Goal: Communication & Community: Share content

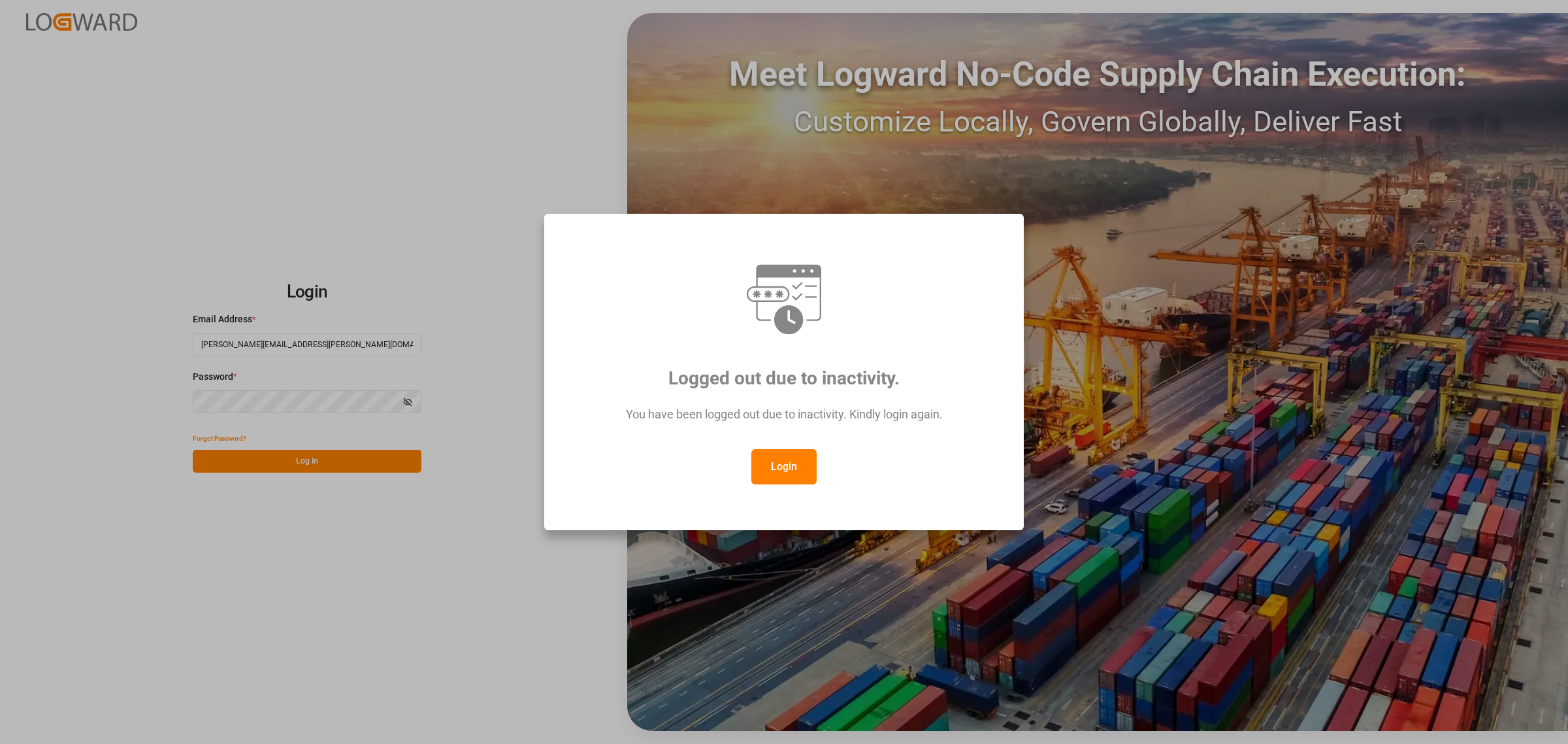
drag, startPoint x: 778, startPoint y: 476, endPoint x: 294, endPoint y: 448, distance: 484.8
click at [779, 476] on button "Login" at bounding box center [784, 466] width 65 height 35
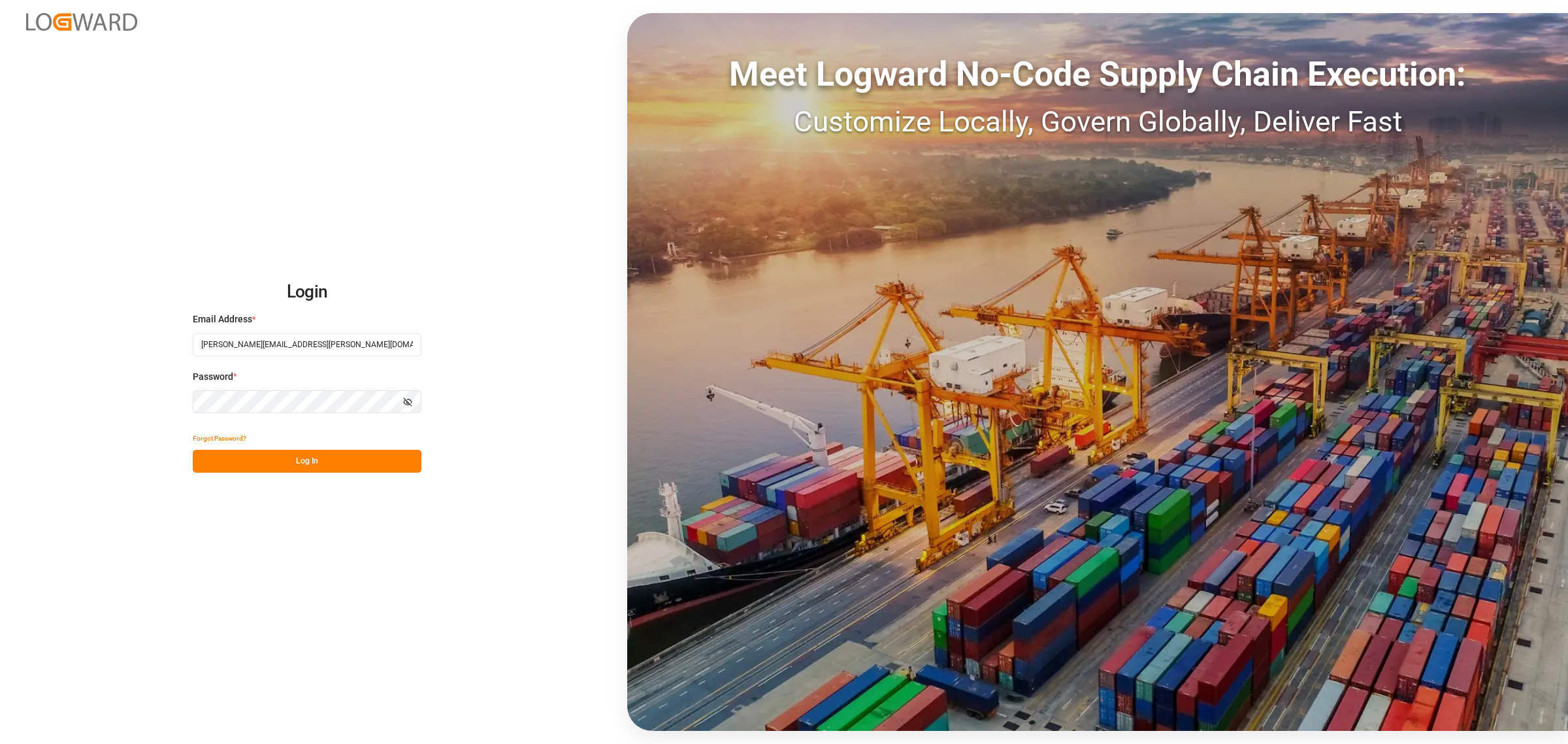
click at [315, 465] on button "Log In" at bounding box center [308, 460] width 229 height 23
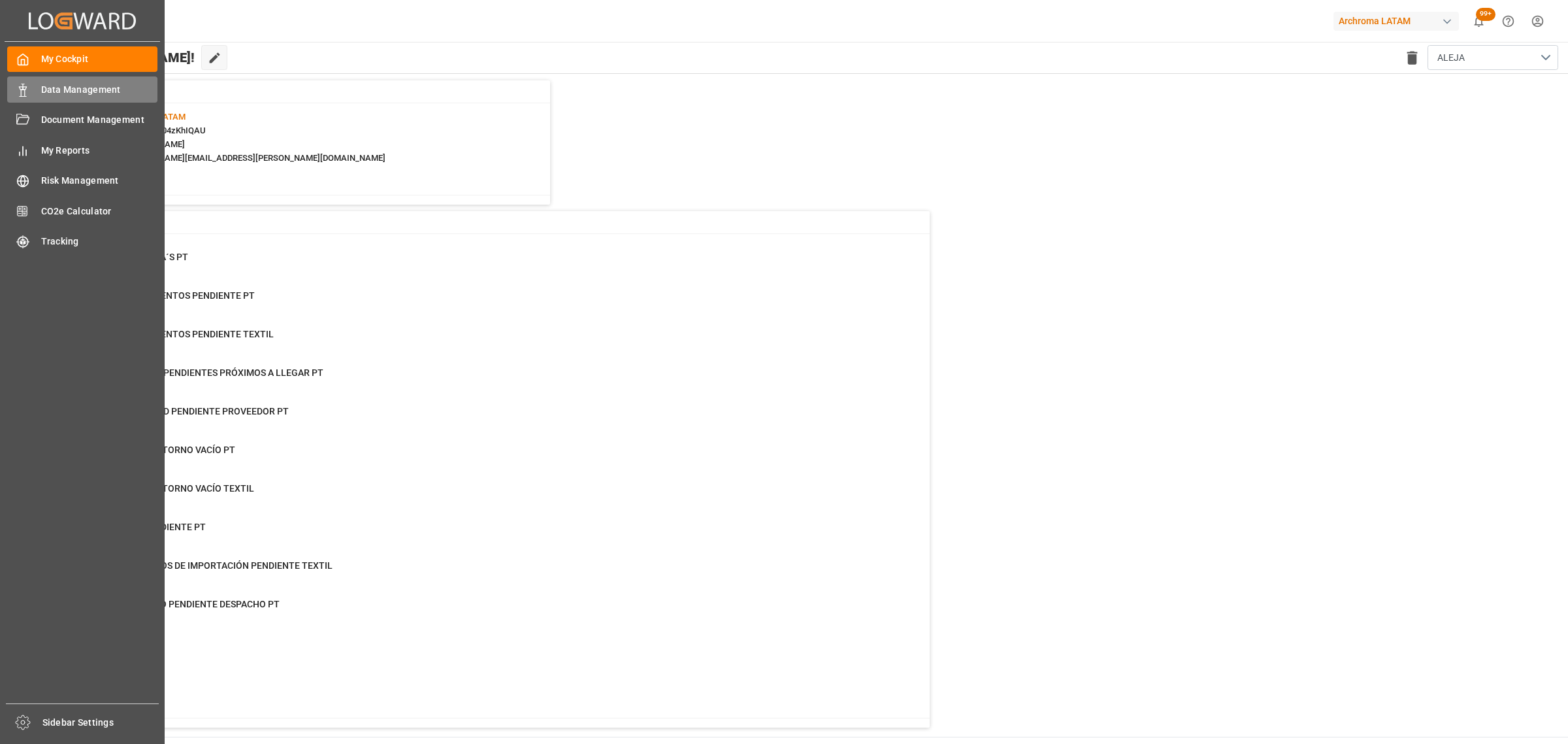
click at [121, 90] on span "Data Management" at bounding box center [100, 90] width 117 height 14
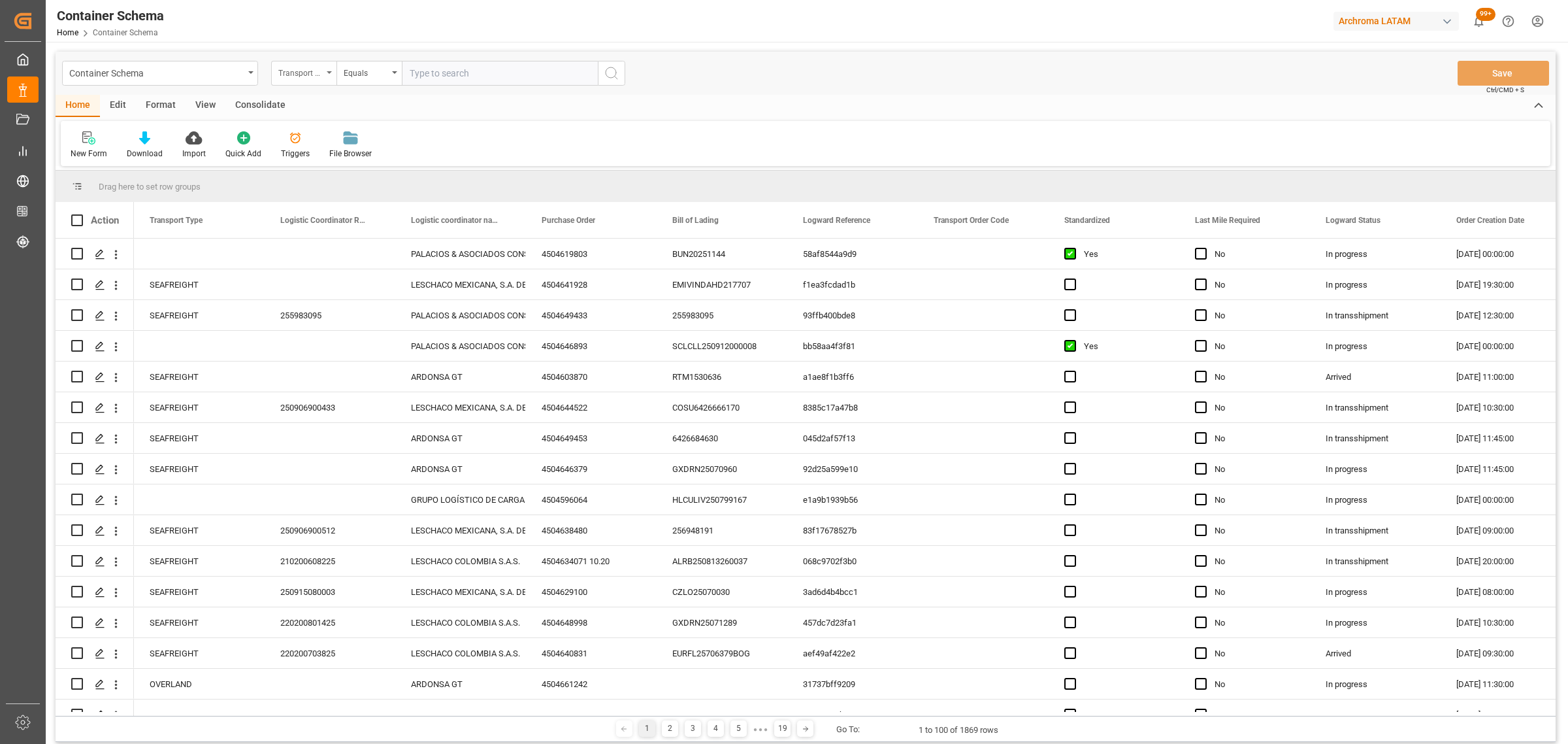
click at [312, 76] on div "Transport Type" at bounding box center [300, 71] width 44 height 15
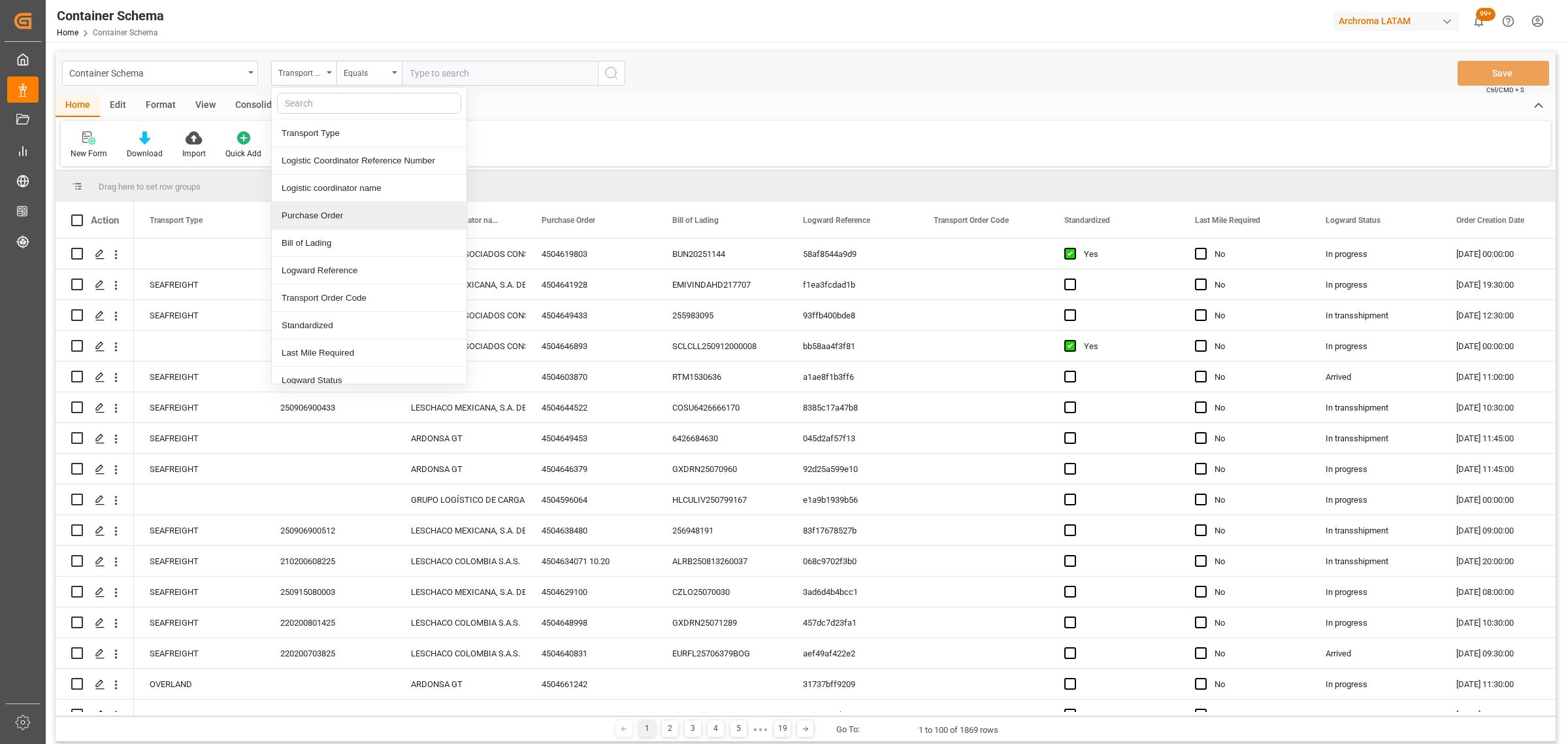
click at [360, 205] on div "Purchase Order" at bounding box center [369, 215] width 195 height 27
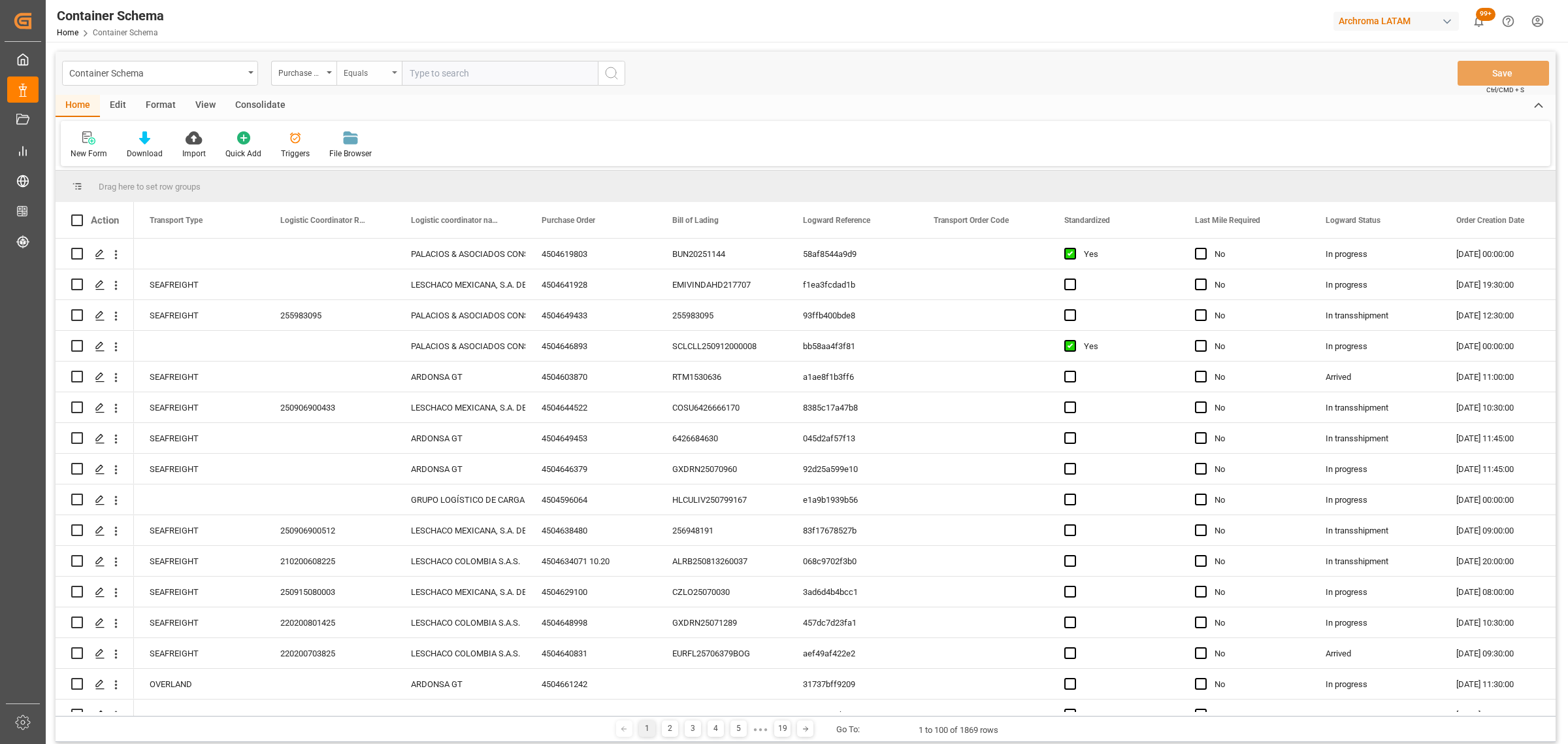
click at [353, 72] on div "Equals" at bounding box center [365, 71] width 44 height 15
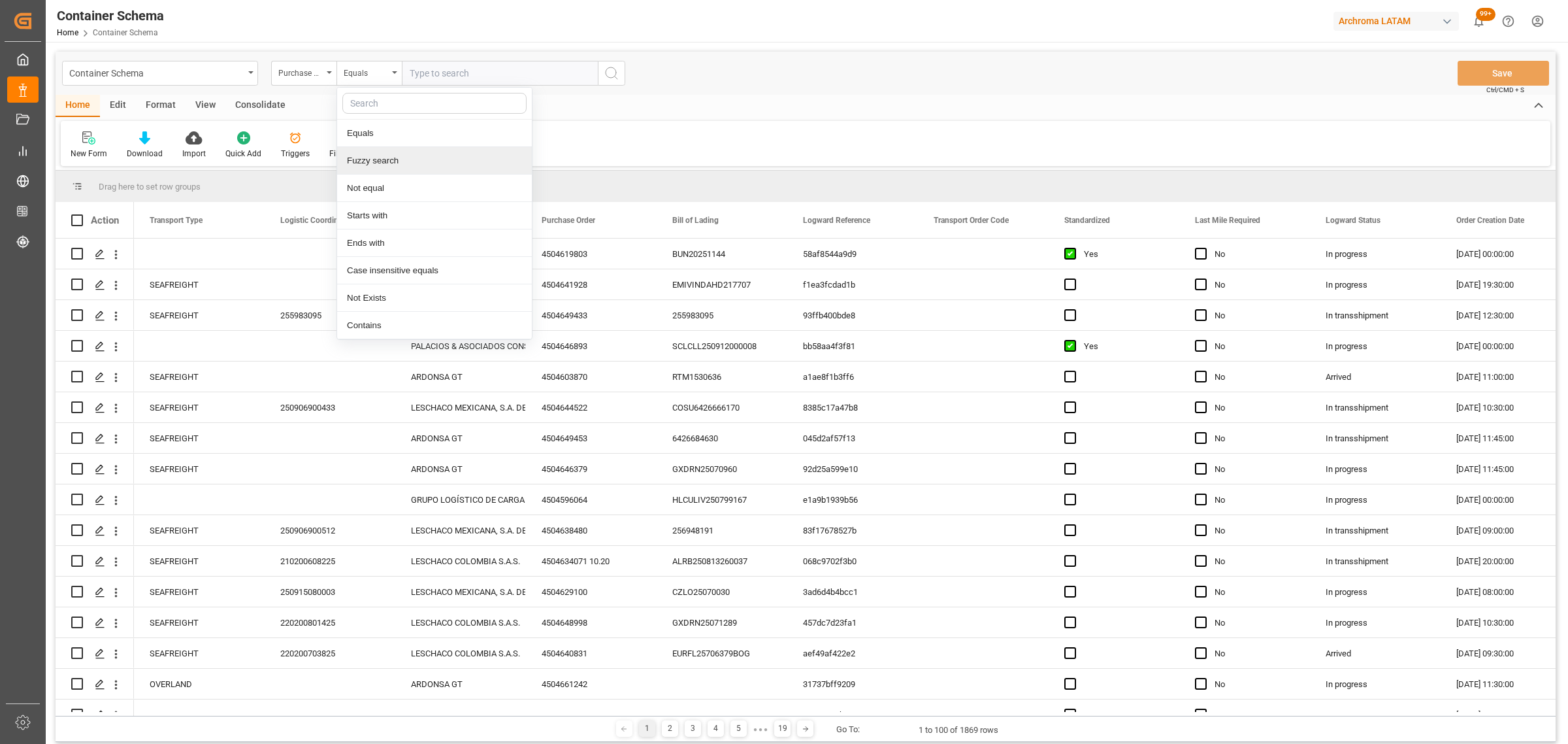
click at [420, 155] on div "Fuzzy search" at bounding box center [434, 160] width 195 height 27
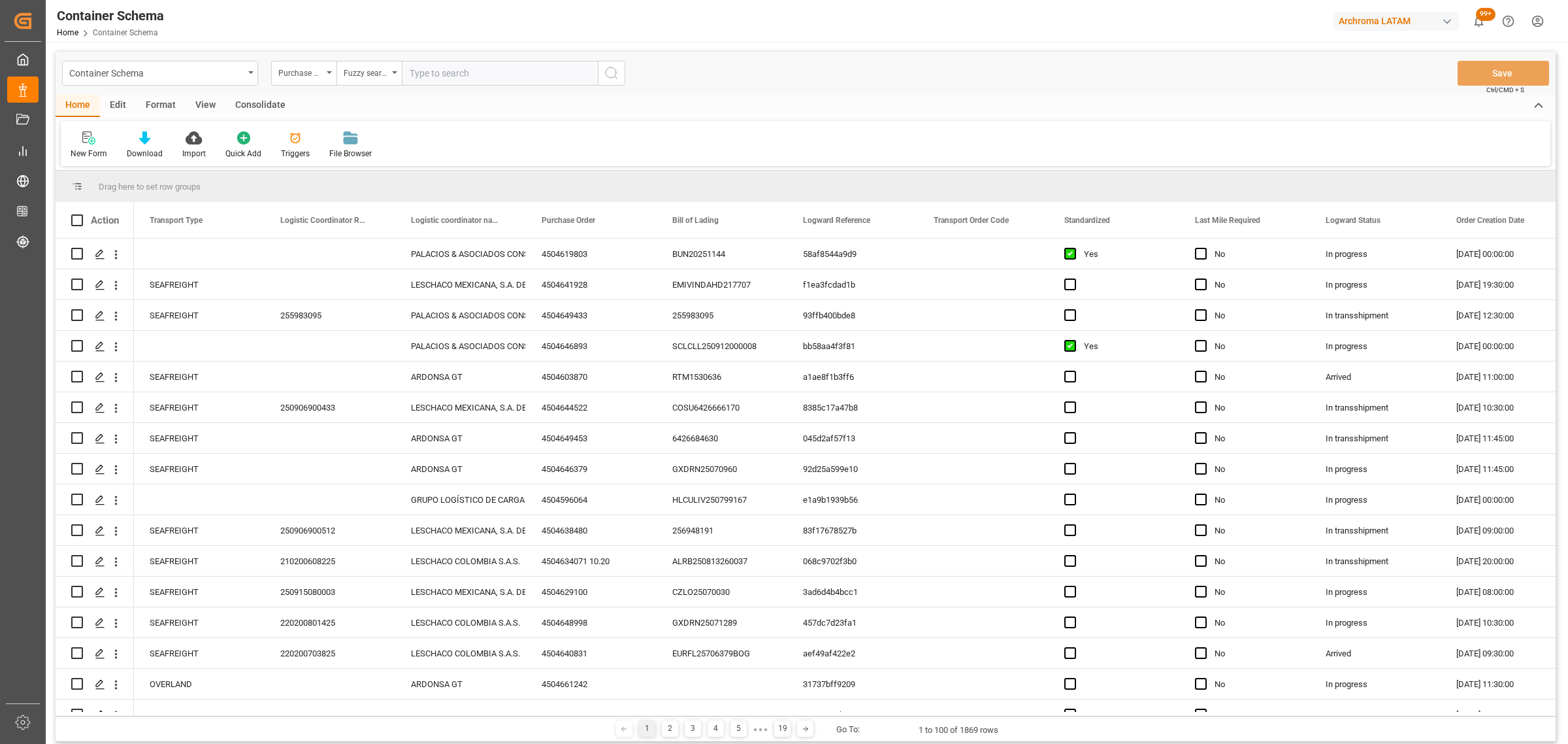
click at [434, 55] on div "Container Schema Purchase Order Fuzzy search Save Ctrl/CMD + S" at bounding box center [805, 72] width 1500 height 43
click at [435, 67] on input "text" at bounding box center [500, 73] width 196 height 25
paste input "4504632776"
type input "4504632776"
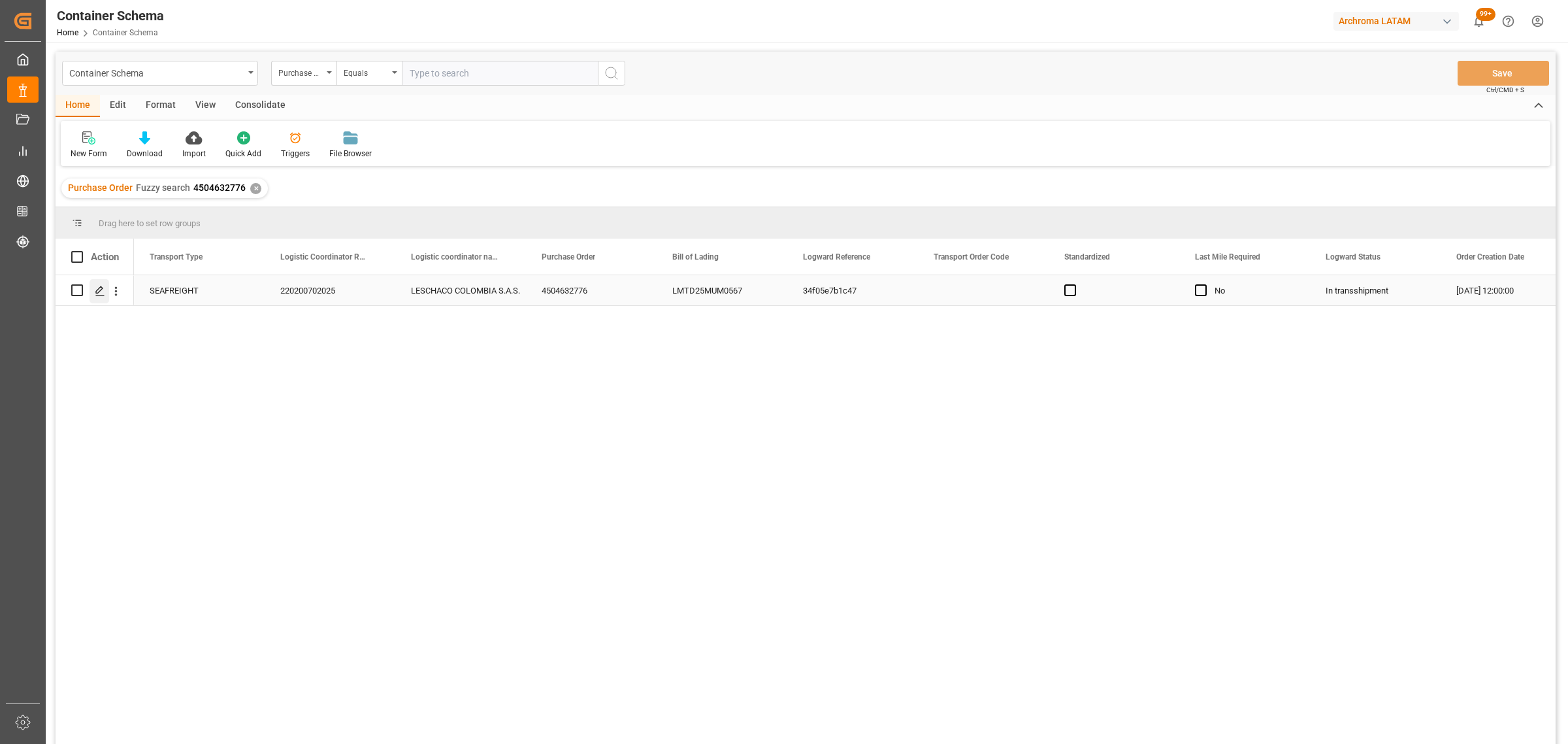
click at [107, 287] on div "Press SPACE to select this row." at bounding box center [99, 291] width 19 height 24
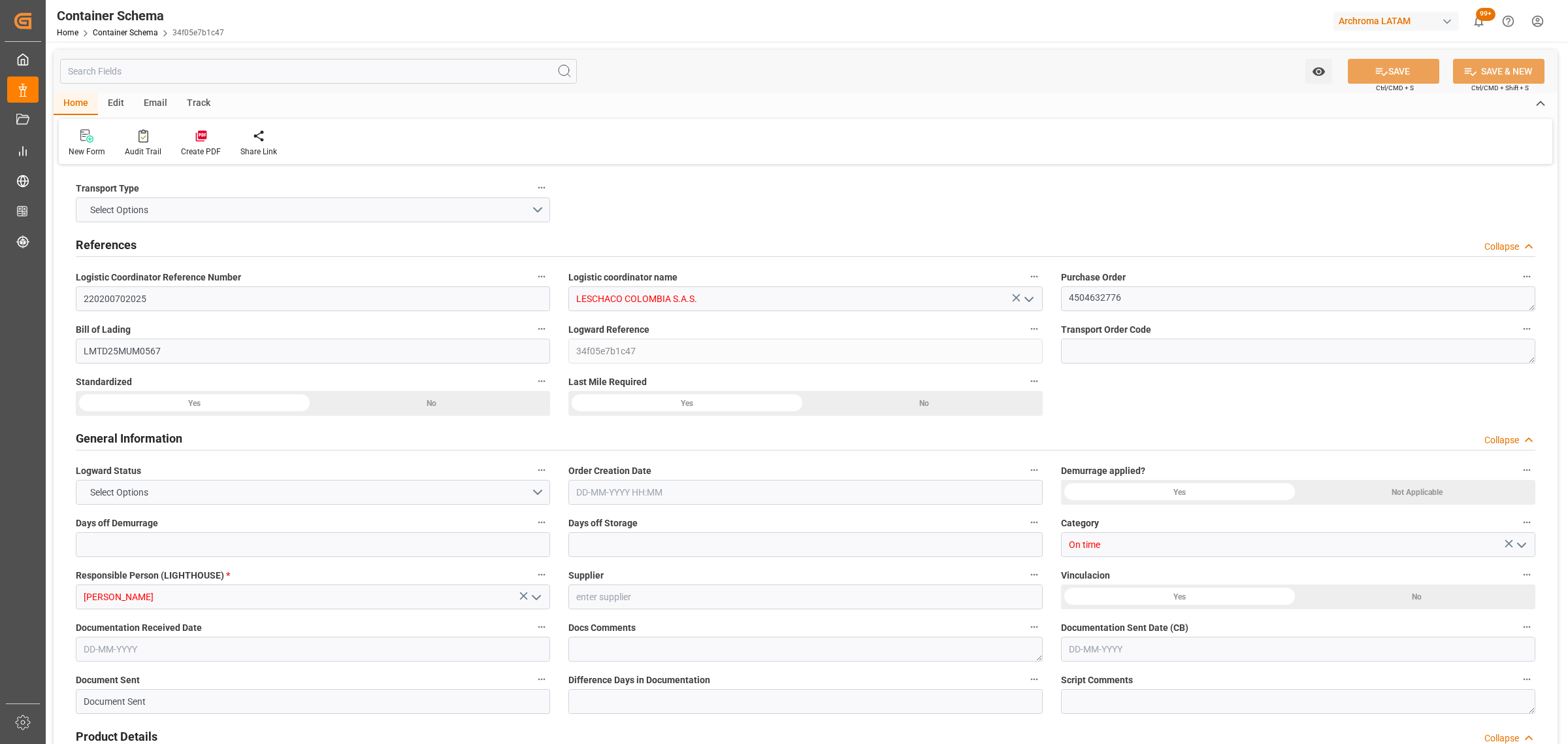
type input "0"
type input "3"
type input "1"
type input "10"
type input "5000"
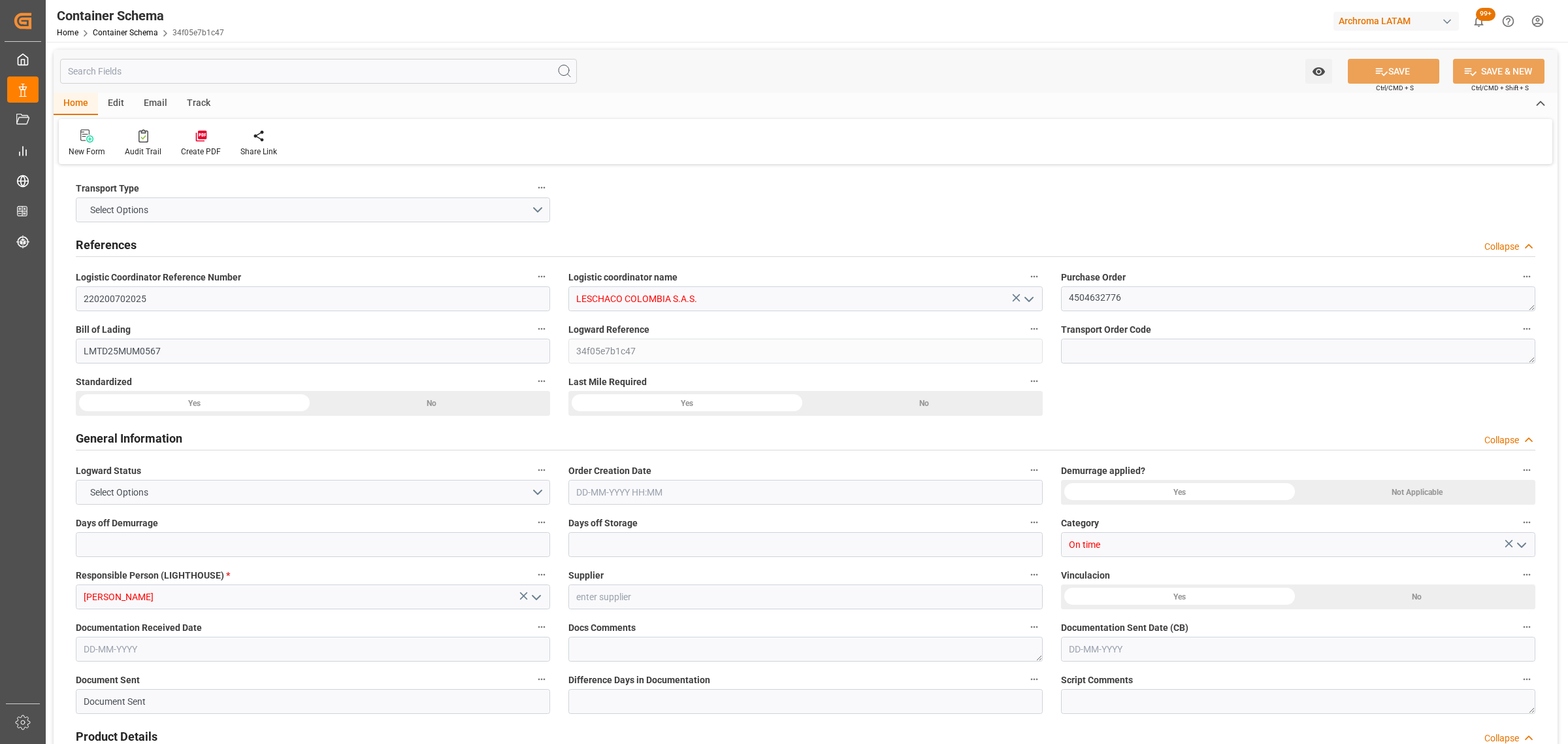
type input "5245"
type input "CMACGM"
type input "CMA CGM Group"
type input "INNSA"
type input "COBUN"
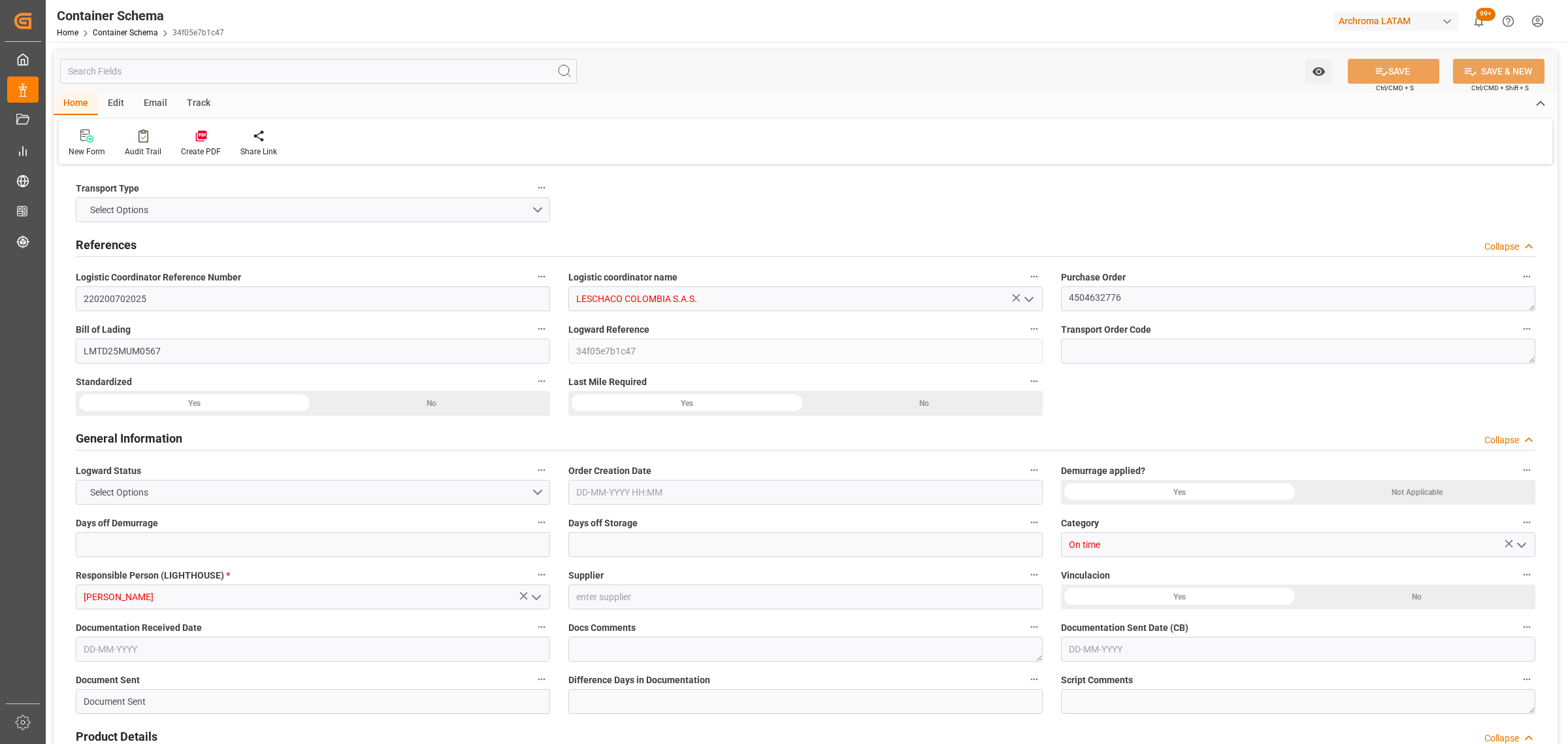
type input "COBUN"
type input "9410741"
type input "[DATE] 12:00"
type input "[DATE]"
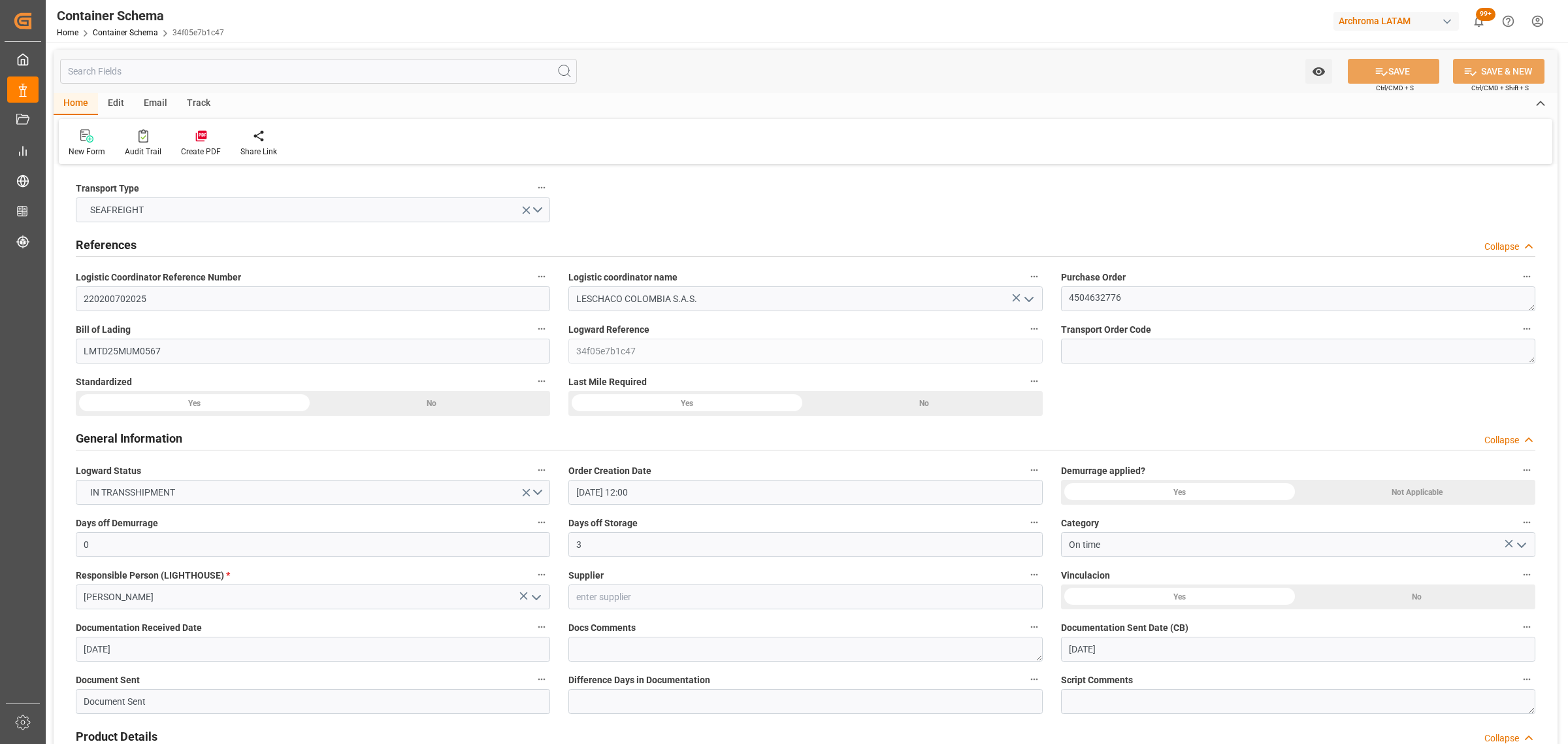
type input "[DATE]"
type input "[DATE] 00:00"
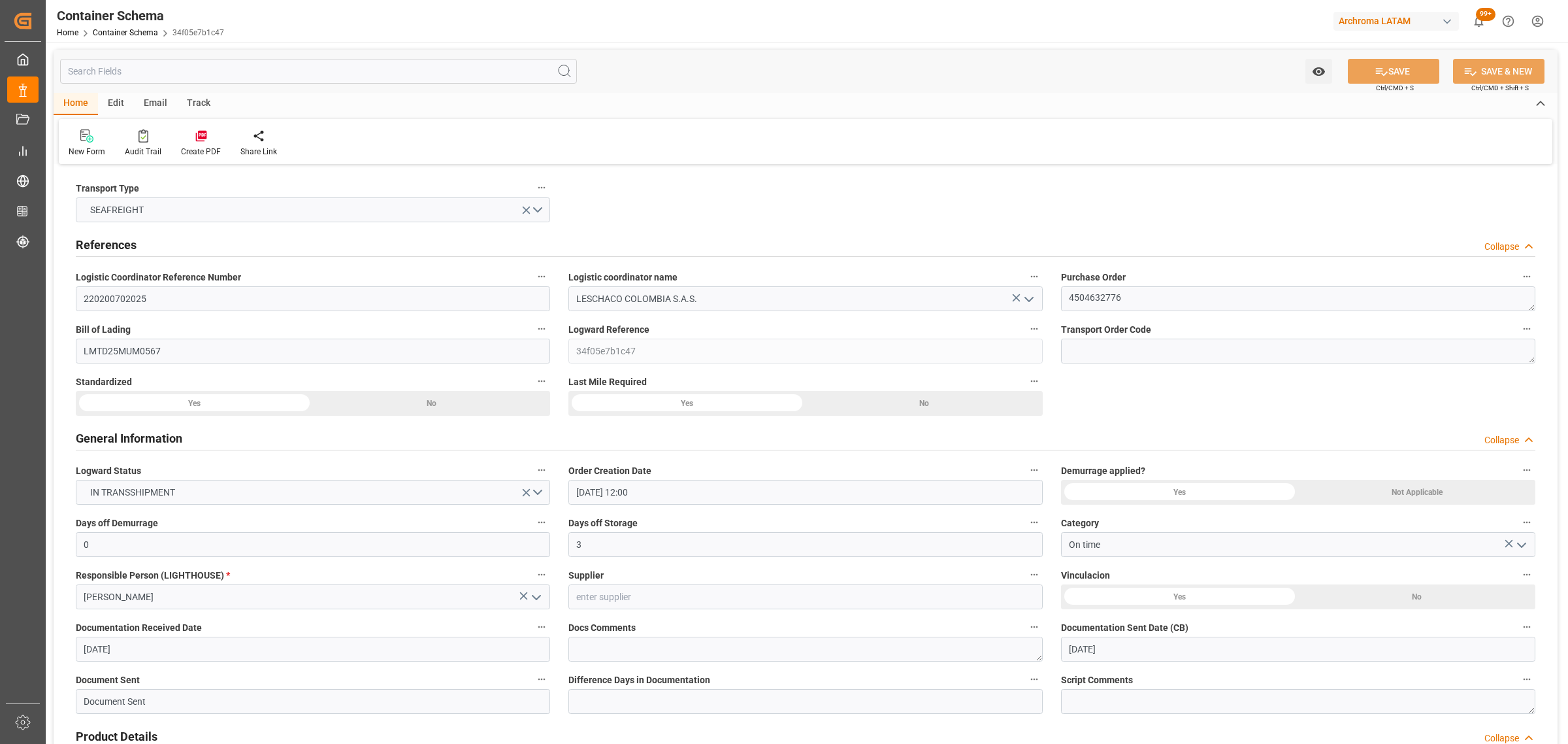
type input "[DATE] 00:00"
type input "[DATE] 02:00"
type input "[DATE] 00:00"
type input "[DATE] 02:00"
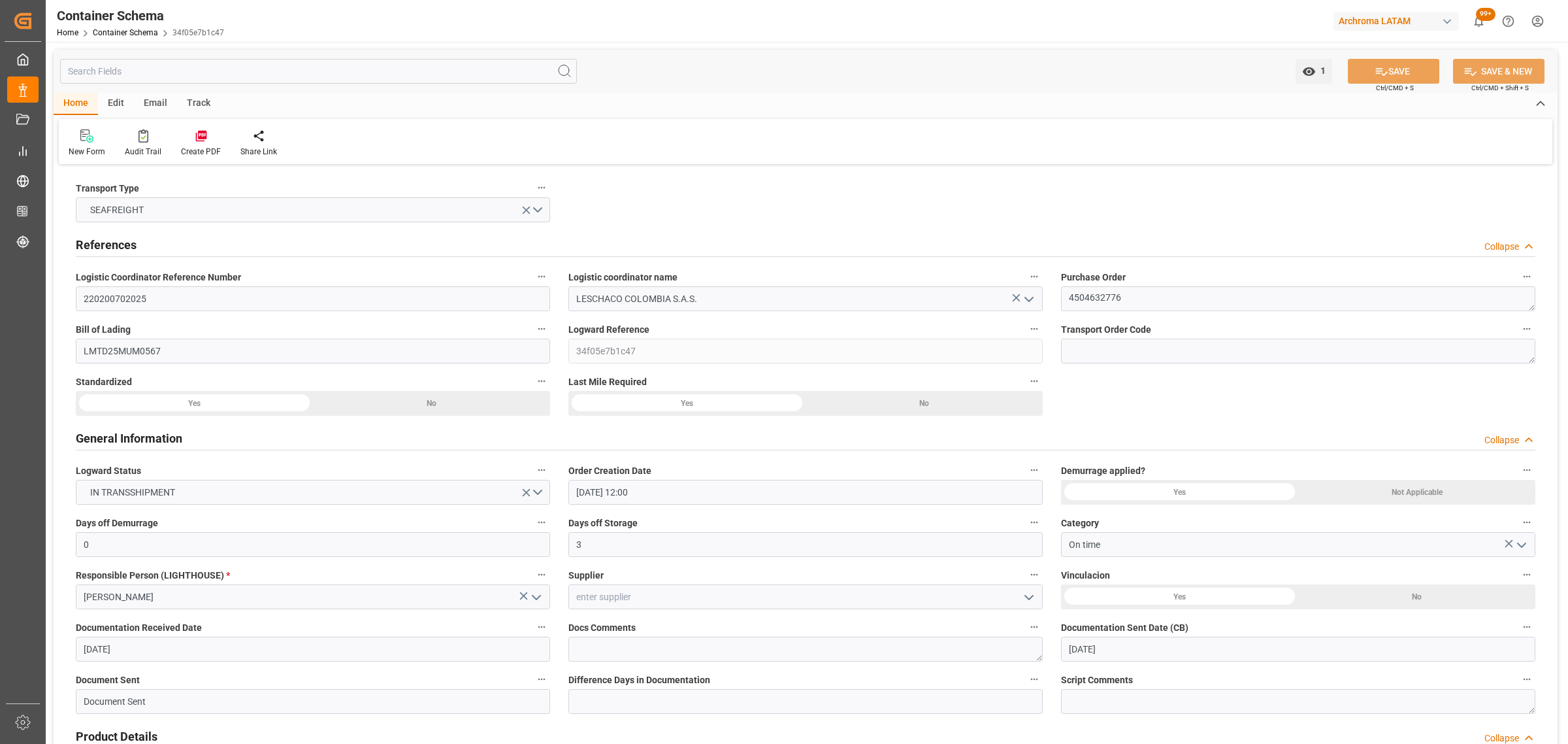
click at [197, 100] on div "Track" at bounding box center [198, 104] width 43 height 23
click at [82, 129] on icon at bounding box center [84, 136] width 13 height 13
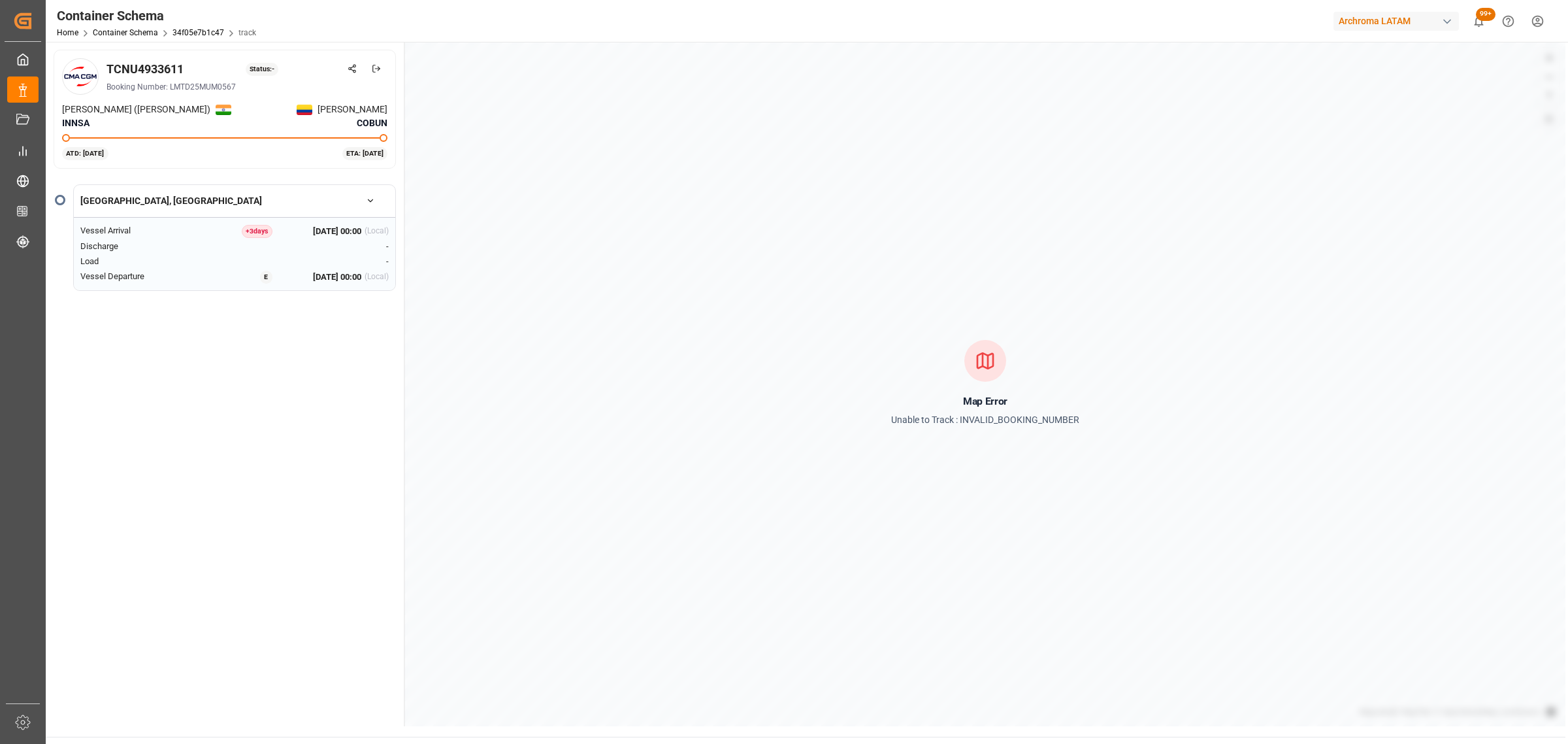
click at [153, 67] on div "TCNU4933611" at bounding box center [145, 69] width 77 height 18
copy div "TCNU4933611"
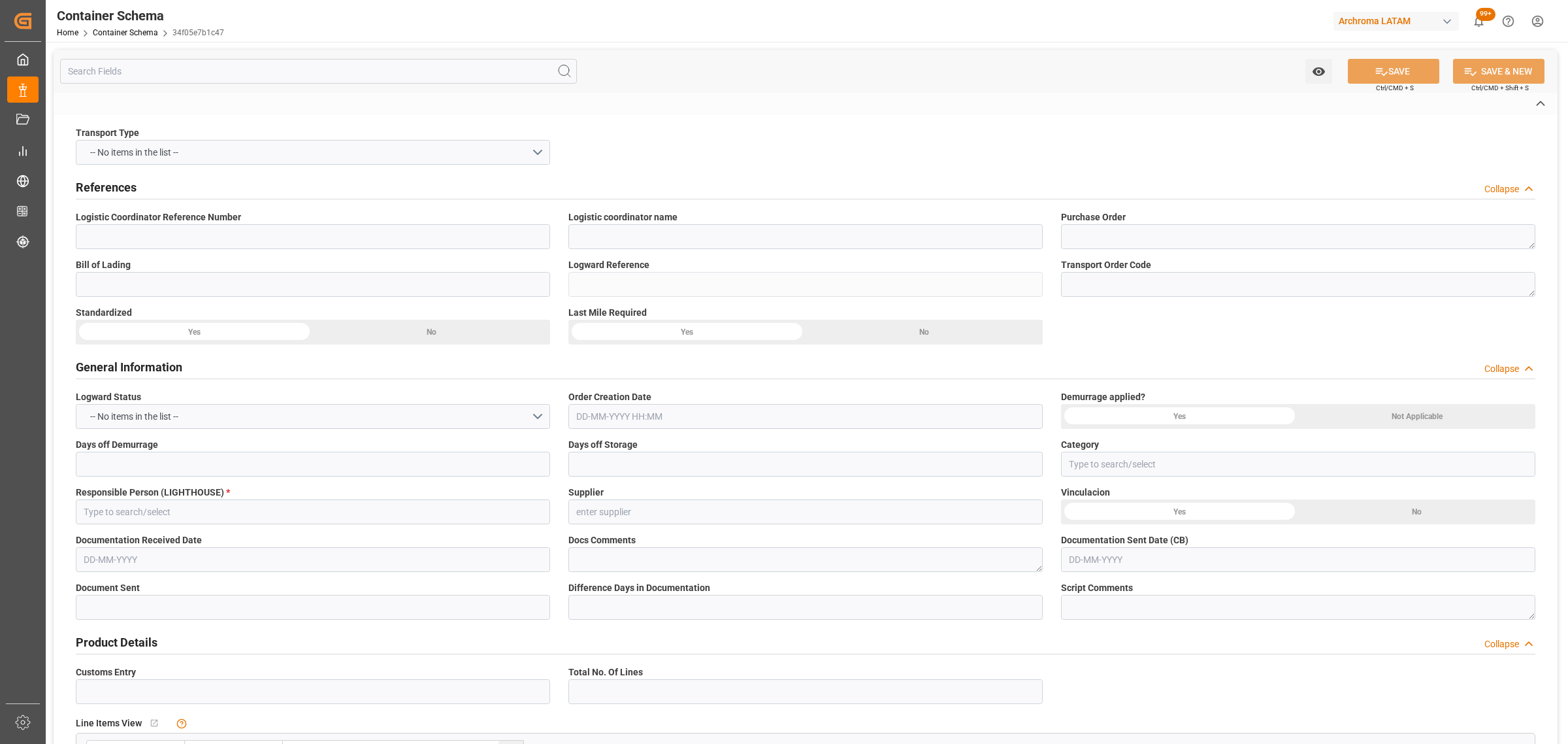
type input "220200702025"
type input "LESCHACO COLOMBIA S.A.S."
type textarea "4504632776"
type input "LMTD25MUM0567"
type input "34f05e7b1c47"
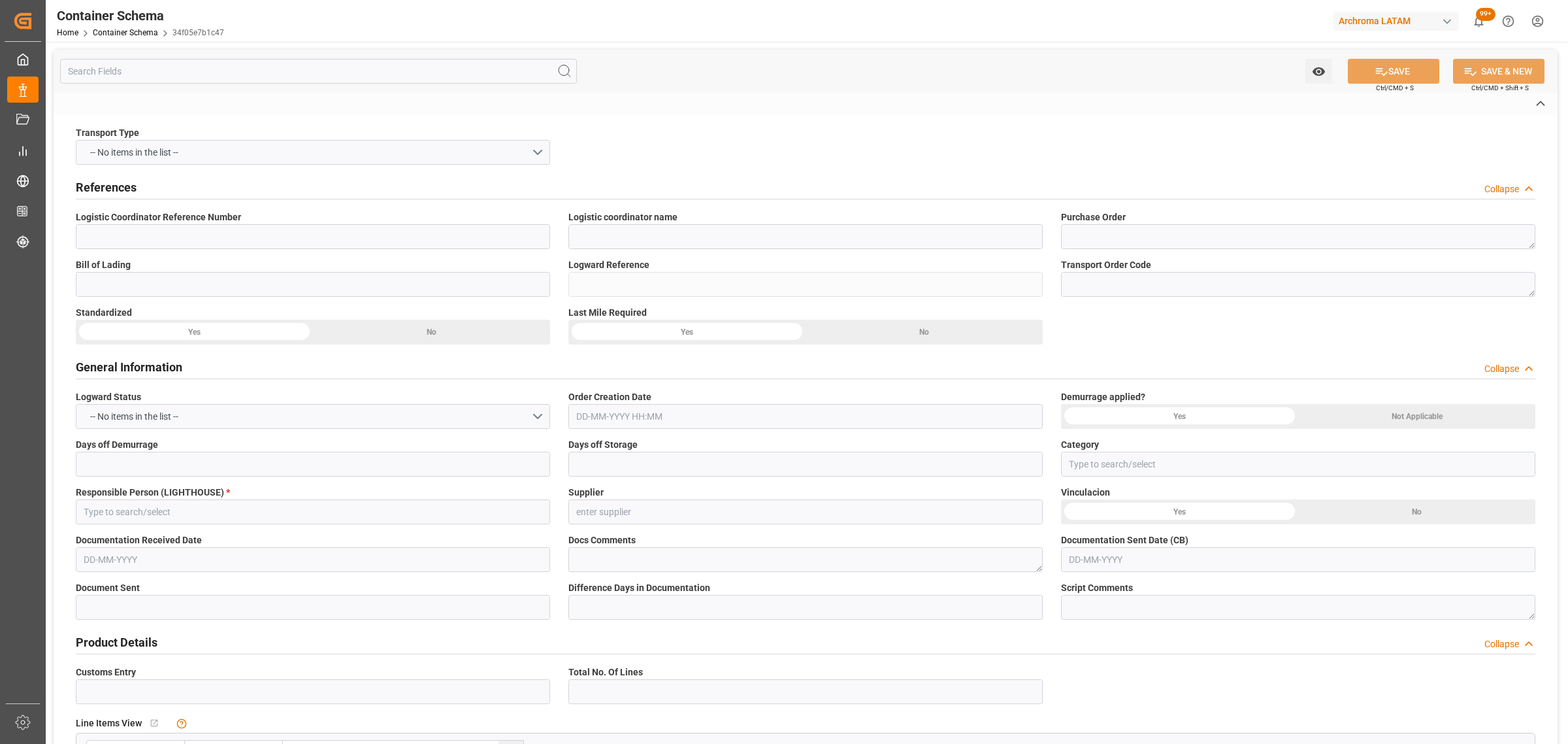
type input "On time"
type input "[PERSON_NAME]"
type input "Document Sent"
type input "BUENAVENTURA"
type input "TEXTIL"
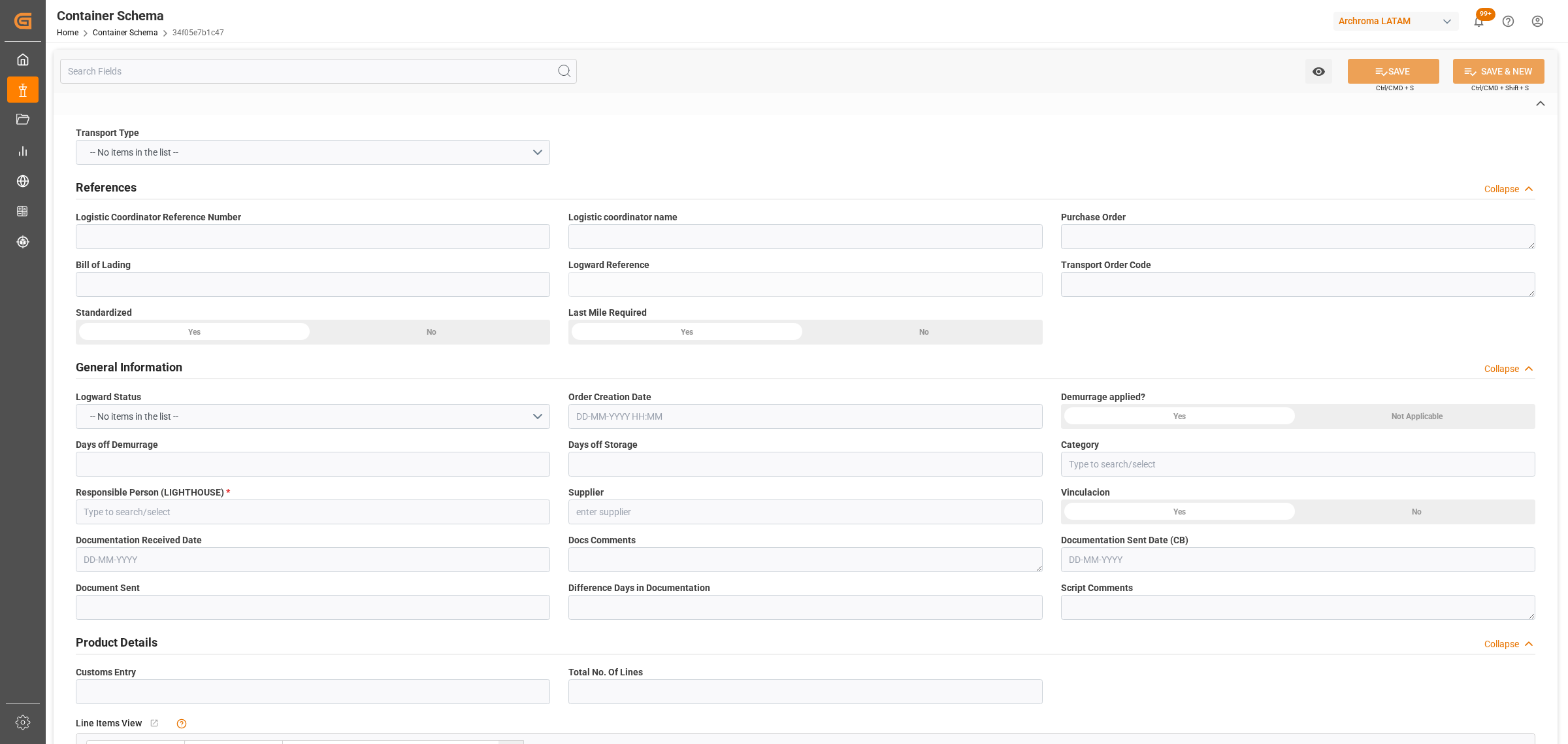
type textarea "IBC"
type input "10 IBC"
type input "ARCHROMA [GEOGRAPHIC_DATA] S.A.S"
type textarea "[STREET_ADDRESS]"
type input "HOUSE"
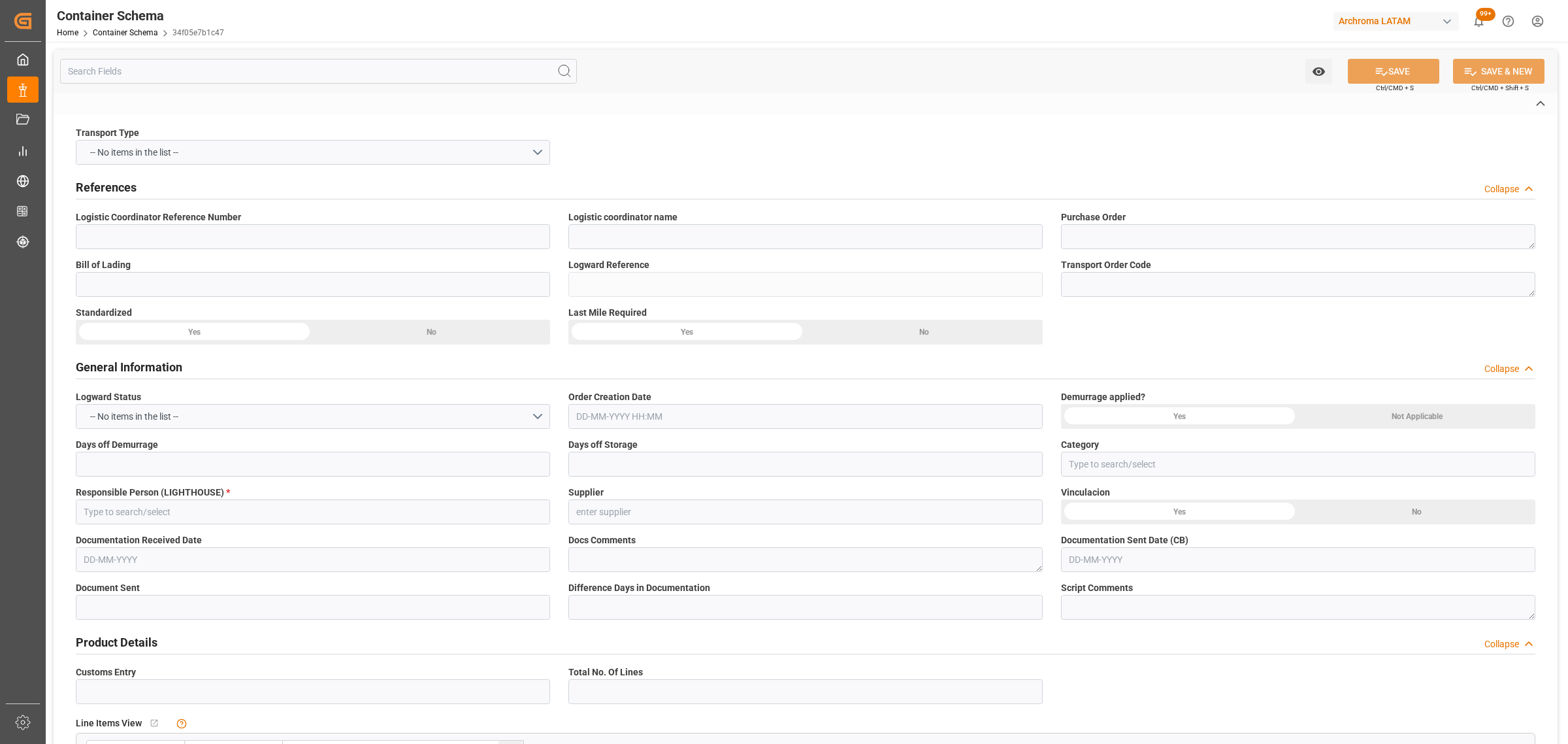
type input "CIF"
type input "Truck"
type input "Sea Ship"
type input "Truck"
type input "LCL"
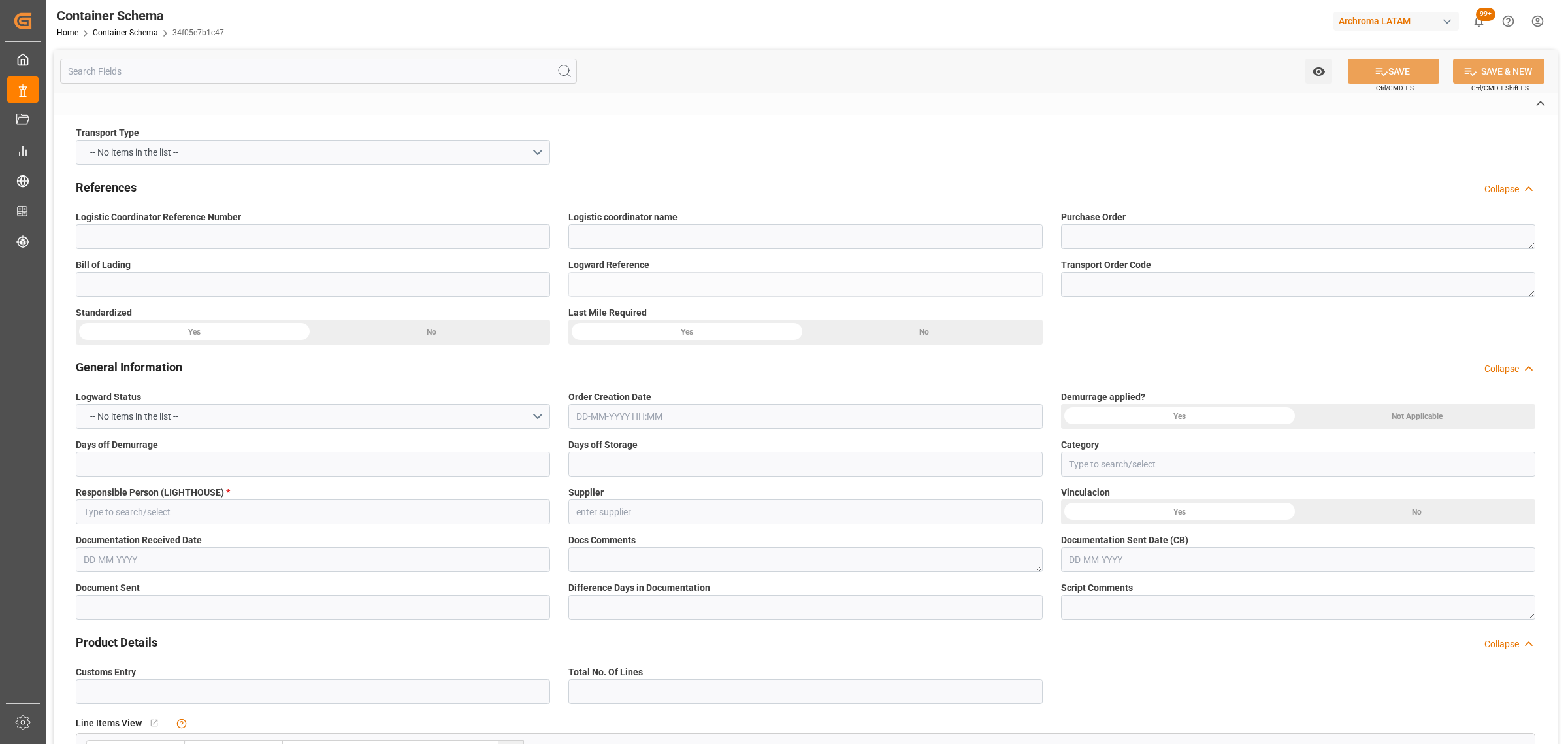
type input "TCNU4933611"
type input "AC CONTAINER LINE GMBH"
type input "CMDU"
type input "[PERSON_NAME] ([PERSON_NAME])"
type input "[PERSON_NAME]"
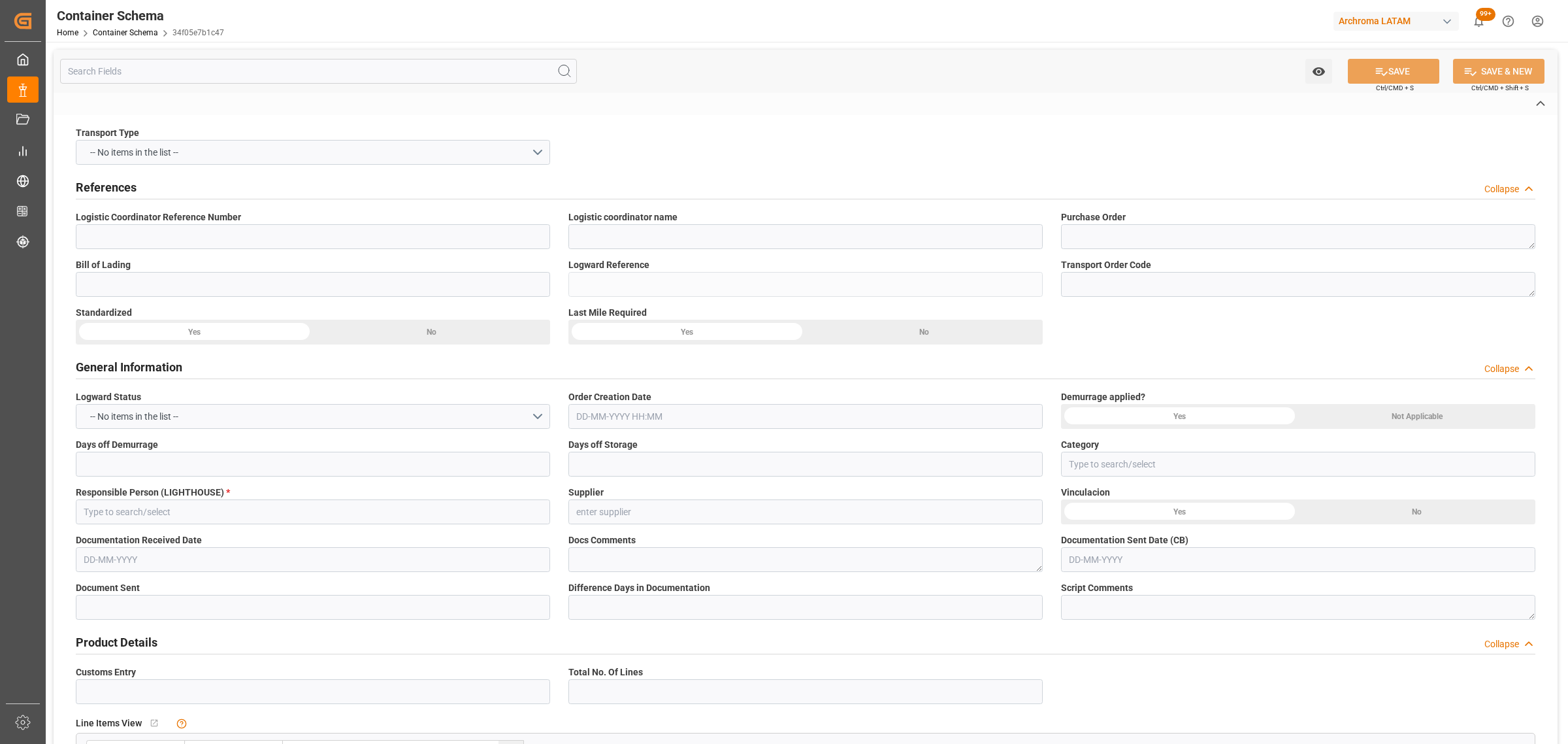
type input "[PERSON_NAME]"
type input "CMA CGM AQUILA"
type input "0PECLW1MA"
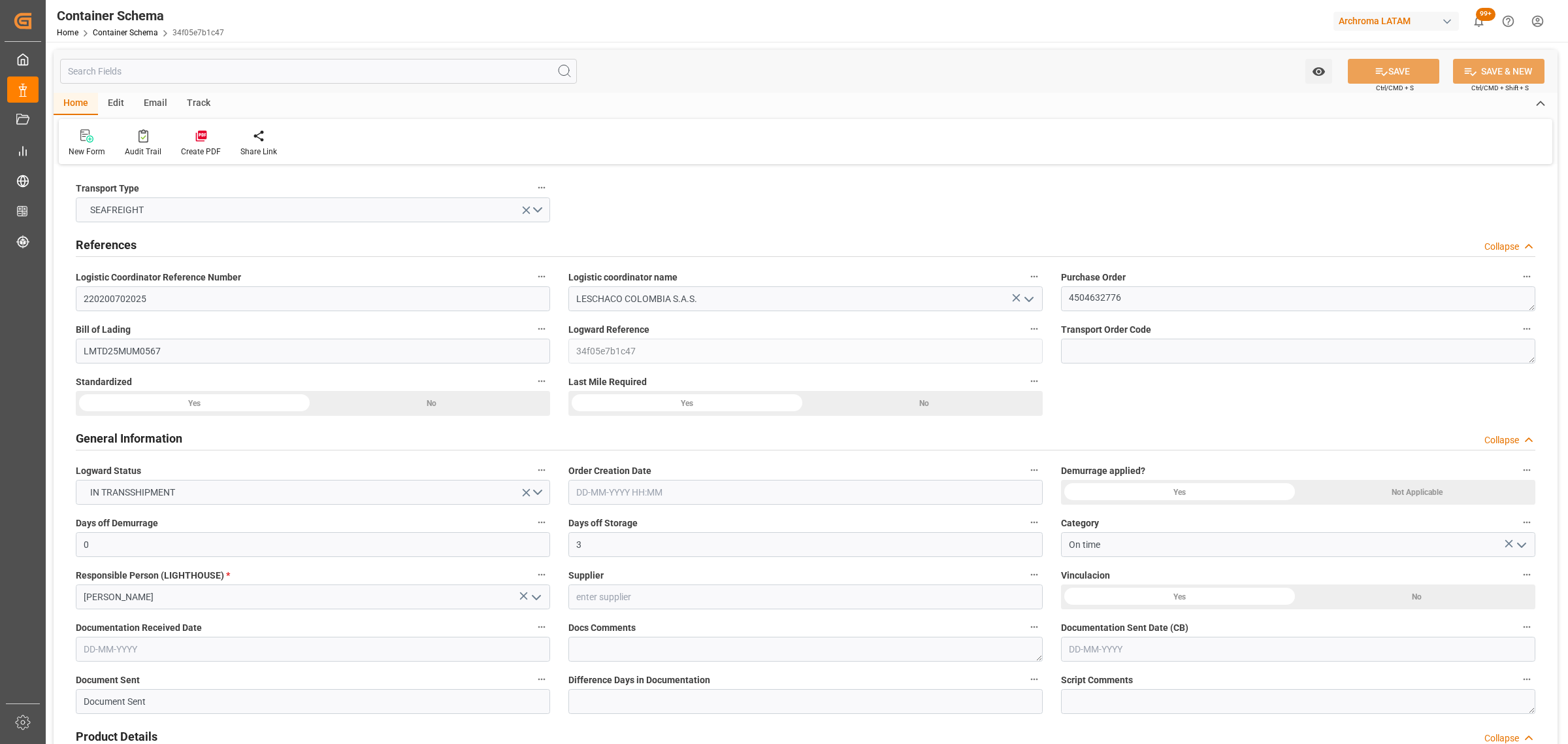
type input "0"
type input "3"
type input "1"
type input "10"
type input "5000"
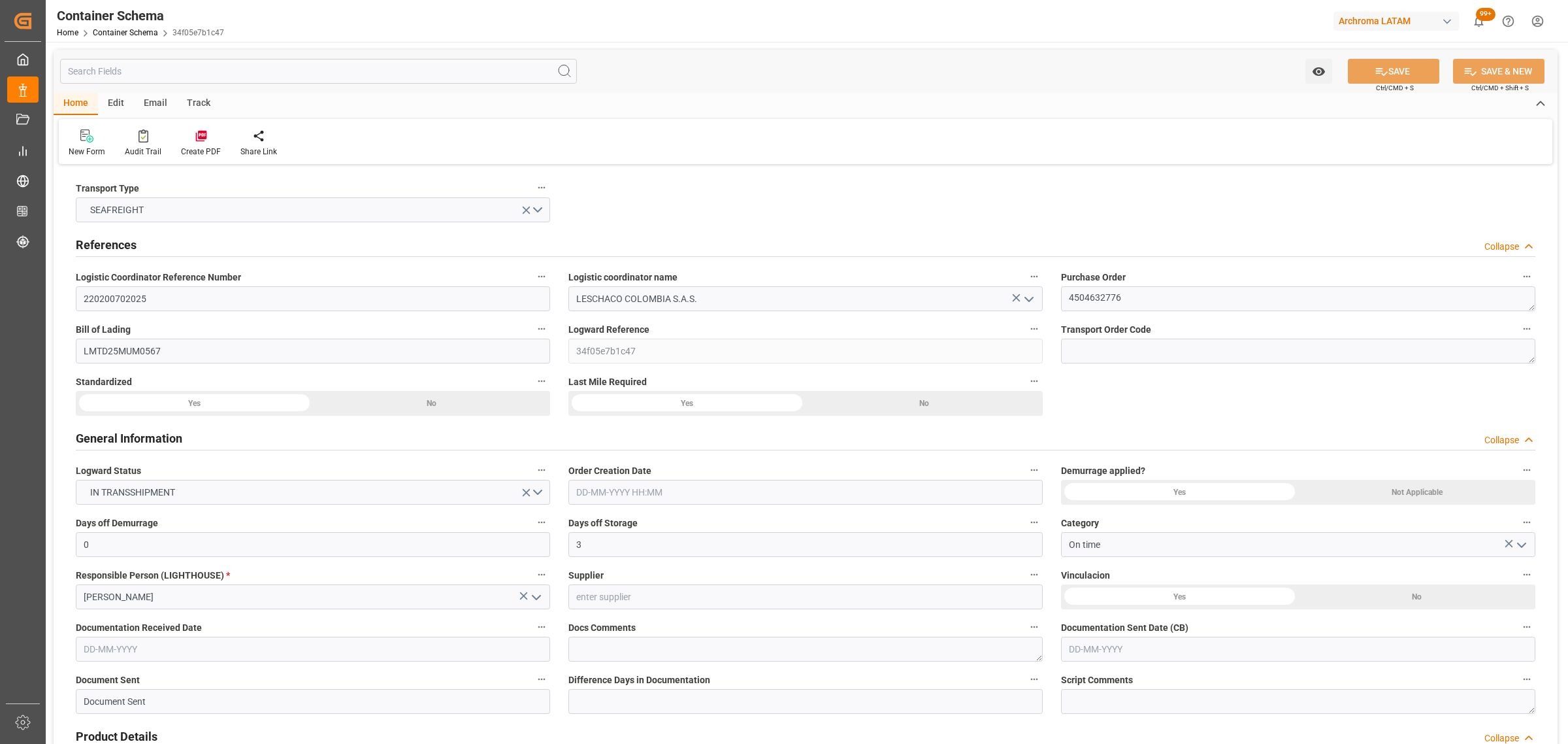
type input "5245"
type input "CMACGM"
type input "CMA CGM Group"
type input "INNSA"
type input "COBUN"
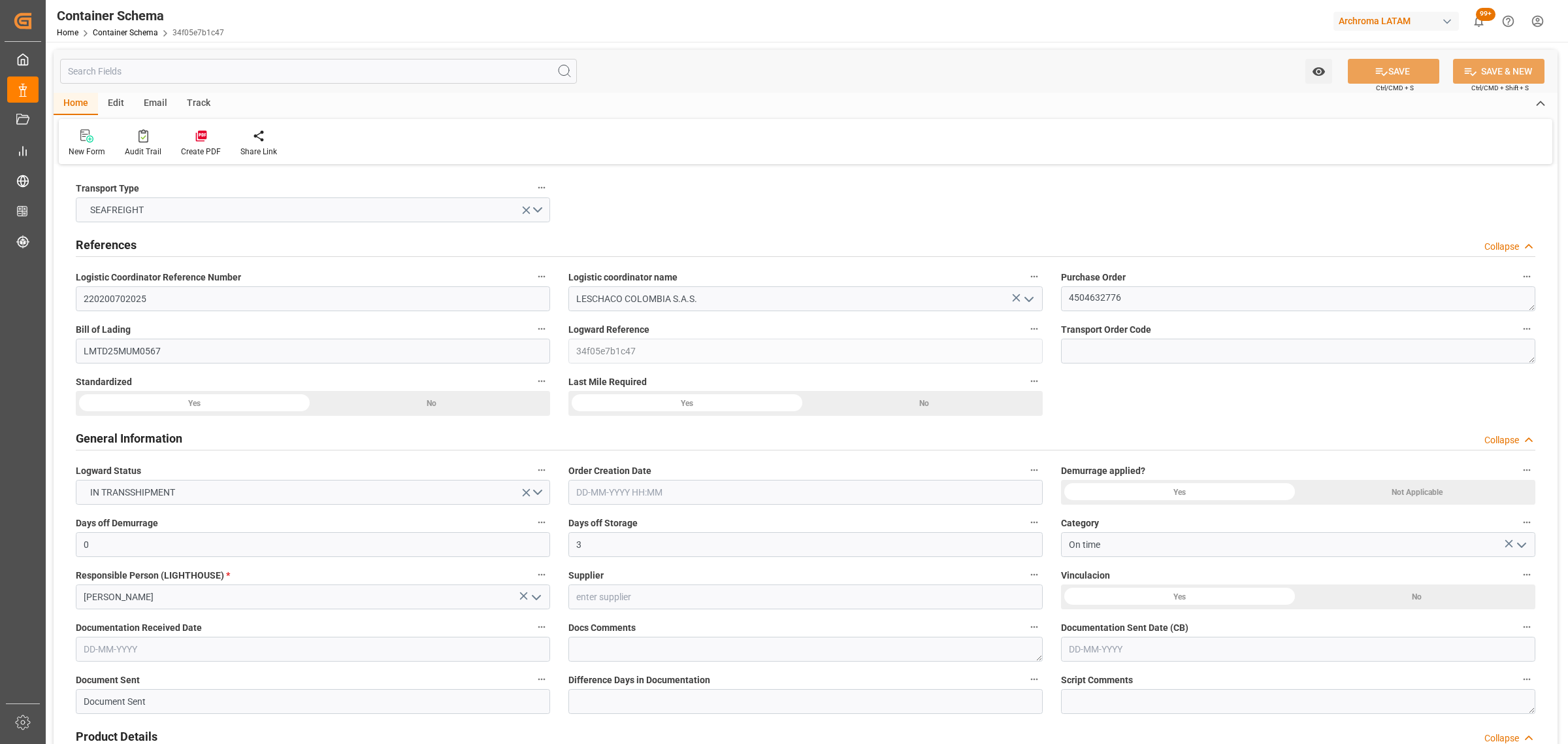
type input "COBUN"
type input "9410741"
type input "[DATE] 12:00"
type input "[DATE]"
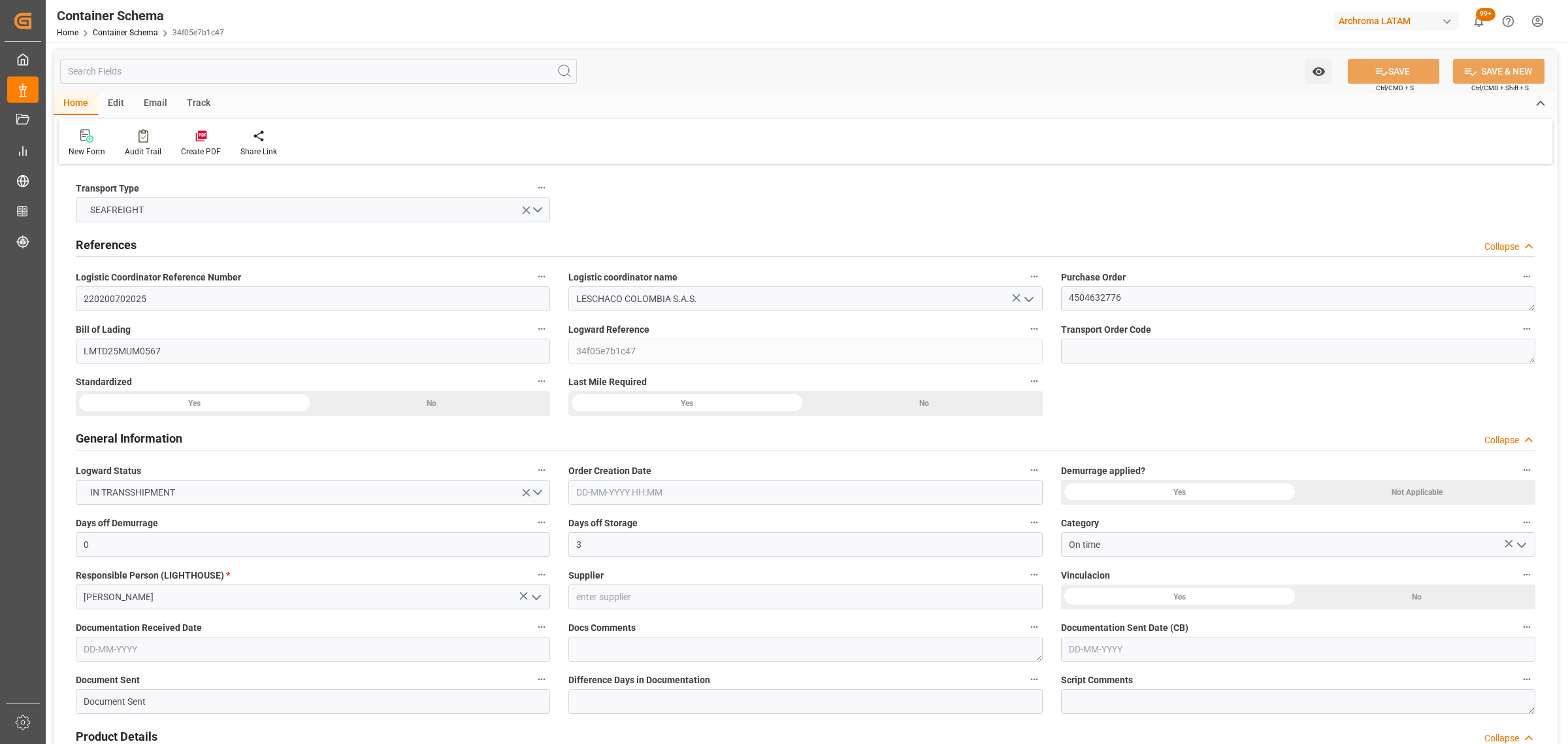
type input "[DATE]"
type input "[DATE] 00:00"
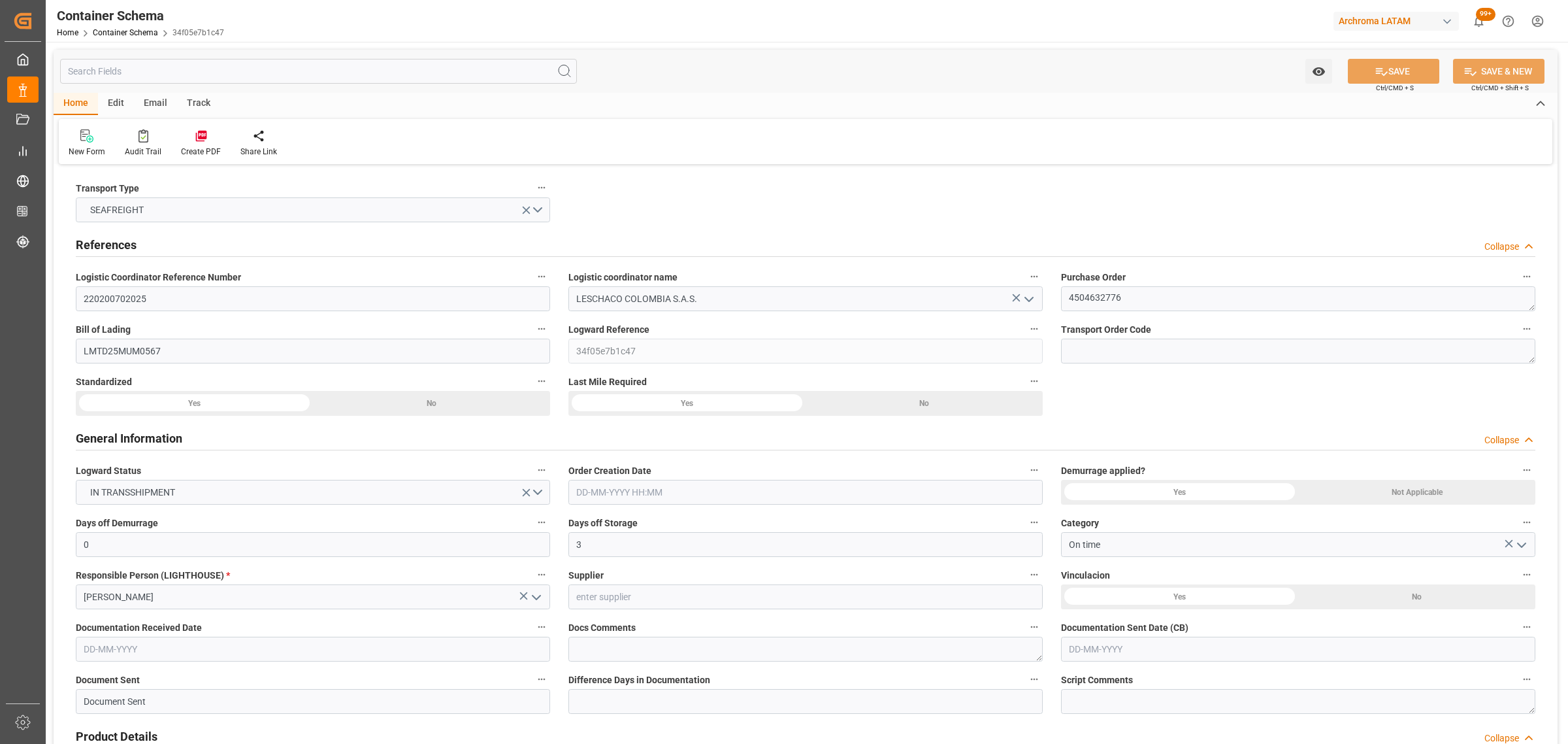
type input "[DATE] 00:00"
type input "[DATE] 02:00"
type input "[DATE] 00:00"
type input "[DATE] 02:00"
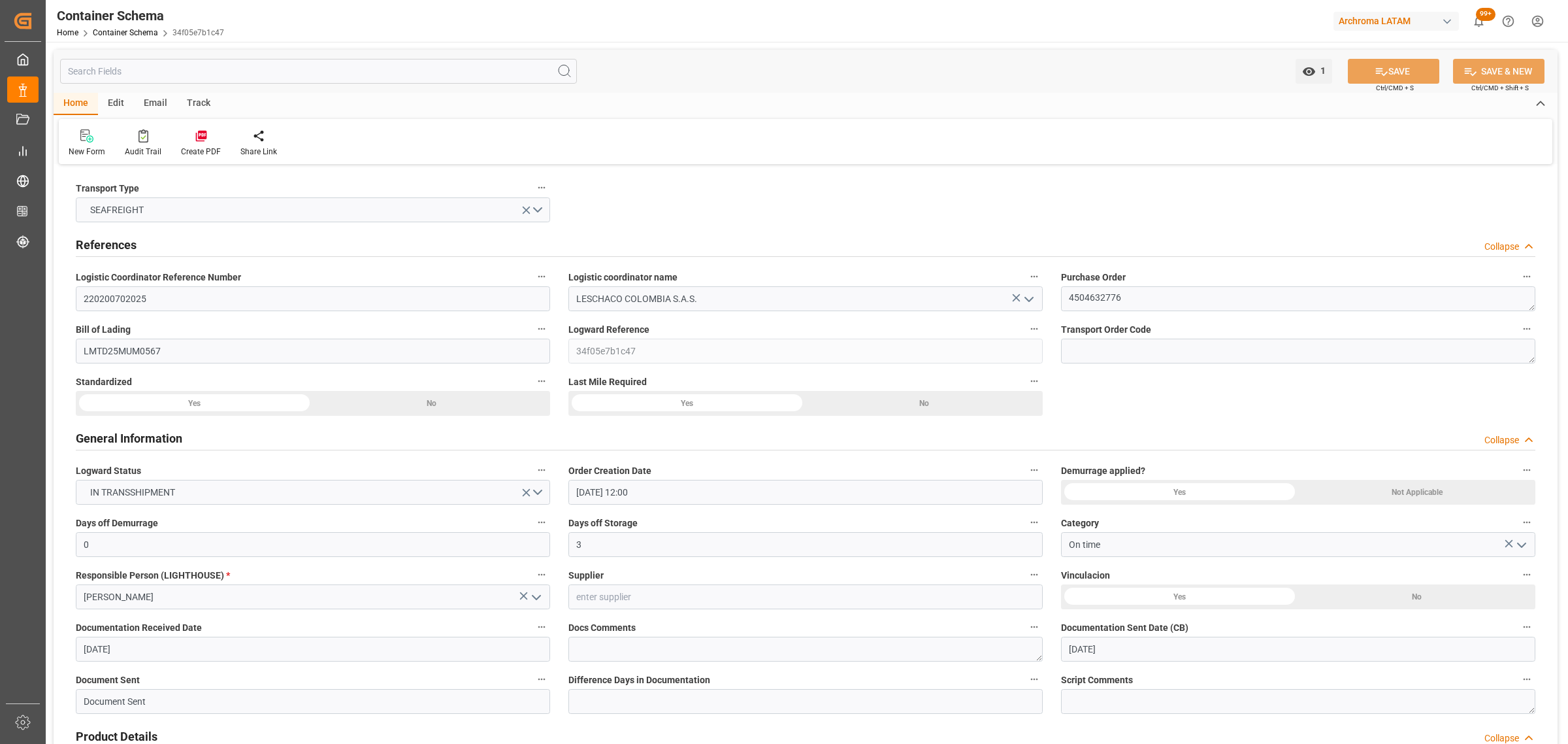
click at [189, 101] on div "Track" at bounding box center [198, 104] width 43 height 23
click at [168, 99] on div "Email" at bounding box center [155, 104] width 43 height 23
click at [100, 142] on div at bounding box center [88, 136] width 40 height 14
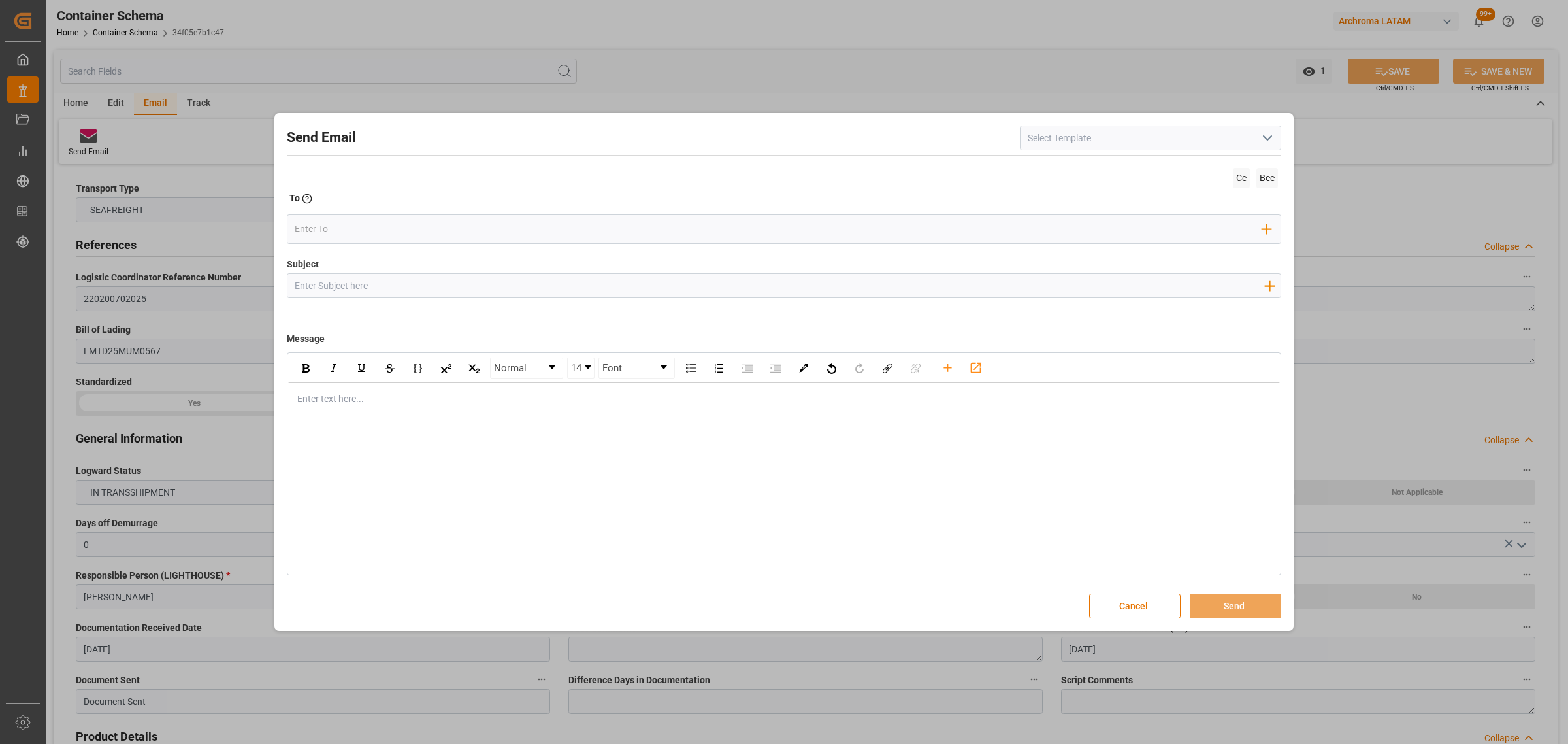
drag, startPoint x: 449, startPoint y: 282, endPoint x: 353, endPoint y: 206, distance: 122.4
click at [449, 282] on input "Subject" at bounding box center [779, 285] width 983 height 23
paste input "PO 4504632776//TE//VARIACION ETA//PRIORIDAD//ARCHROMA [GEOGRAPHIC_DATA]//ARCHRO…"
drag, startPoint x: 446, startPoint y: 284, endPoint x: 385, endPoint y: 282, distance: 61.0
click at [385, 282] on input "PO 4504632776//TE//VARIACION ETA//PRIORIDAD//ARCHROMA [GEOGRAPHIC_DATA]//ARCHRO…" at bounding box center [779, 285] width 983 height 23
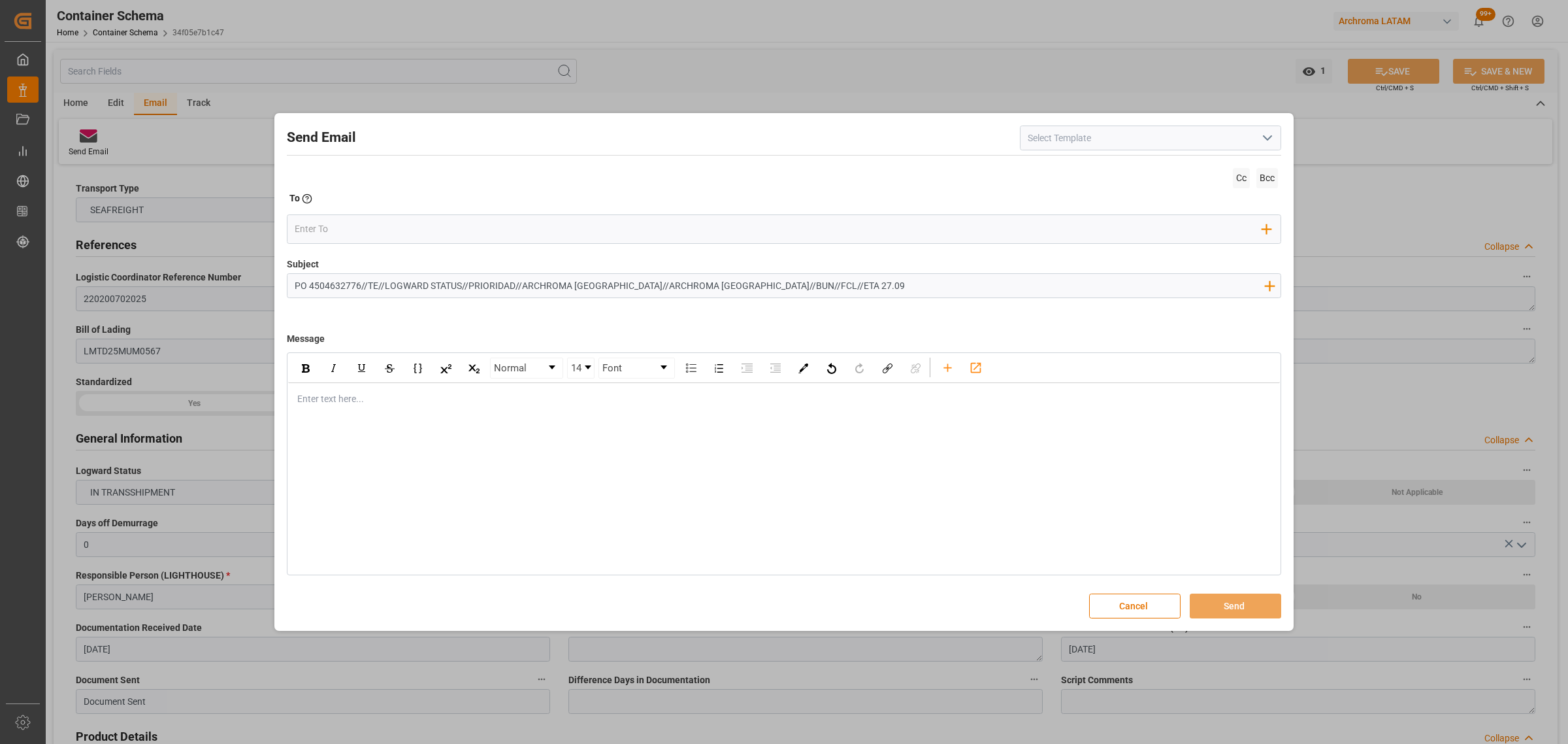
type input "PO 4504632776//TE//LOGWARD STATUS//PRIORIDAD//ARCHROMA [GEOGRAPHIC_DATA]//ARCHR…"
drag, startPoint x: 455, startPoint y: 422, endPoint x: 443, endPoint y: 414, distance: 14.4
click at [455, 422] on div "Normal 14 Font Enter text here..." at bounding box center [783, 464] width 994 height 223
click at [441, 402] on div "rdw-editor" at bounding box center [784, 399] width 972 height 14
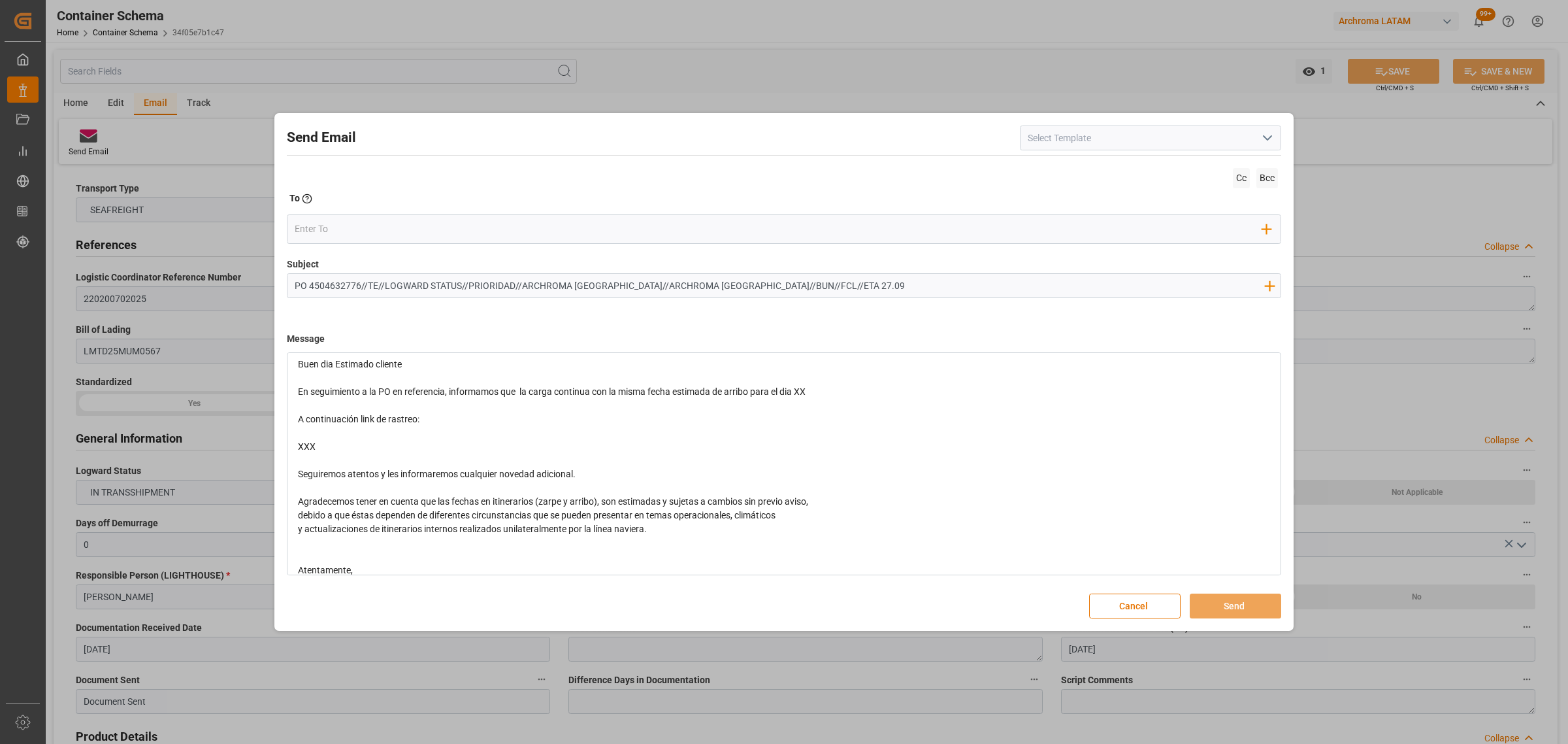
scroll to position [6, 0]
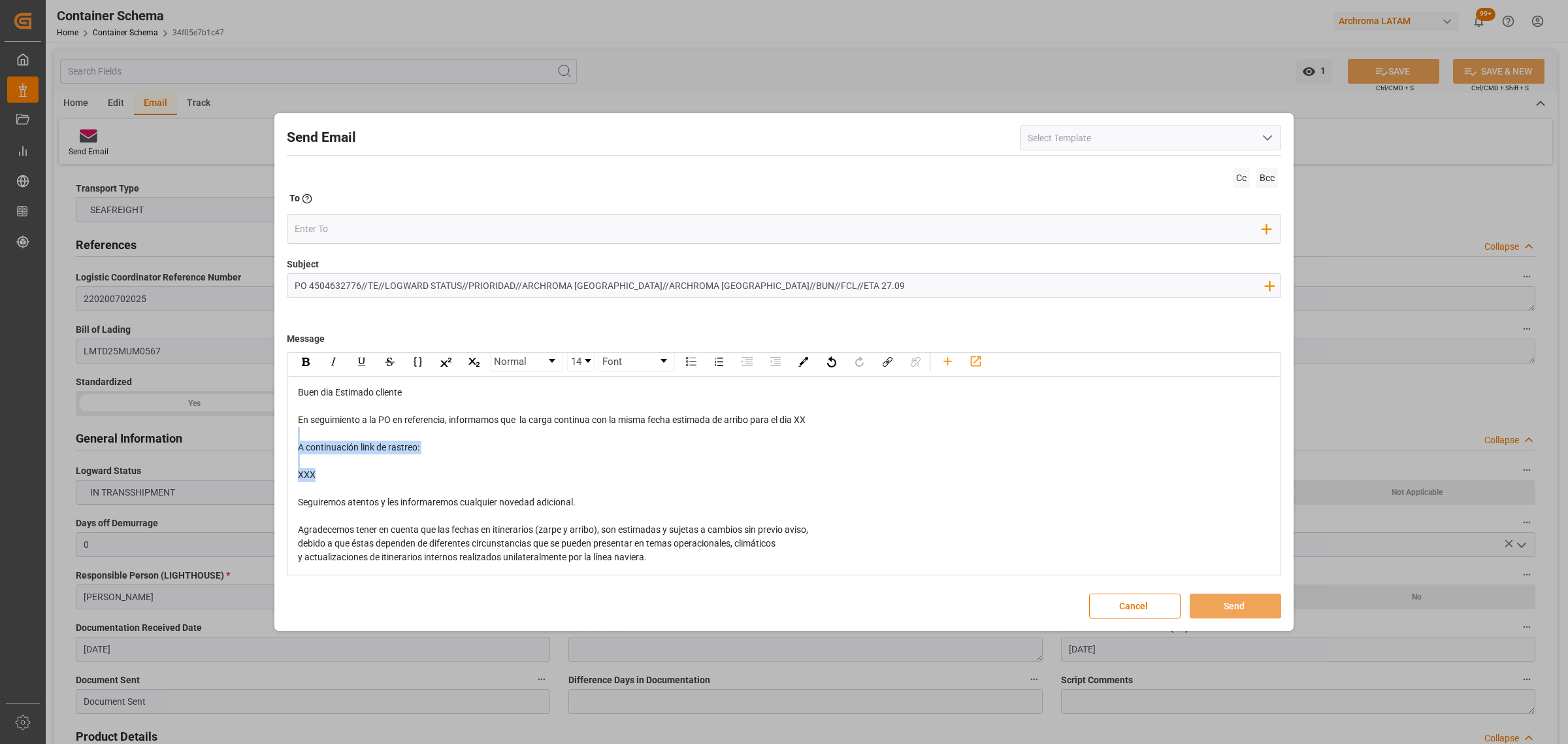
drag, startPoint x: 363, startPoint y: 475, endPoint x: 281, endPoint y: 440, distance: 89.2
click at [281, 440] on div "Send Email Cc Bcc To Enter the TO Email address Add Field to To Subject PO 4504…" at bounding box center [784, 372] width 1013 height 512
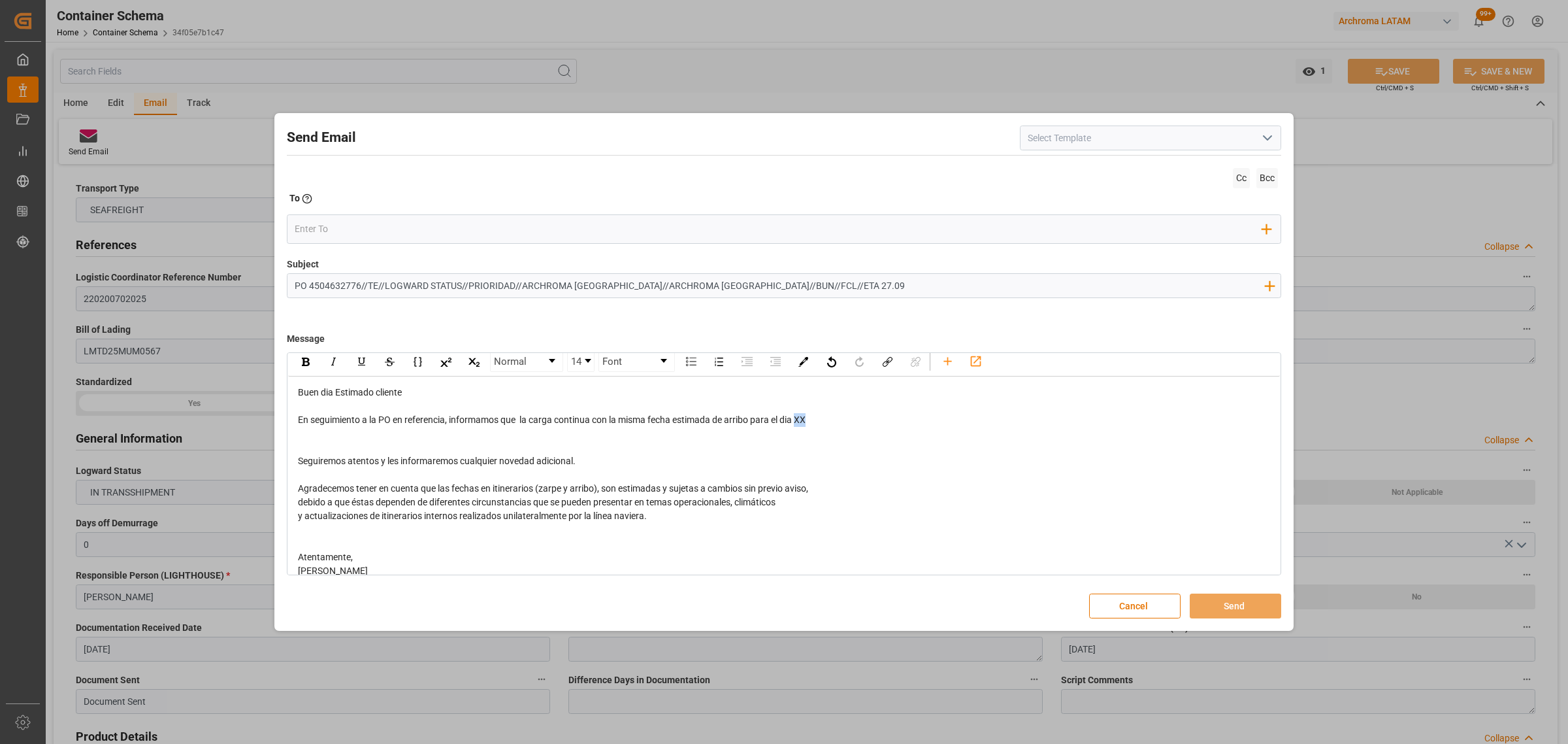
drag, startPoint x: 811, startPoint y: 421, endPoint x: 800, endPoint y: 420, distance: 11.0
click at [800, 420] on div "En seguimiento a la PO en referencia, informamos que la carga continua con la m…" at bounding box center [784, 420] width 972 height 14
click at [456, 443] on div "rdw-editor" at bounding box center [784, 448] width 972 height 14
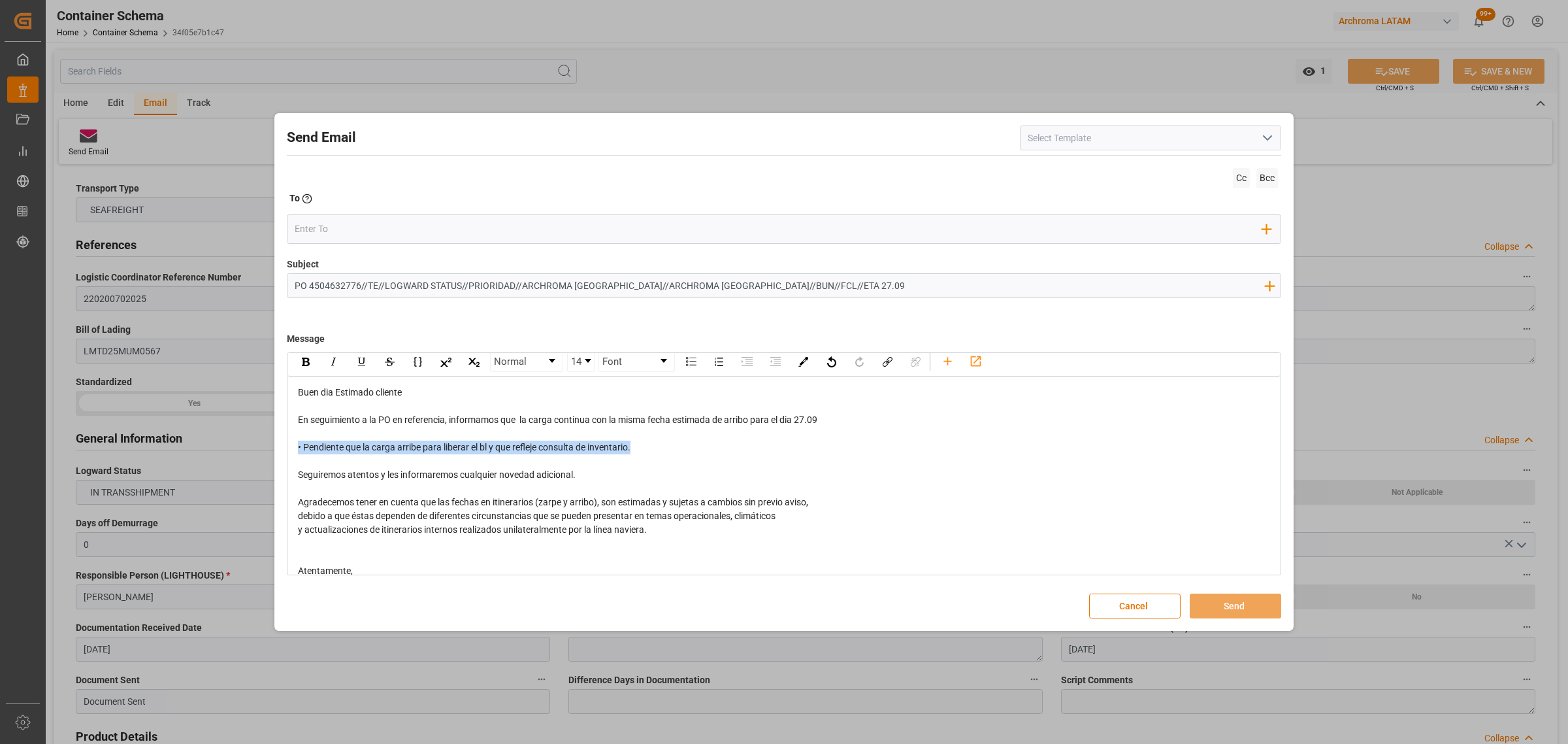
drag, startPoint x: 648, startPoint y: 451, endPoint x: 271, endPoint y: 454, distance: 377.0
click at [271, 454] on div "Send Email Cc Bcc To Enter the TO Email address Add Field to To Subject PO 4504…" at bounding box center [784, 372] width 1568 height 744
click at [309, 366] on div "rdw-inline-control" at bounding box center [305, 361] width 23 height 19
drag, startPoint x: 817, startPoint y: 420, endPoint x: 824, endPoint y: 424, distance: 8.1
click at [824, 424] on div "En seguimiento a la PO en referencia, informamos que la carga continua con la m…" at bounding box center [784, 420] width 972 height 14
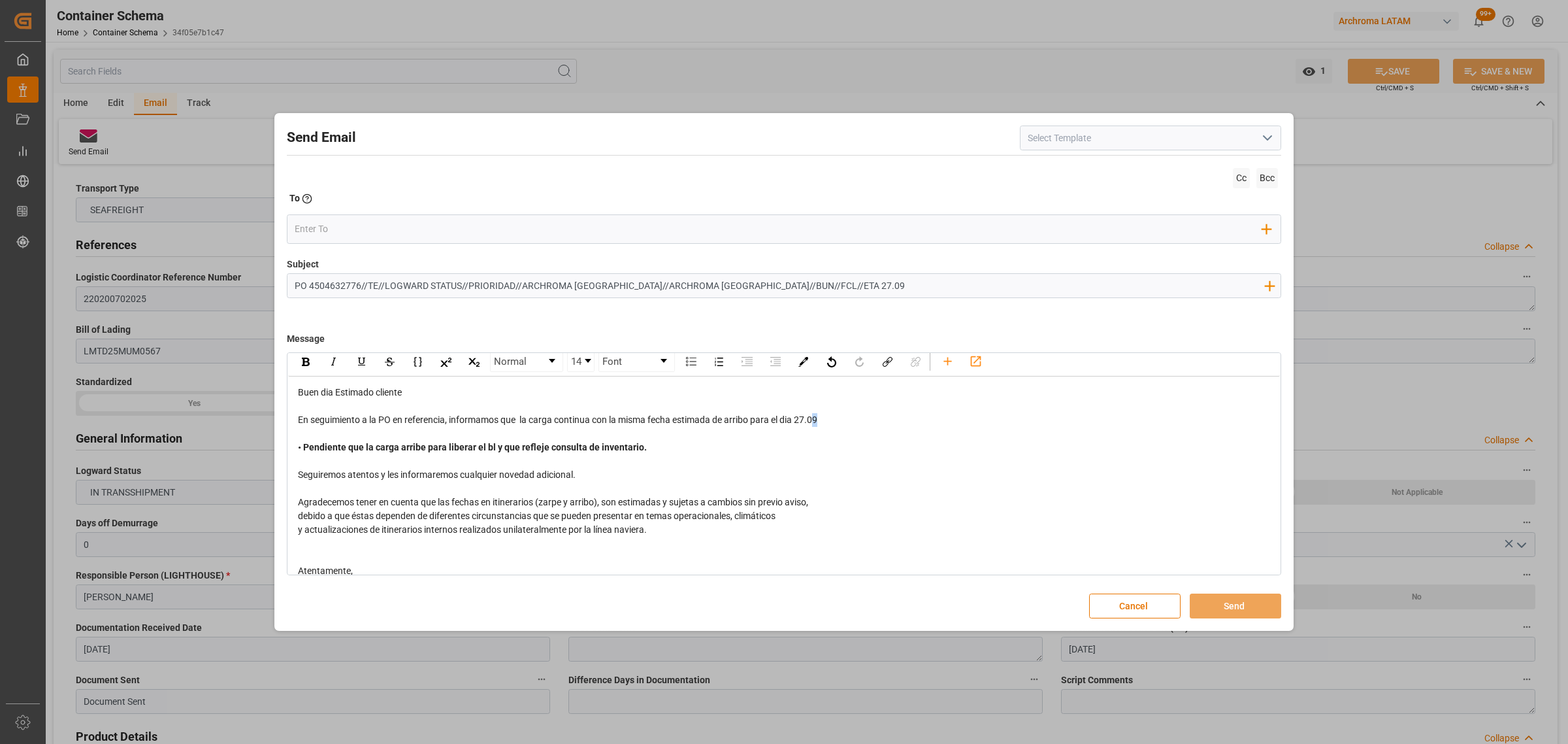
click at [839, 424] on div "En seguimiento a la PO en referencia, informamos que la carga continua con la m…" at bounding box center [784, 420] width 972 height 14
drag, startPoint x: 831, startPoint y: 421, endPoint x: 799, endPoint y: 422, distance: 32.0
click at [799, 422] on div "En seguimiento a la PO en referencia, informamos que la carga continua con la m…" at bounding box center [784, 420] width 972 height 14
click at [311, 365] on div "rdw-inline-control" at bounding box center [305, 361] width 23 height 19
click at [350, 227] on input "email" at bounding box center [779, 228] width 969 height 19
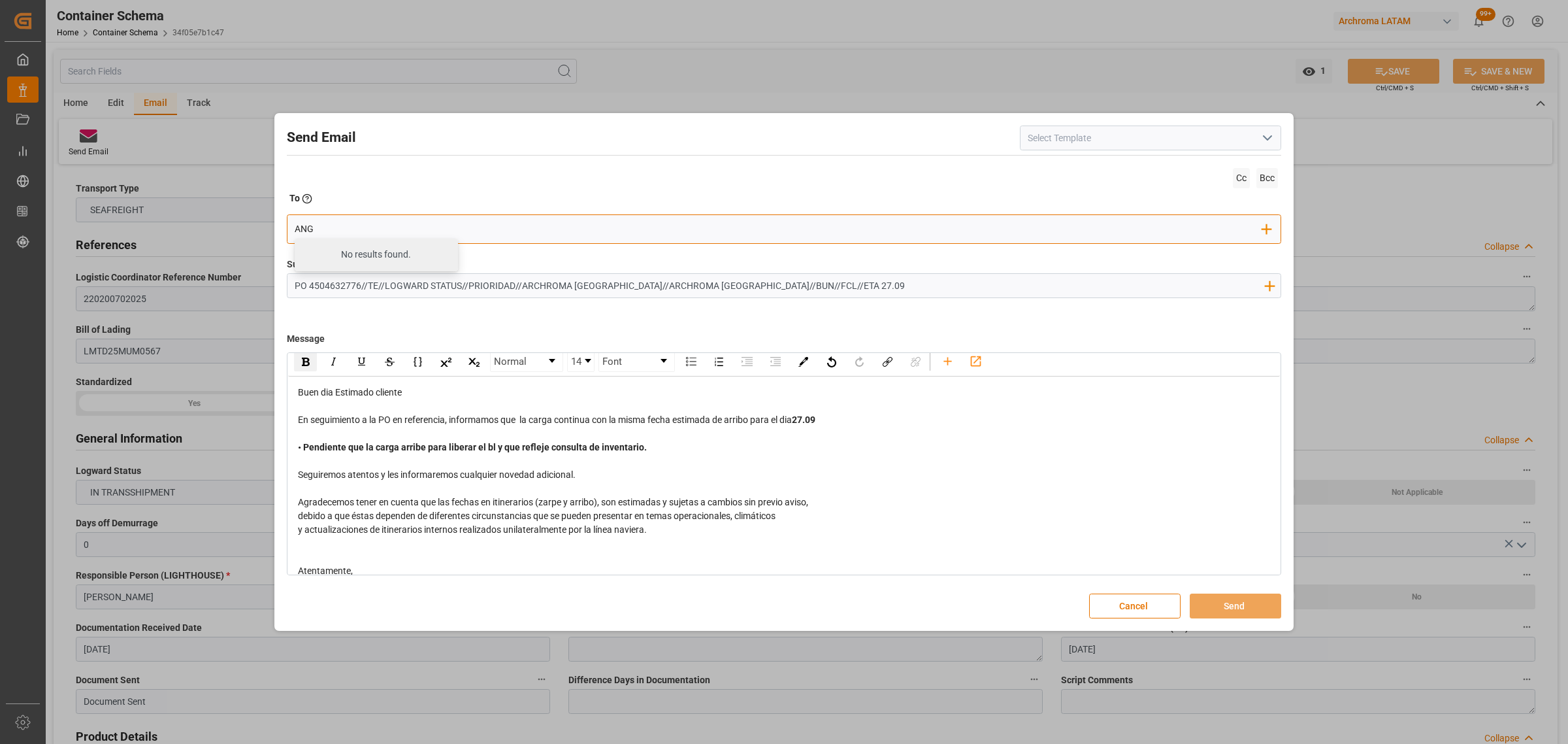
type input "angie"
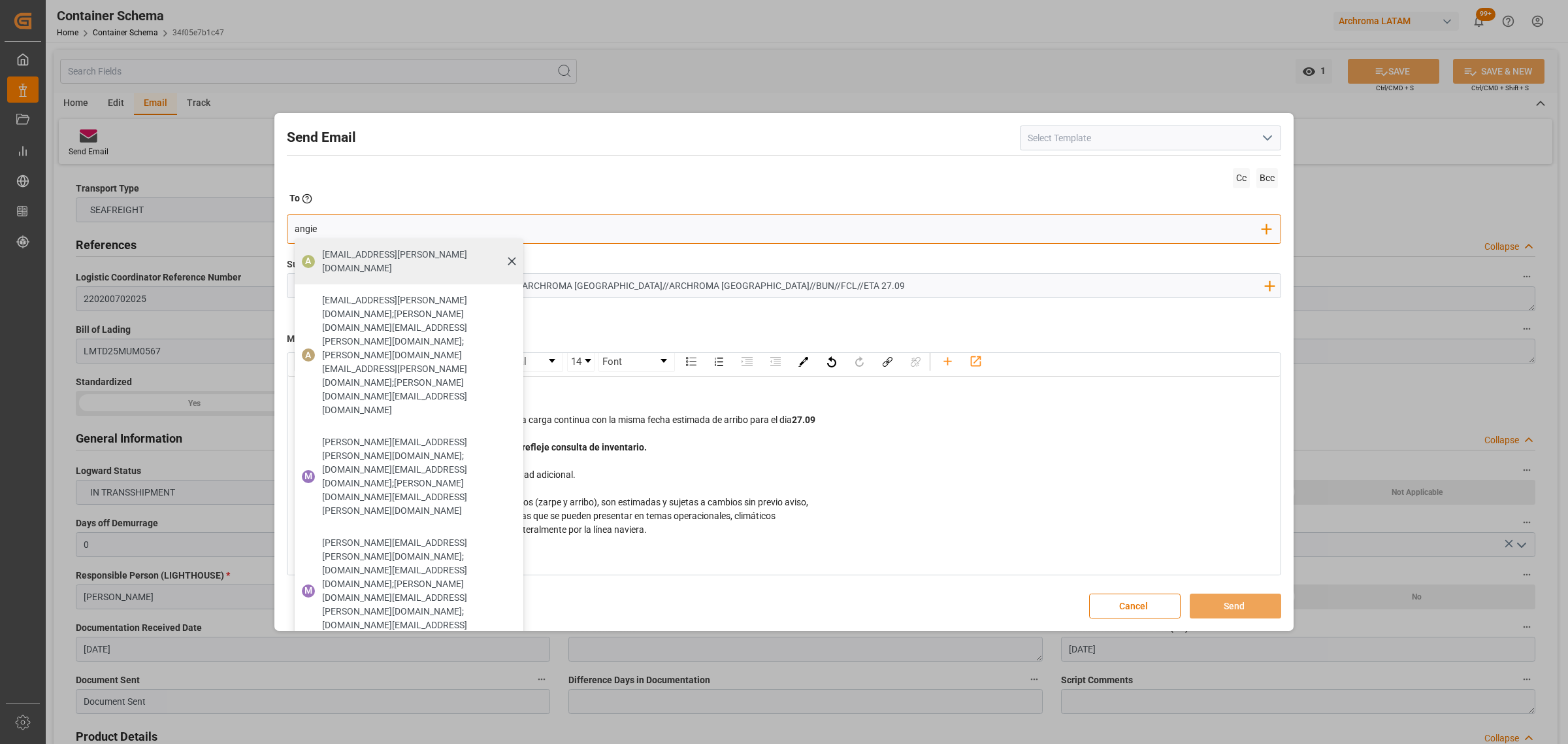
click at [412, 256] on span "[EMAIL_ADDRESS][PERSON_NAME][DOMAIN_NAME]" at bounding box center [418, 261] width 192 height 27
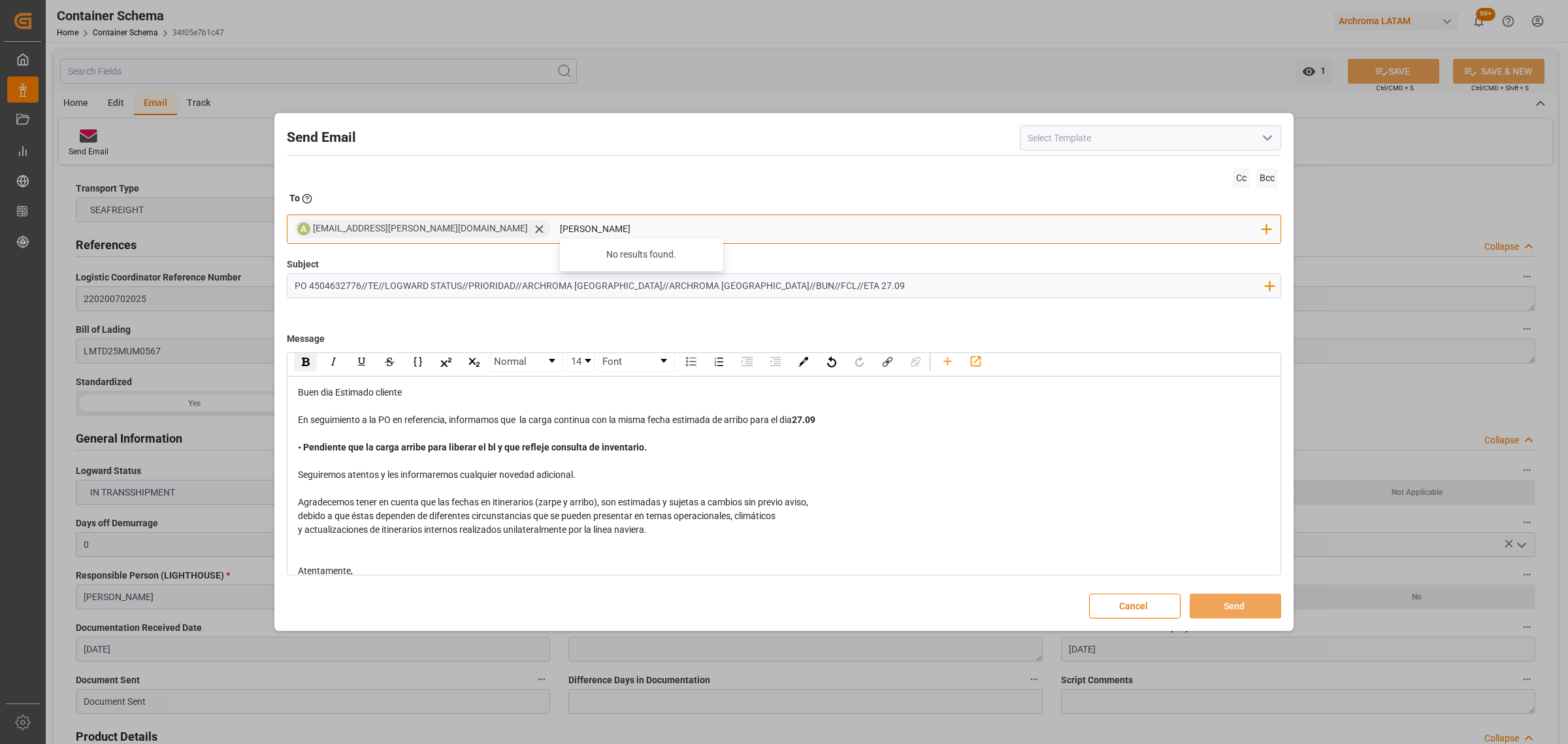
type input "maria"
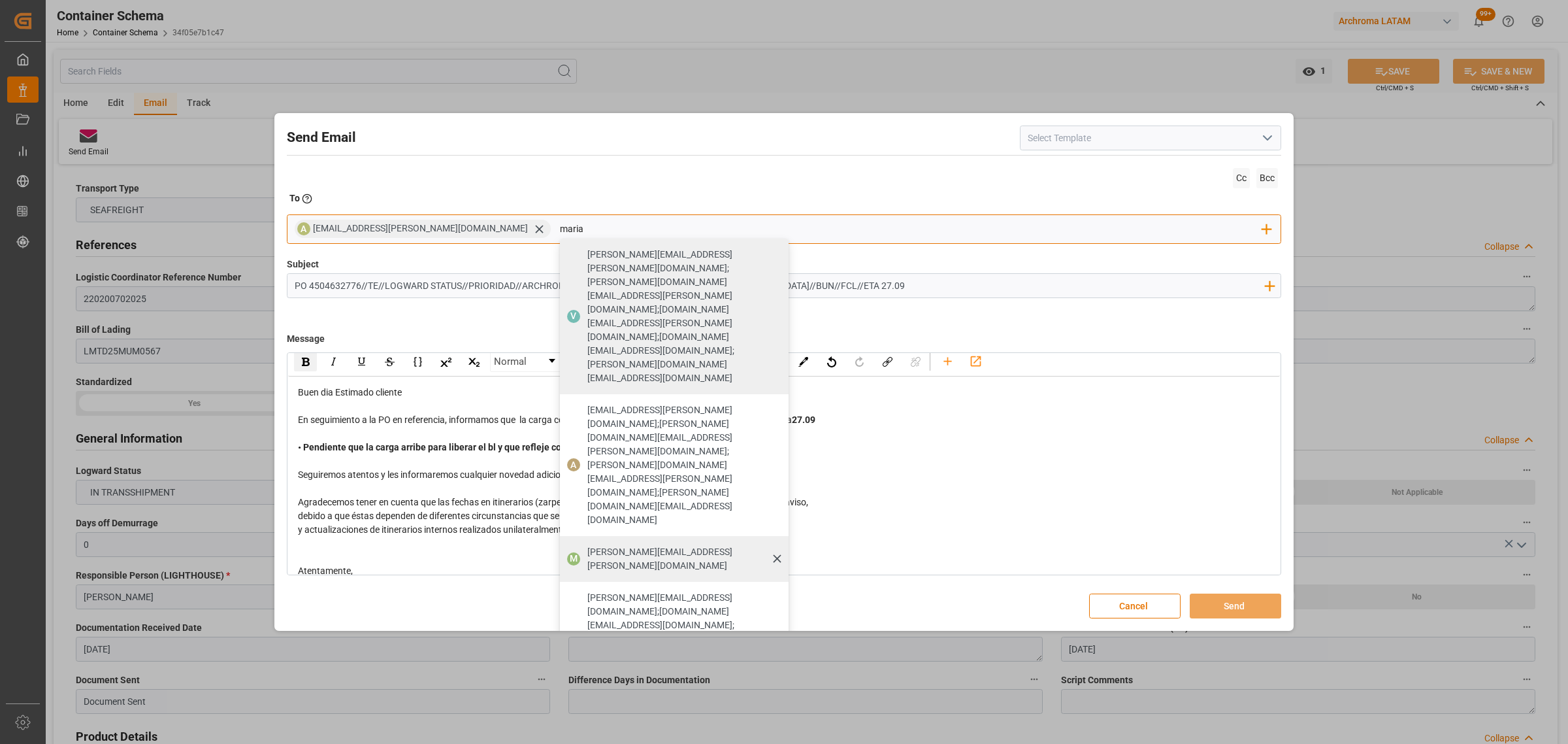
click at [585, 541] on div "[PERSON_NAME][EMAIL_ADDRESS][PERSON_NAME][DOMAIN_NAME]" at bounding box center [683, 559] width 201 height 37
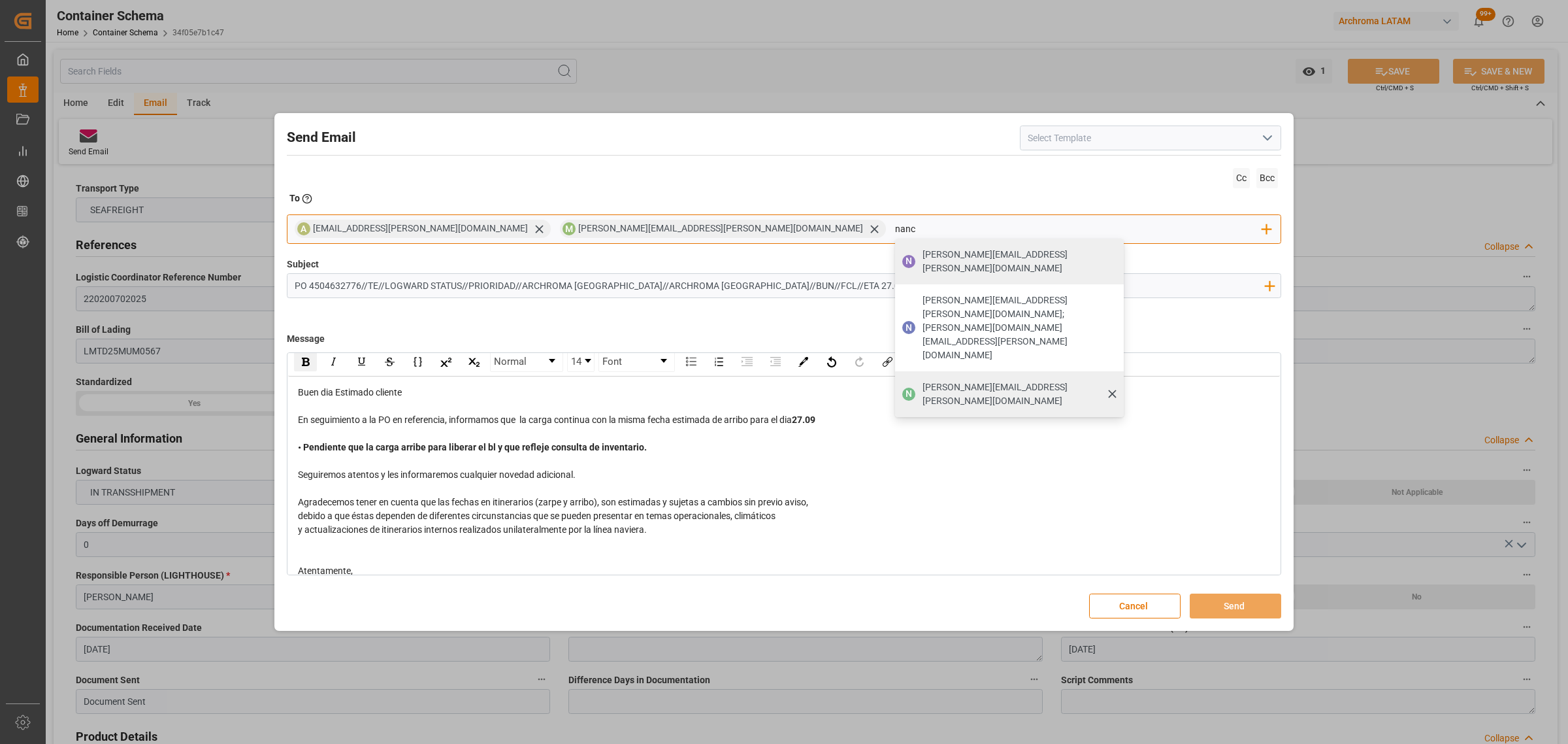
type input "nanc"
click at [923, 380] on span "[PERSON_NAME][EMAIL_ADDRESS][PERSON_NAME][DOMAIN_NAME]" at bounding box center [1018, 393] width 192 height 27
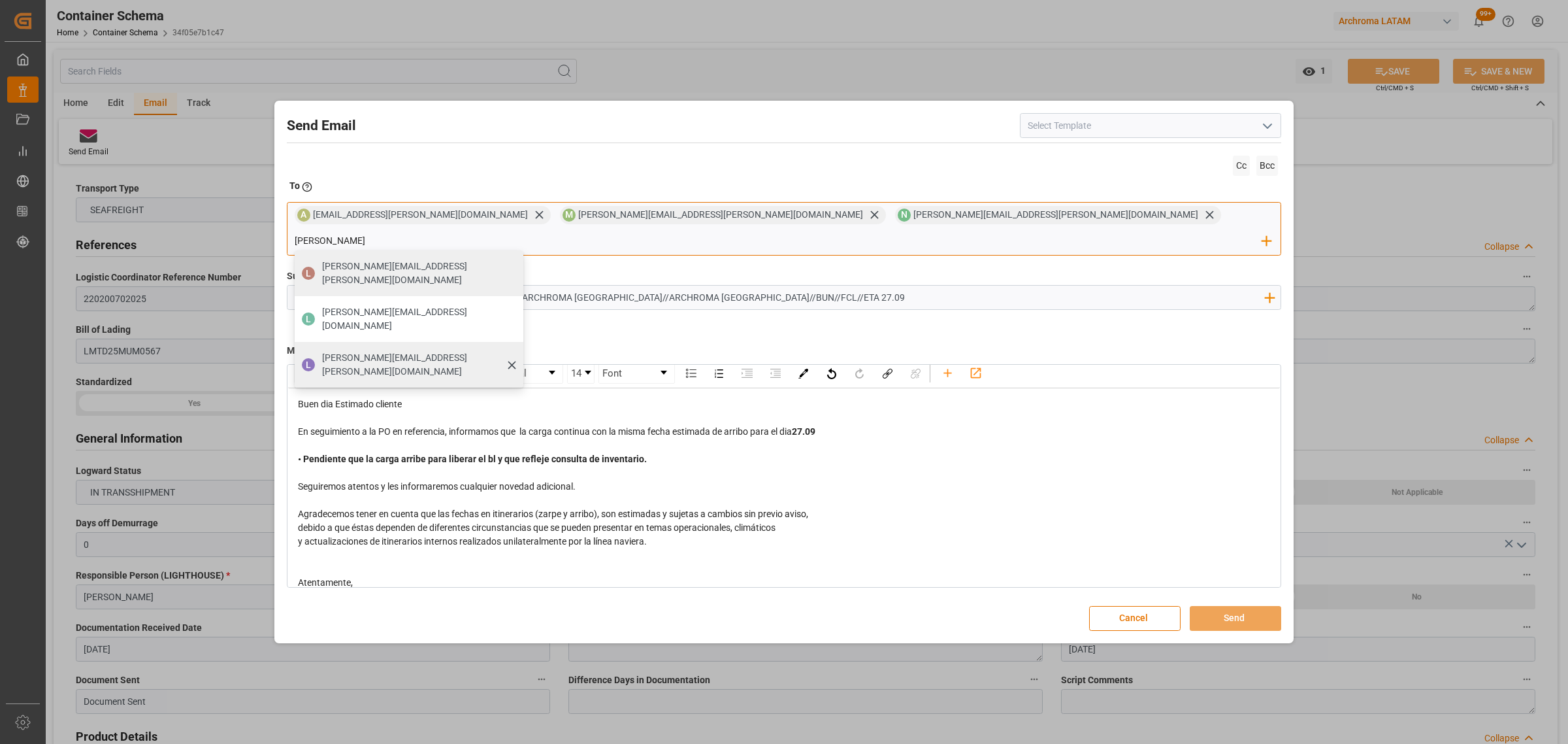
type input "[PERSON_NAME]"
drag, startPoint x: 891, startPoint y: 318, endPoint x: 906, endPoint y: 323, distance: 15.8
click at [514, 351] on span "[PERSON_NAME][EMAIL_ADDRESS][PERSON_NAME][DOMAIN_NAME]" at bounding box center [418, 365] width 192 height 27
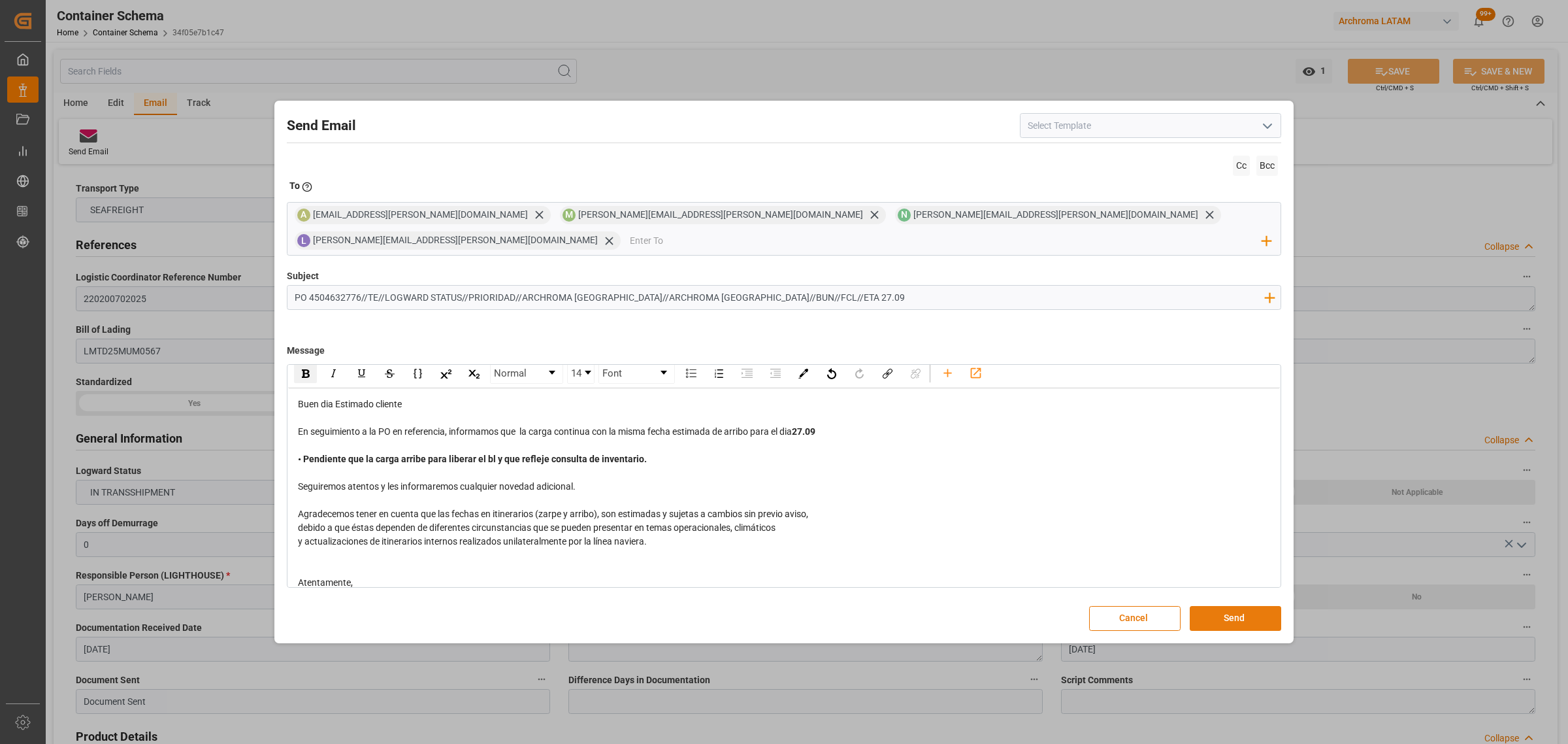
click at [1246, 612] on button "Send" at bounding box center [1235, 619] width 91 height 25
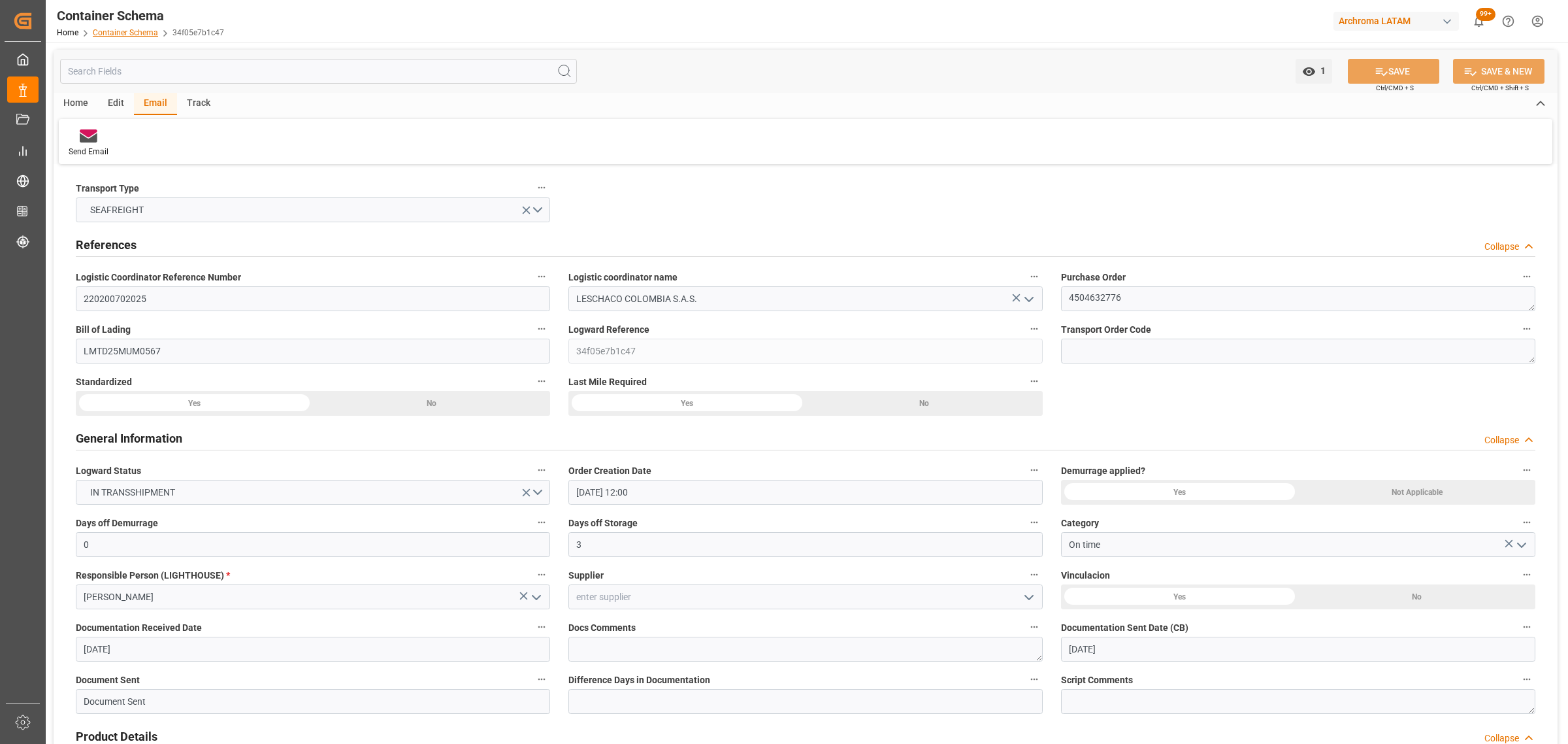
click at [113, 33] on link "Container Schema" at bounding box center [125, 33] width 65 height 9
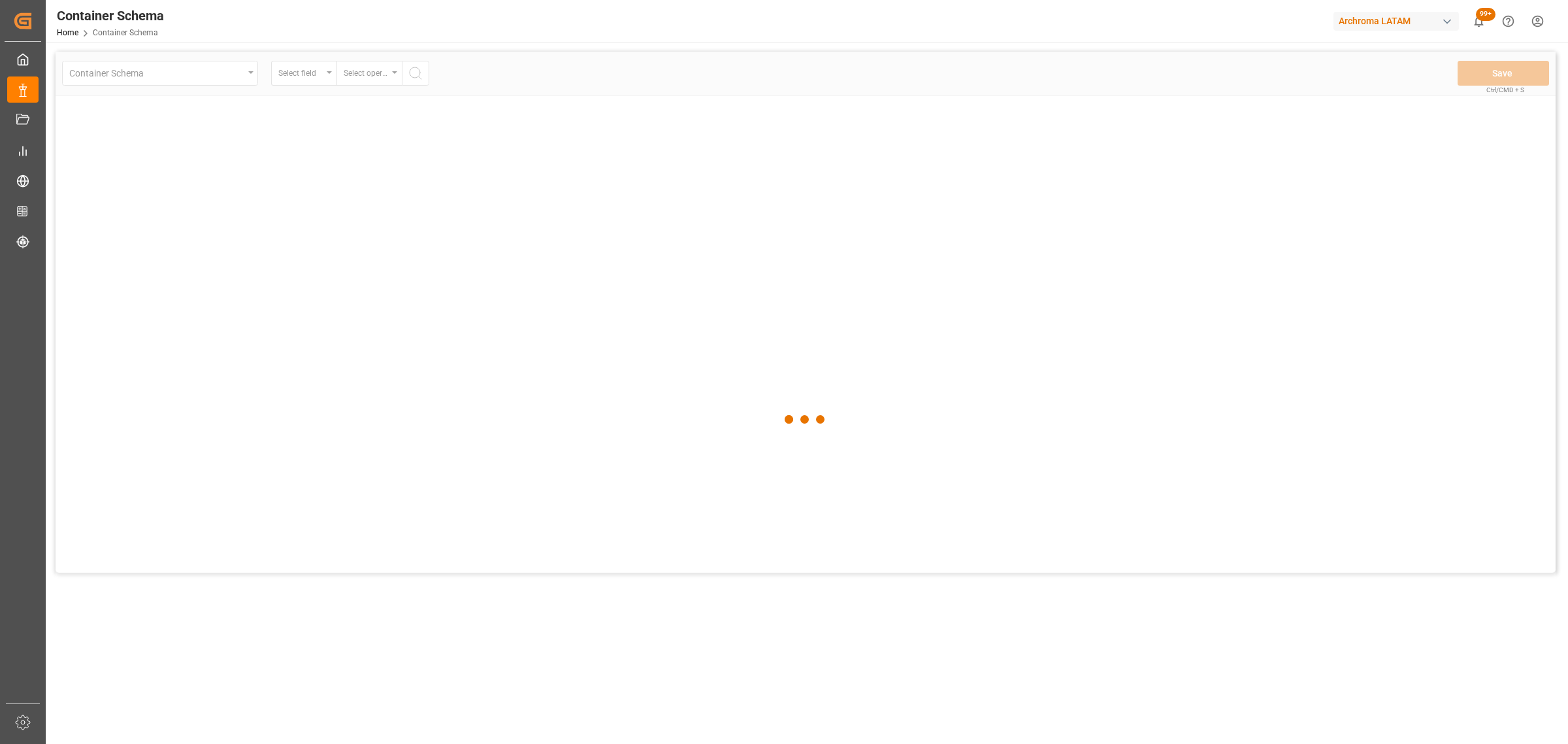
click at [125, 30] on span "Container Schema" at bounding box center [125, 33] width 65 height 9
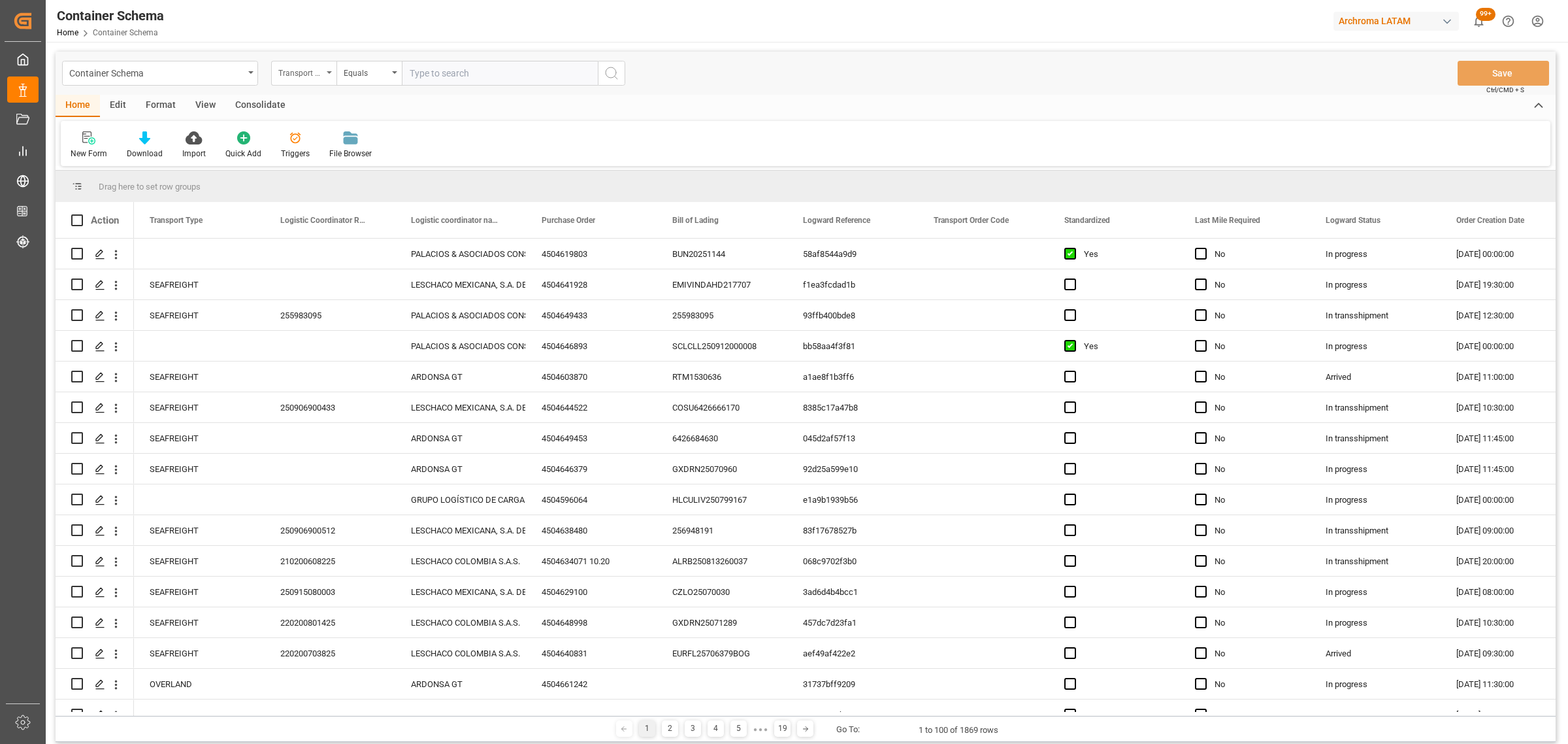
click at [309, 65] on div "Transport Type" at bounding box center [300, 71] width 44 height 15
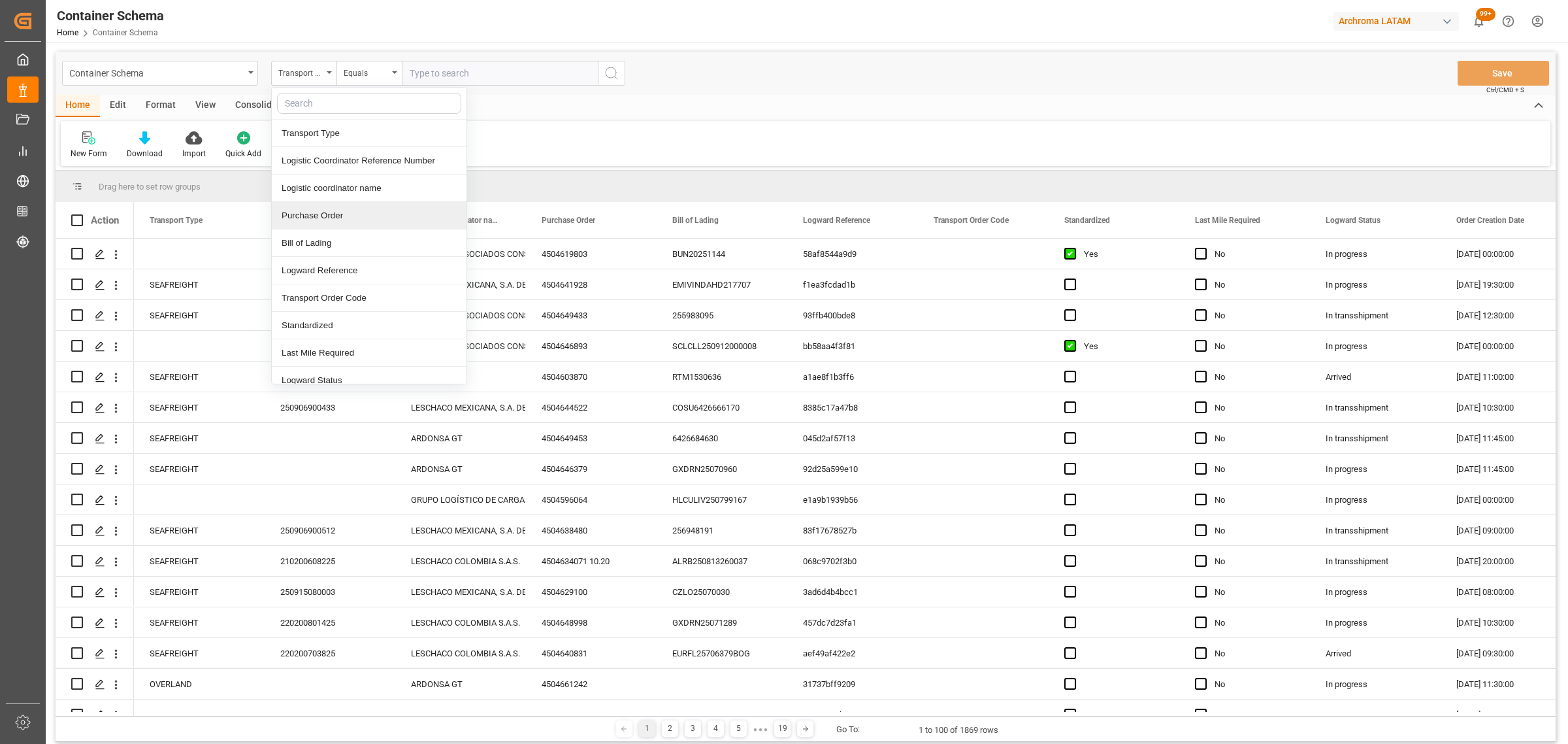
click at [332, 214] on div "Purchase Order" at bounding box center [369, 215] width 195 height 27
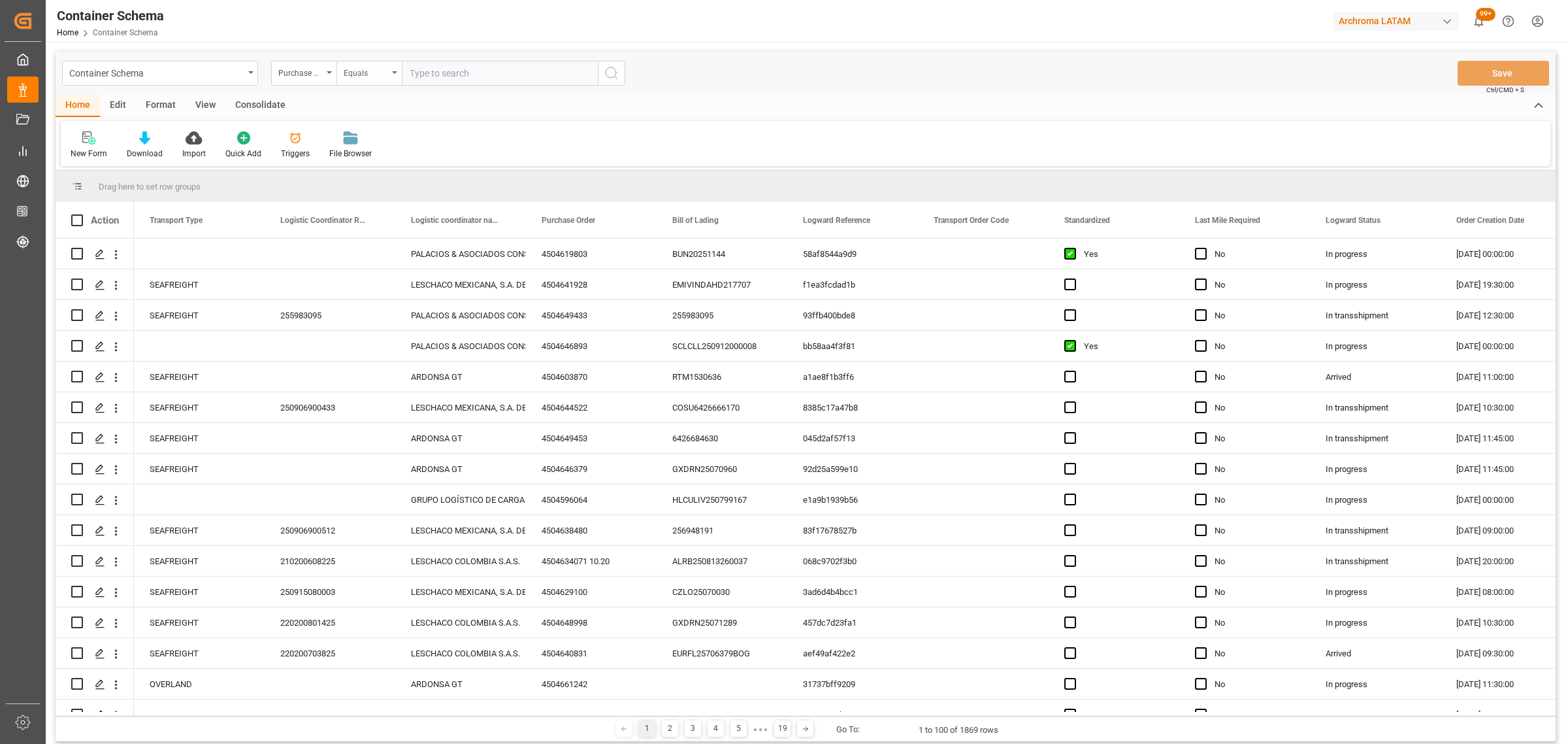
click at [364, 71] on div "Equals" at bounding box center [365, 71] width 44 height 15
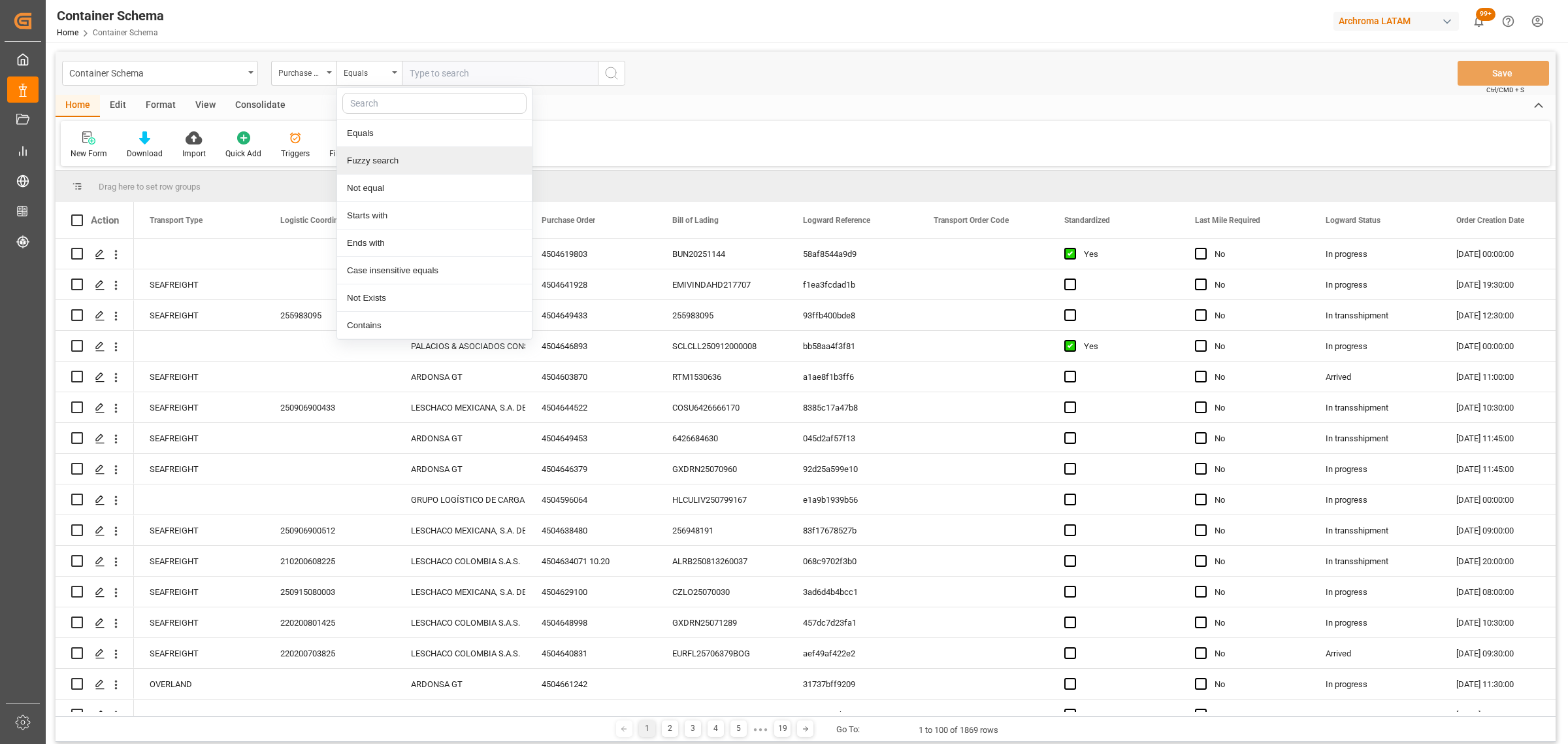
click at [390, 164] on div "Fuzzy search" at bounding box center [434, 160] width 195 height 27
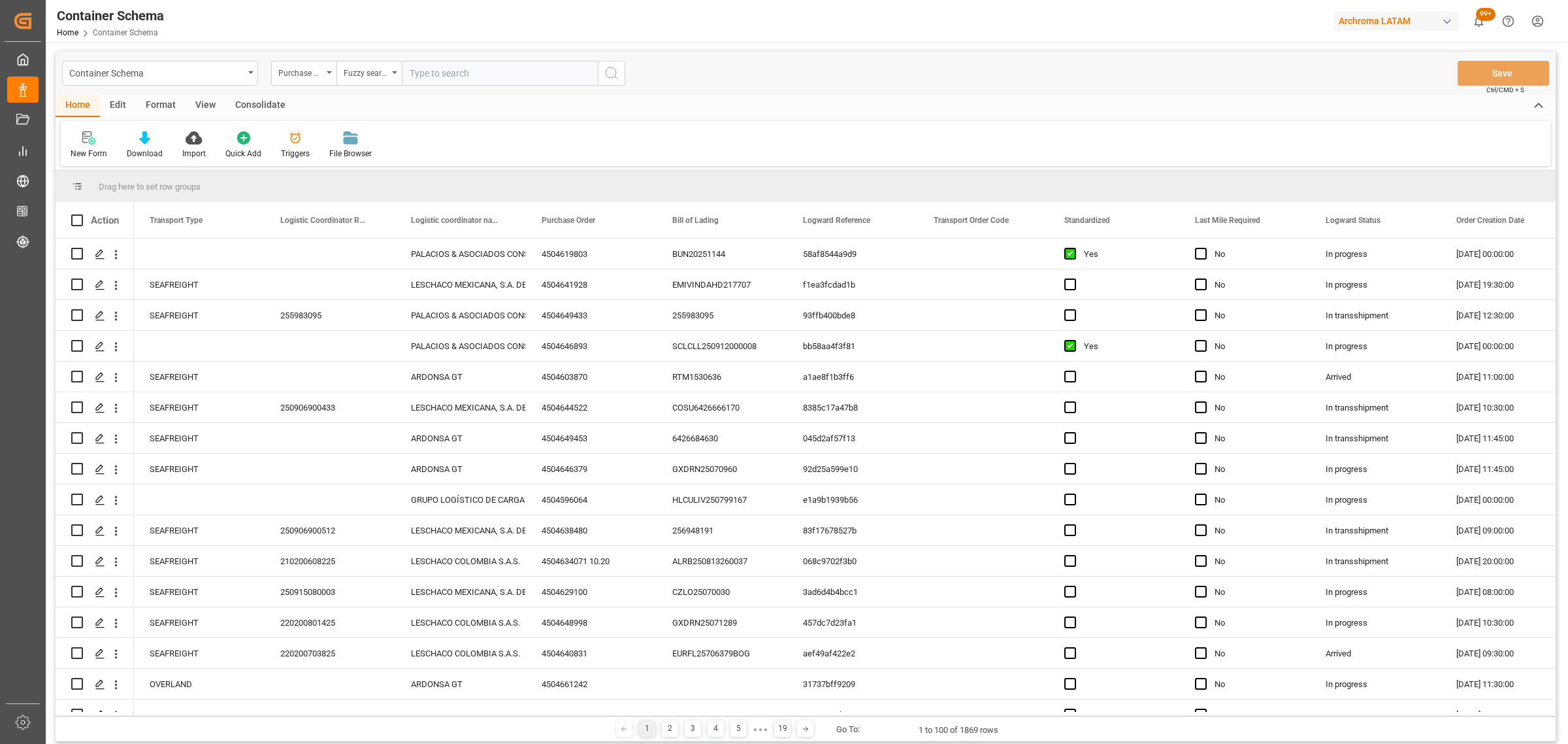
click at [441, 79] on input "text" at bounding box center [500, 73] width 196 height 25
paste input "4504629457"
type input "4504629457"
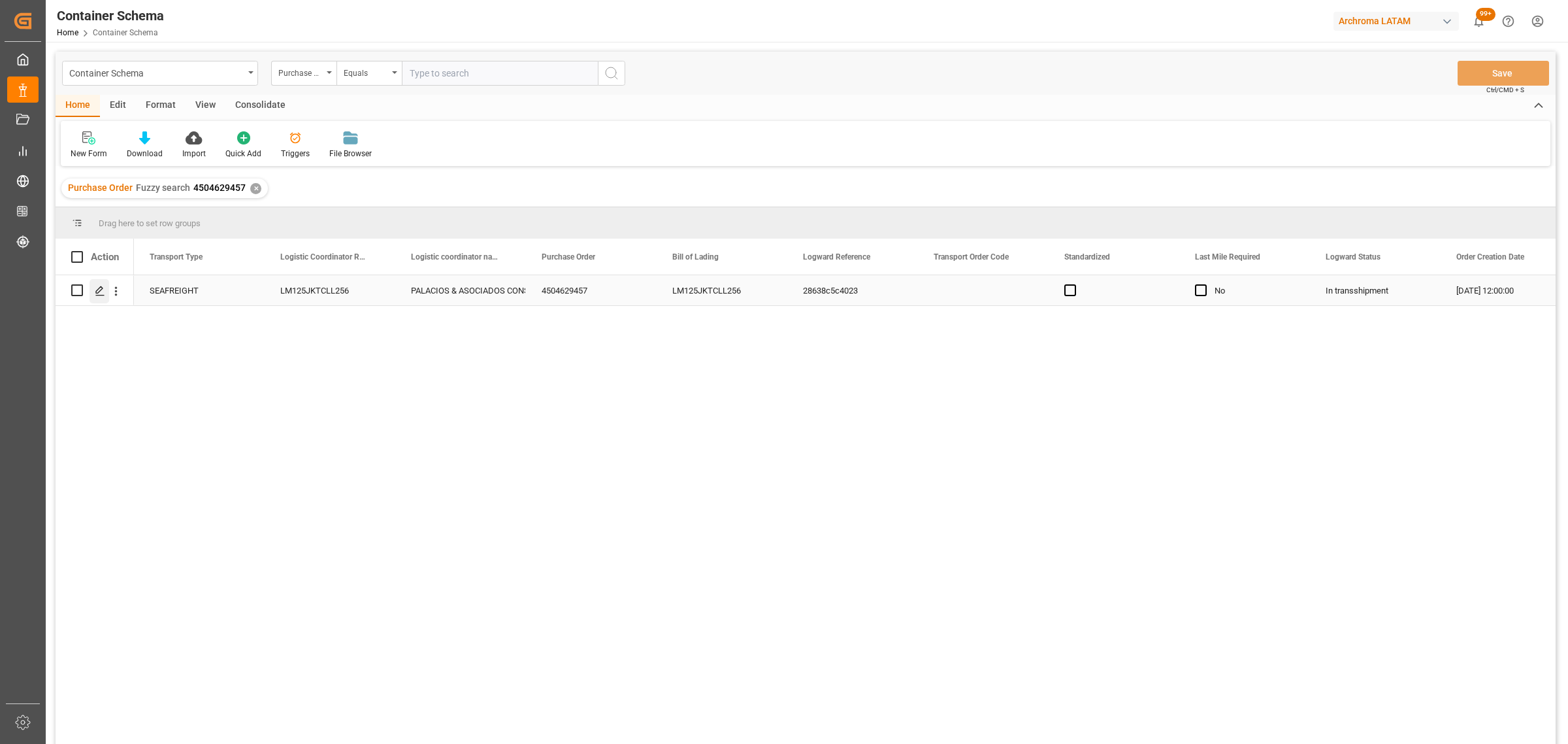
click at [102, 294] on line "Press SPACE to select this row." at bounding box center [100, 294] width 8 height 0
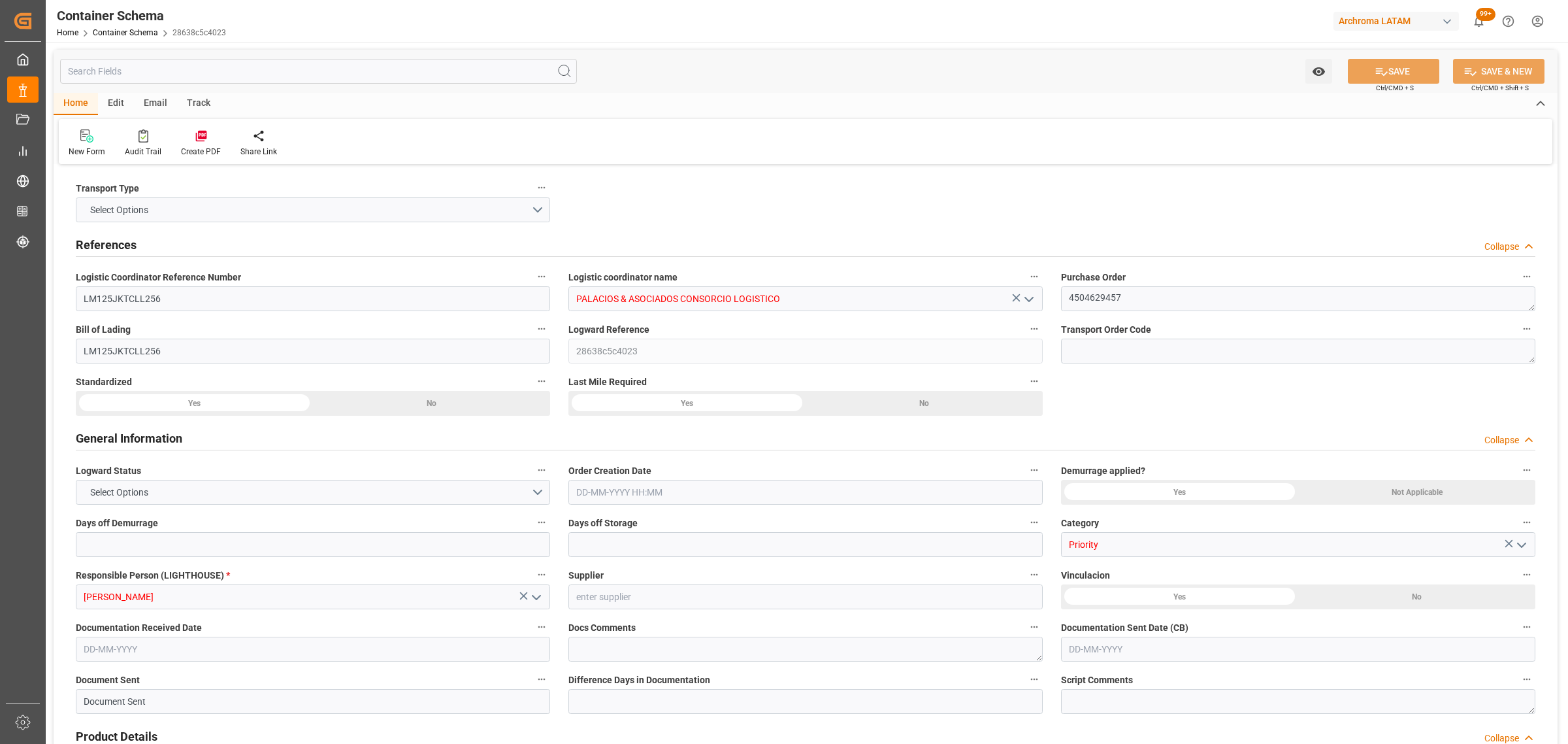
type input "0"
type input "1"
type input "5"
type input "4000"
type input "4200"
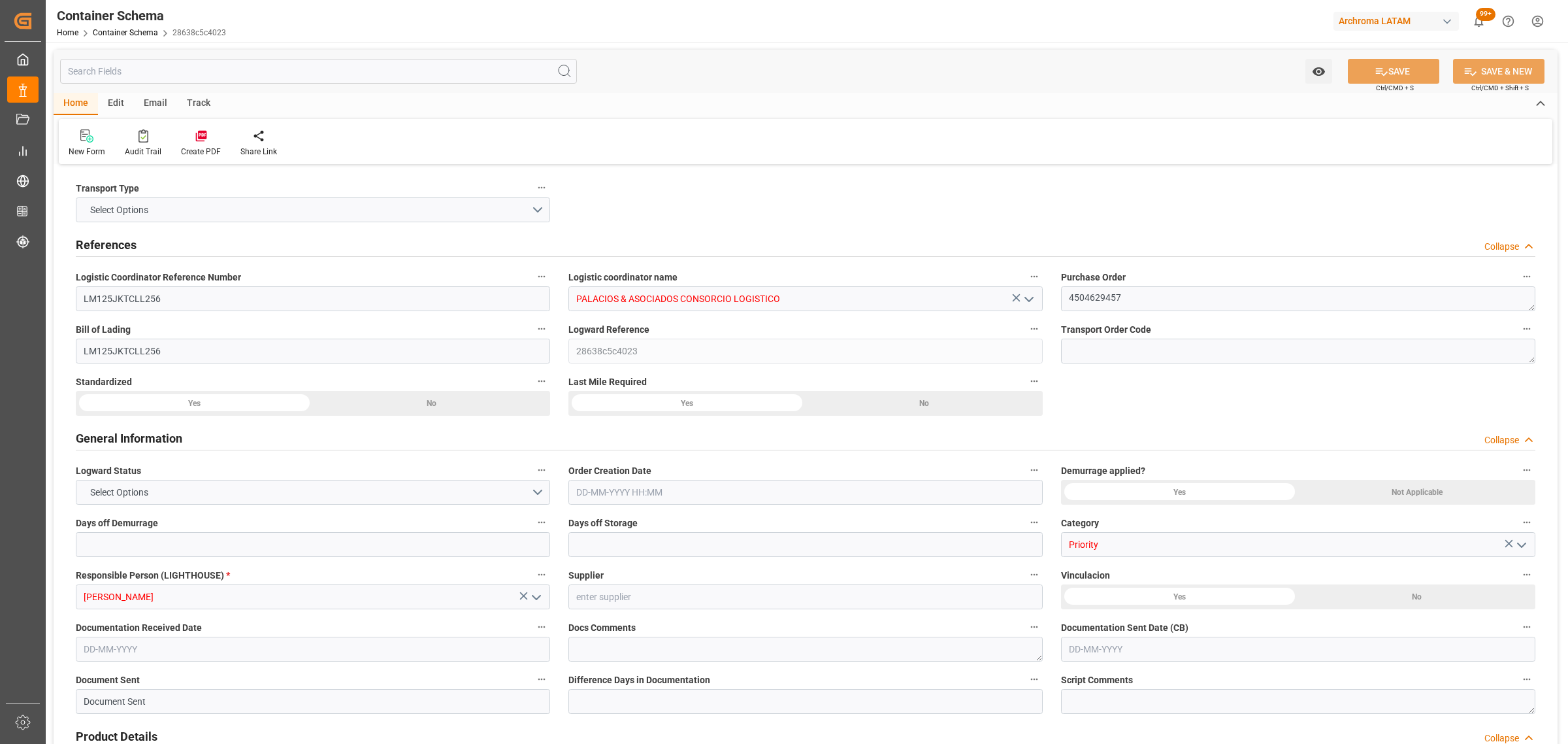
type input "ONE"
type input "Ocean Network Express"
type input "IDJKT"
type input "PECLL"
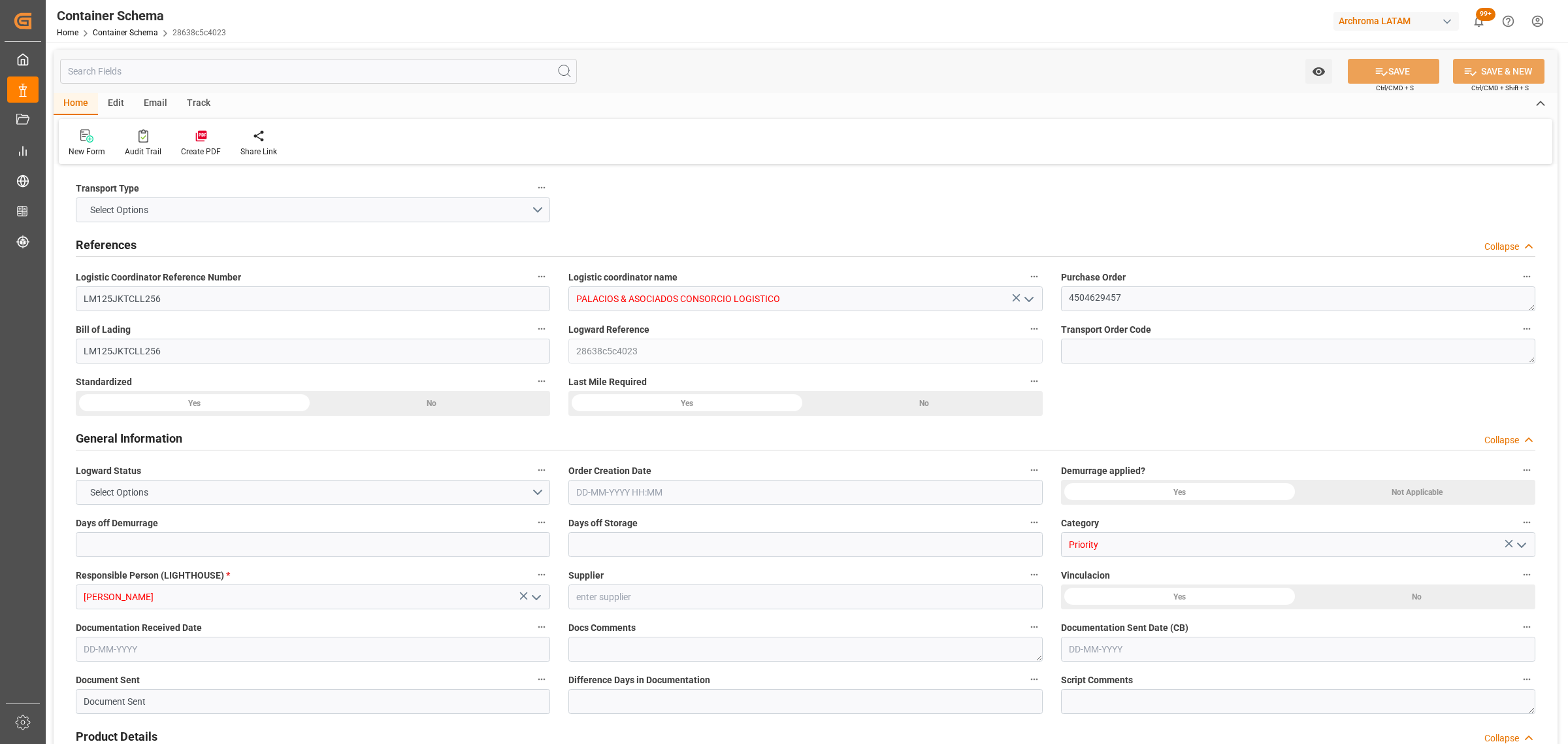
type input "9971367"
type input "[DATE] 12:00"
type input "[DATE]"
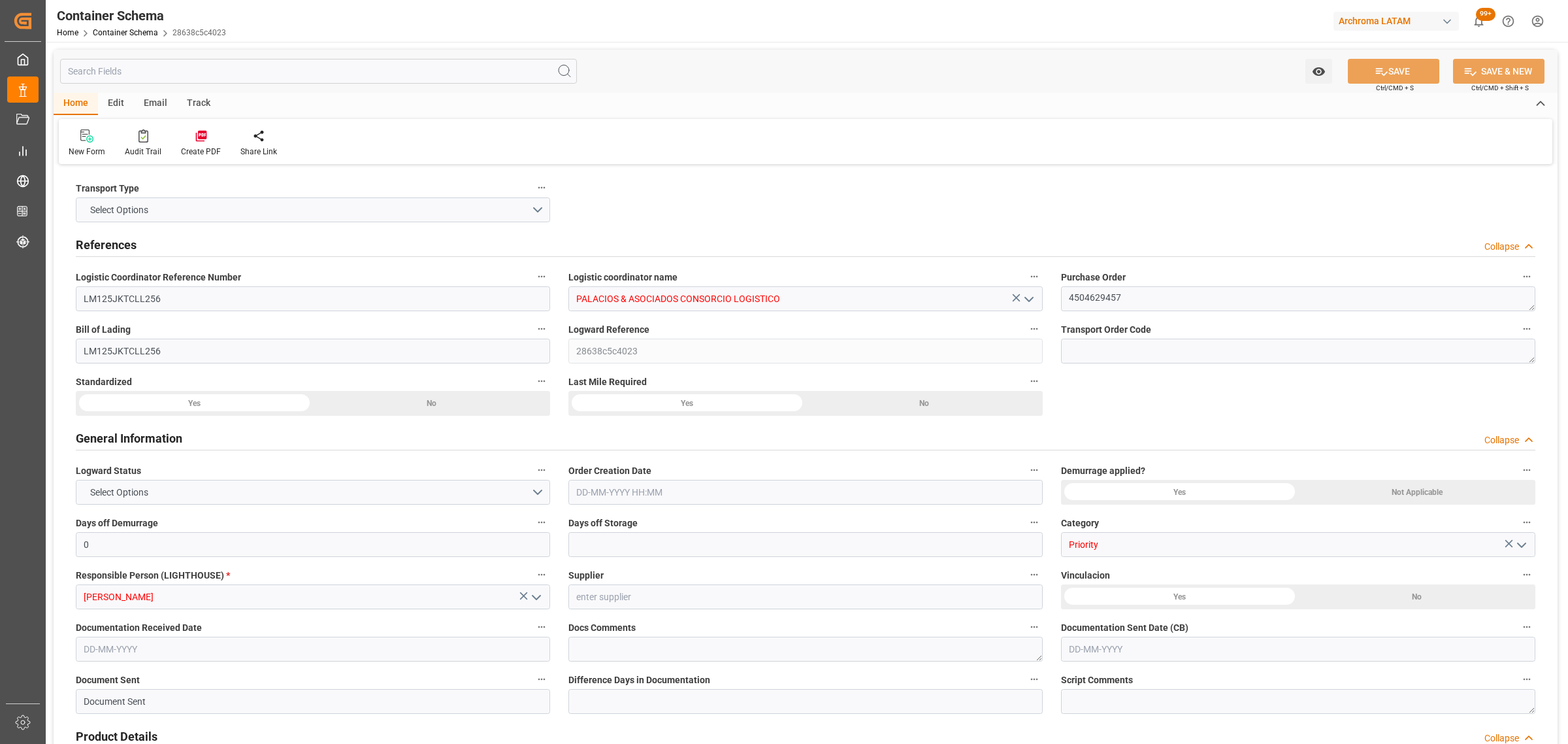
type input "[DATE]"
type input "[DATE] 00:00"
type input "[DATE] 12:00"
type input "[DATE] 00:00"
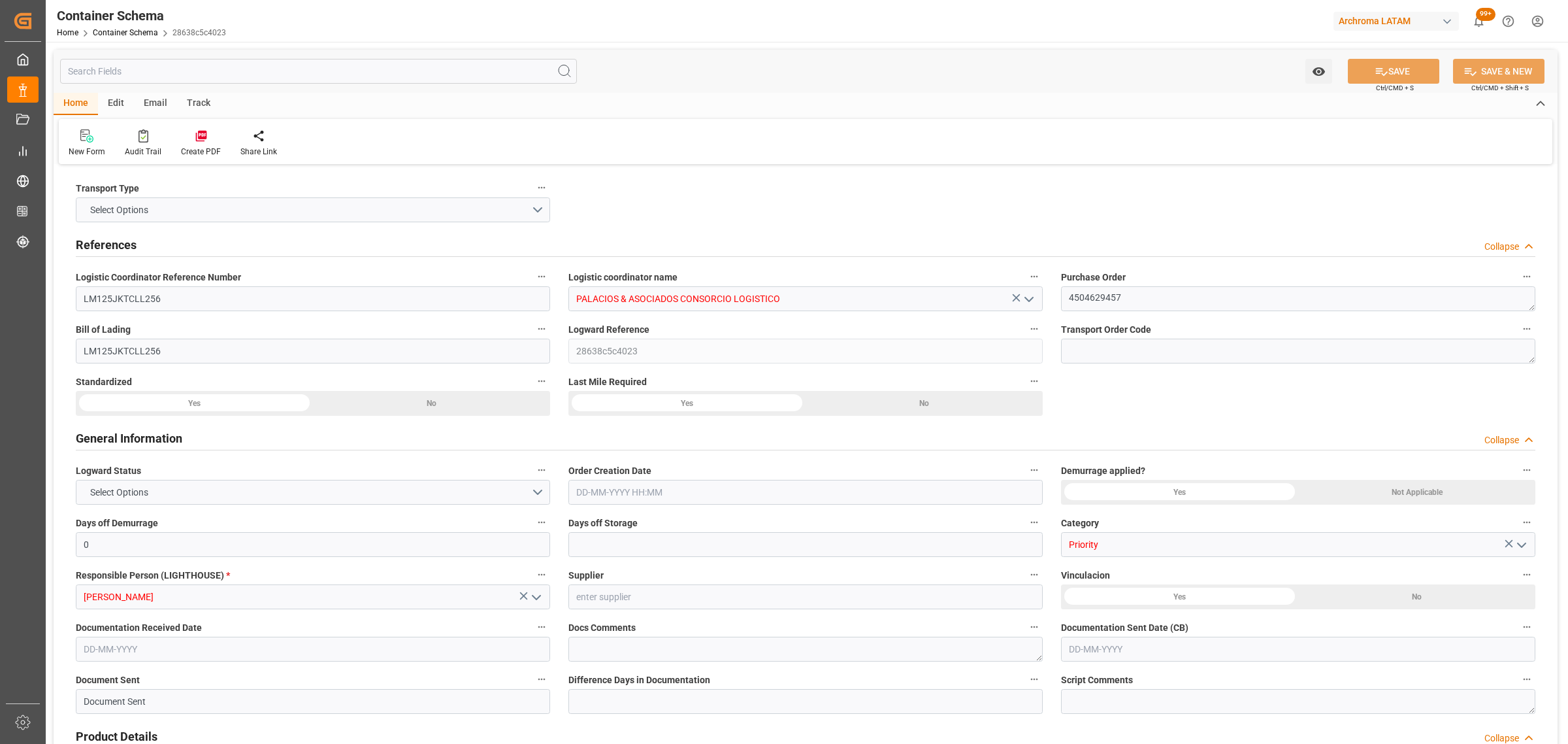
type input "[DATE] 00:00"
type input "[DATE] 12:15"
type input "[DATE] 00:00"
type input "[DATE] 12:15"
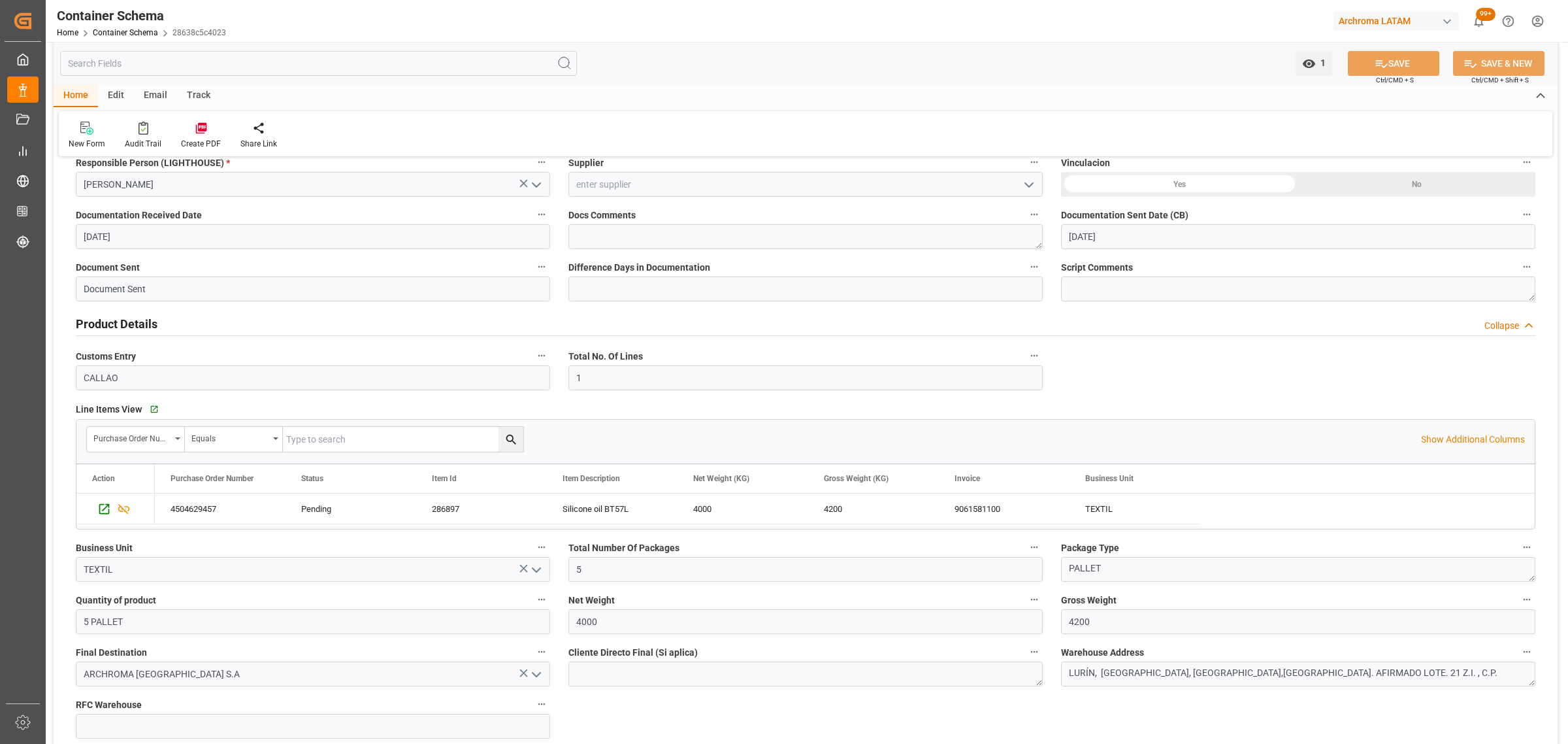
scroll to position [245, 0]
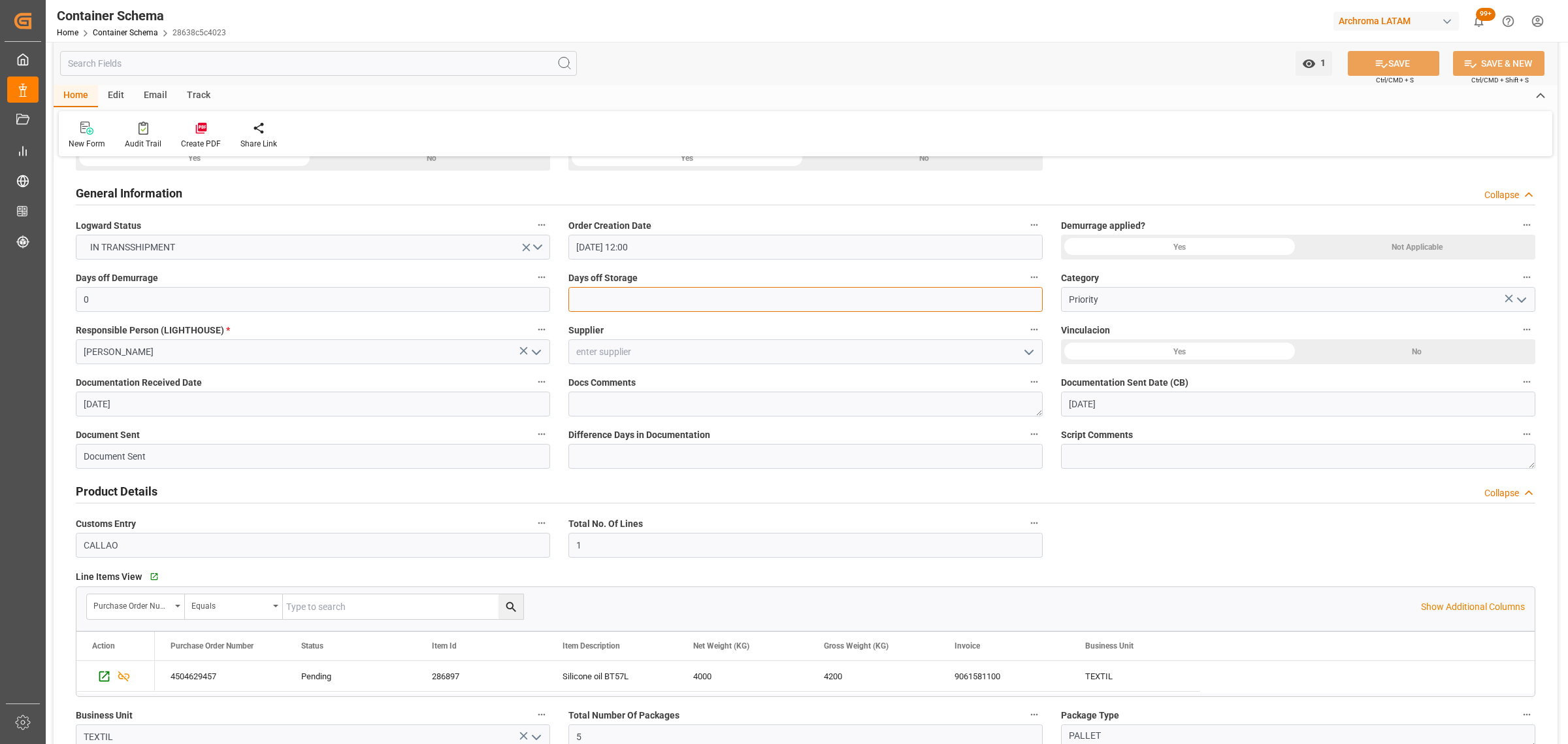
click at [625, 298] on input "text" at bounding box center [805, 299] width 474 height 25
type input "3"
click at [1366, 67] on button "SAVE" at bounding box center [1393, 63] width 91 height 25
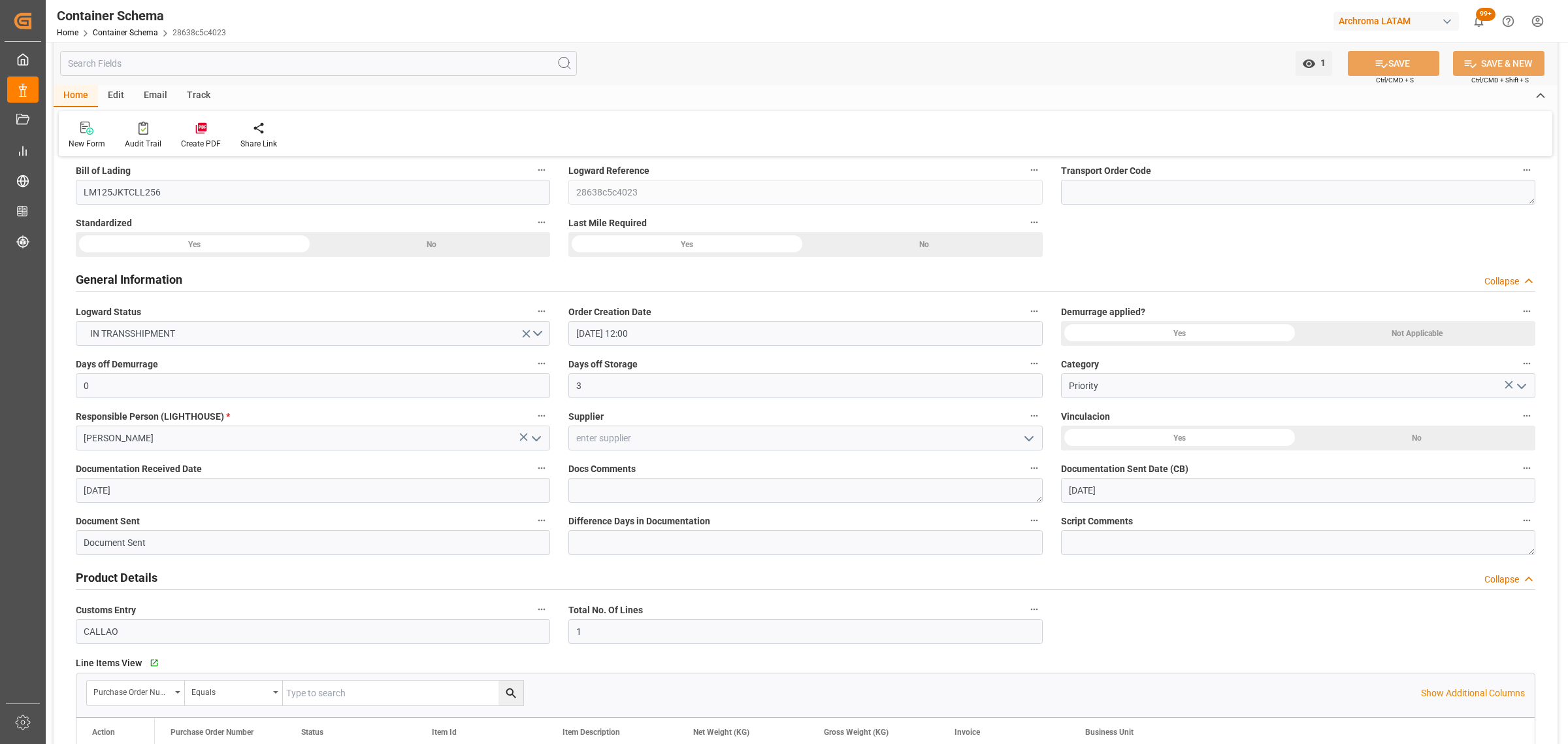
scroll to position [0, 0]
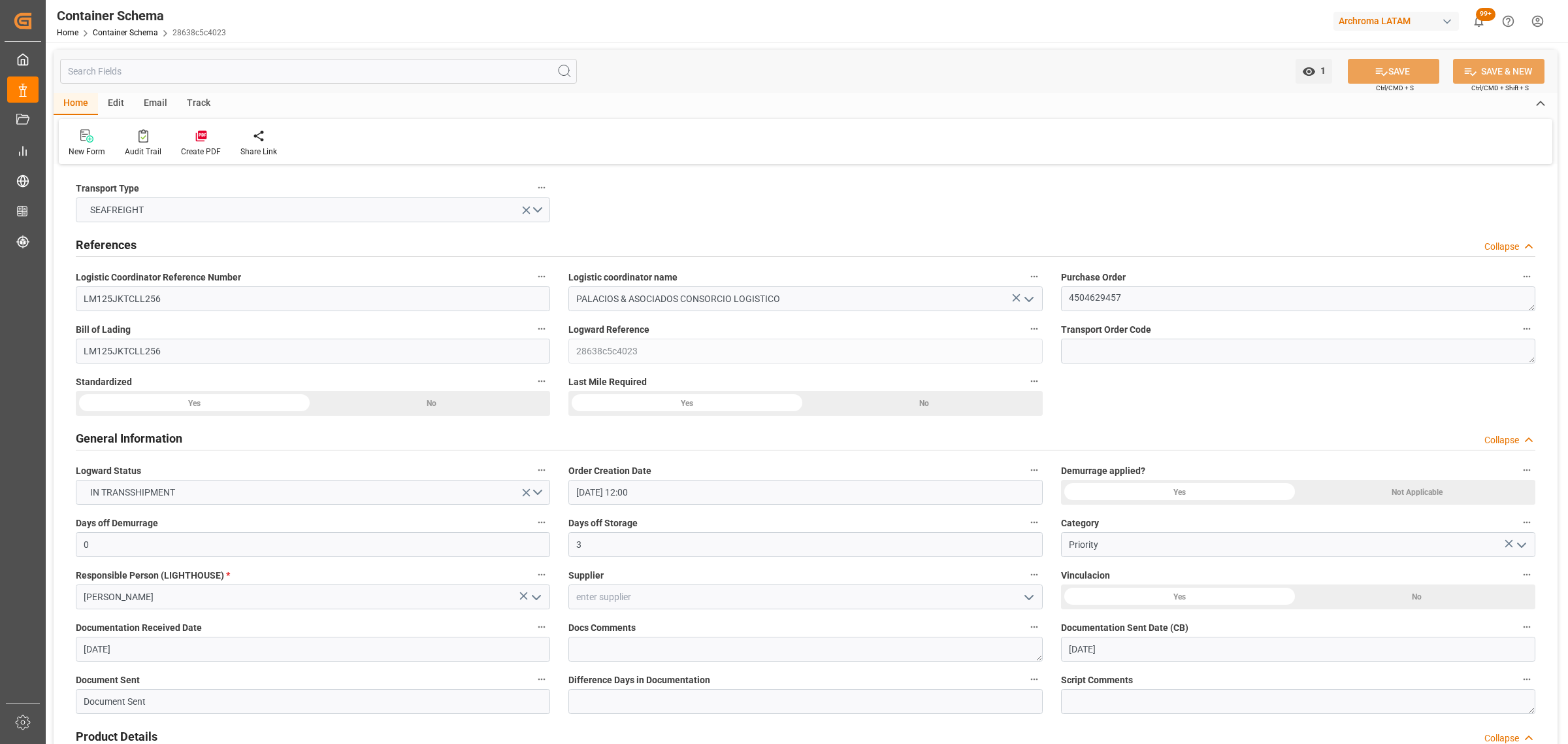
click at [186, 101] on div "Track" at bounding box center [198, 104] width 43 height 23
click at [78, 134] on icon at bounding box center [84, 136] width 13 height 13
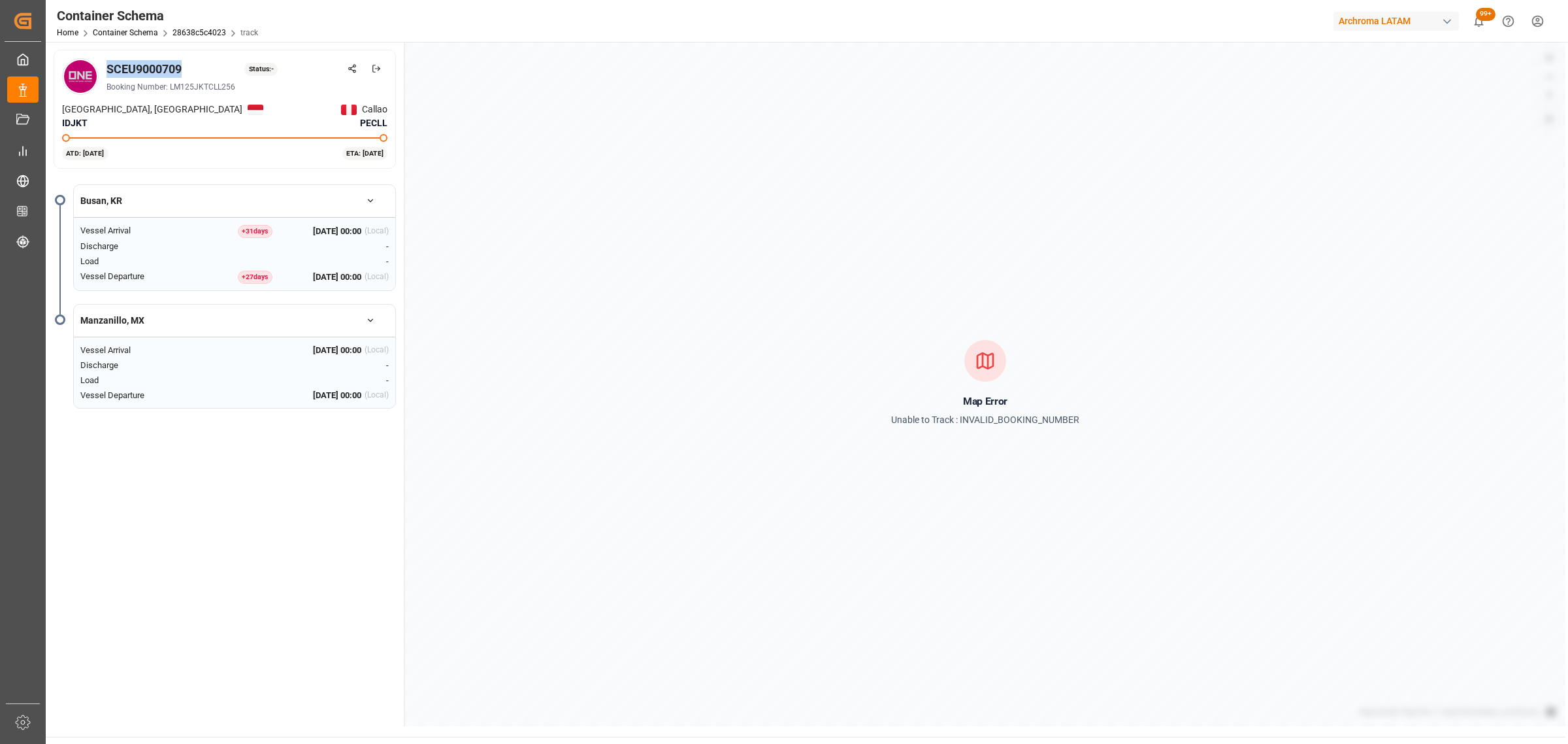
drag, startPoint x: 184, startPoint y: 66, endPoint x: 110, endPoint y: 70, distance: 74.1
click at [110, 70] on div "SCEU9000709 Status: -" at bounding box center [247, 69] width 281 height 18
copy div "SCEU9000709"
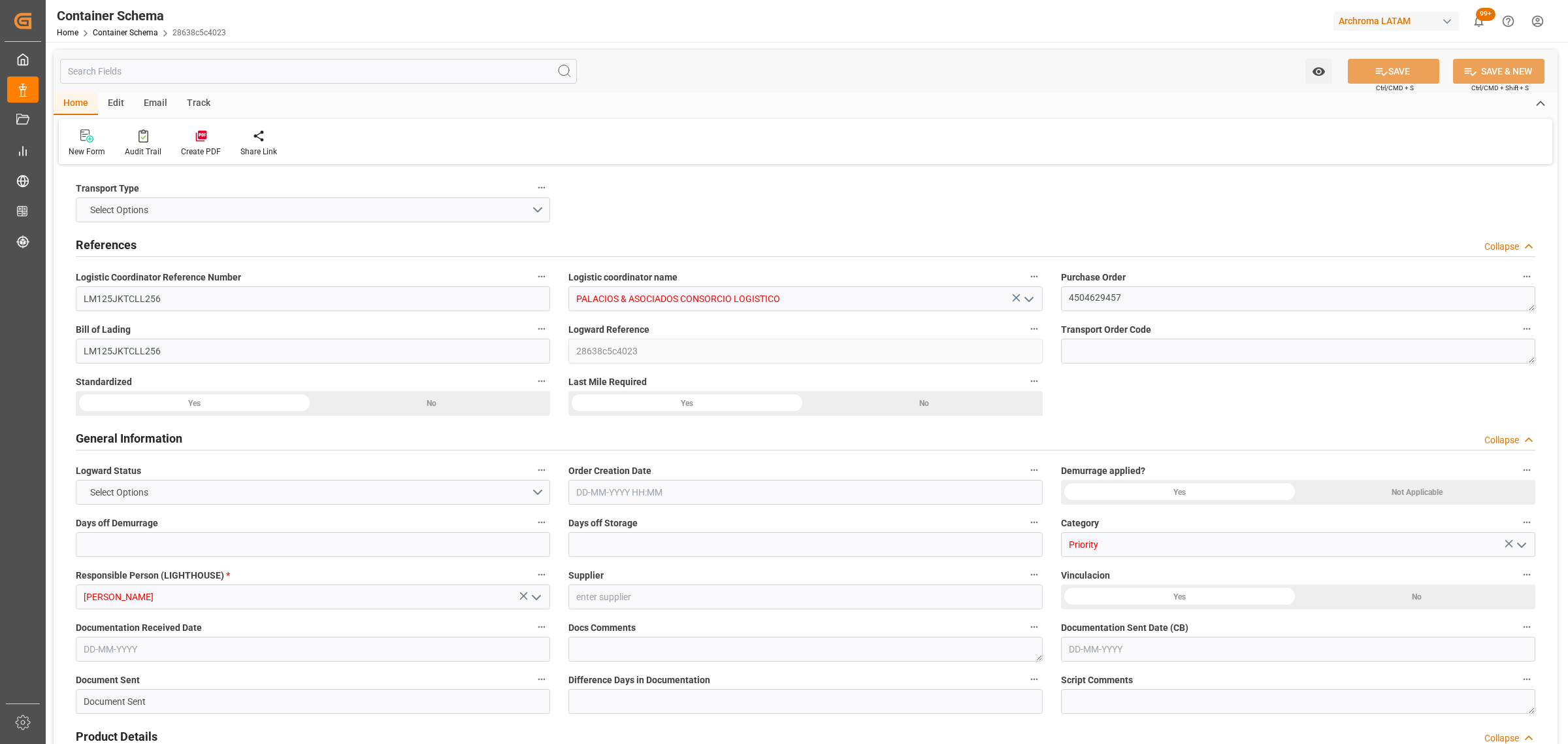
type input "0"
type input "3"
type input "1"
type input "5"
type input "4000"
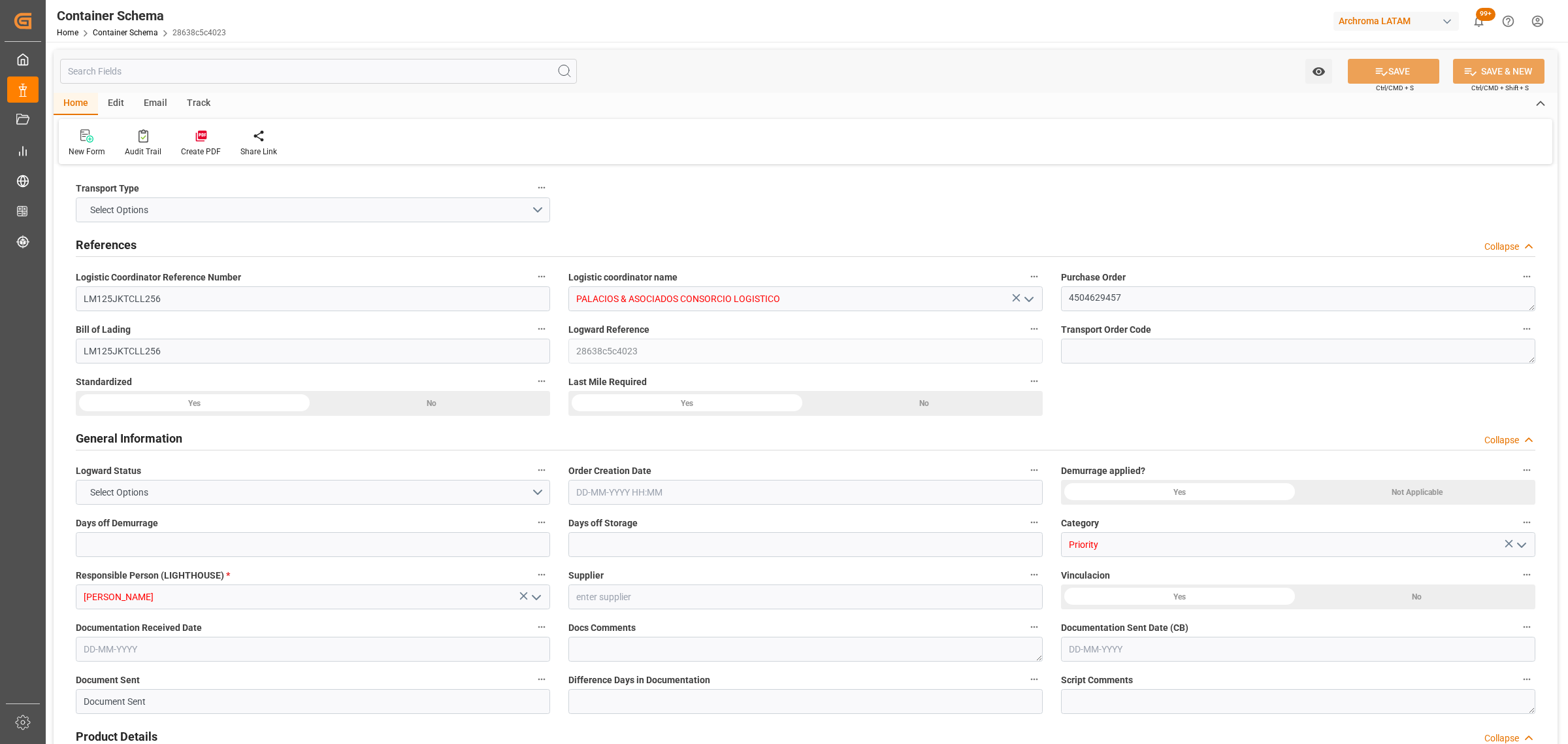
type input "4200"
type input "ONE"
type input "Ocean Network Express"
type input "IDJKT"
type input "PECLL"
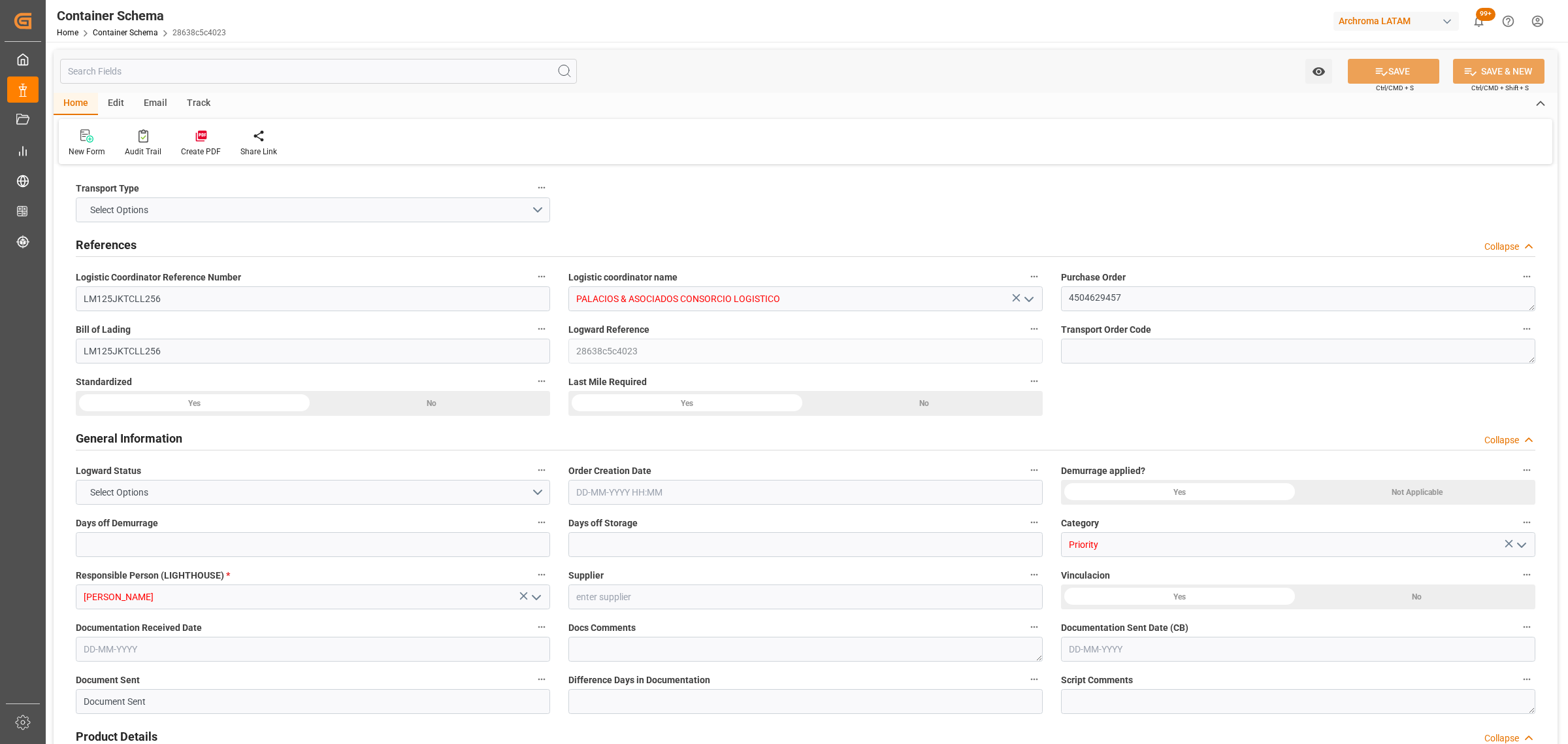
type input "PECLL"
type input "9971367"
type input "[DATE] 12:00"
type input "[DATE]"
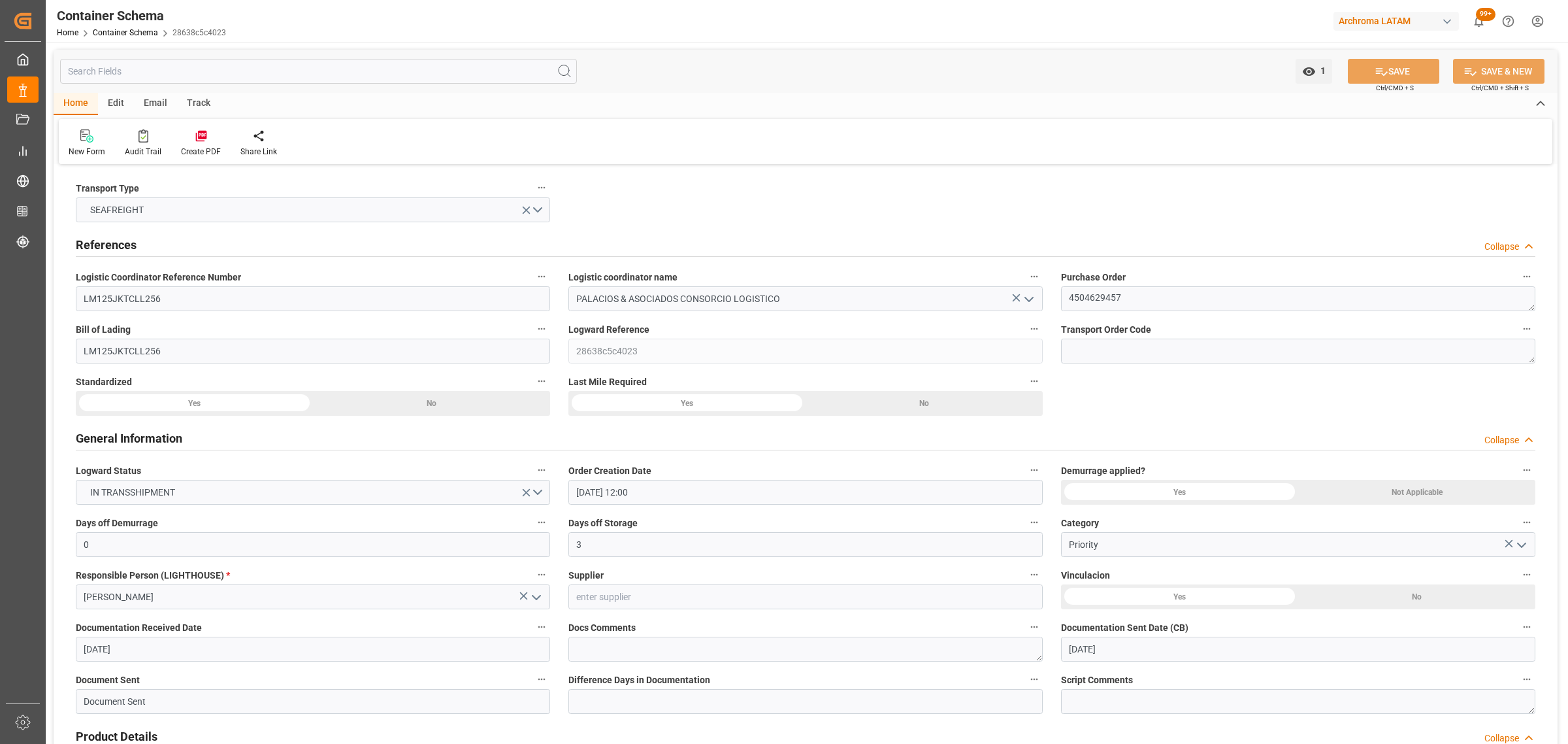
type input "[DATE]"
type input "[DATE] 00:00"
type input "[DATE] 12:00"
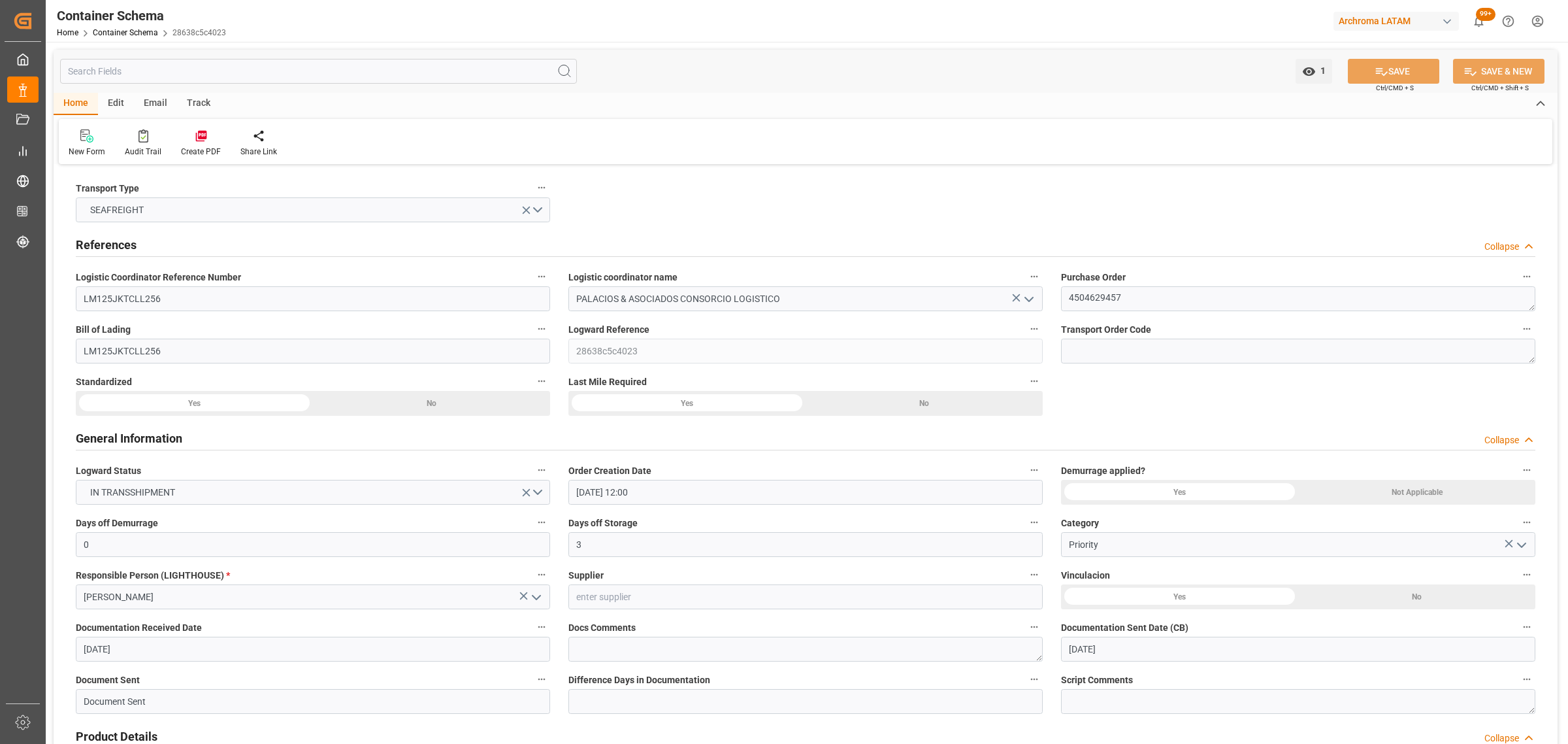
type input "[DATE] 00:00"
type input "[DATE] 12:15"
type input "[DATE] 00:00"
type input "[DATE] 12:15"
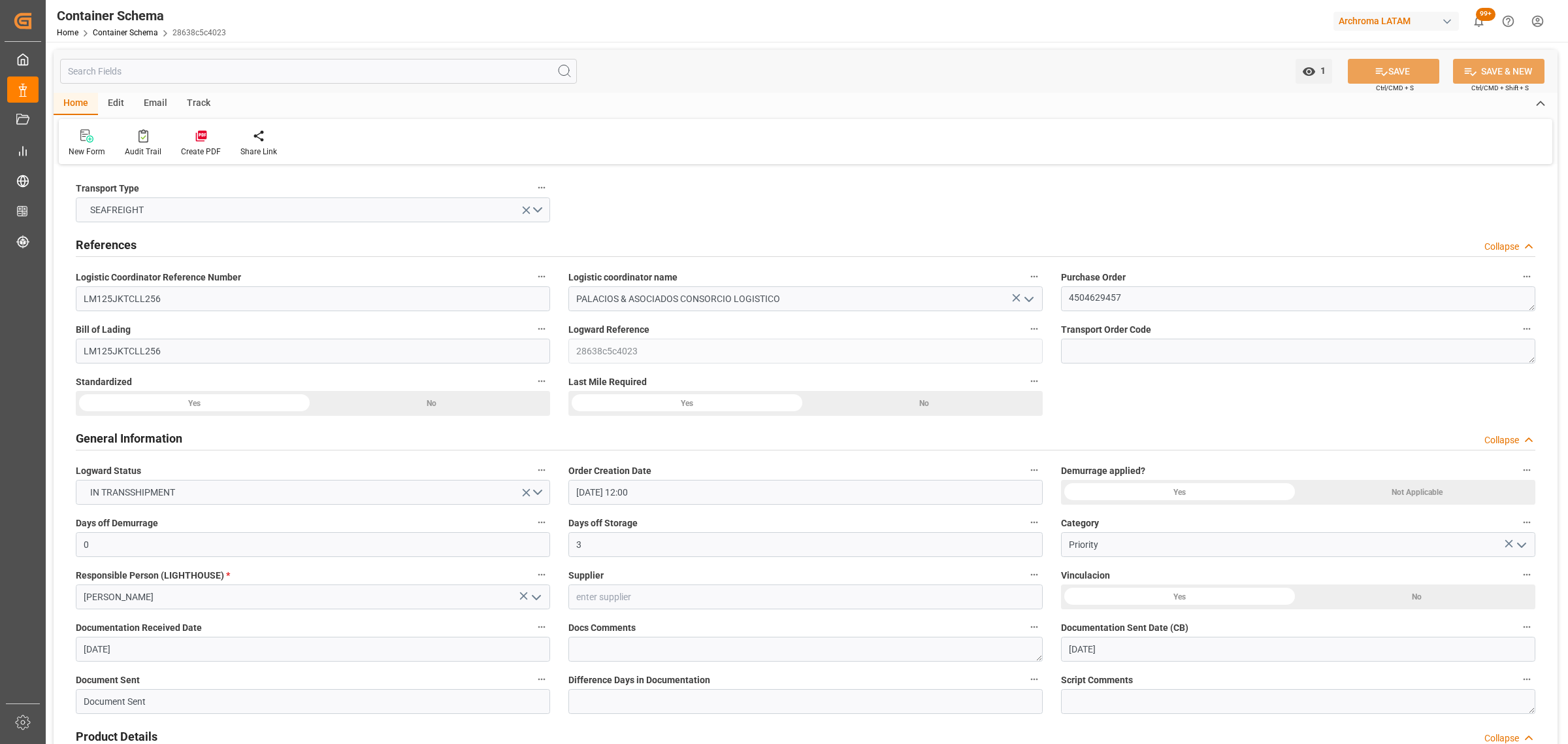
click at [167, 104] on div "Email" at bounding box center [155, 104] width 43 height 23
click at [79, 137] on icon at bounding box center [88, 136] width 18 height 13
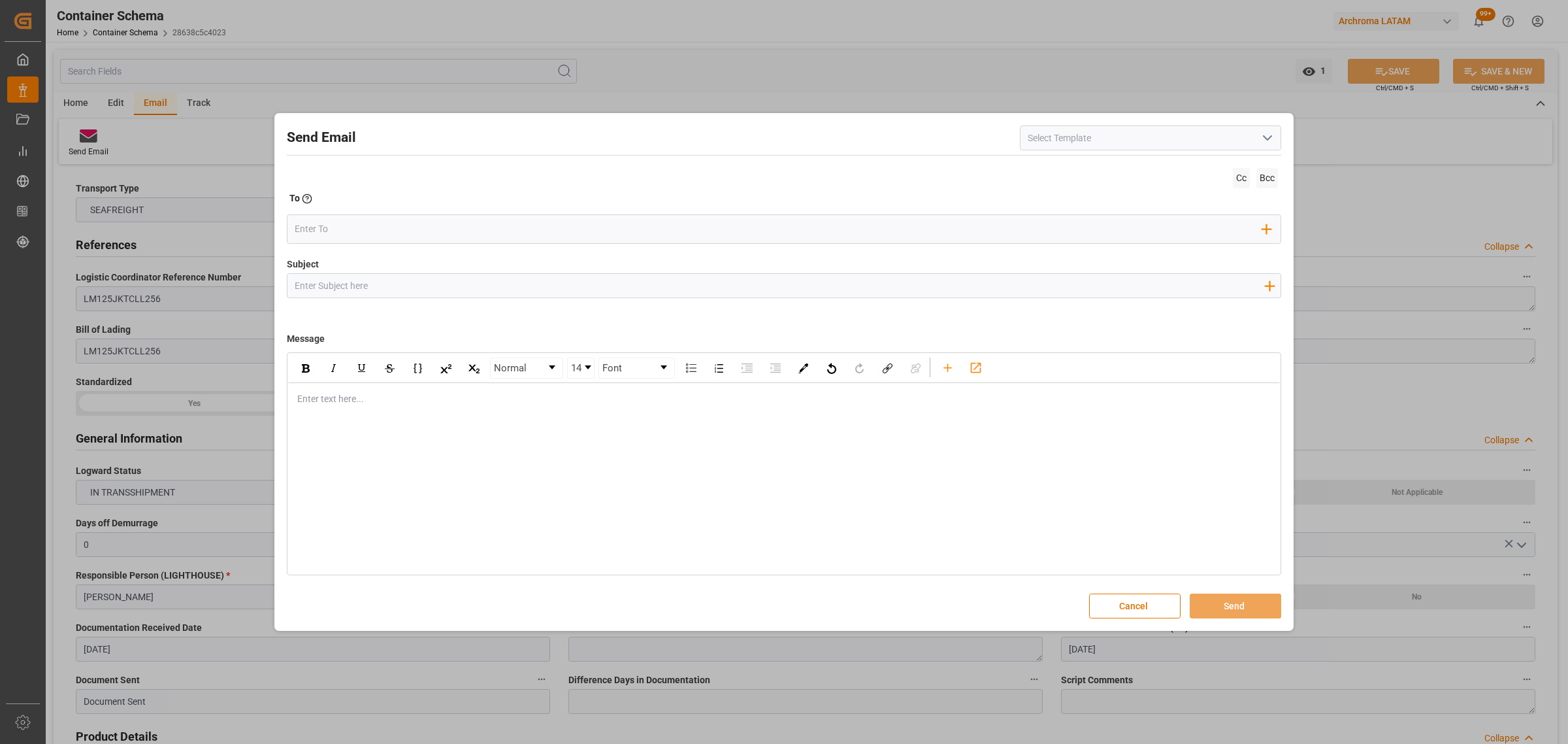
click at [1263, 139] on icon "open menu" at bounding box center [1267, 138] width 16 height 16
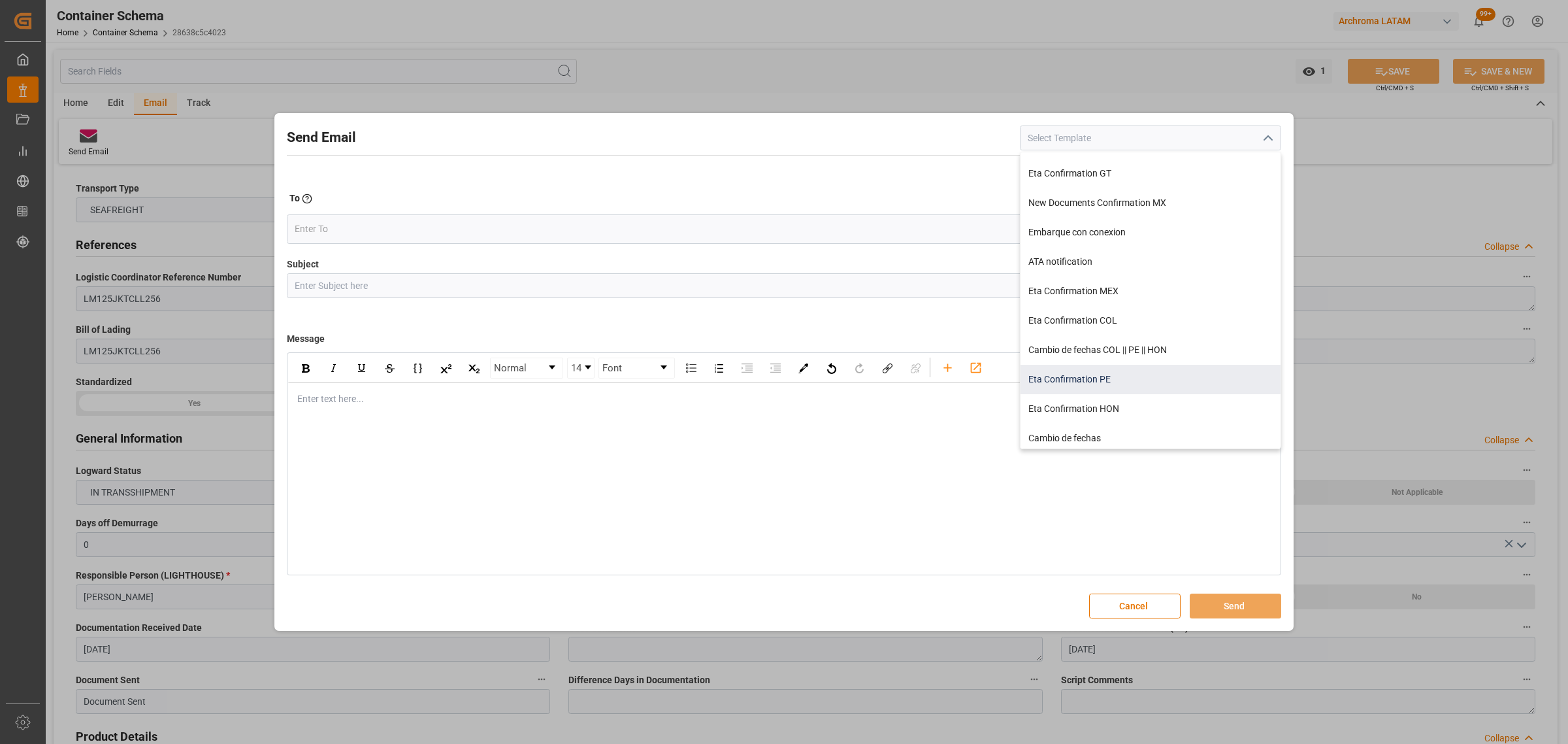
scroll to position [291, 0]
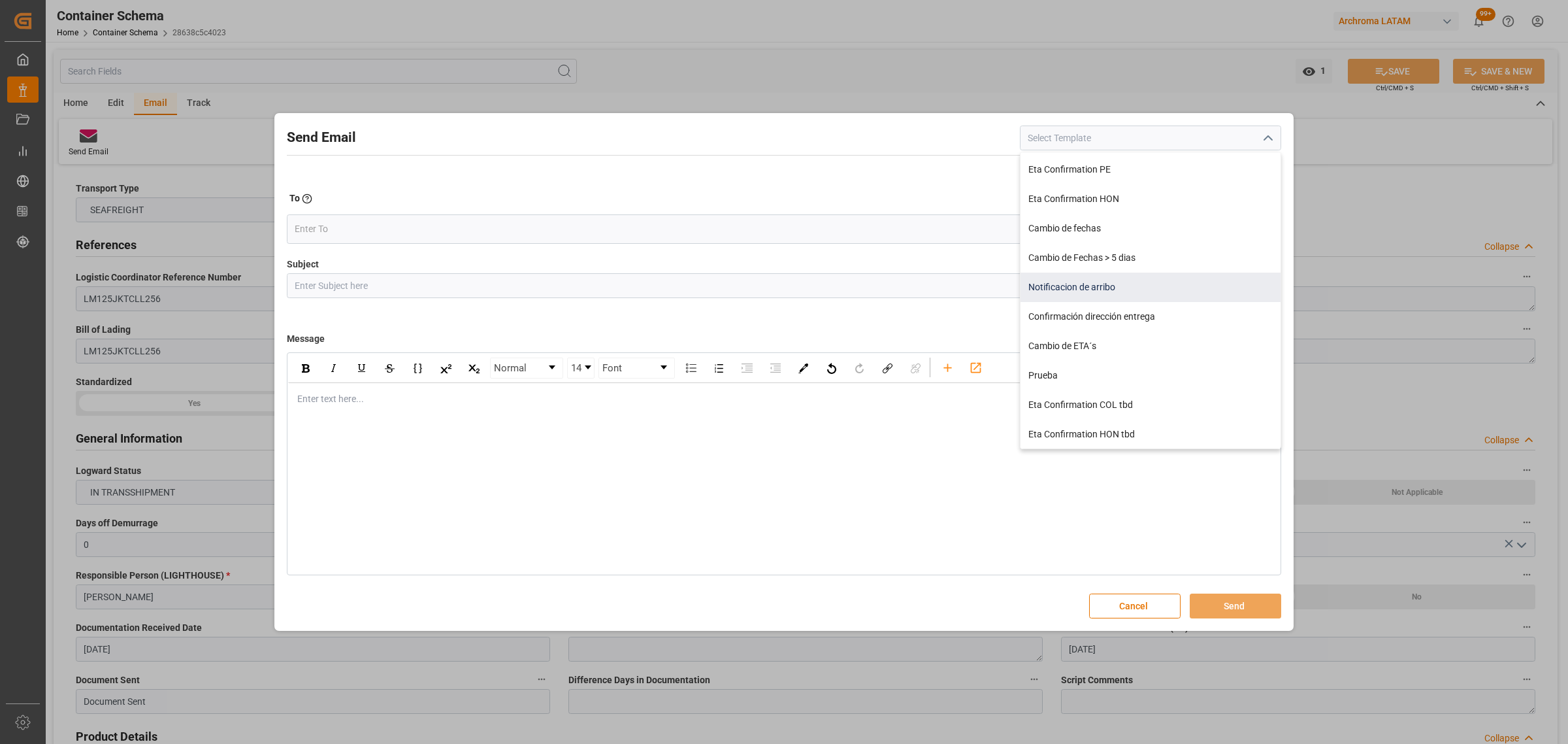
click at [1123, 282] on div "Notificacion de arribo" at bounding box center [1151, 287] width 260 height 30
type input "Notificacion de arribo"
type input "Aviso de llegada || PO {{orderReference}} | BL {{bookingNumber}} || CONTENEDOR …"
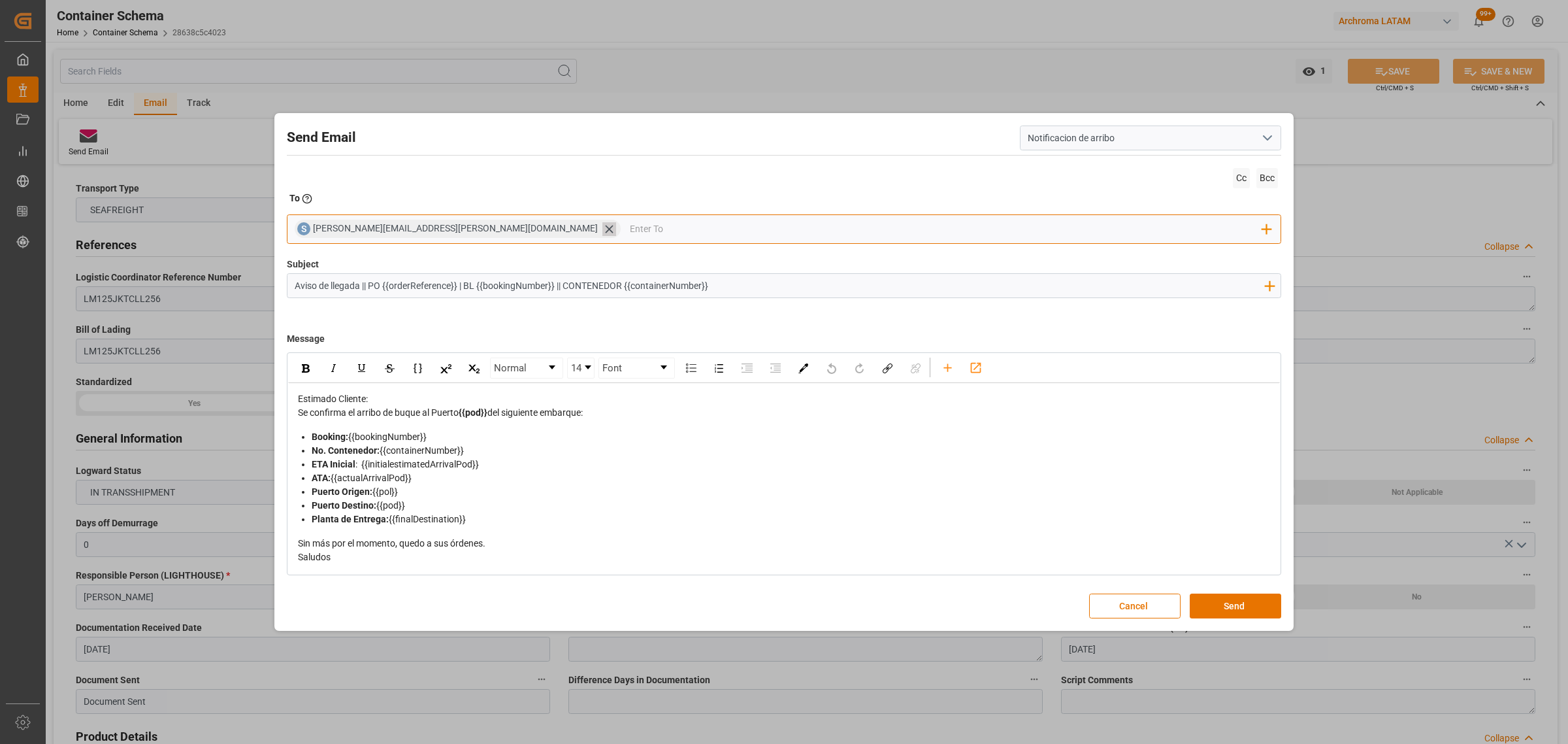
click at [603, 227] on icon at bounding box center [610, 229] width 14 height 14
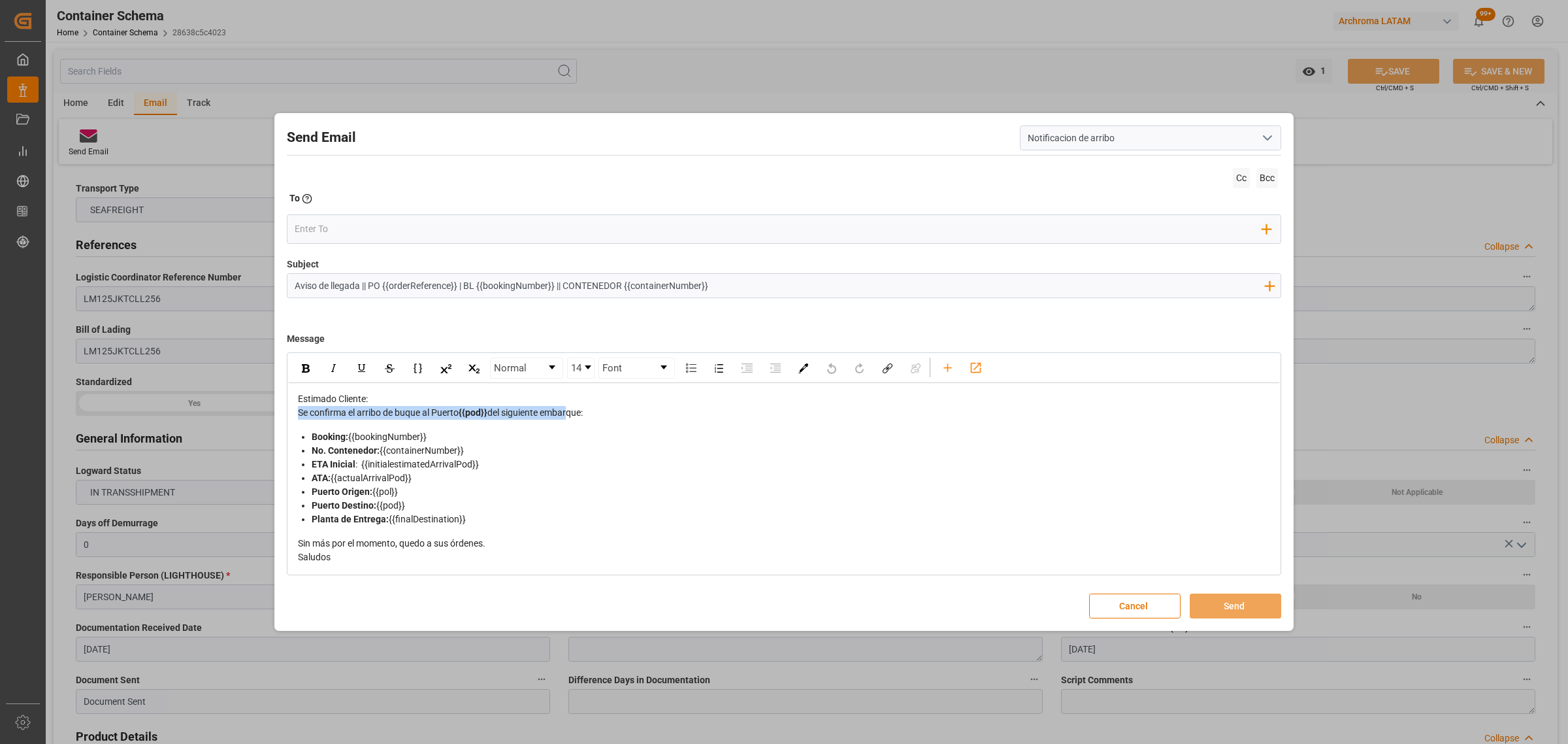
drag, startPoint x: 599, startPoint y: 406, endPoint x: 574, endPoint y: 411, distance: 25.5
click at [573, 411] on div "Estimado Cliente: Se confirma el arribo de buque al Puerto {{pod}} del siguient…" at bounding box center [784, 478] width 972 height 172
click at [632, 417] on div "Se confirma el arribo de buque al Puerto {{pod}} del siguiente embarque:" at bounding box center [784, 413] width 972 height 14
drag, startPoint x: 616, startPoint y: 410, endPoint x: 498, endPoint y: 416, distance: 118.2
click at [498, 416] on div "Se confirma el arribo de buque al Puerto {{pod}} del siguiente embarque:" at bounding box center [784, 413] width 972 height 14
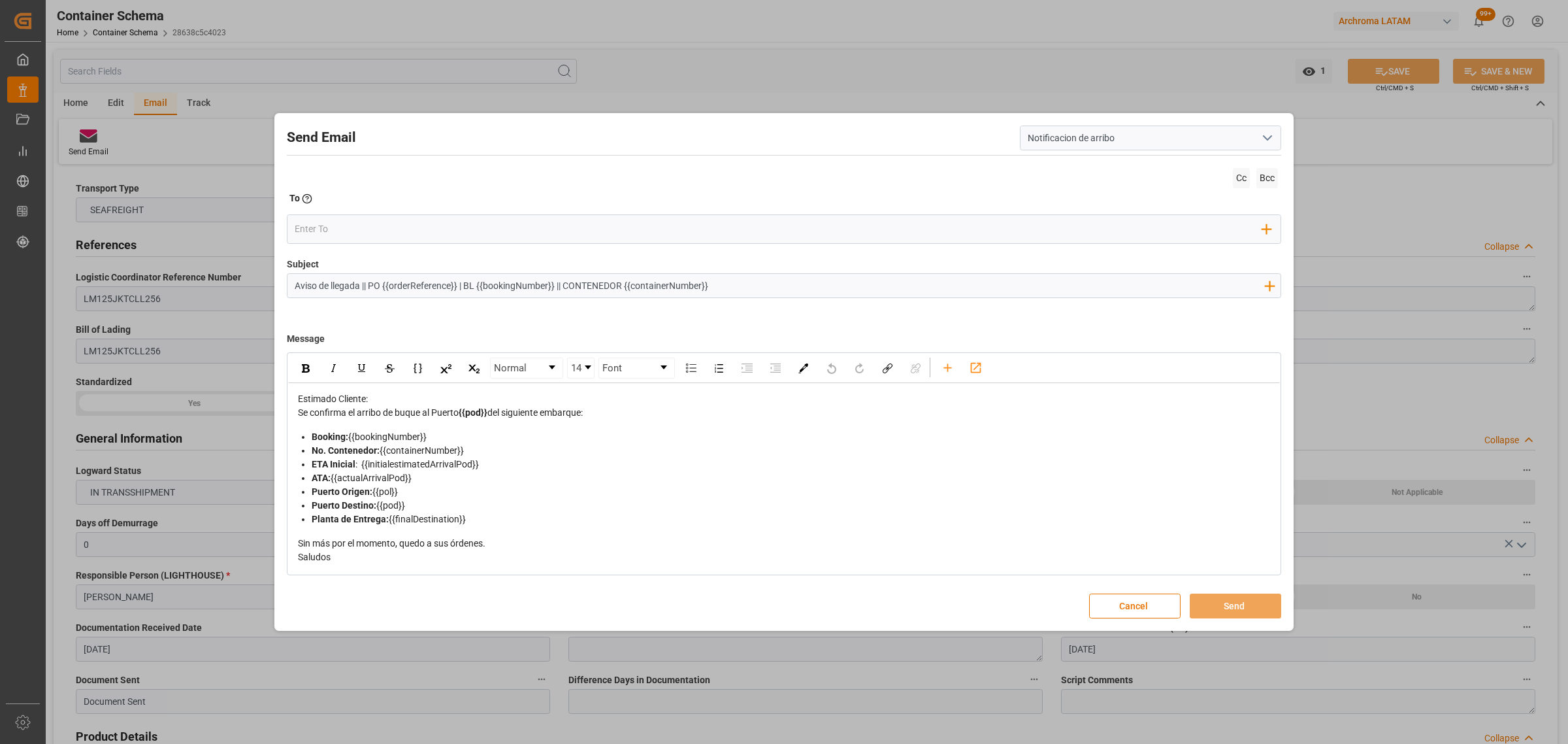
click at [730, 459] on div "ETA Inicial : {{initialestimatedArrivalPod}}" at bounding box center [791, 464] width 959 height 14
drag, startPoint x: 420, startPoint y: 474, endPoint x: 335, endPoint y: 479, distance: 85.1
click at [335, 479] on div "ATA: {{actualArrivalPod}}" at bounding box center [791, 478] width 959 height 14
click at [476, 485] on div "Puerto Origen: {{pol}}" at bounding box center [791, 492] width 959 height 14
drag, startPoint x: 425, startPoint y: 487, endPoint x: 364, endPoint y: 485, distance: 61.0
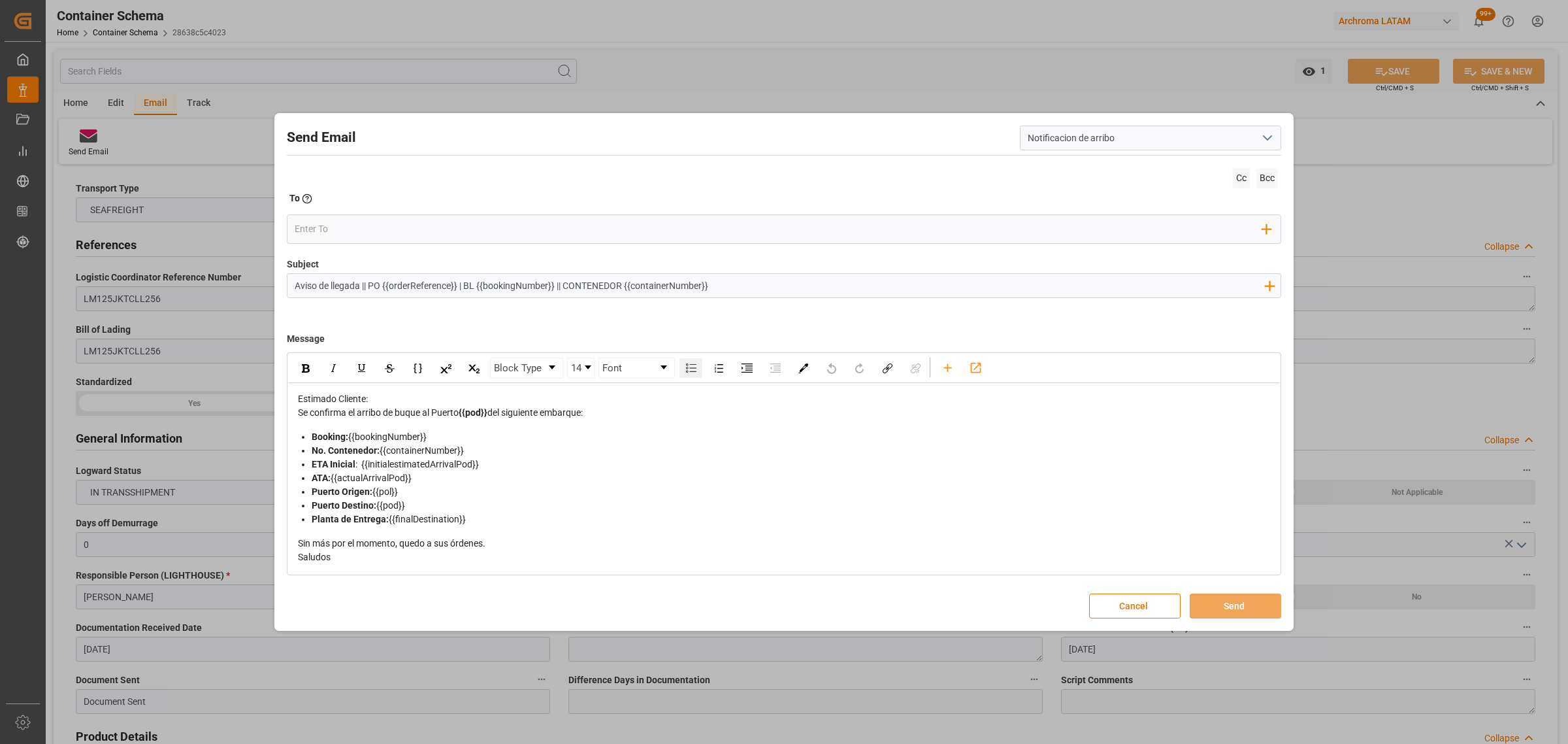
click at [339, 479] on ul "Booking: {{bookingNumber}} No. Contenedor: {{containerNumber}} ETA Inicial : {{…" at bounding box center [784, 478] width 972 height 96
click at [452, 490] on div "Puerto Origen: {{pol}}" at bounding box center [791, 492] width 959 height 14
drag, startPoint x: 421, startPoint y: 484, endPoint x: 376, endPoint y: 481, distance: 45.1
click at [374, 482] on div "ATA: {{actualArrivalPod}}" at bounding box center [791, 478] width 959 height 14
click at [438, 482] on div "ATA: {{actualArrivalPod}}" at bounding box center [791, 478] width 959 height 14
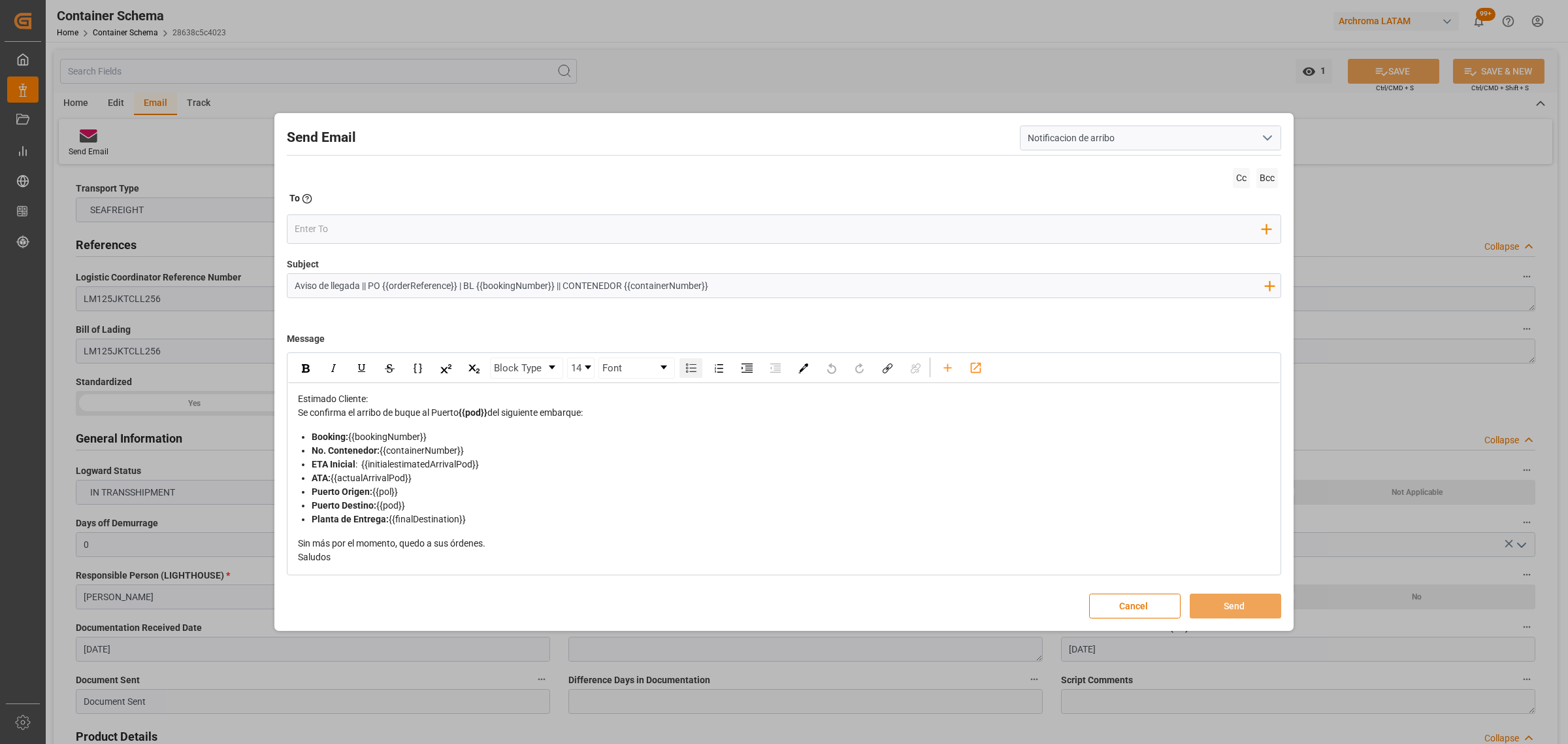
drag, startPoint x: 417, startPoint y: 478, endPoint x: 337, endPoint y: 478, distance: 80.0
click at [337, 478] on div "ATA: {{actualArrivalPod}}" at bounding box center [791, 478] width 959 height 14
drag, startPoint x: 387, startPoint y: 478, endPoint x: 335, endPoint y: 478, distance: 52.0
click at [335, 478] on div "ATA: [DATE]" at bounding box center [791, 478] width 959 height 14
drag, startPoint x: 508, startPoint y: 462, endPoint x: 298, endPoint y: 463, distance: 210.0
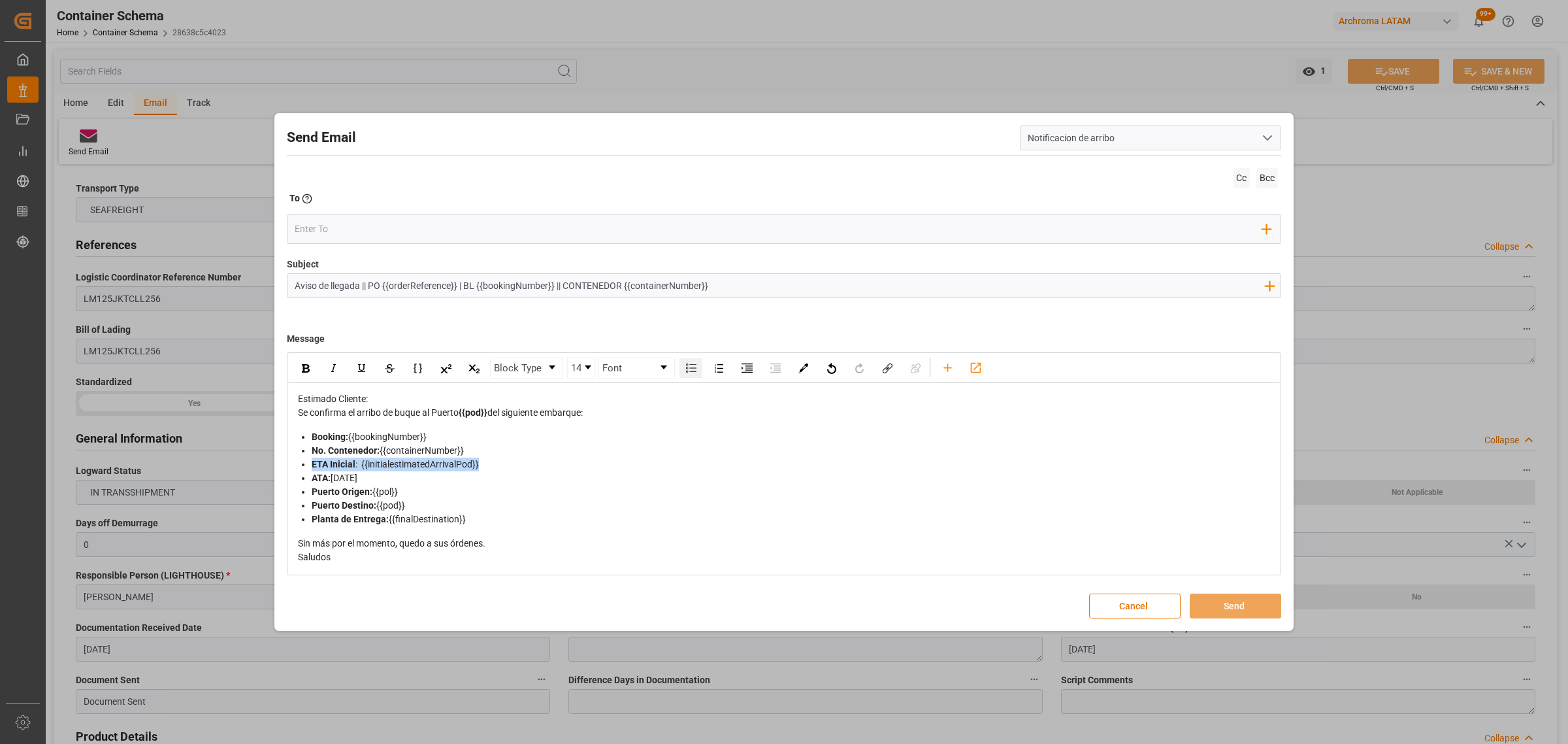
click at [311, 463] on li "ETA Inicial : {{initialestimatedArrivalPod}}" at bounding box center [791, 464] width 959 height 14
click at [391, 227] on input "email" at bounding box center [779, 228] width 969 height 19
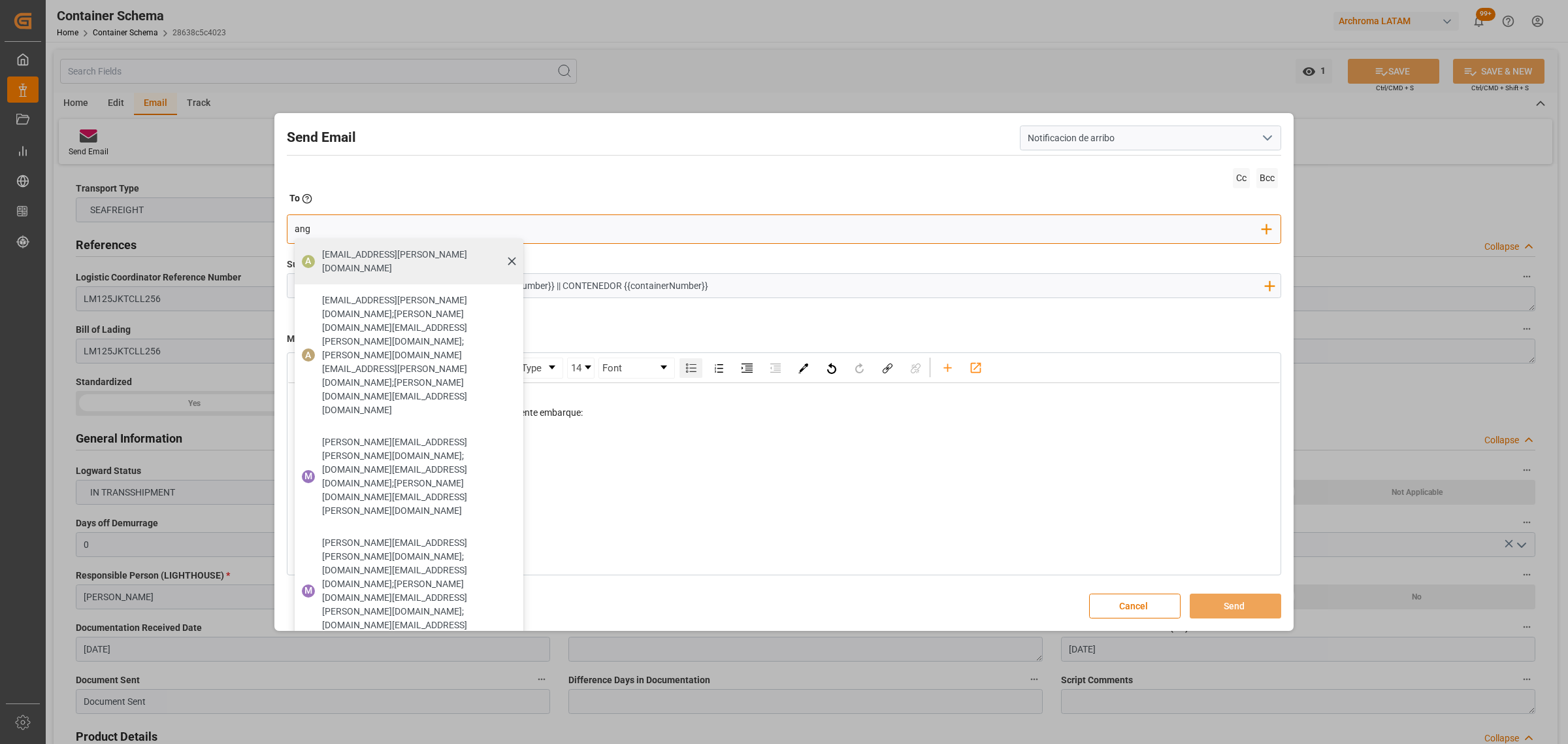
type input "ang"
click at [364, 259] on span "[EMAIL_ADDRESS][PERSON_NAME][DOMAIN_NAME]" at bounding box center [418, 261] width 192 height 27
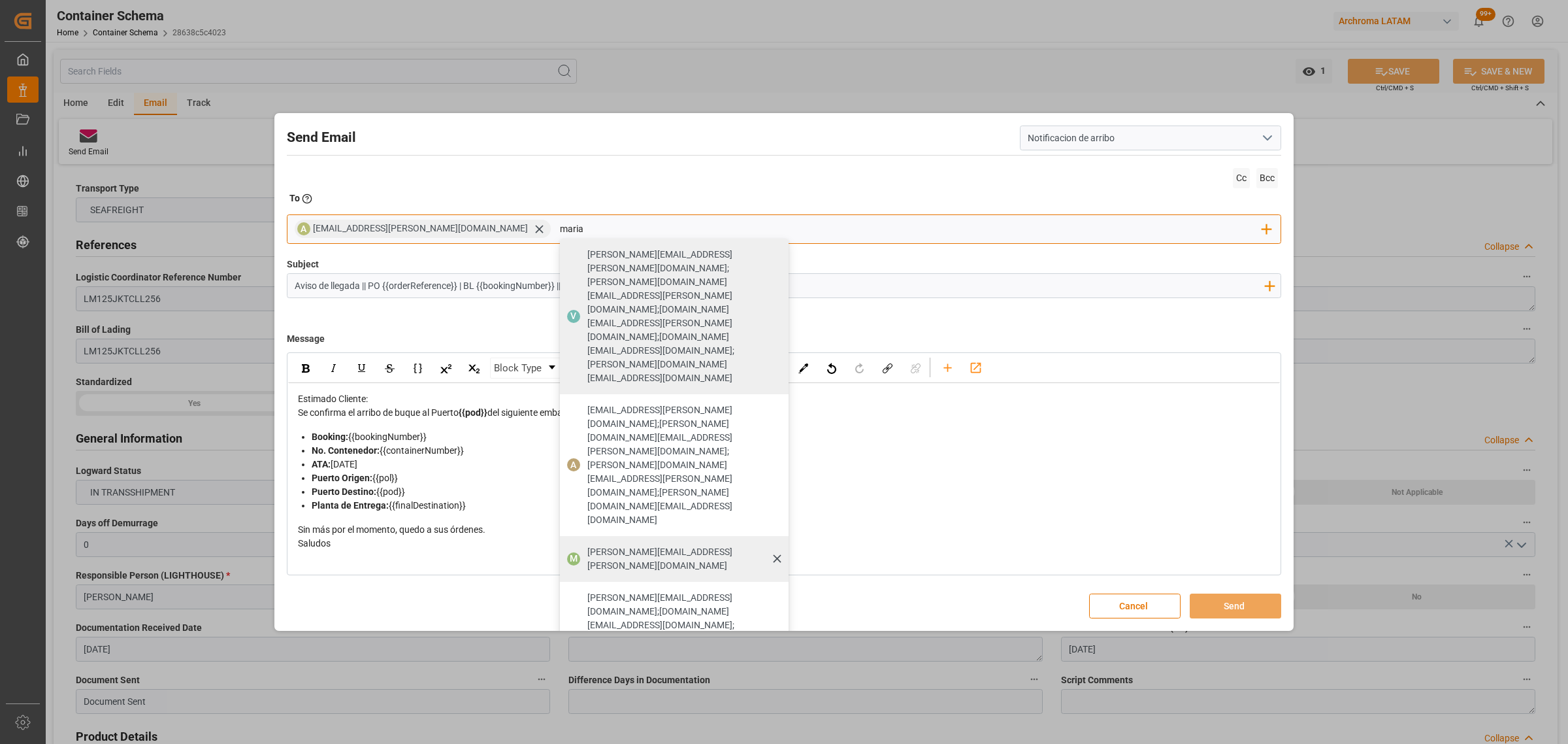
type input "maria"
click at [587, 545] on span "[PERSON_NAME][EMAIL_ADDRESS][PERSON_NAME][DOMAIN_NAME]" at bounding box center [683, 559] width 192 height 27
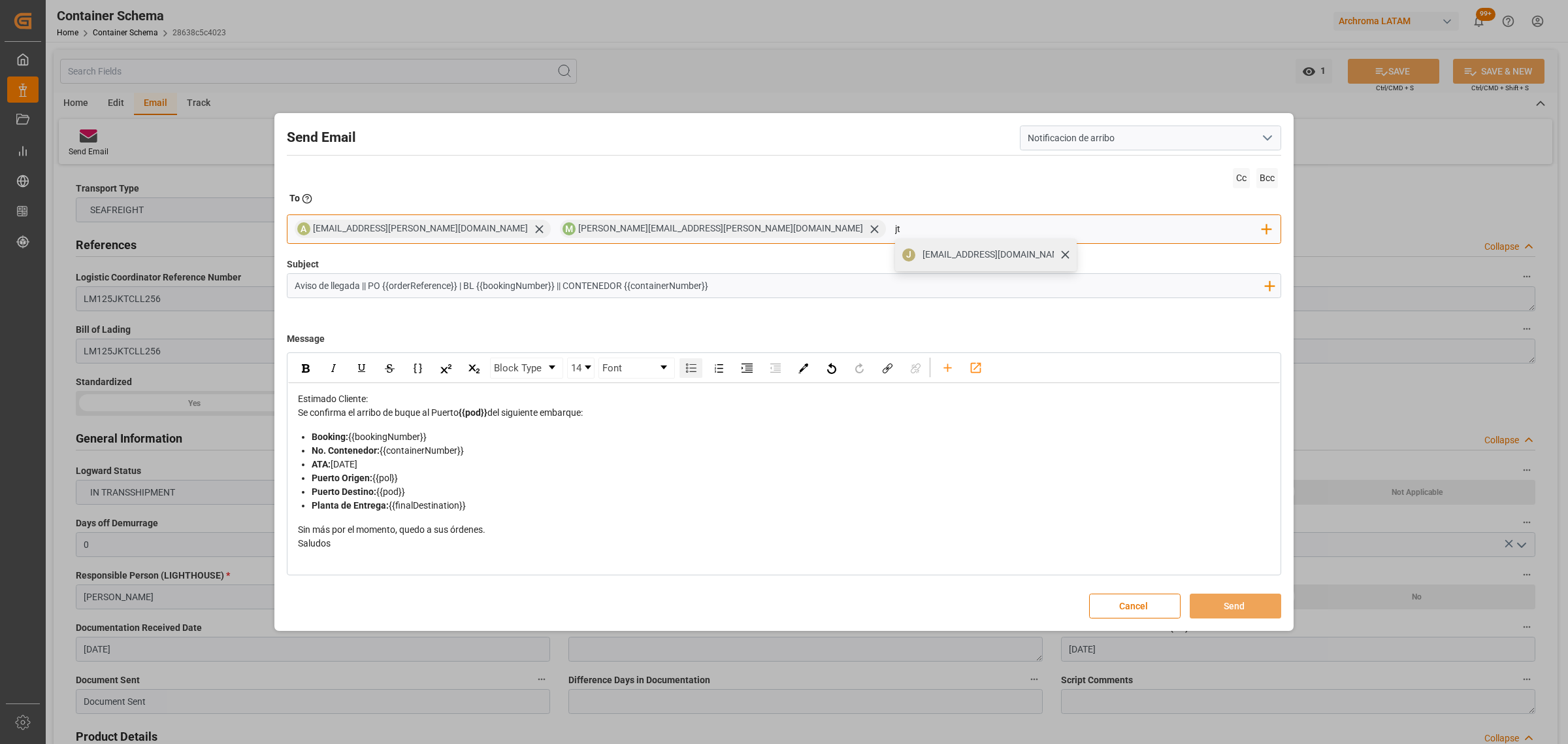
type input "jt"
click at [918, 255] on div "[EMAIL_ADDRESS][DOMAIN_NAME]" at bounding box center [995, 254] width 154 height 23
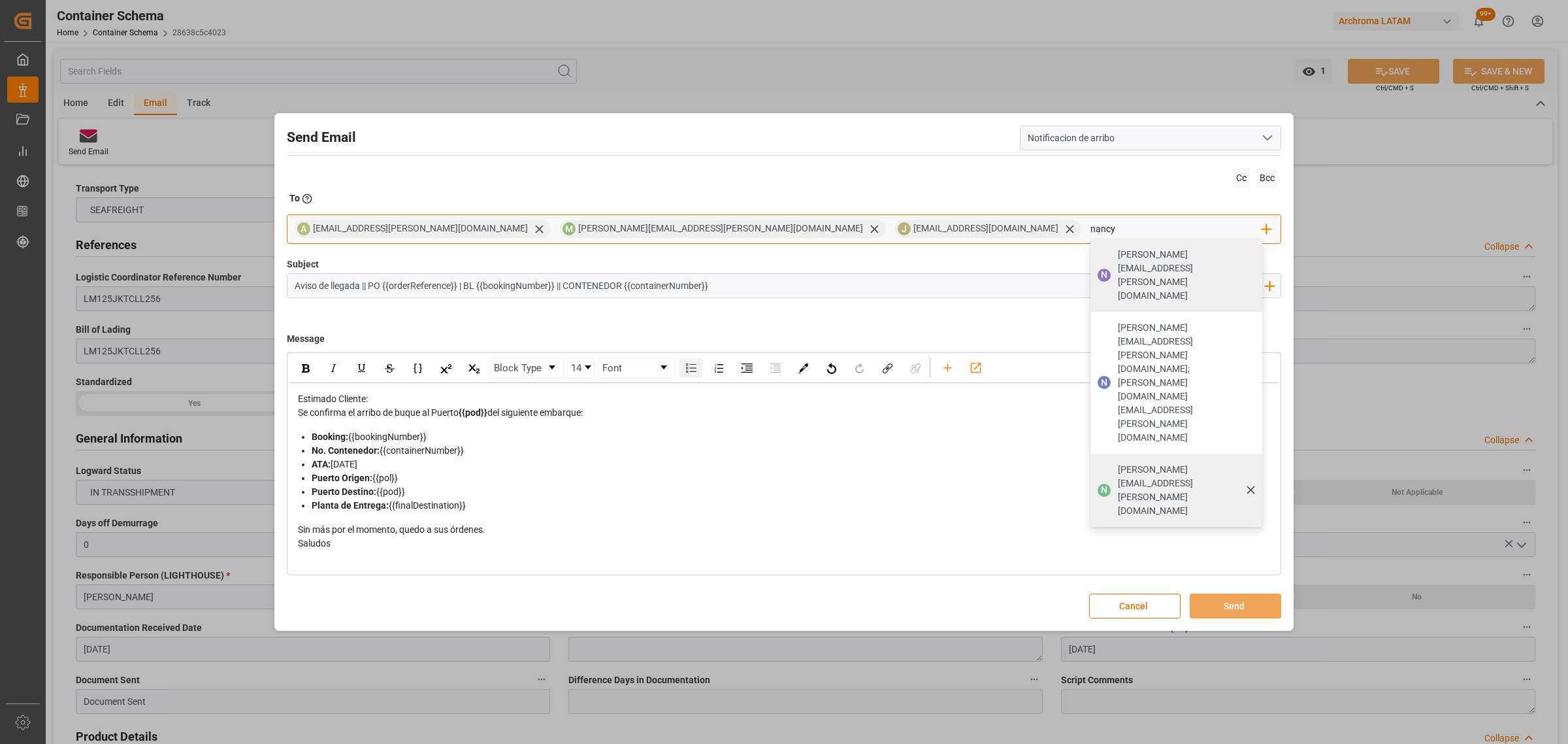
type input "nancy"
click at [1118, 463] on span "[PERSON_NAME][EMAIL_ADDRESS][PERSON_NAME][DOMAIN_NAME]" at bounding box center [1186, 490] width 136 height 55
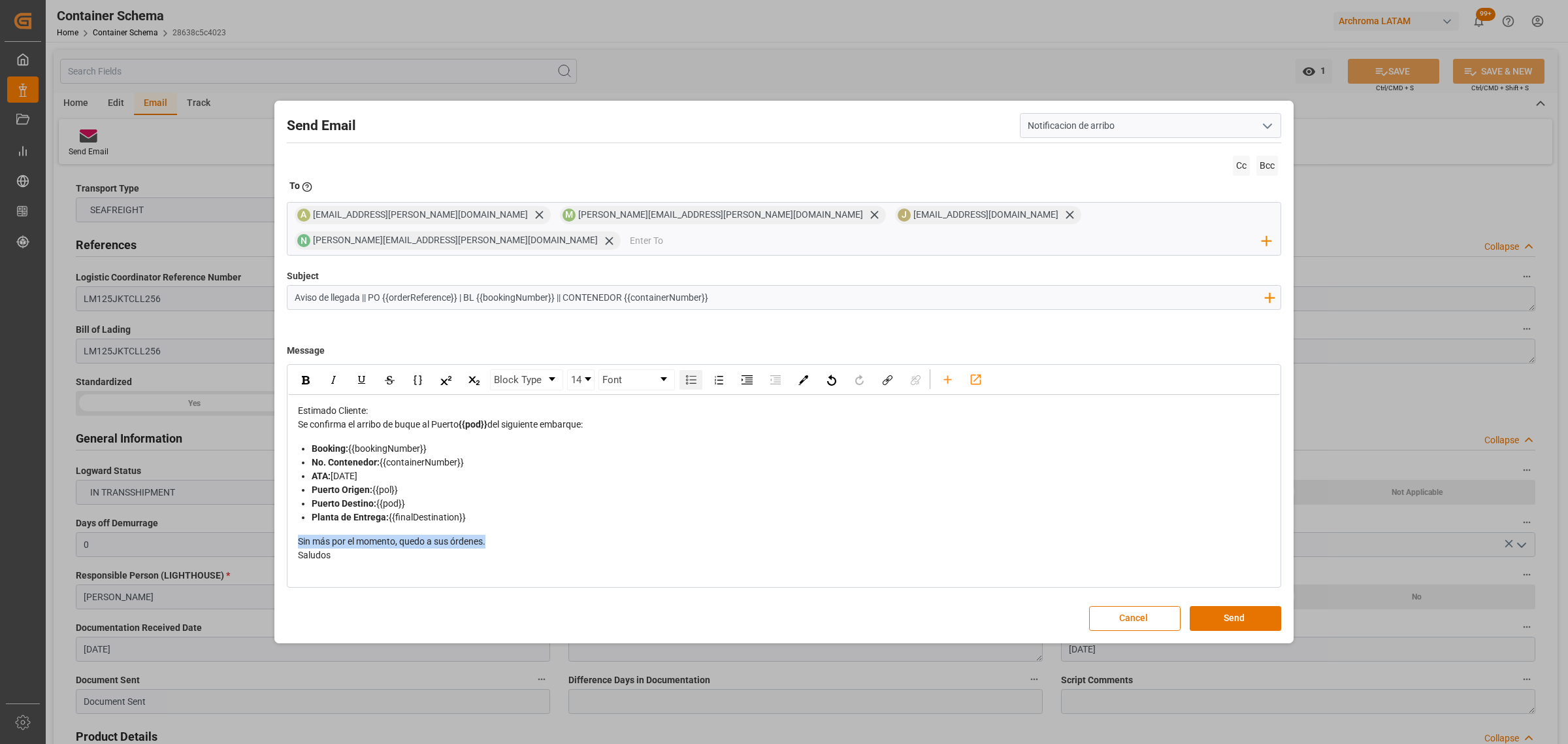
drag, startPoint x: 469, startPoint y: 538, endPoint x: 276, endPoint y: 534, distance: 193.0
click at [272, 534] on div "Send Email Notificacion de arribo Cc Bcc To Enter the TO Email address A [EMAIL…" at bounding box center [784, 372] width 1568 height 744
click at [1213, 606] on button "Send" at bounding box center [1235, 619] width 91 height 25
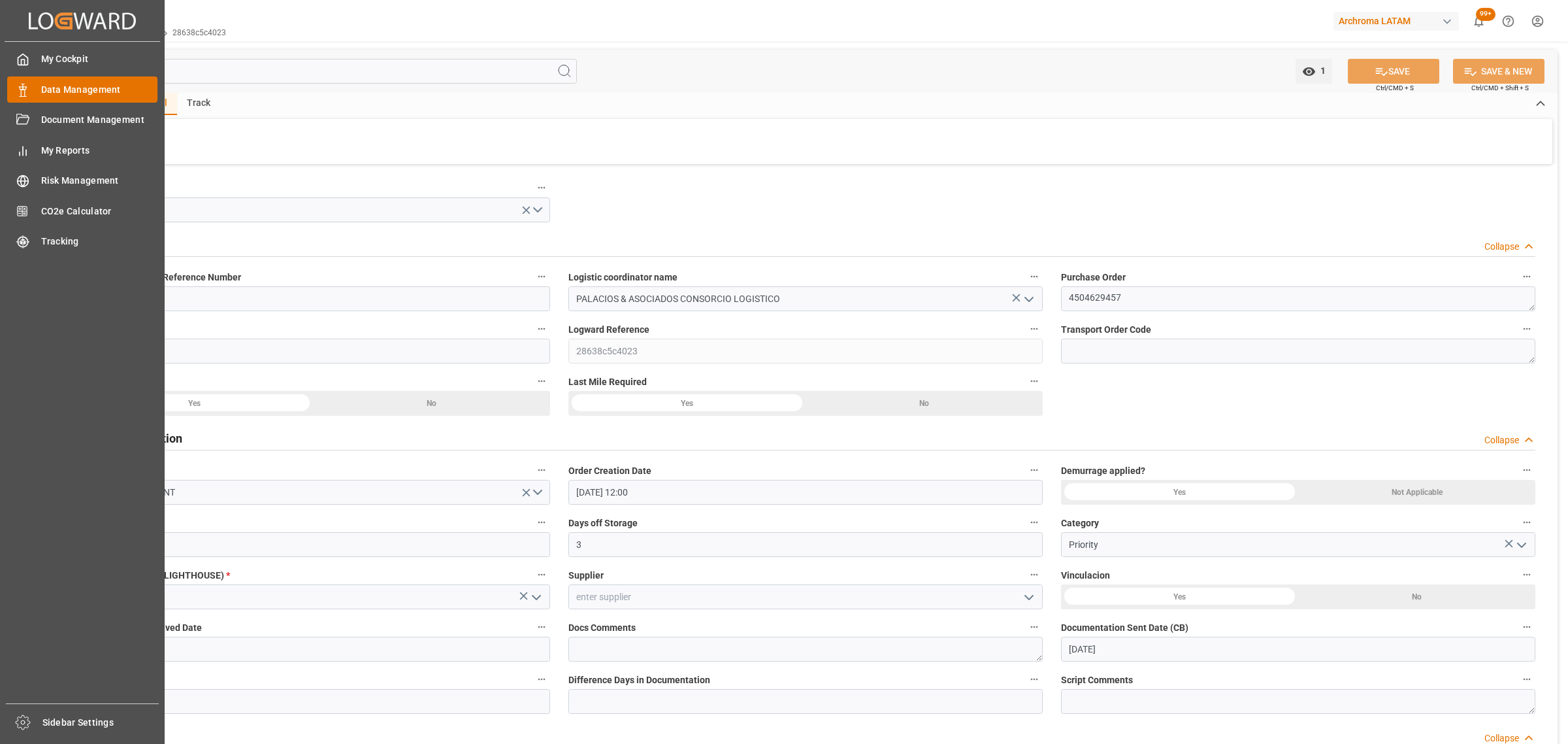
click at [37, 96] on div "Data Management Data Management" at bounding box center [82, 89] width 150 height 26
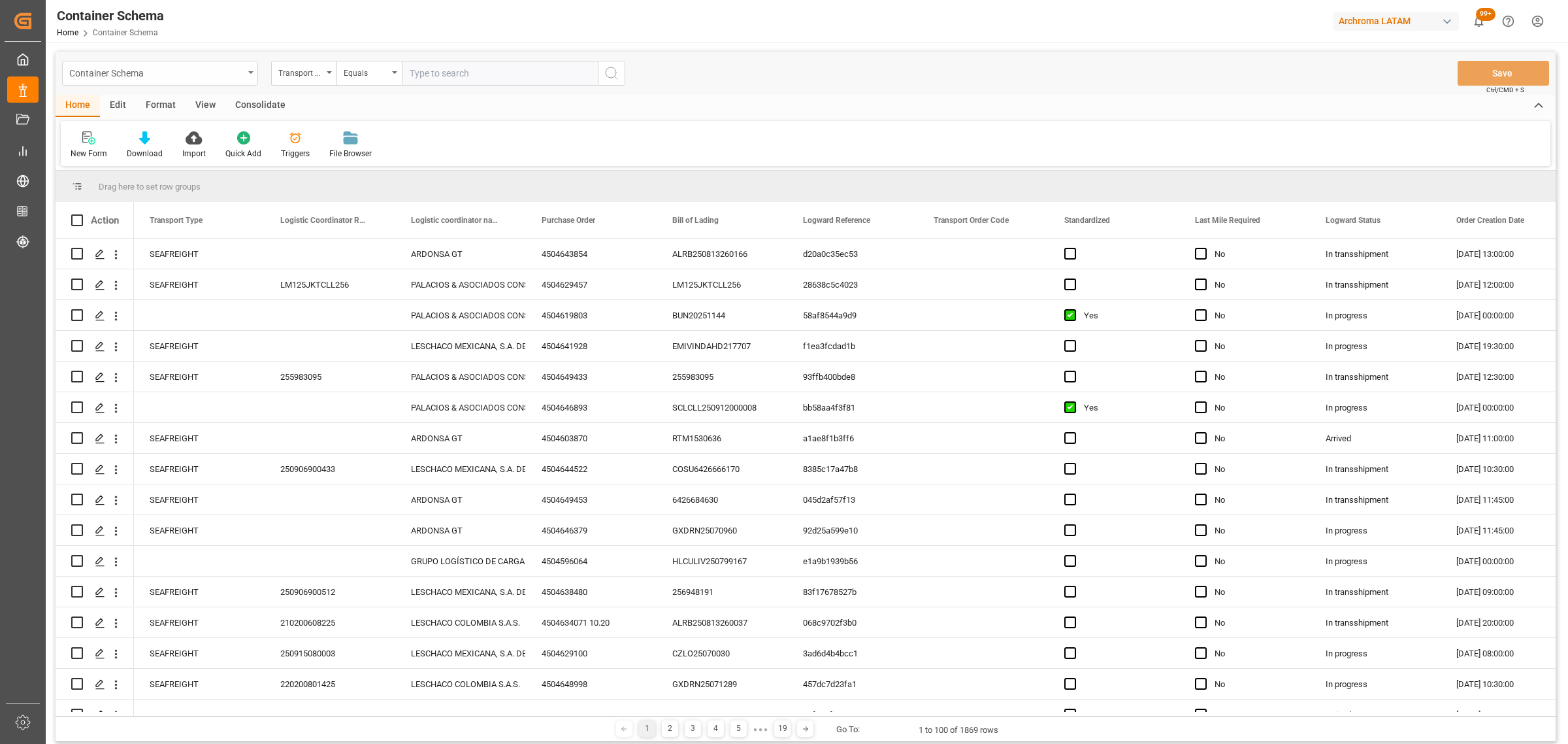
click at [168, 74] on div "Container Schema" at bounding box center [156, 72] width 174 height 16
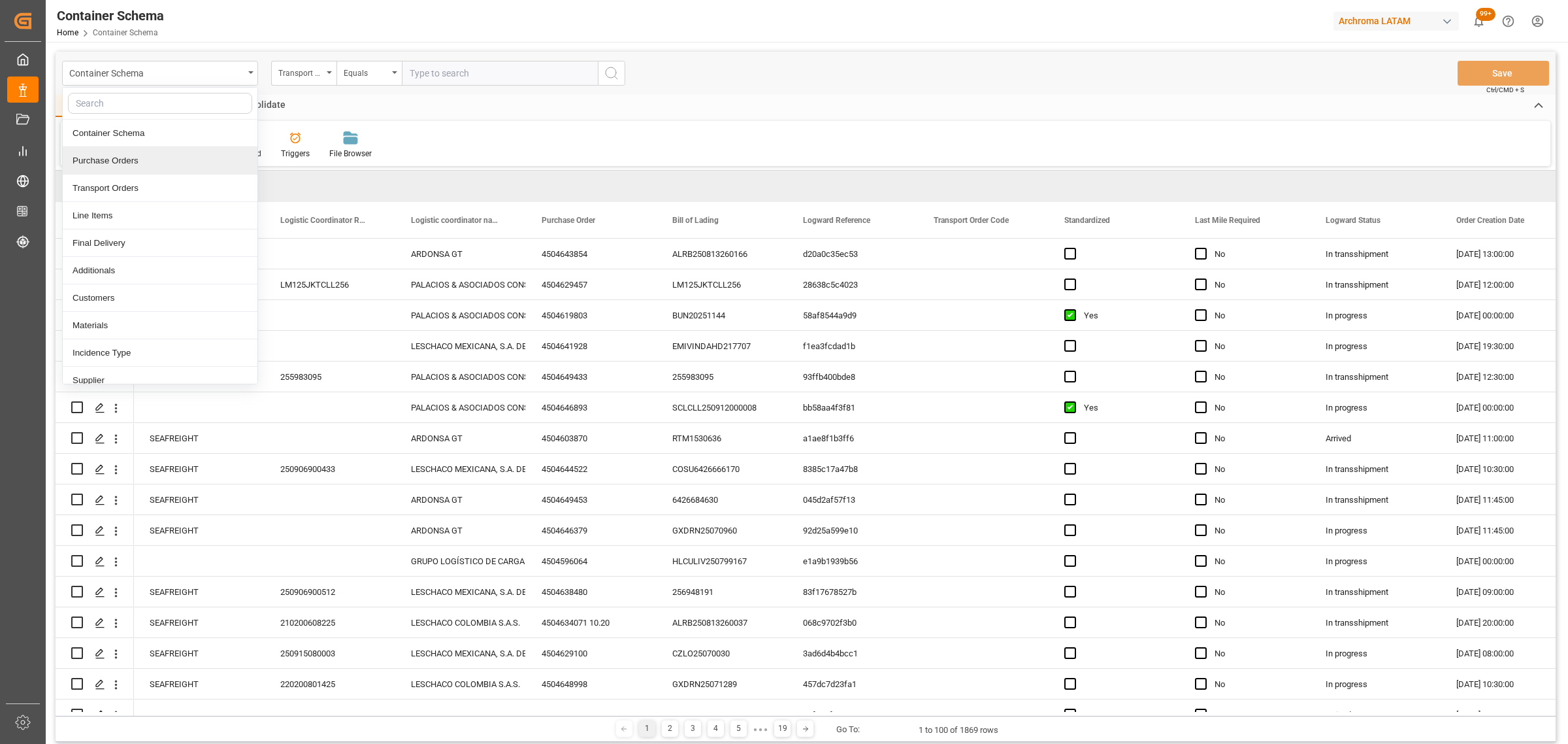
click at [128, 164] on div "Purchase Orders" at bounding box center [160, 160] width 195 height 27
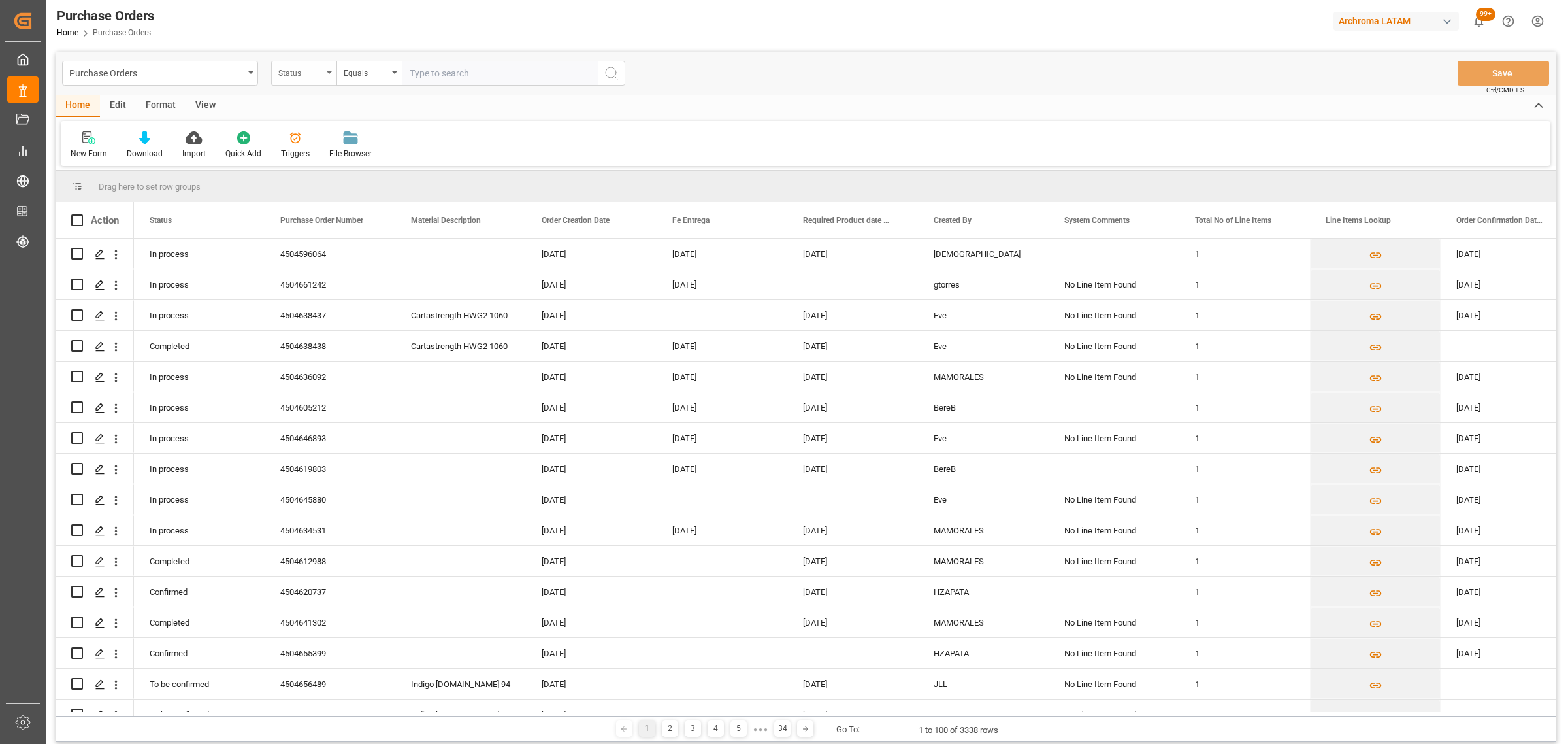
click at [311, 72] on div "Status" at bounding box center [300, 71] width 44 height 15
click at [347, 173] on div "Purchase Order Number" at bounding box center [369, 160] width 195 height 27
click at [364, 62] on div "Equals" at bounding box center [369, 73] width 65 height 25
click at [376, 148] on div "Fuzzy search" at bounding box center [434, 160] width 195 height 27
click at [424, 69] on input "text" at bounding box center [500, 73] width 196 height 25
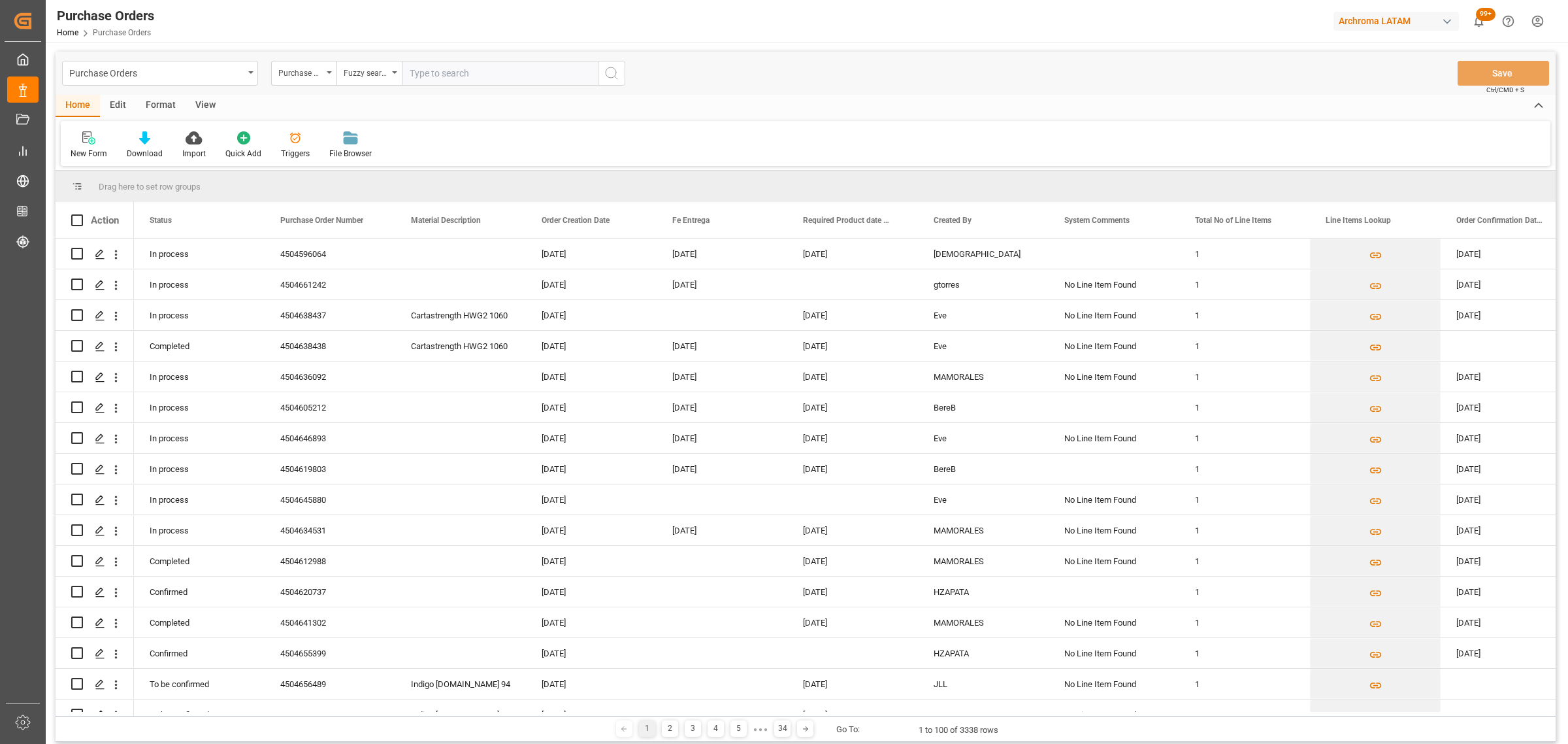
paste input "4504646791"
type input "4504646791"
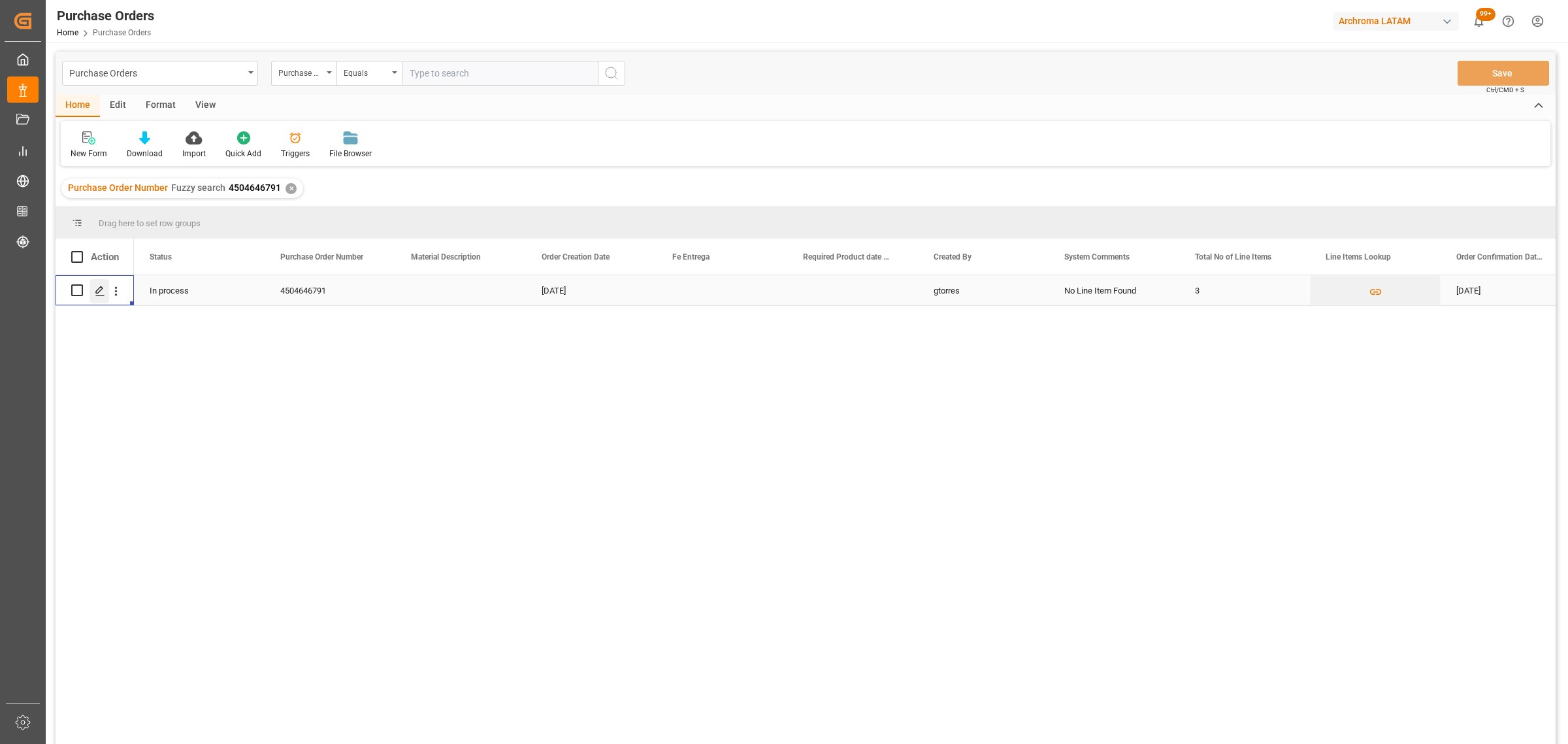
click at [103, 291] on icon "Press SPACE to select this row." at bounding box center [100, 291] width 10 height 10
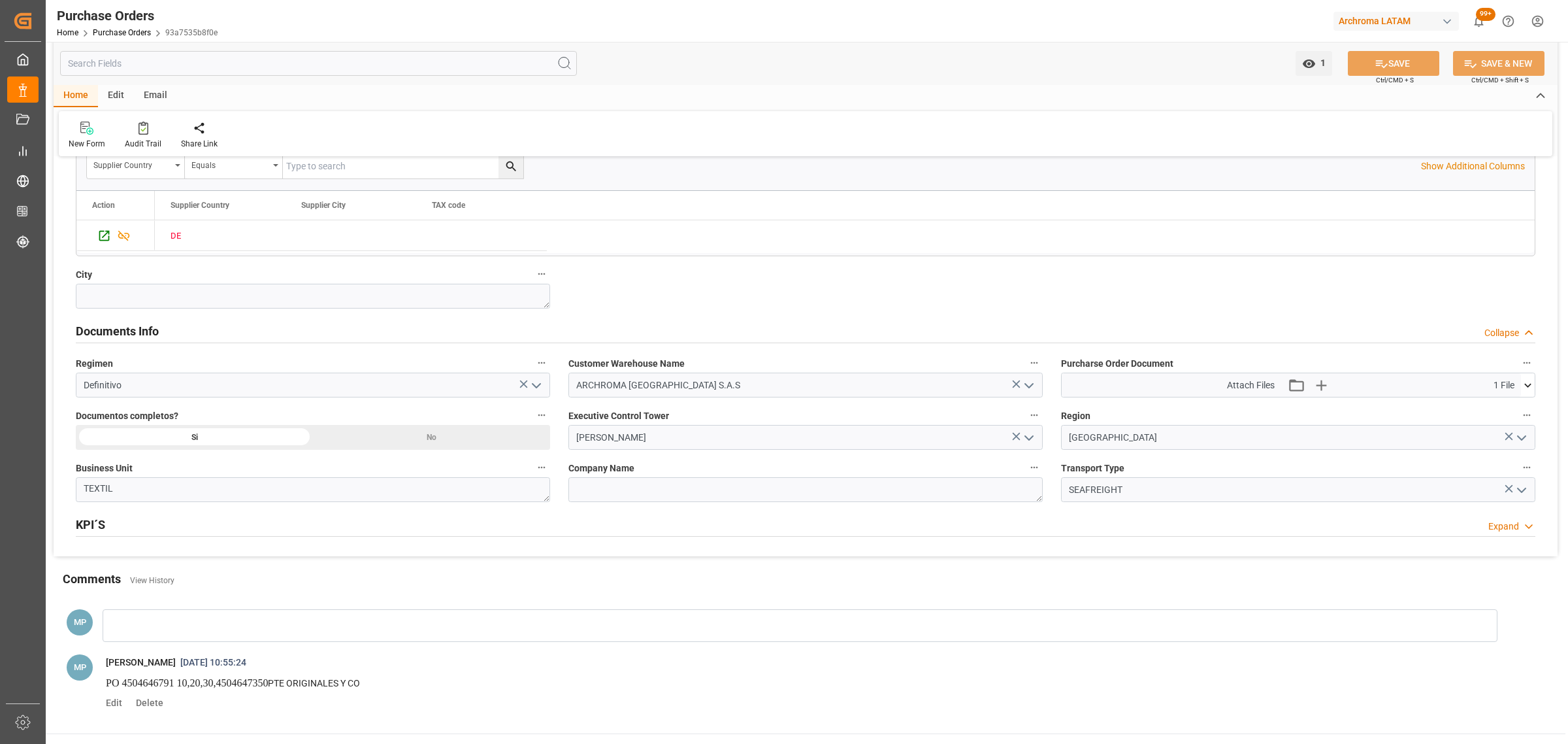
scroll to position [817, 0]
click at [1322, 389] on icon "button" at bounding box center [1320, 382] width 21 height 21
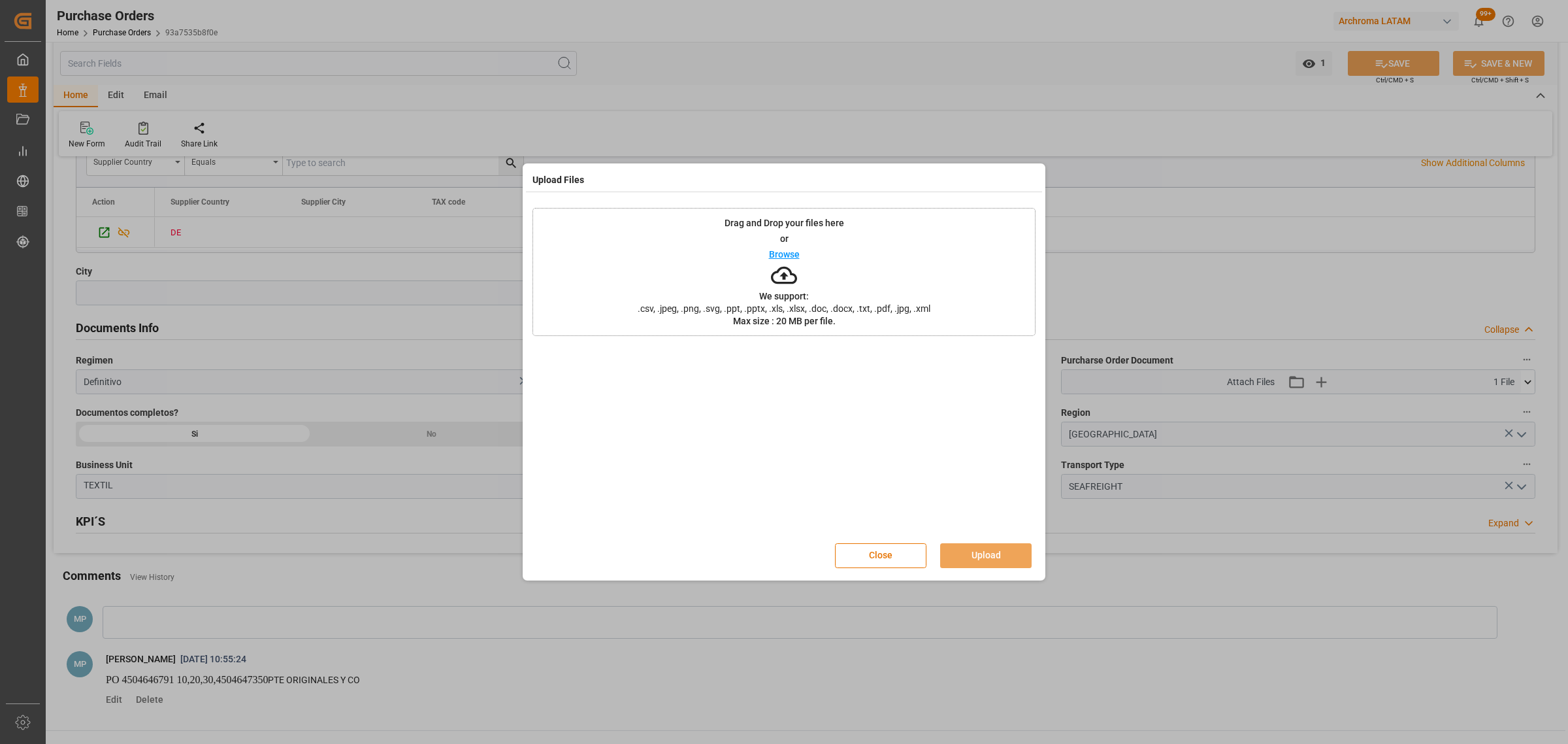
click at [761, 246] on div "Drag and Drop your files here or Browse We support: .csv, .jpeg, .png, .svg, .p…" at bounding box center [784, 272] width 503 height 128
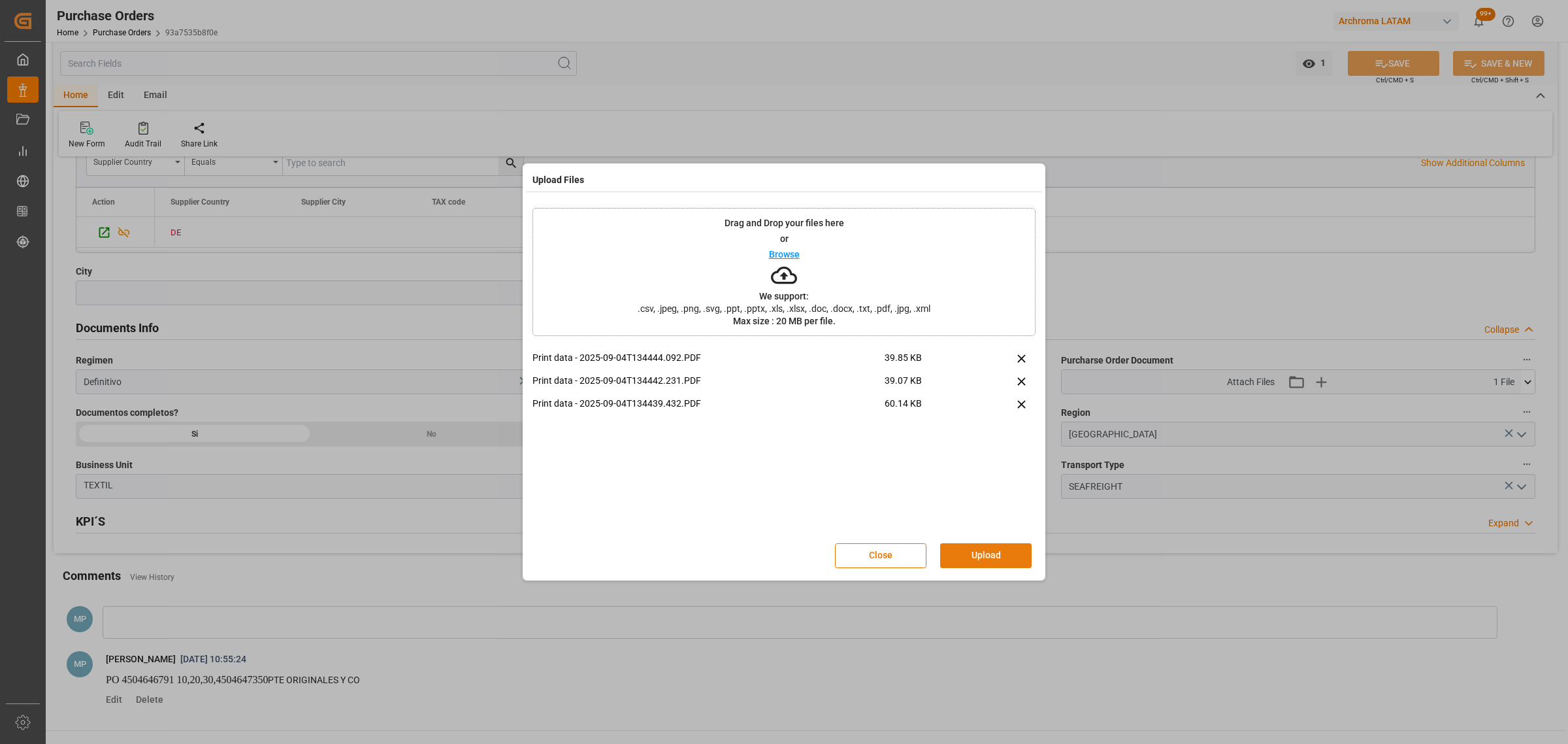
click at [993, 544] on button "Upload" at bounding box center [985, 555] width 91 height 25
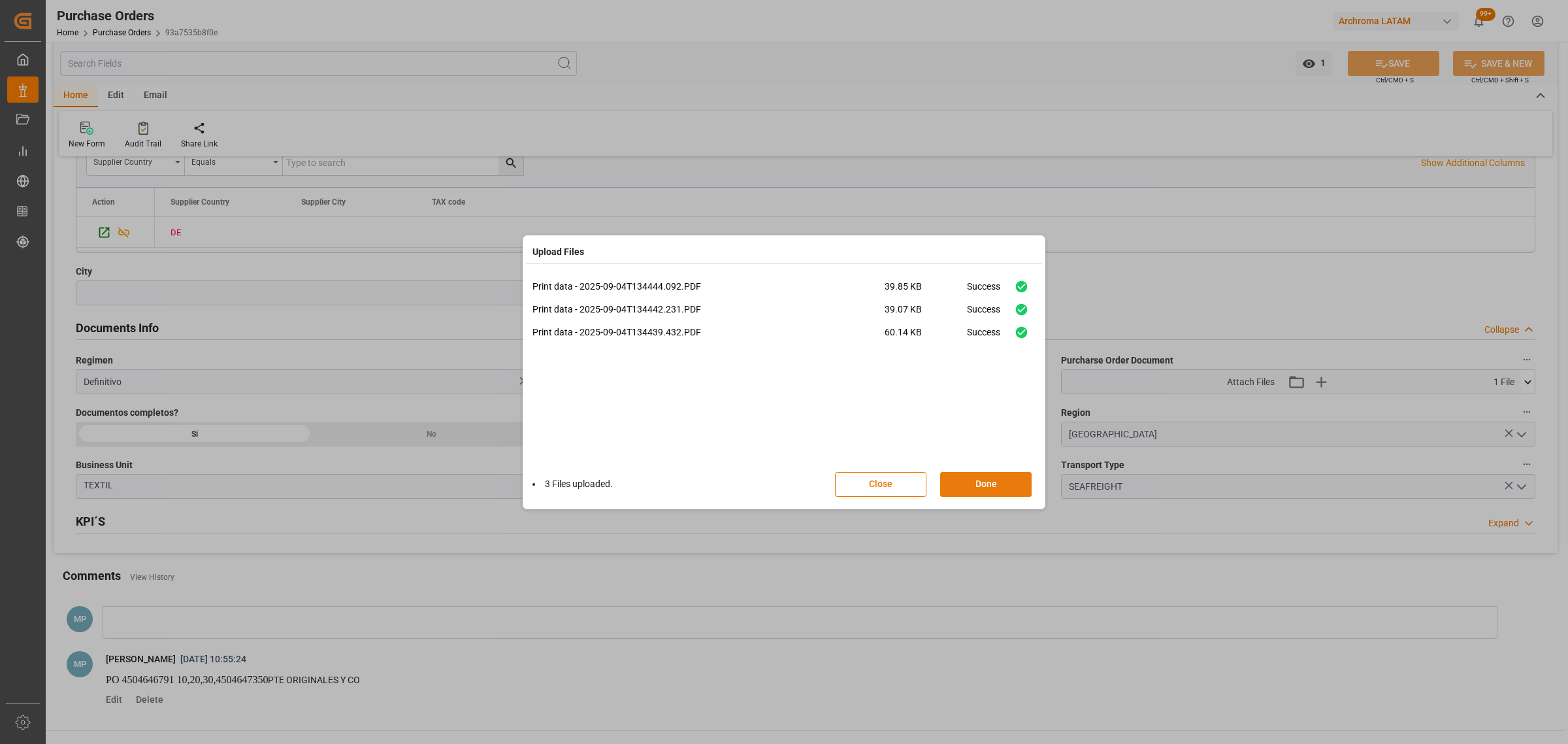
click at [1001, 488] on button "Done" at bounding box center [985, 485] width 91 height 25
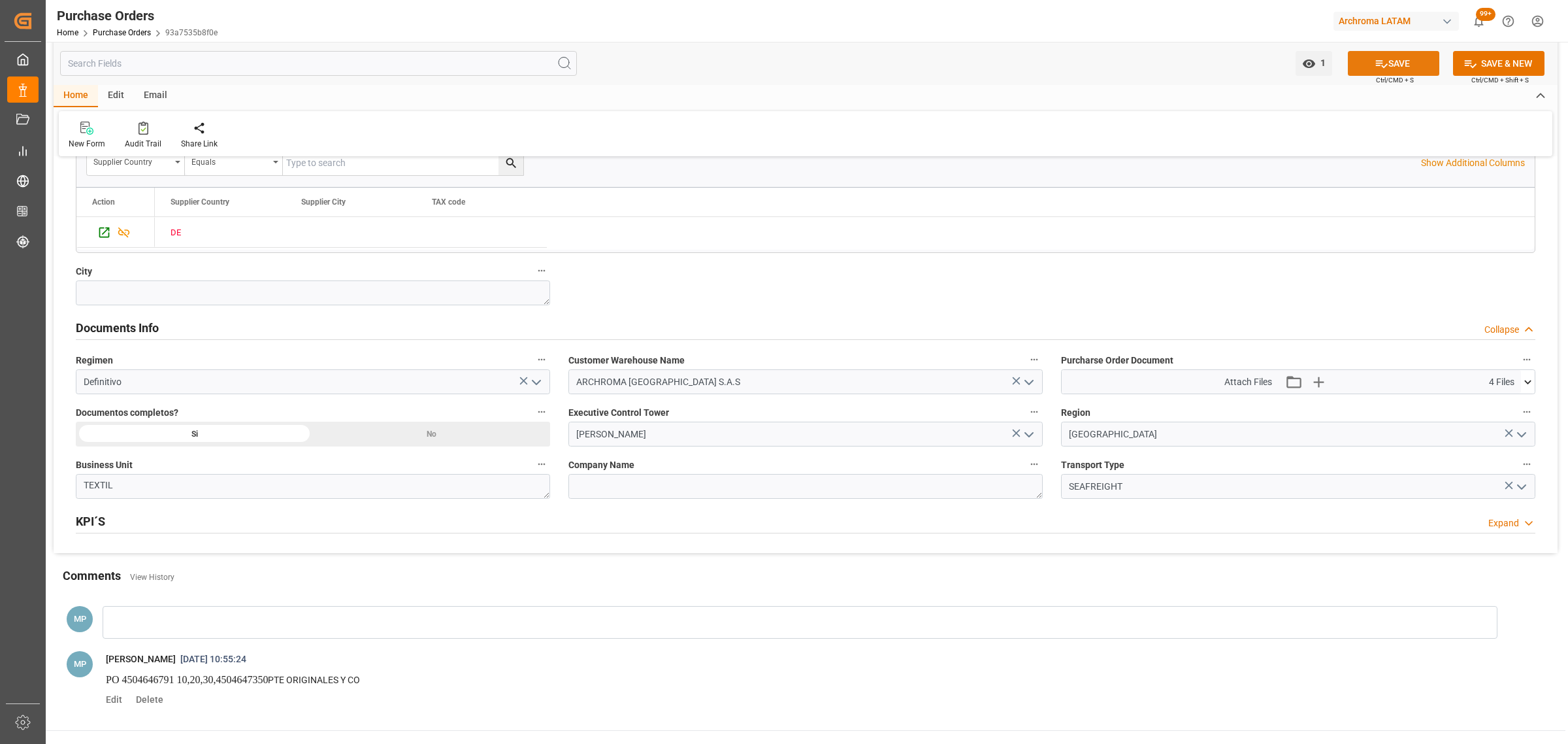
click at [1380, 58] on icon at bounding box center [1381, 64] width 14 height 14
click at [241, 628] on div at bounding box center [800, 622] width 1394 height 33
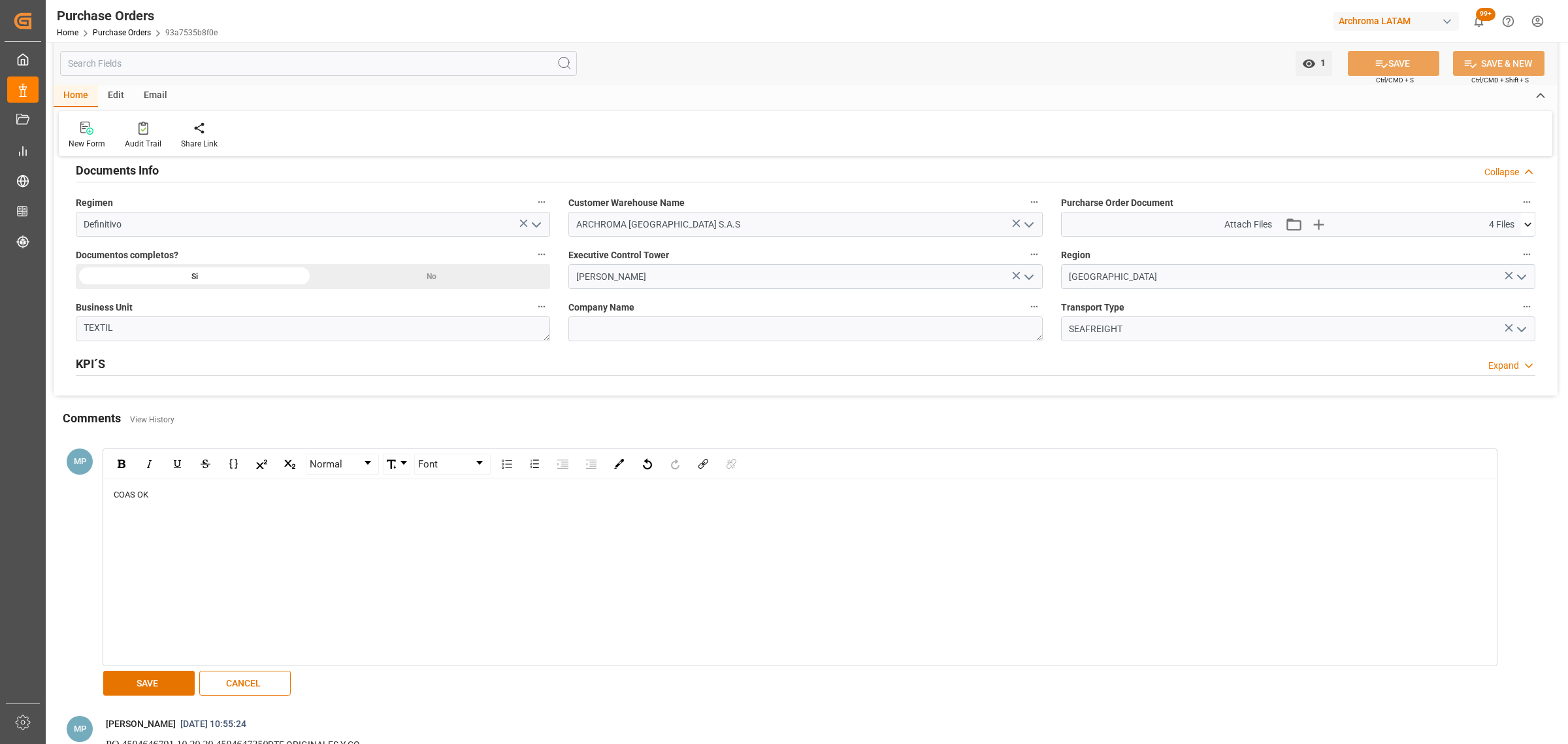
scroll to position [1063, 0]
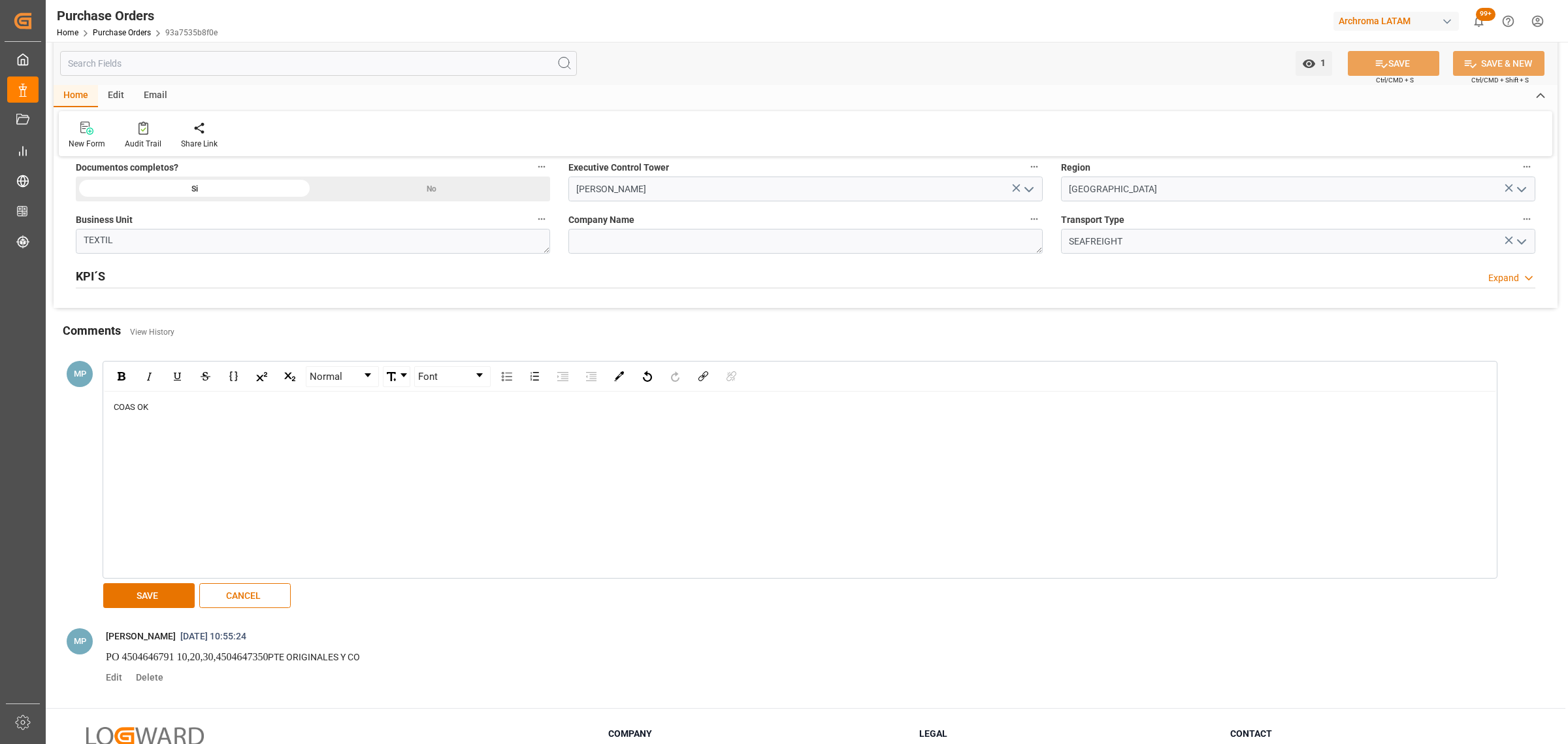
click at [144, 612] on div "Normal Font COAS OK SAVE CANCEL" at bounding box center [793, 485] width 1394 height 256
click at [147, 603] on button "SAVE" at bounding box center [149, 595] width 91 height 25
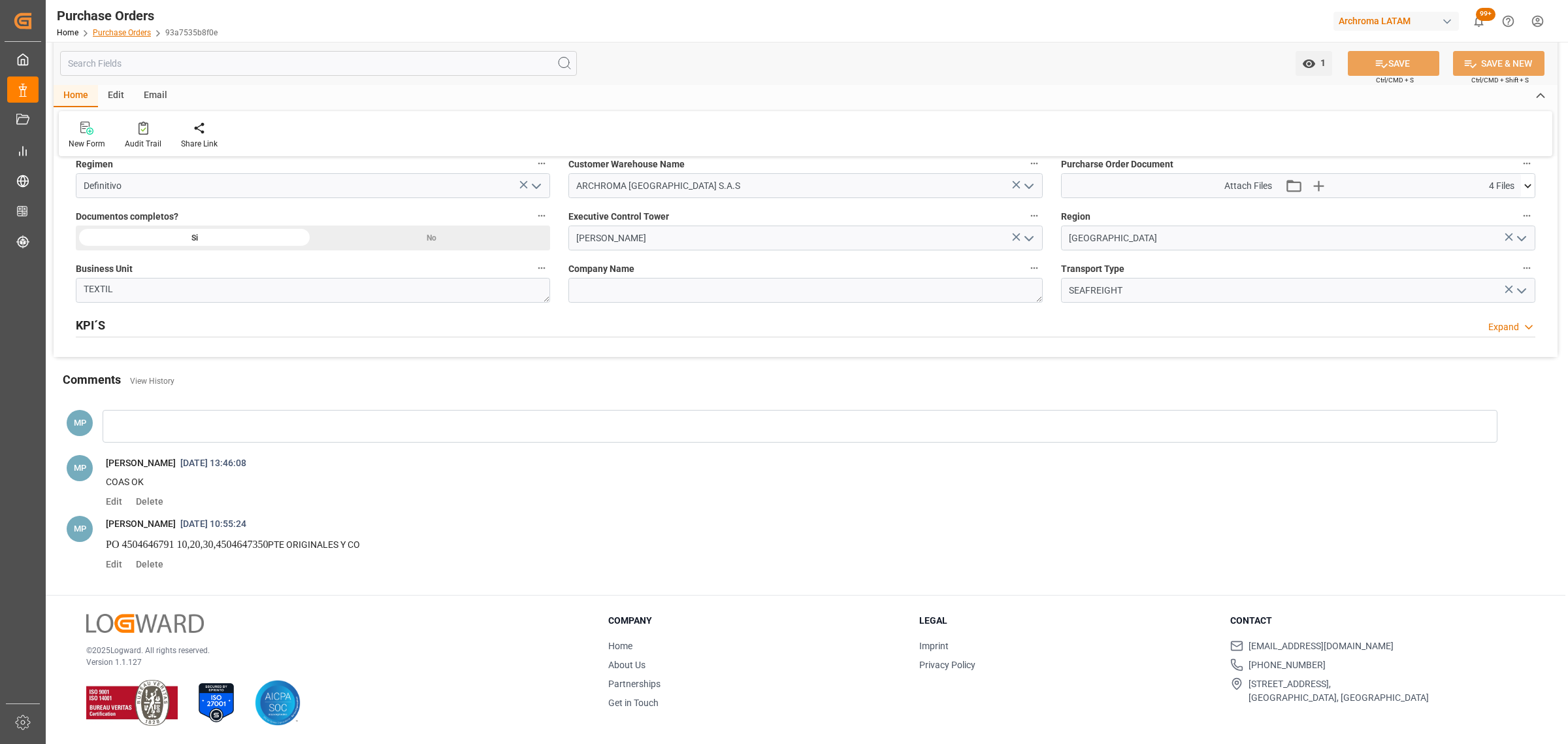
click at [111, 30] on link "Purchase Orders" at bounding box center [121, 33] width 58 height 9
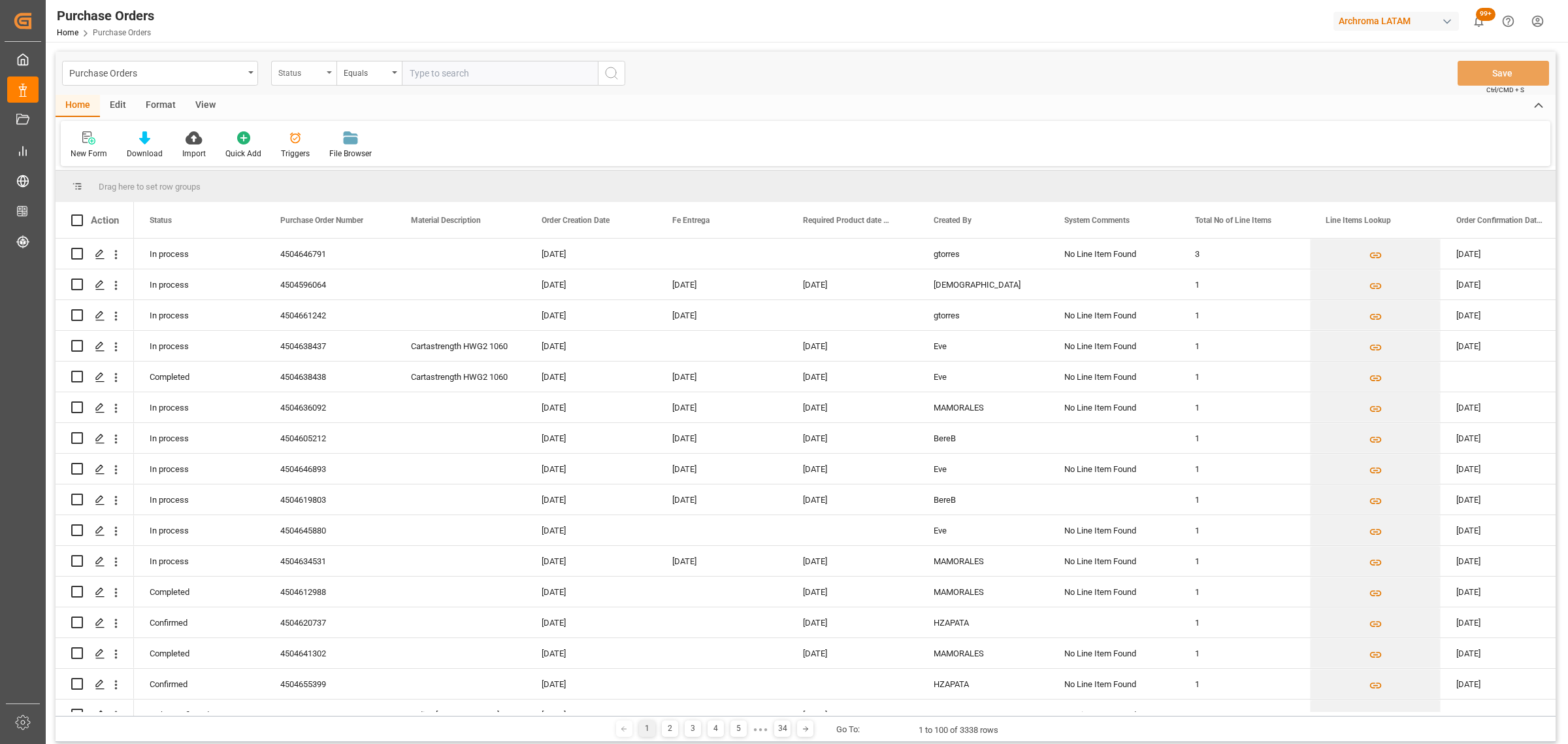
click at [294, 75] on div "Status" at bounding box center [300, 71] width 44 height 15
click at [334, 162] on div "Purchase Order Number" at bounding box center [369, 160] width 195 height 27
click at [380, 64] on div "Equals" at bounding box center [365, 71] width 44 height 15
click at [423, 157] on div "Fuzzy search" at bounding box center [434, 160] width 195 height 27
click at [481, 77] on input "text" at bounding box center [500, 73] width 196 height 25
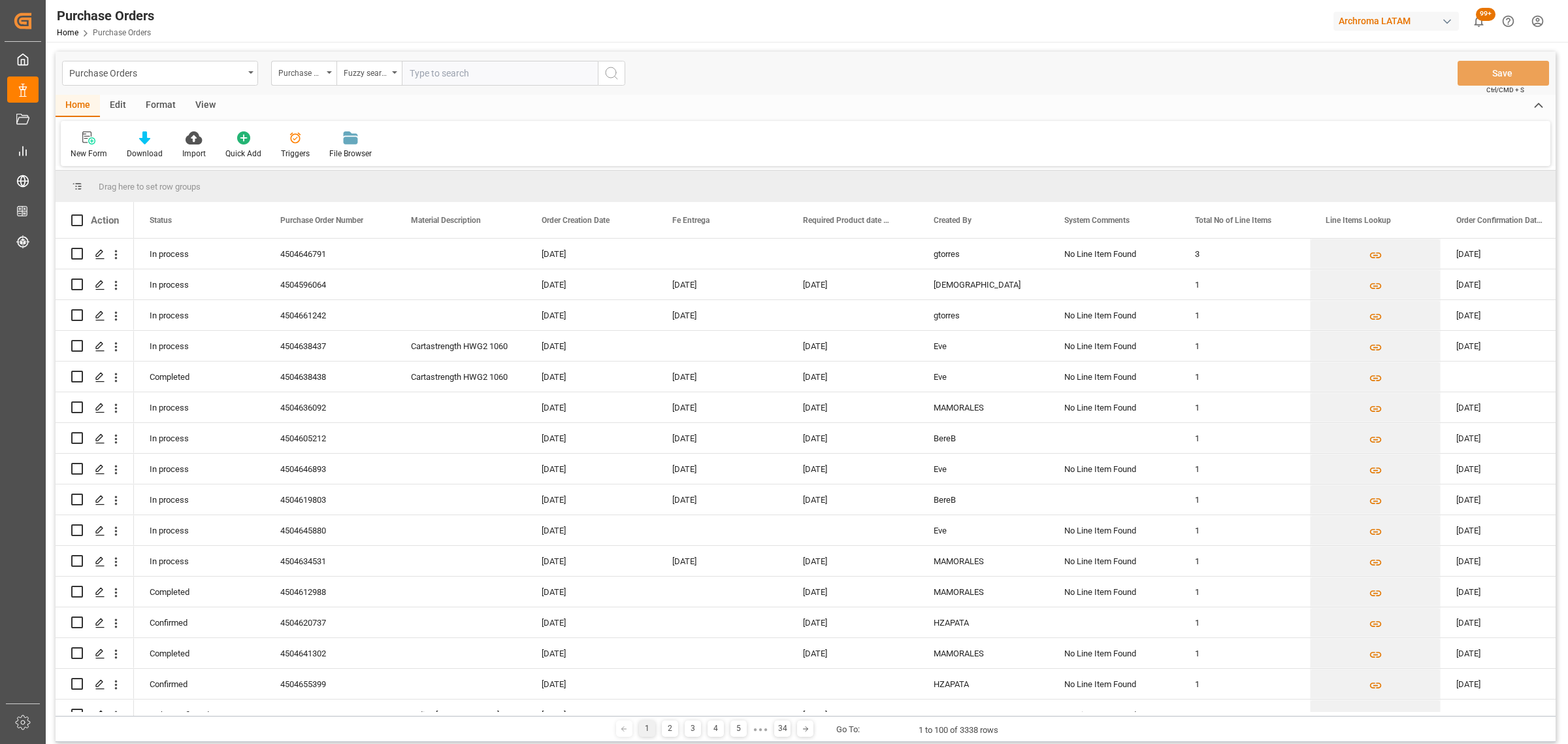
paste input "4504645091"
type input "4504645091"
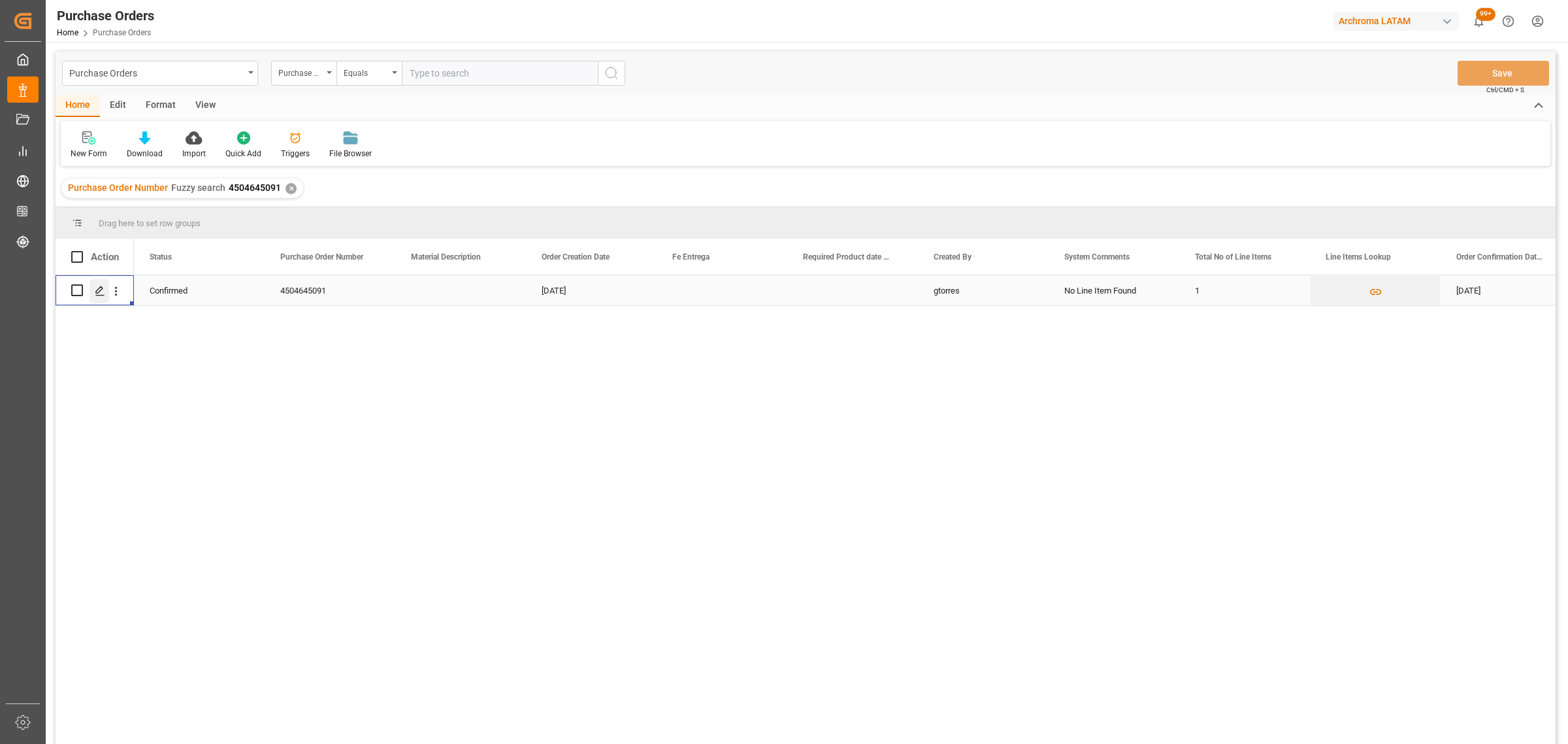
click at [104, 292] on div "Press SPACE to select this row." at bounding box center [99, 291] width 19 height 24
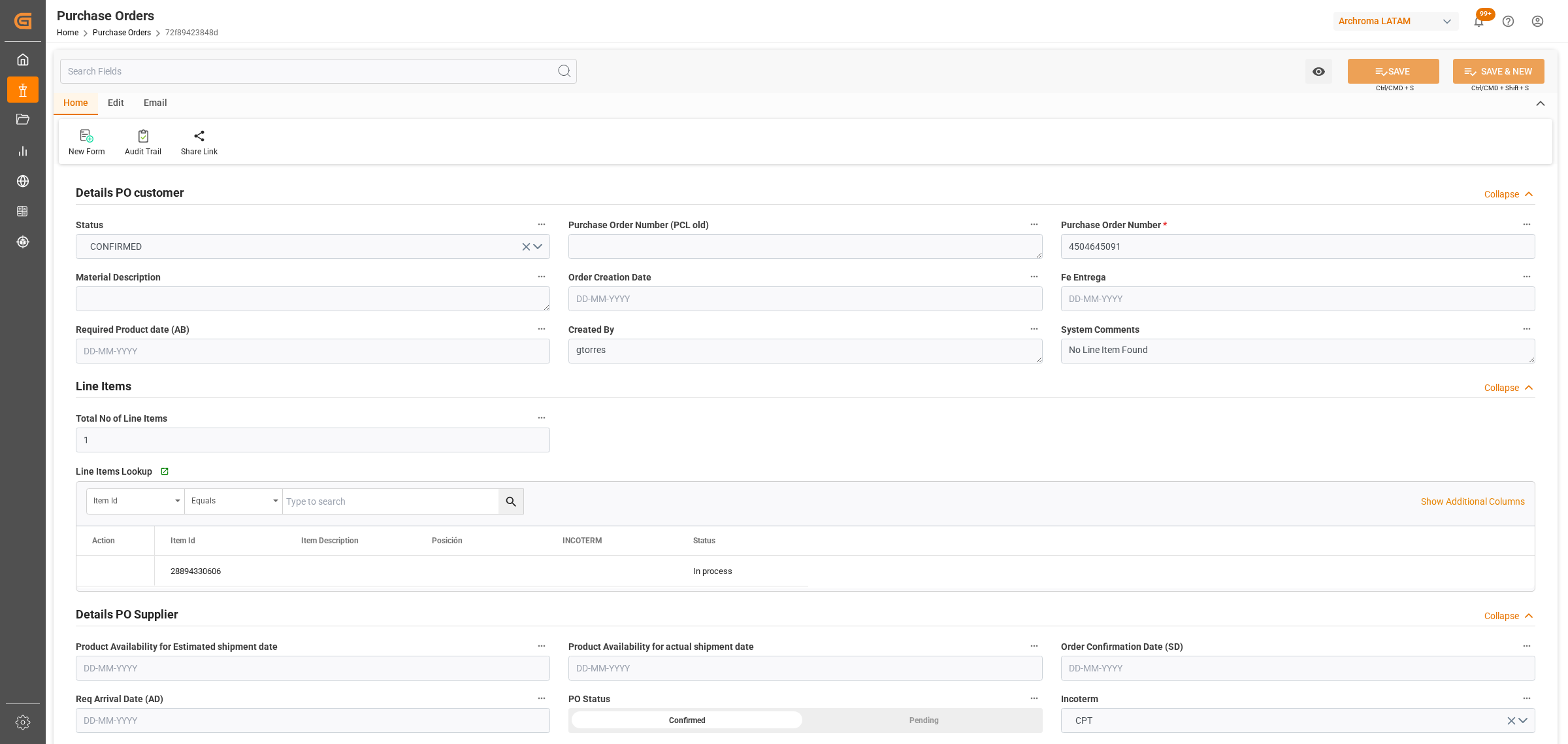
type input "[DATE]"
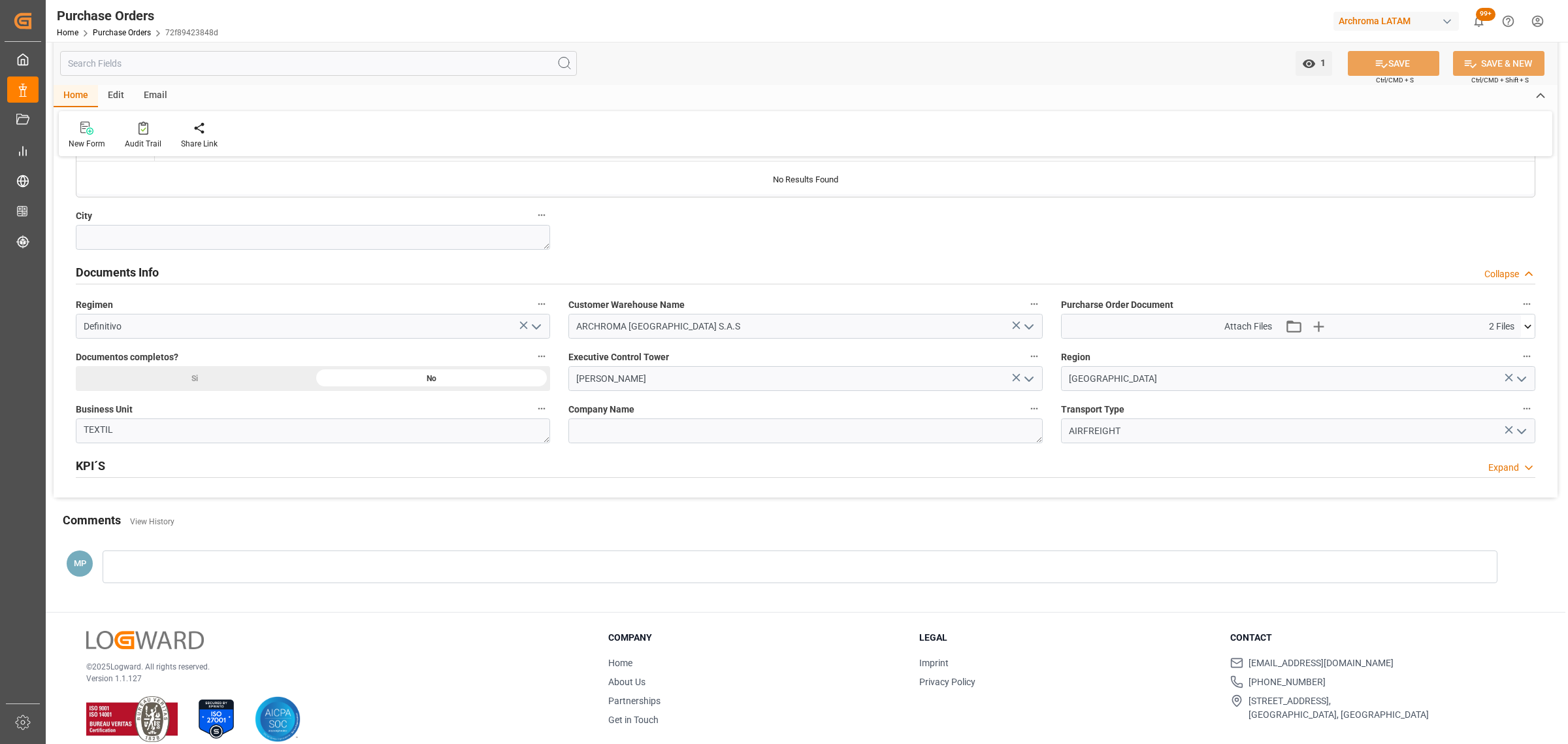
scroll to position [817, 0]
click at [160, 559] on div at bounding box center [800, 566] width 1394 height 33
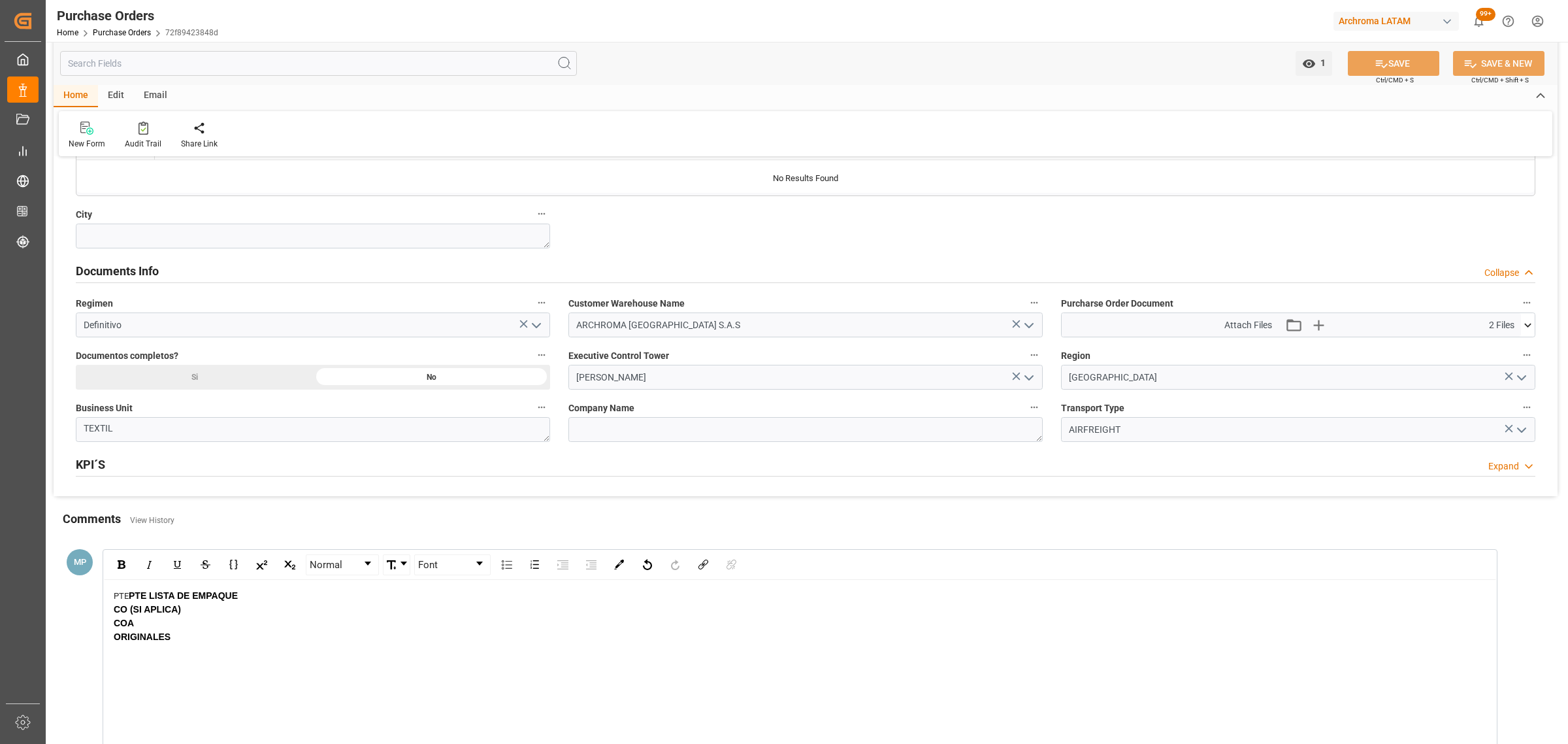
click at [128, 594] on span "PTE" at bounding box center [121, 596] width 15 height 10
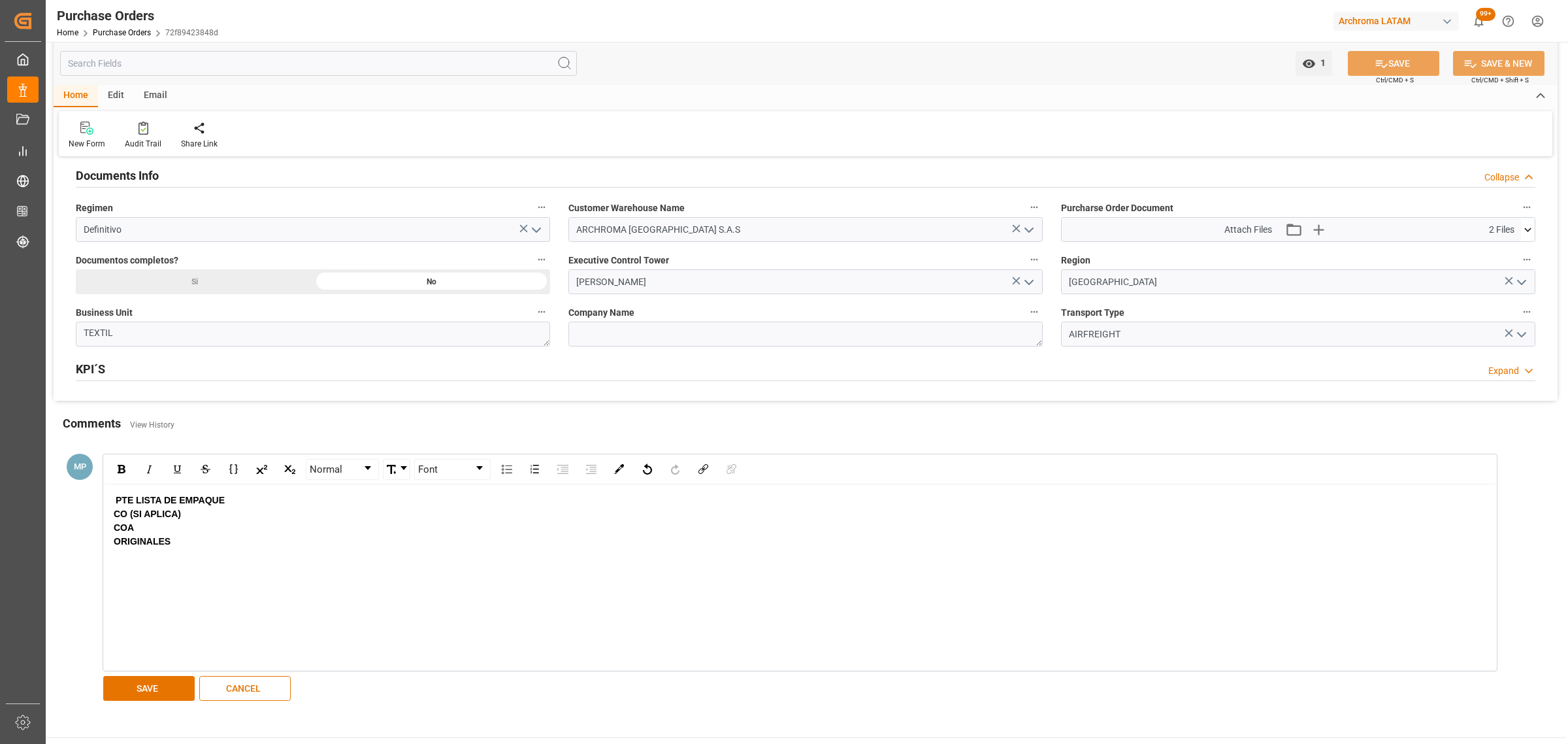
scroll to position [1057, 0]
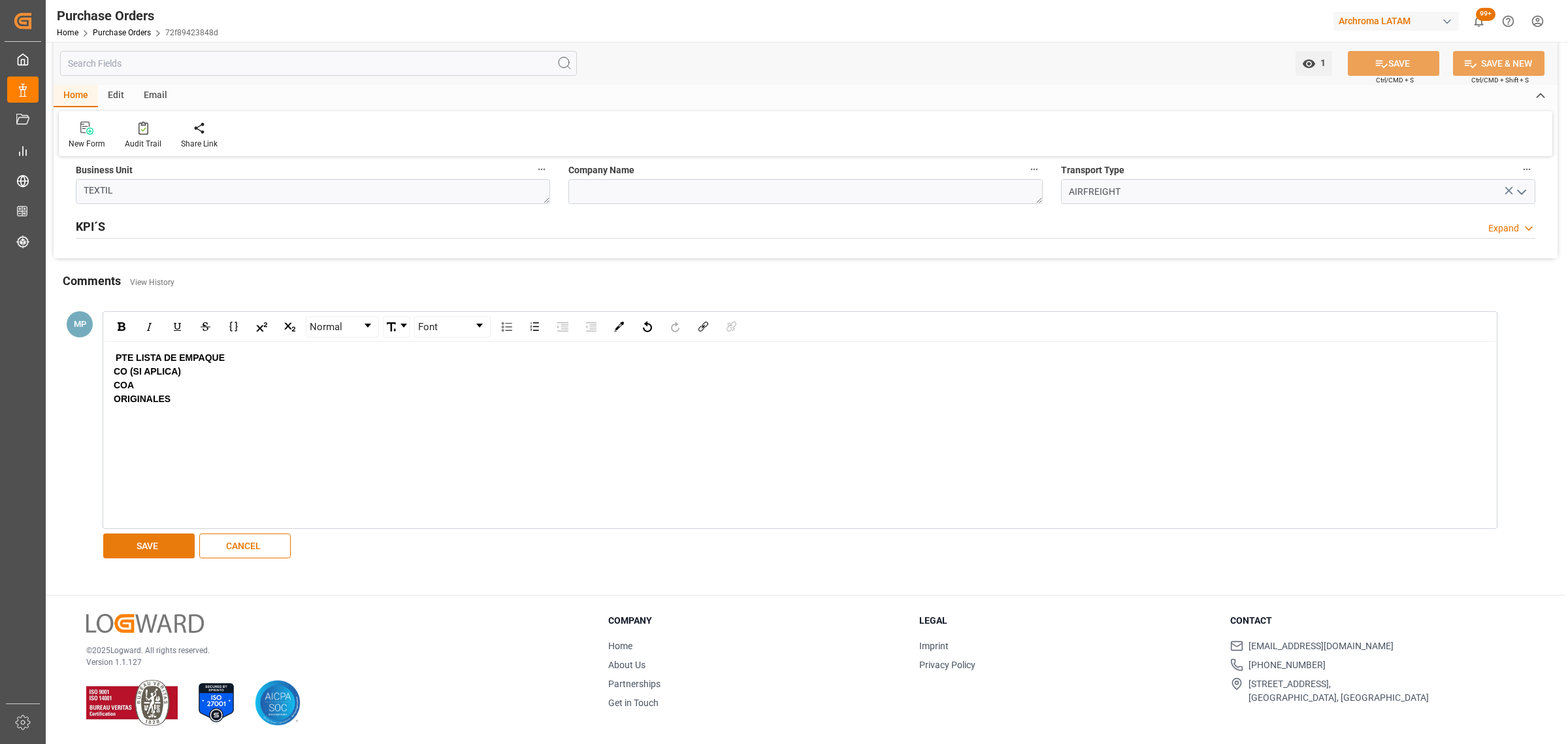
click at [171, 544] on button "SAVE" at bounding box center [149, 546] width 91 height 25
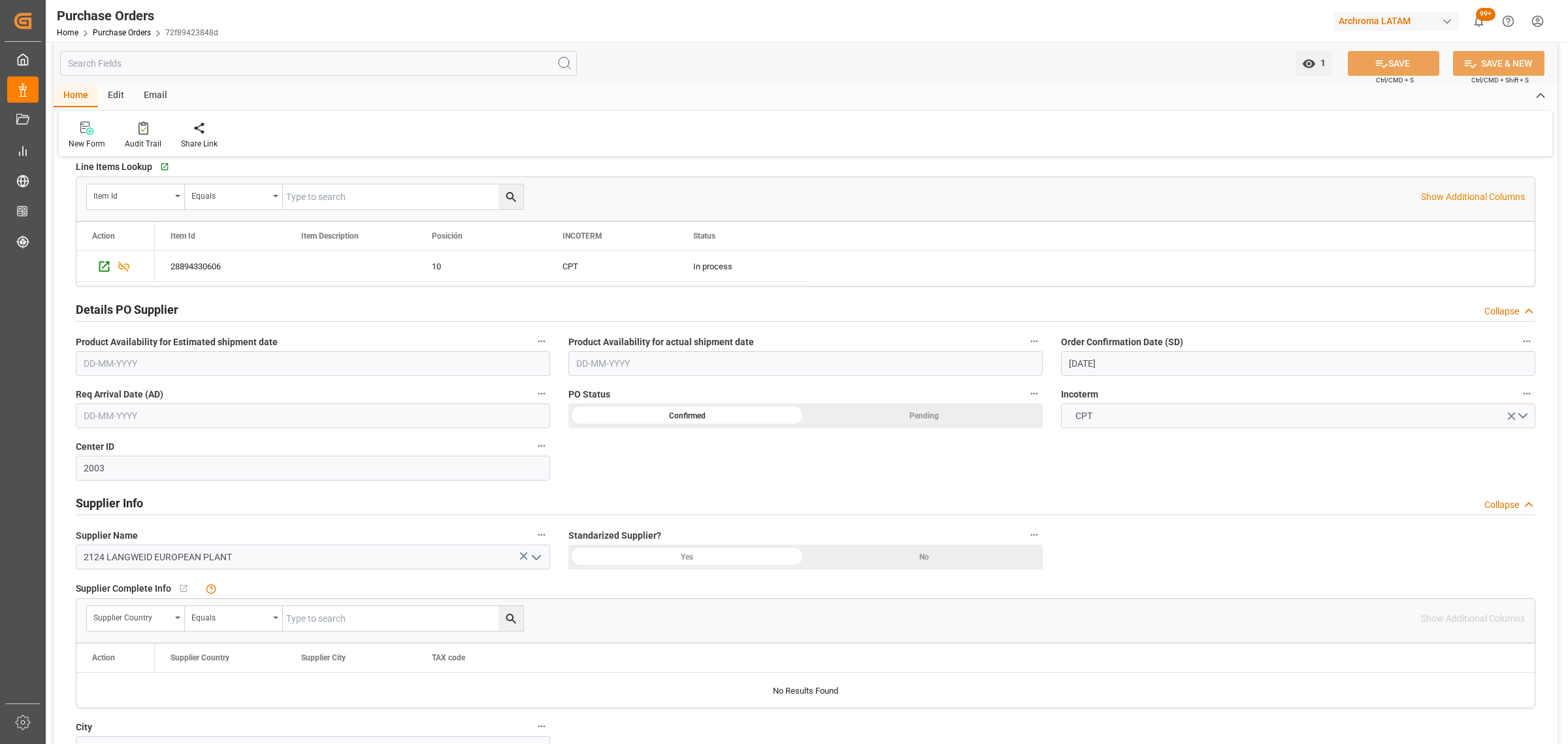
scroll to position [206, 0]
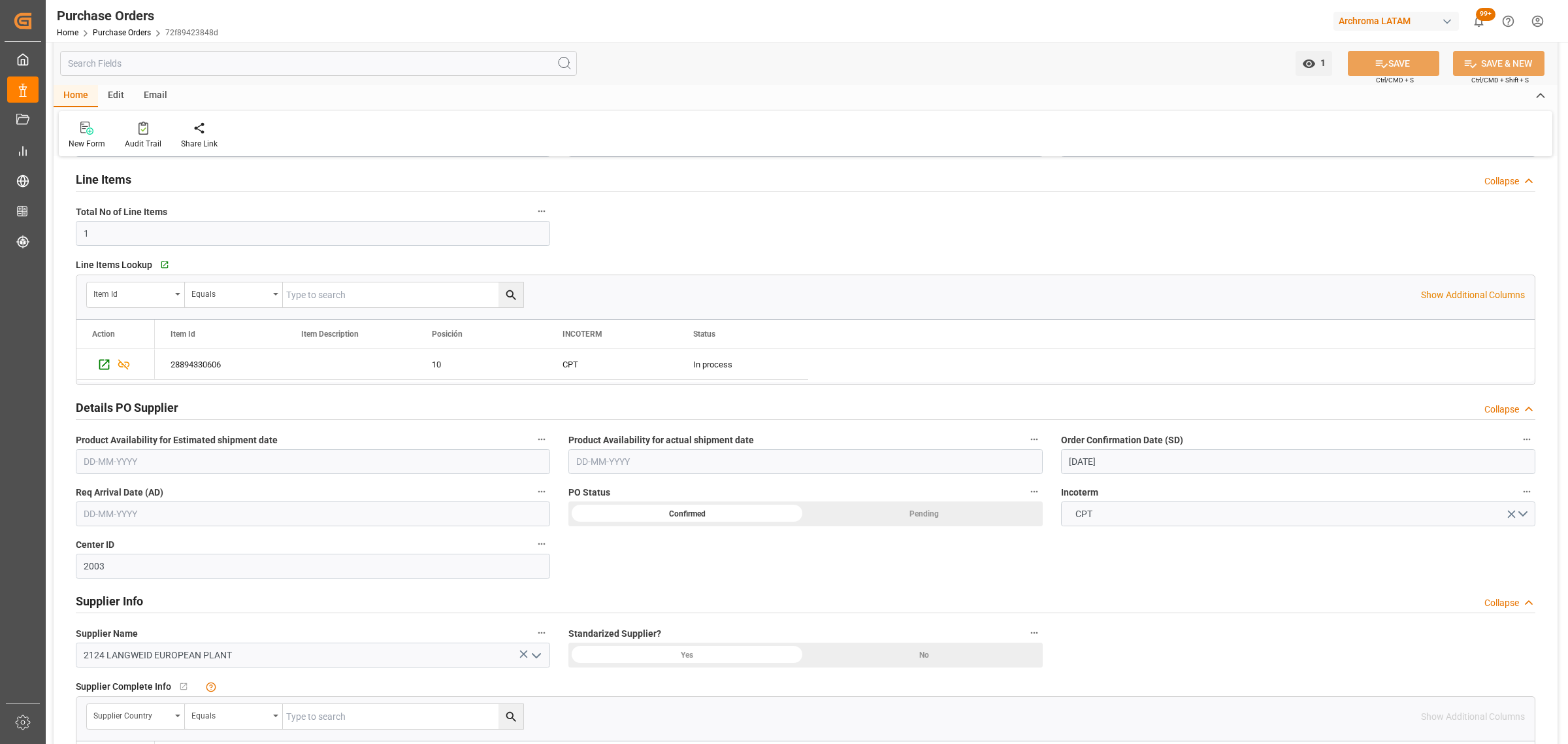
click at [149, 98] on div "Email" at bounding box center [155, 96] width 43 height 23
click at [95, 132] on icon at bounding box center [88, 130] width 18 height 9
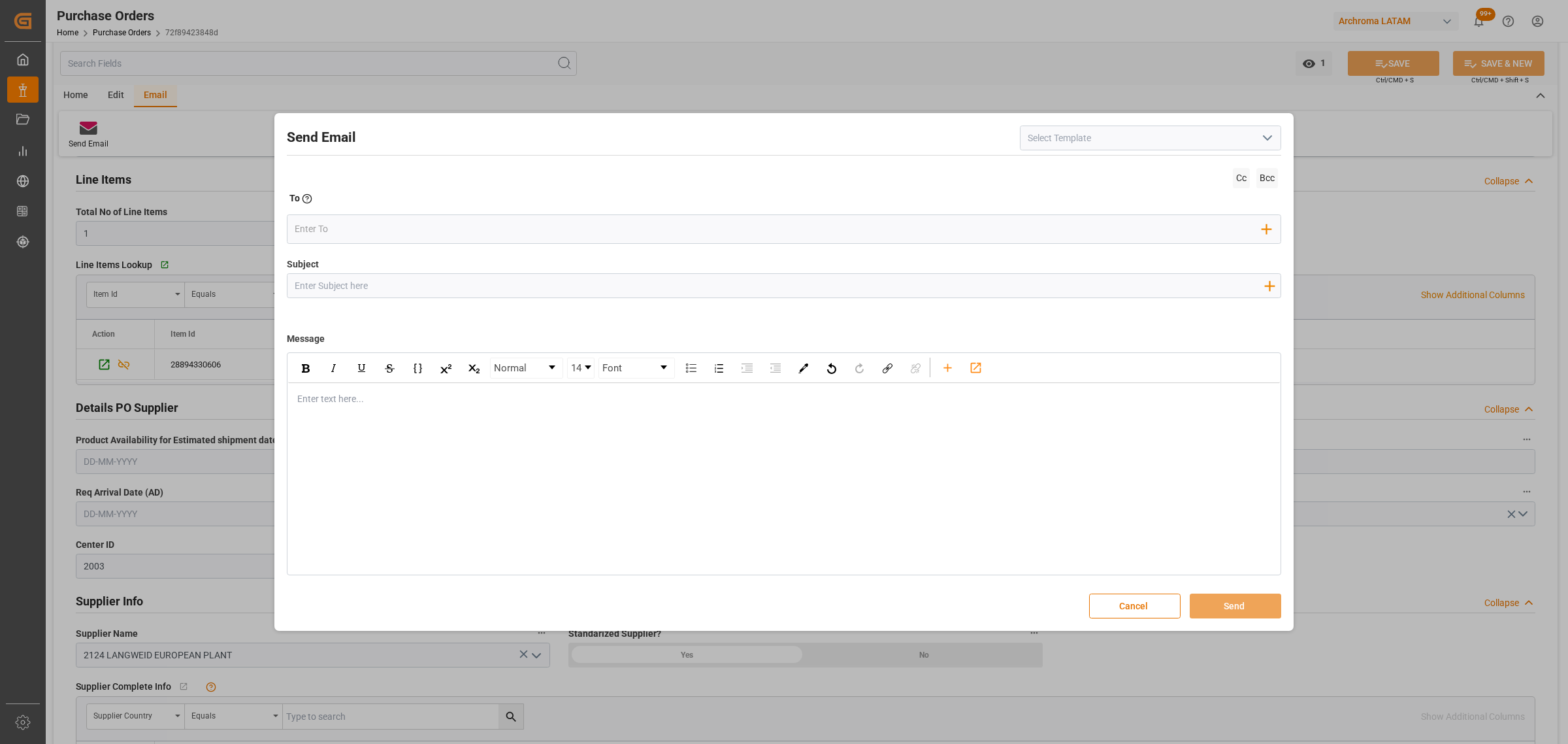
click at [355, 287] on input "Subject" at bounding box center [779, 285] width 983 height 23
click at [476, 287] on input "Subject" at bounding box center [779, 285] width 983 height 23
paste input "PO 4504645091 //TE//AIR// LANDWEID EUROPEAN//ARCHROMA [GEOGRAPHIC_DATA]//LCL//E…"
click at [412, 284] on input "PO 4504645091 //TE//AIR// LANDWEID EUROPEAN//ARCHROMA [GEOGRAPHIC_DATA]//LCL//E…" at bounding box center [779, 285] width 983 height 23
type input "PO 4504645091 //TE//AIR// LOGWARD STATUS//LANDWEID EUROPEAN//ARCHROMA [GEOGRAPH…"
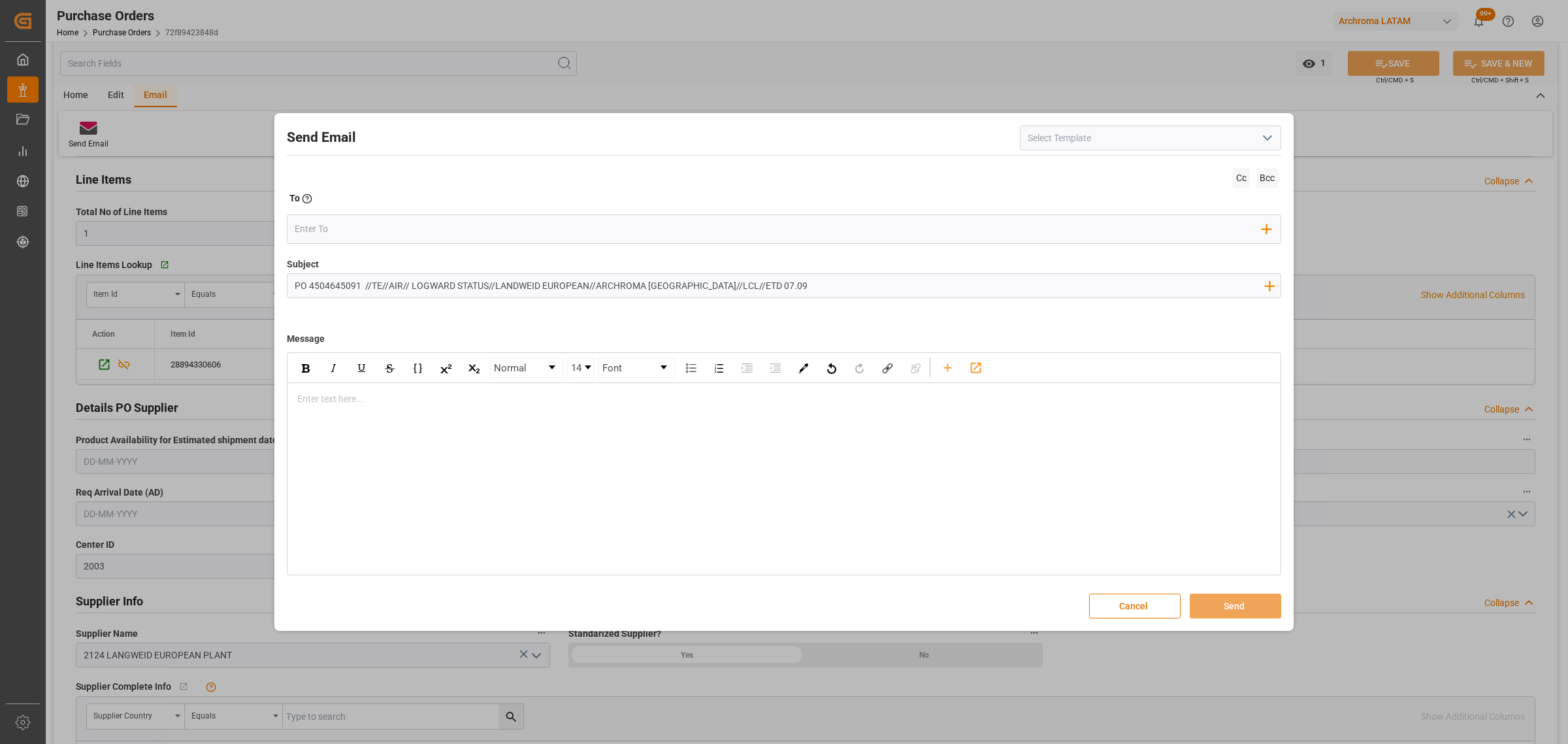
click at [332, 396] on div "rdw-editor" at bounding box center [784, 399] width 972 height 14
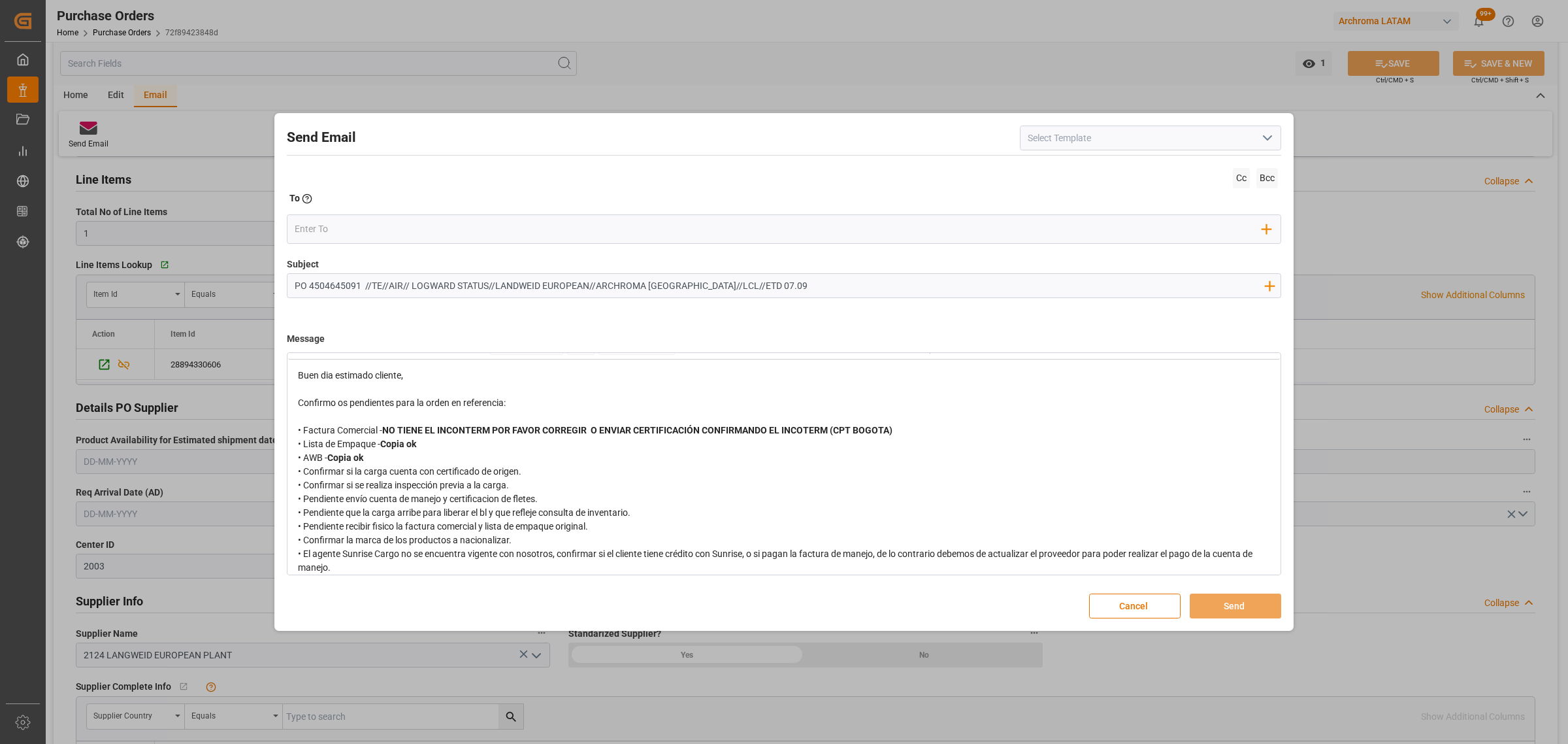
scroll to position [33, 0]
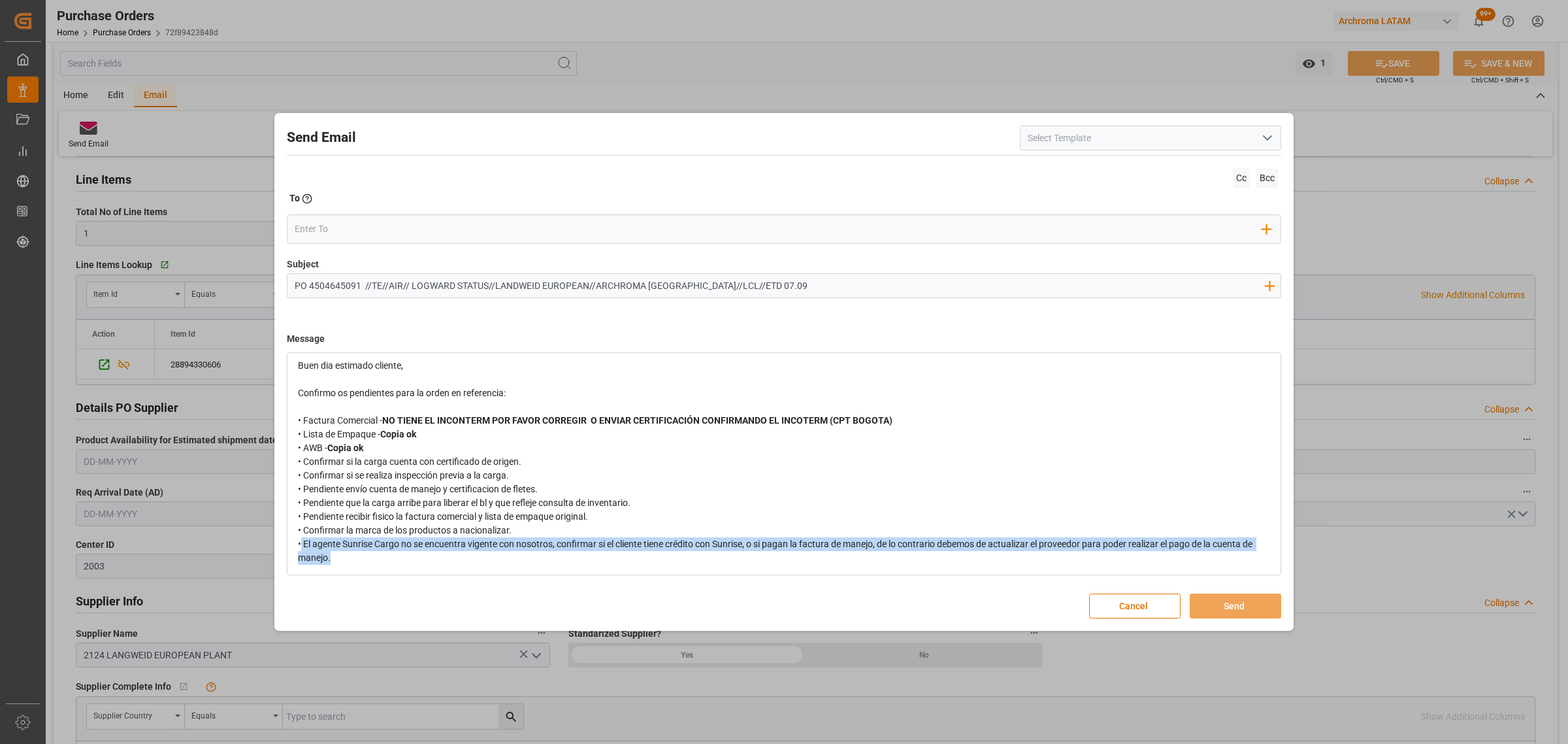
drag, startPoint x: 302, startPoint y: 544, endPoint x: 393, endPoint y: 555, distance: 91.7
click at [393, 555] on div "• El agente Sunrise Cargo no se encuentra vigente con nosotros, confirmar si el…" at bounding box center [784, 551] width 972 height 27
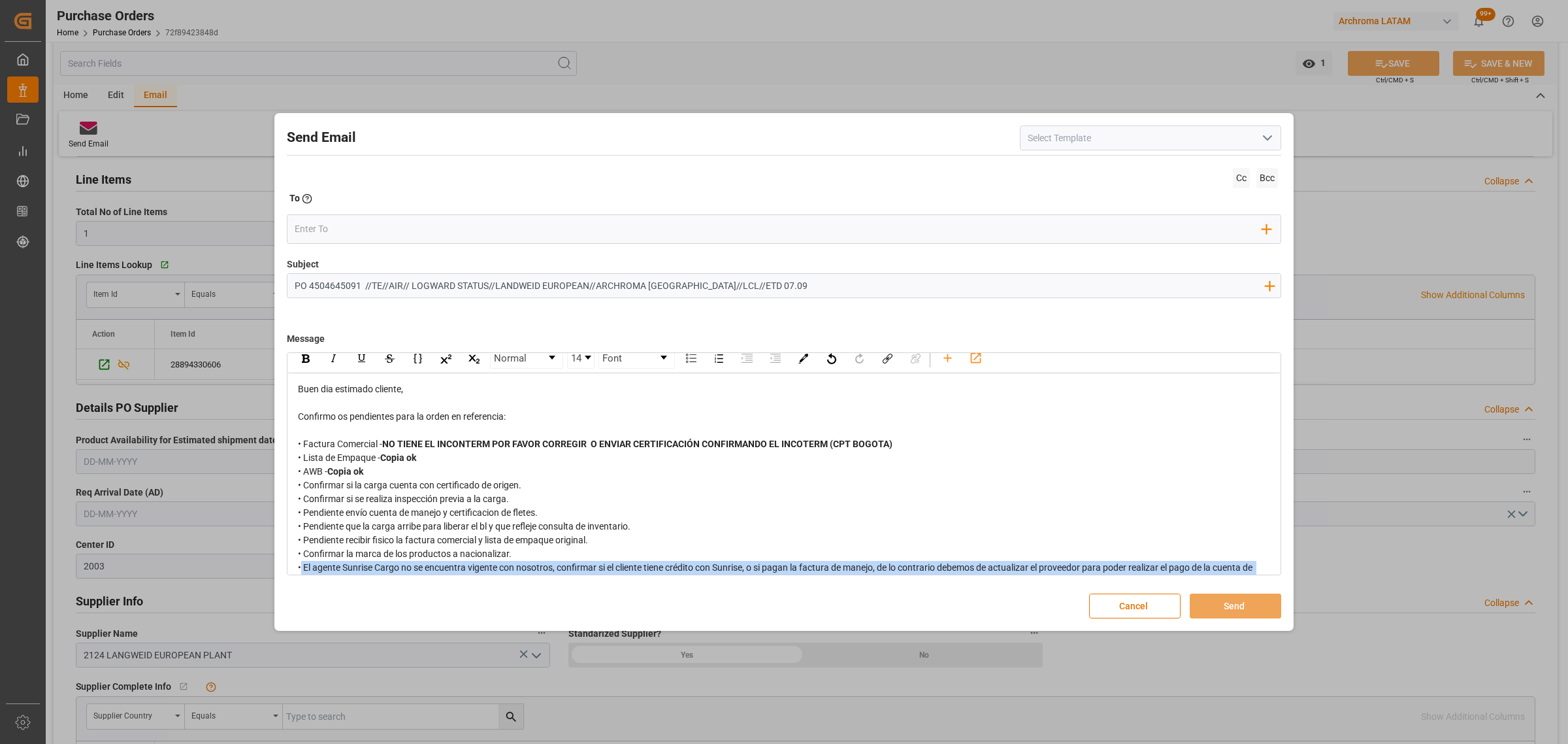
click at [311, 355] on div "Normal 14 Font" at bounding box center [784, 358] width 992 height 30
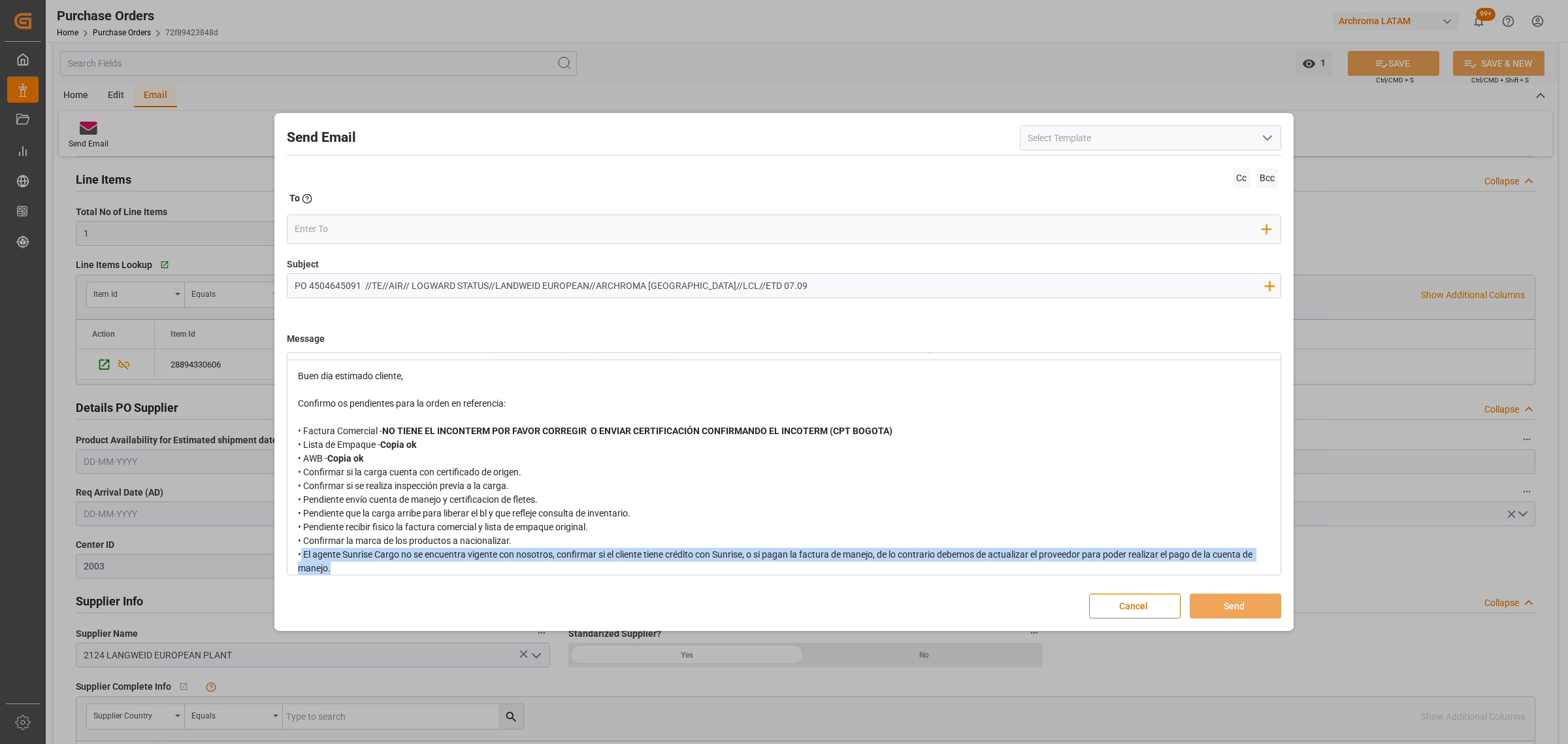
scroll to position [33, 0]
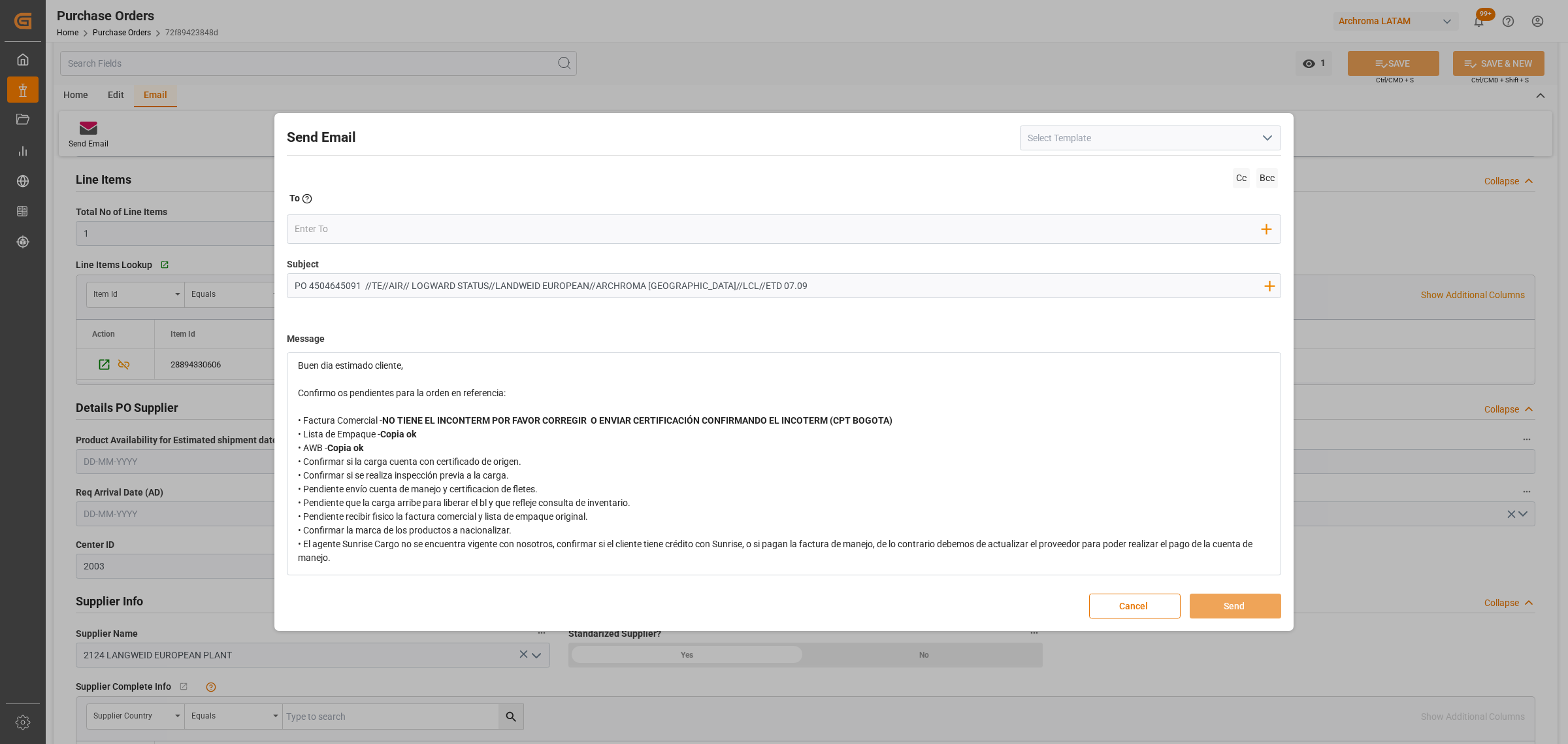
click at [657, 485] on div "• Pendiente envío cuenta de manejo y certificacion de fletes." at bounding box center [784, 489] width 972 height 14
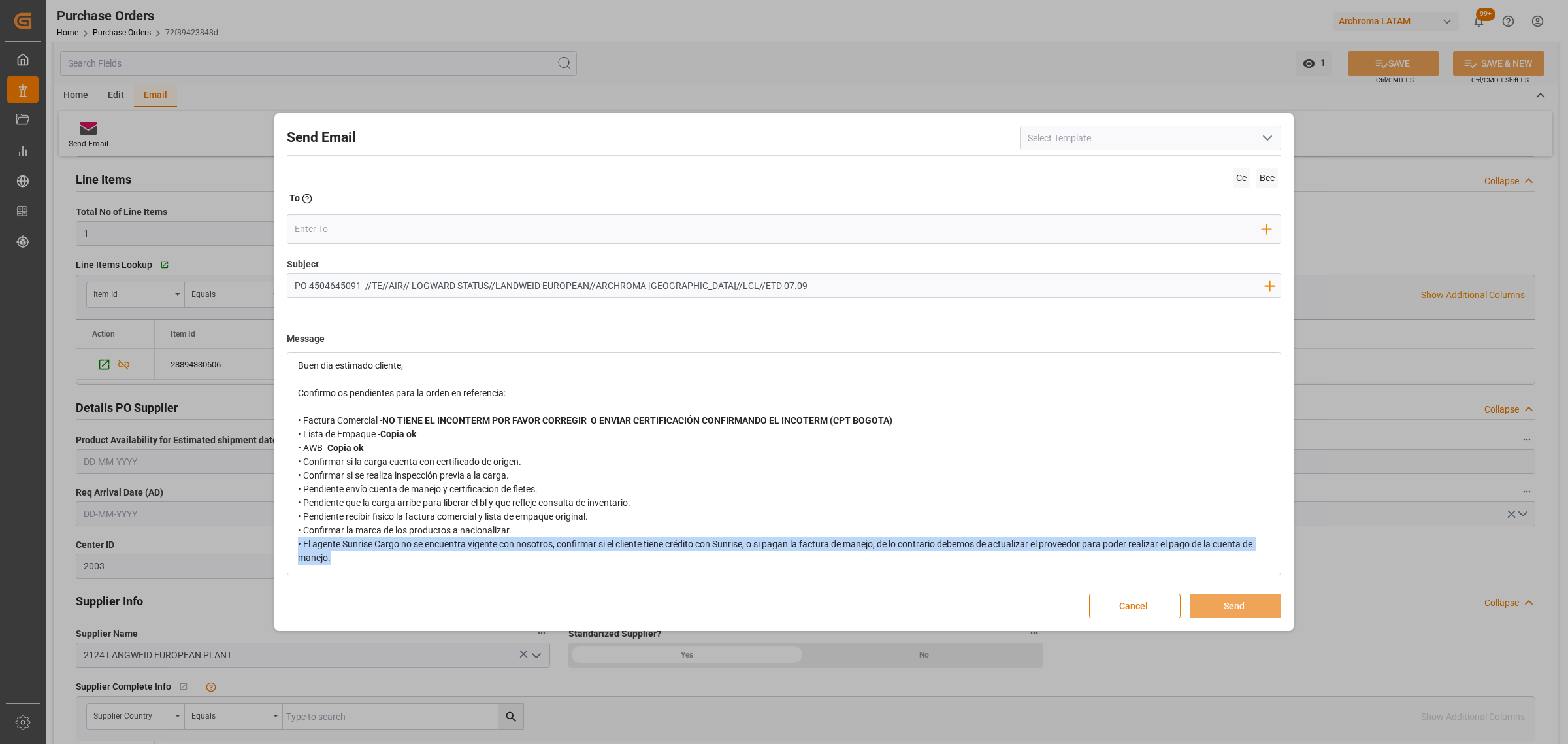
drag, startPoint x: 387, startPoint y: 564, endPoint x: 294, endPoint y: 549, distance: 94.2
click at [294, 549] on div "Buen dia estimado cliente, Confirmo os pendientes para la orden en referencia: …" at bounding box center [784, 462] width 992 height 224
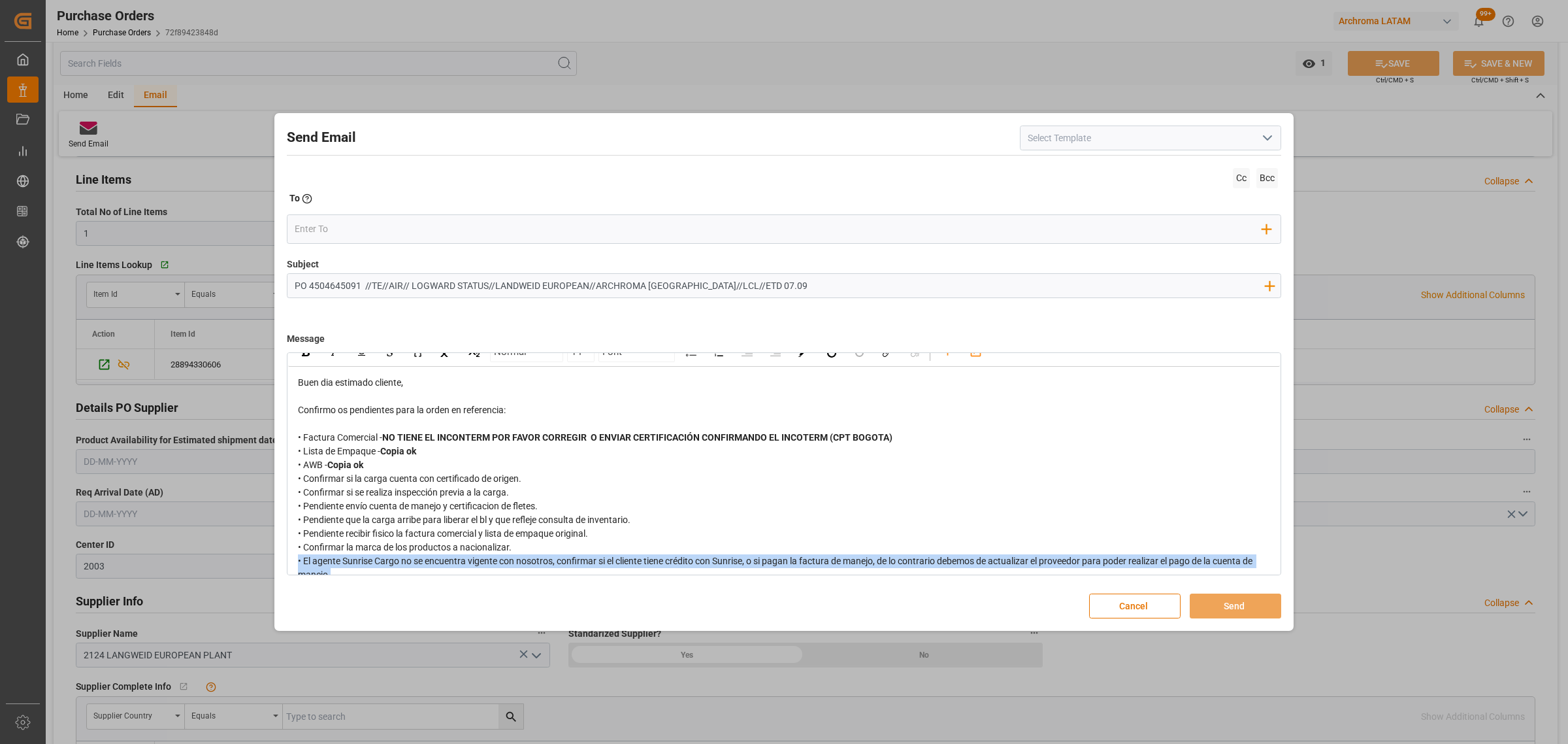
scroll to position [0, 0]
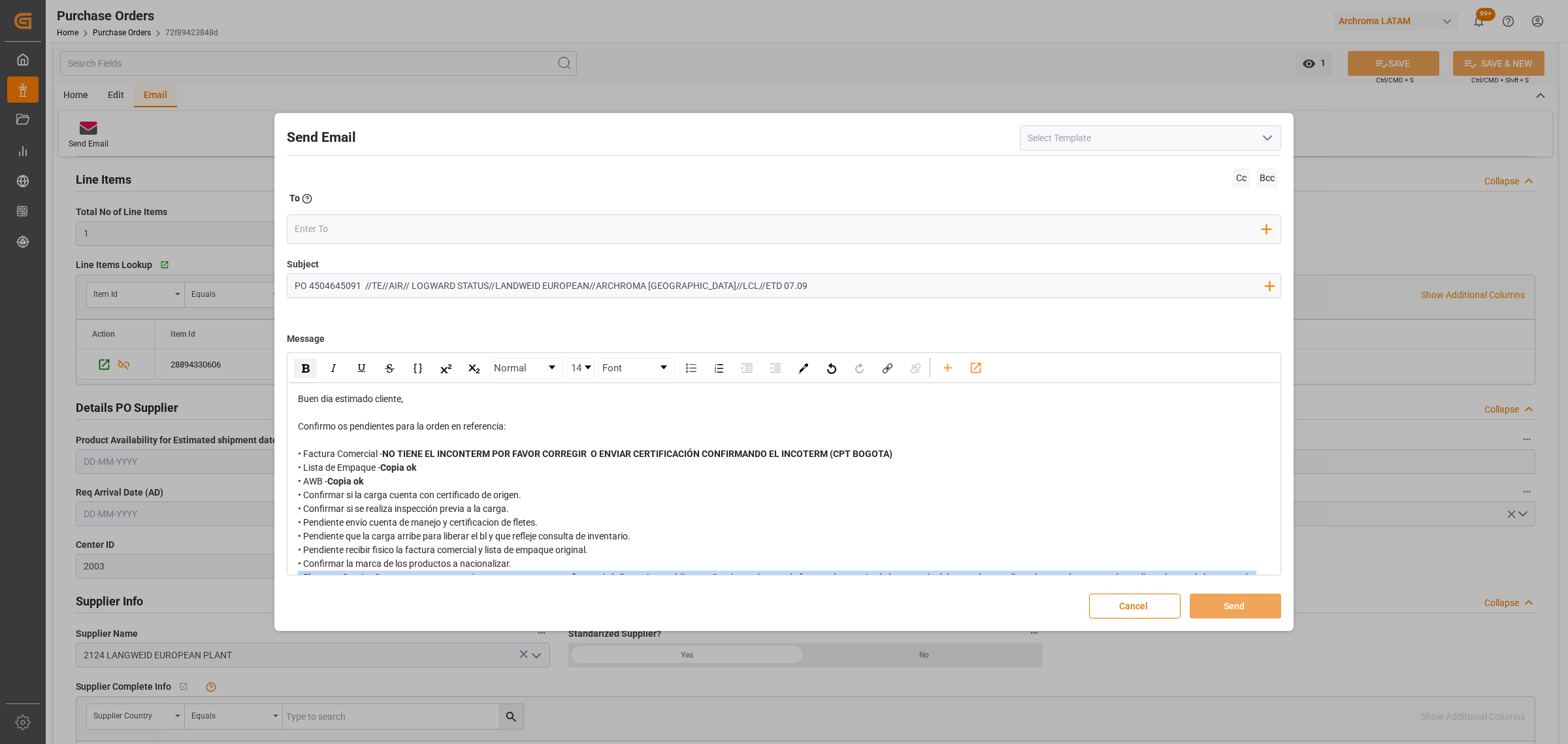
click at [302, 366] on img "rdw-inline-control" at bounding box center [306, 368] width 8 height 9
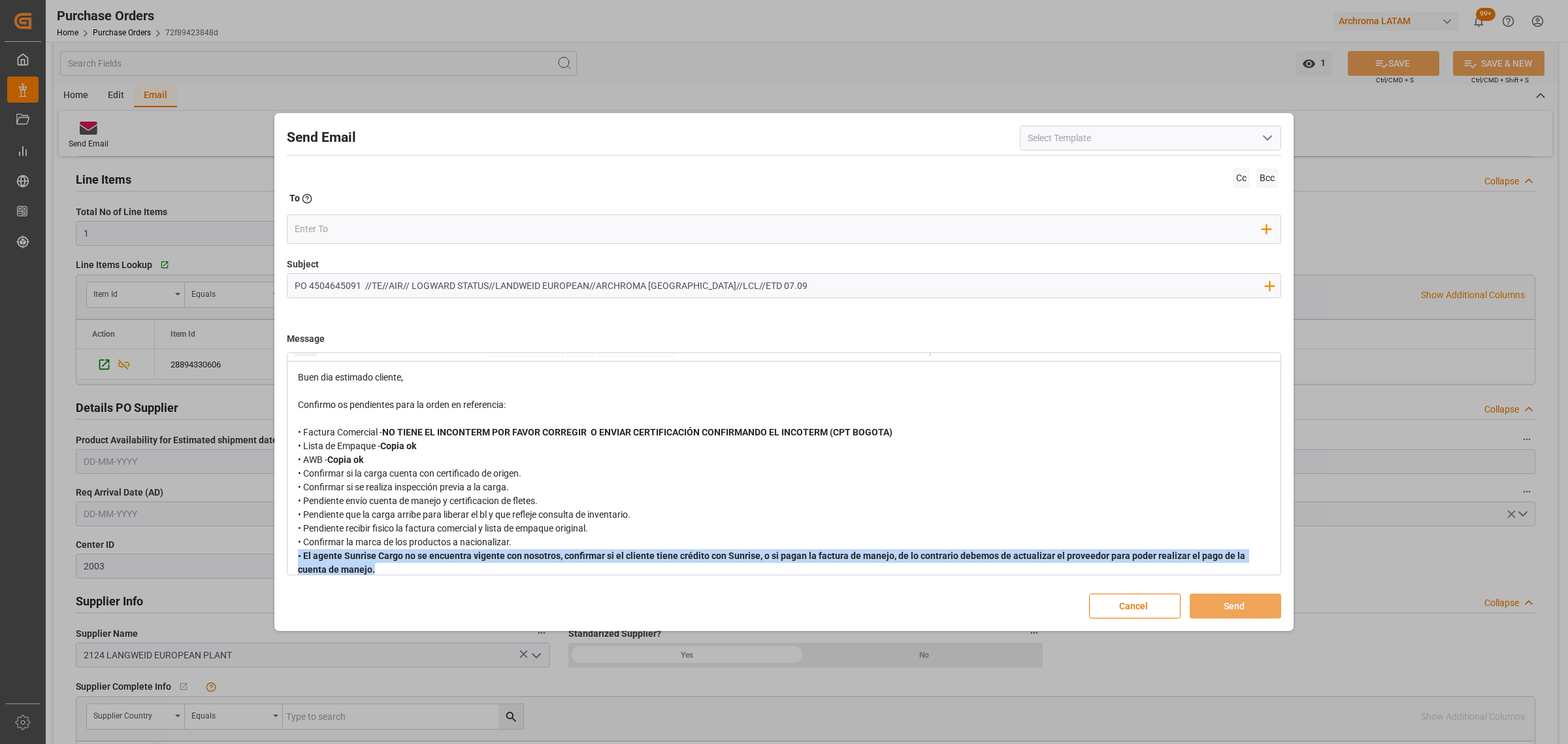
scroll to position [33, 0]
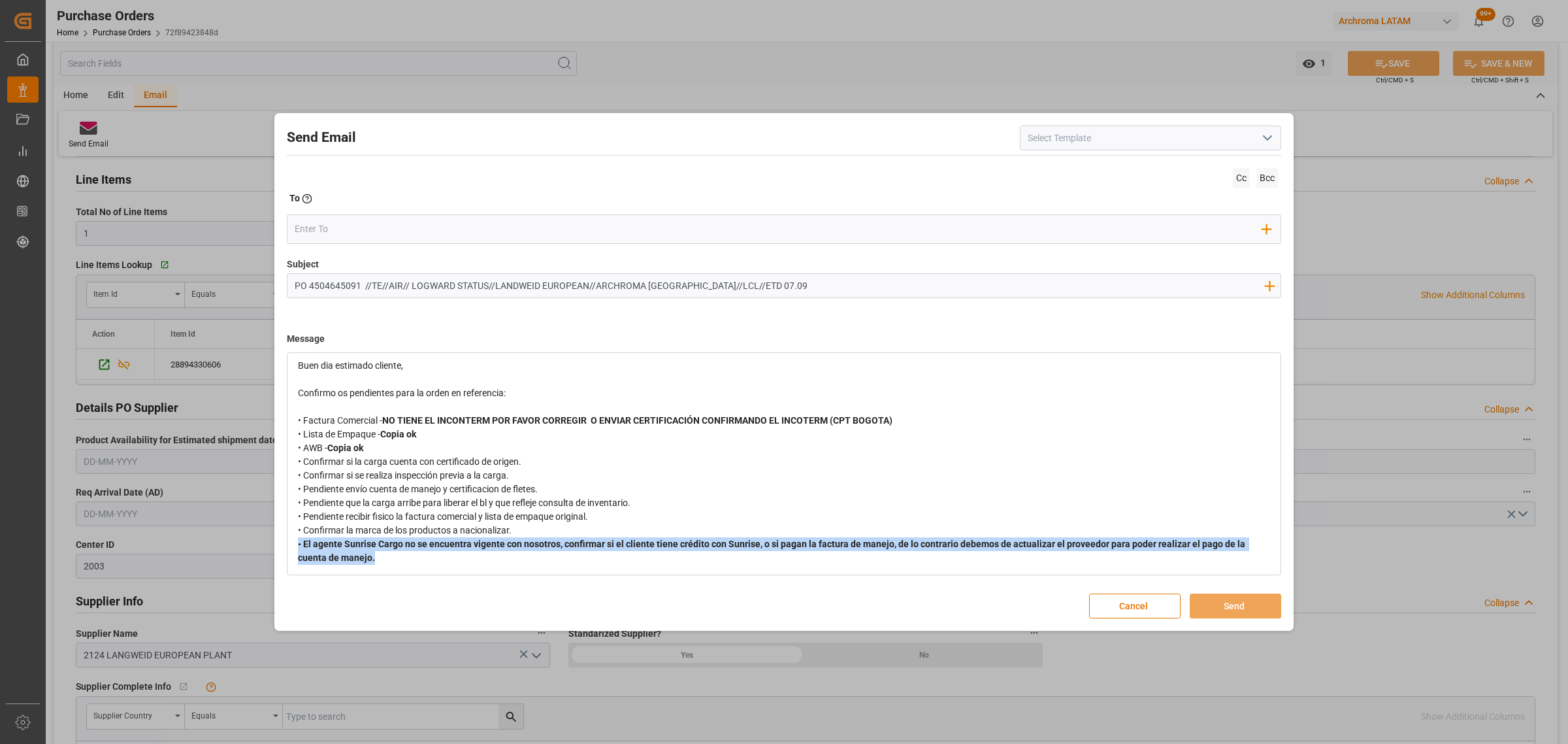
click at [393, 562] on div "• El agente Sunrise Cargo no se encuentra vigente con nosotros, confirmar si el…" at bounding box center [784, 551] width 972 height 27
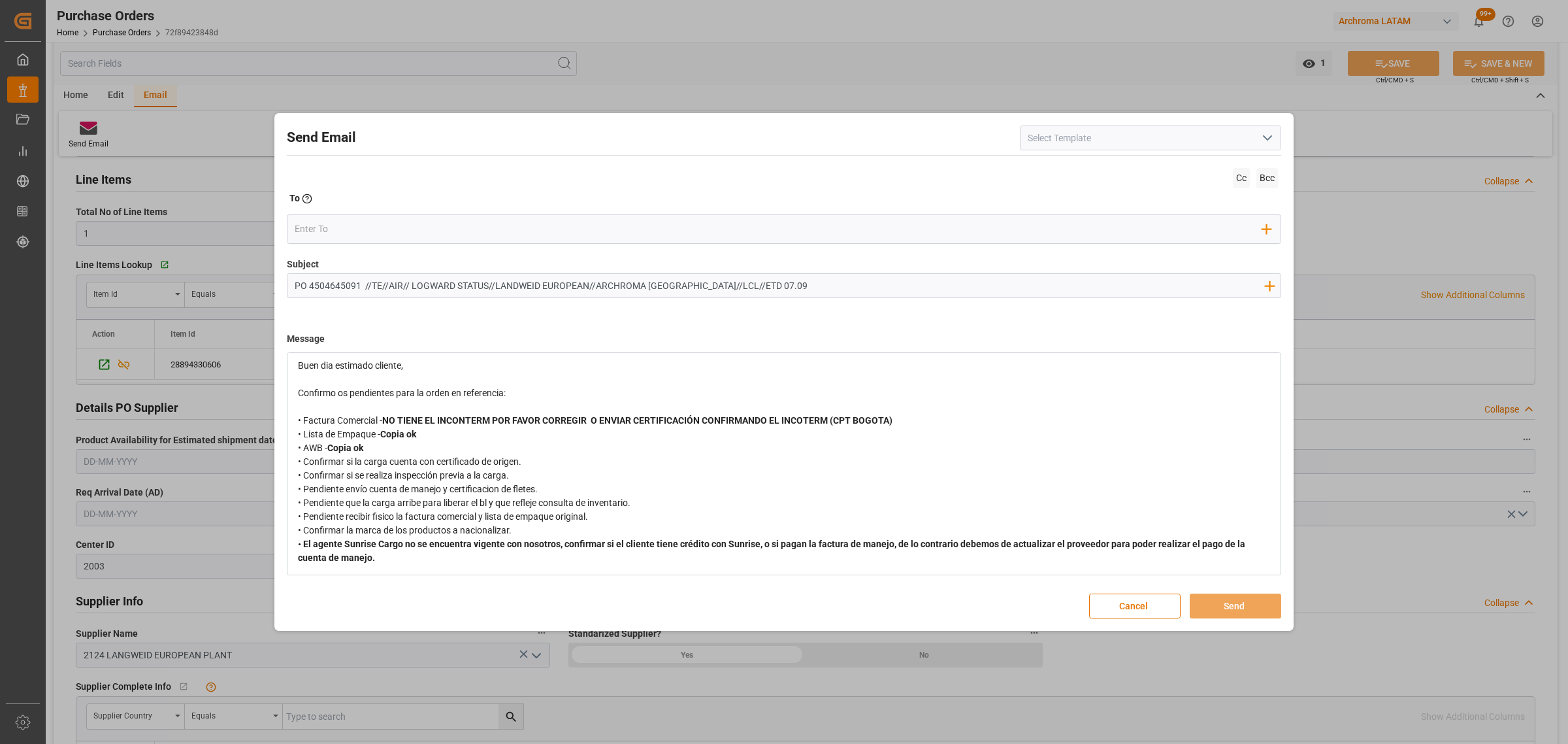
scroll to position [51, 0]
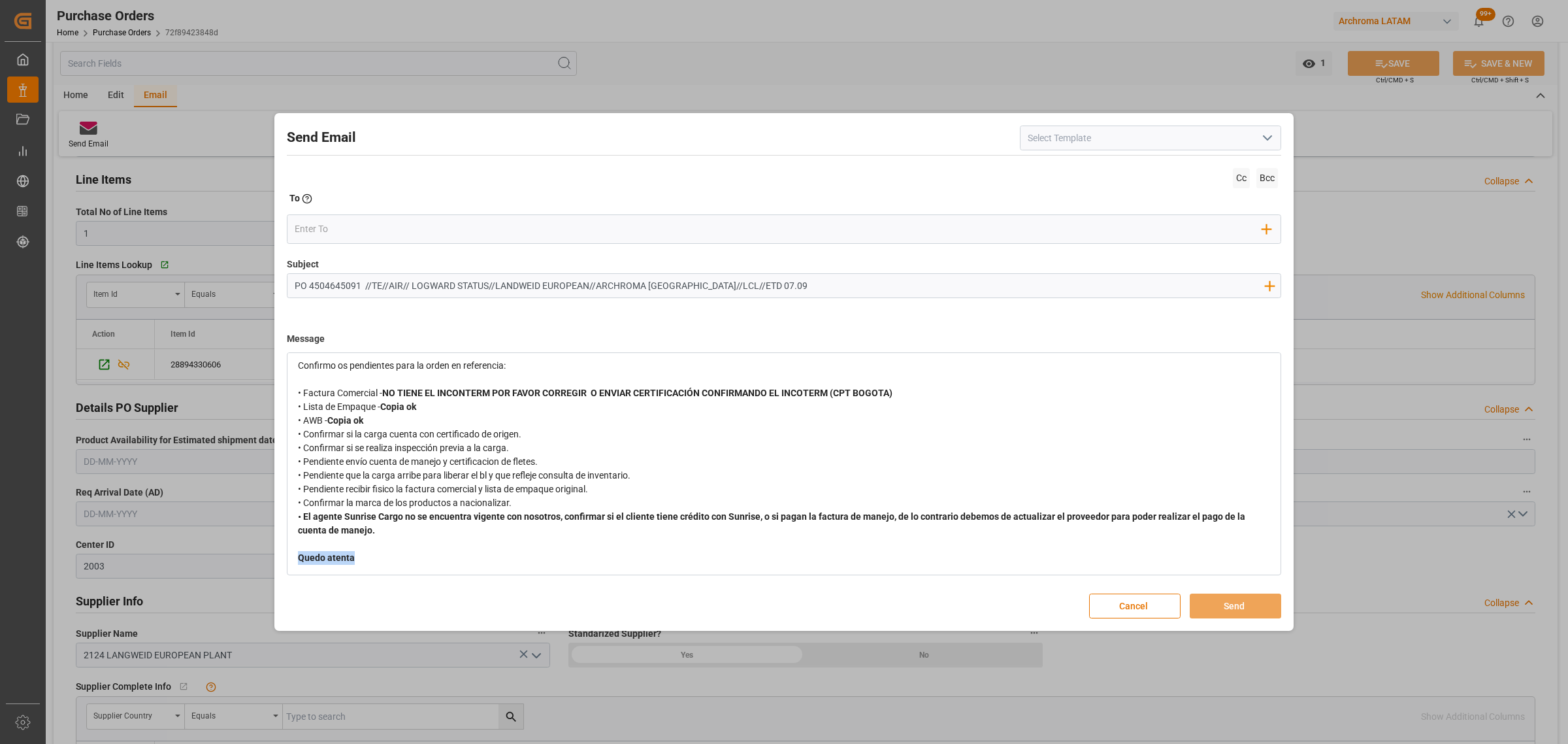
drag, startPoint x: 363, startPoint y: 570, endPoint x: 279, endPoint y: 562, distance: 84.4
click at [279, 562] on div "Send Email Cc Bcc To Enter the TO Email address Add Field to To Subject PO 4504…" at bounding box center [784, 372] width 1013 height 512
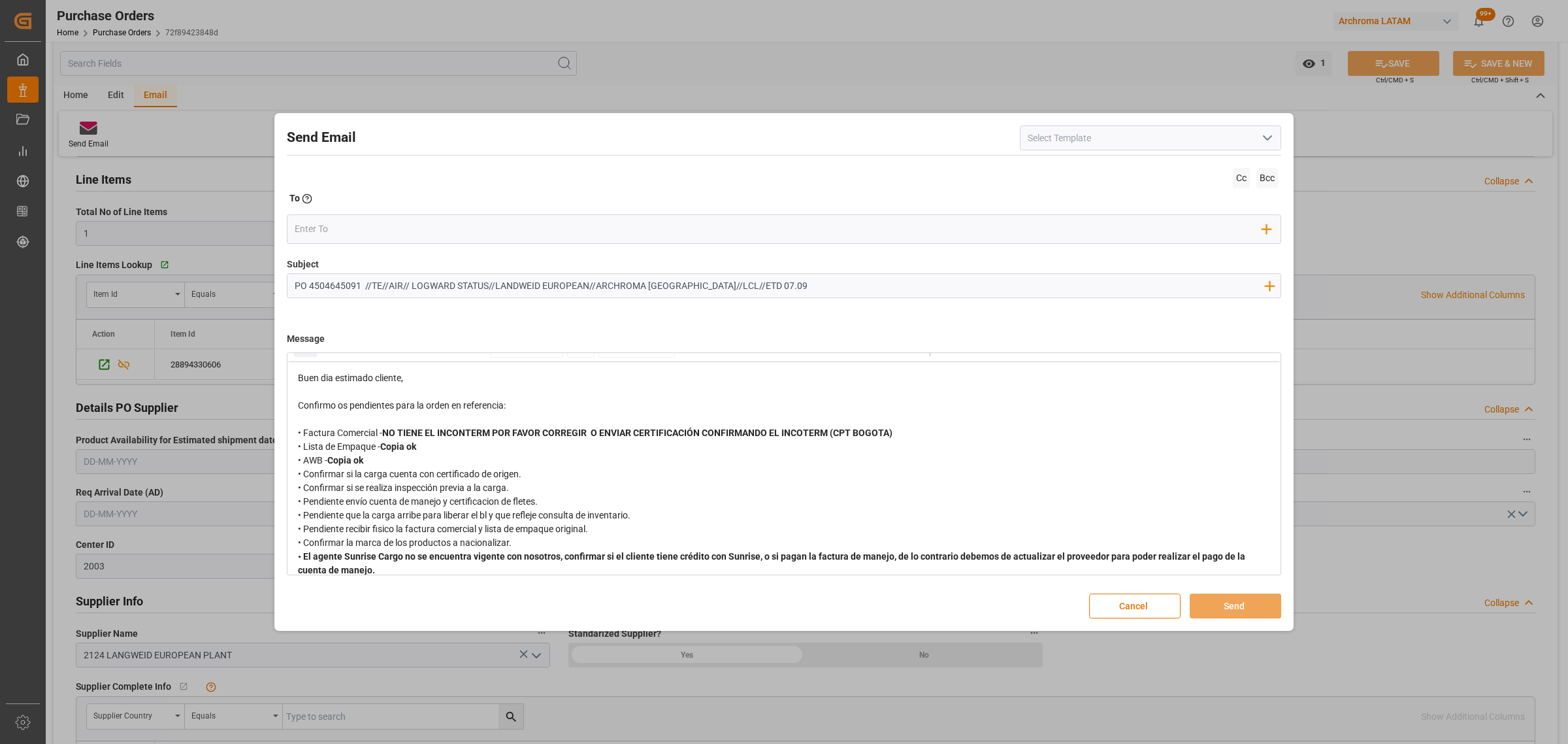
scroll to position [0, 0]
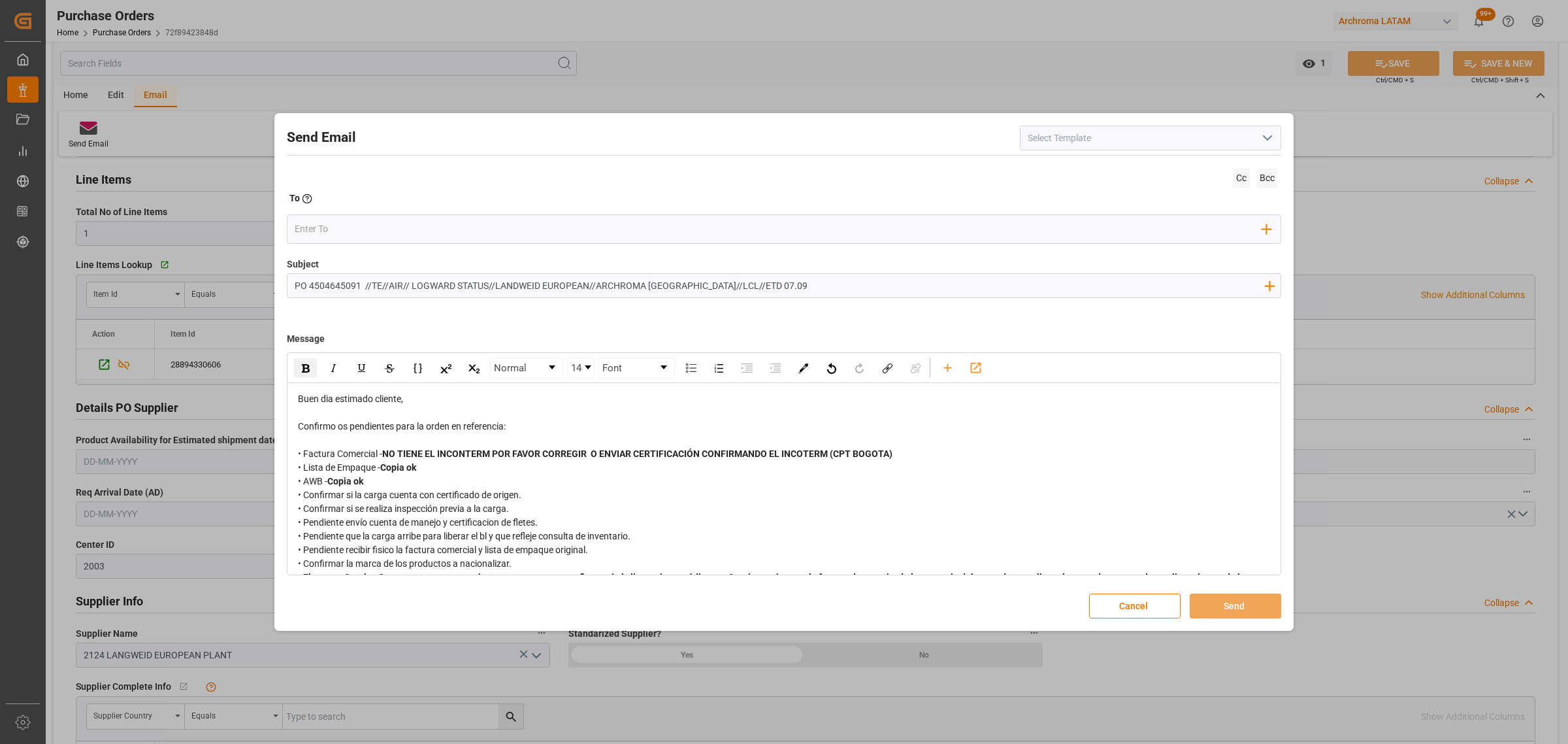
click at [304, 367] on img "rdw-inline-control" at bounding box center [306, 368] width 8 height 9
click at [335, 210] on div "Cc Bcc To Enter the TO Email address Add Field to To" at bounding box center [783, 210] width 994 height 93
click at [335, 224] on input "email" at bounding box center [779, 228] width 969 height 19
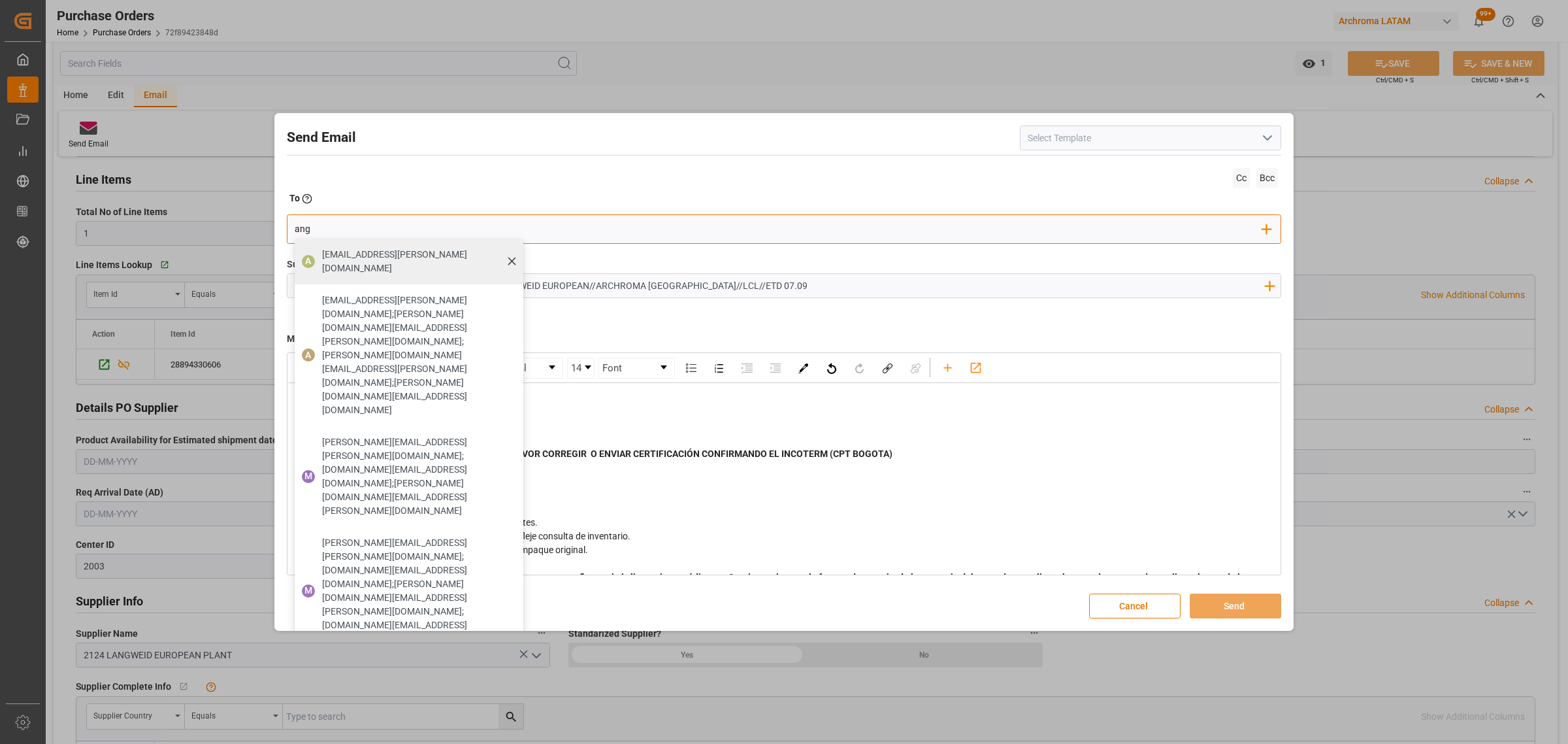
type input "ang"
click at [353, 262] on div "[EMAIL_ADDRESS][PERSON_NAME][DOMAIN_NAME]" at bounding box center [418, 261] width 201 height 37
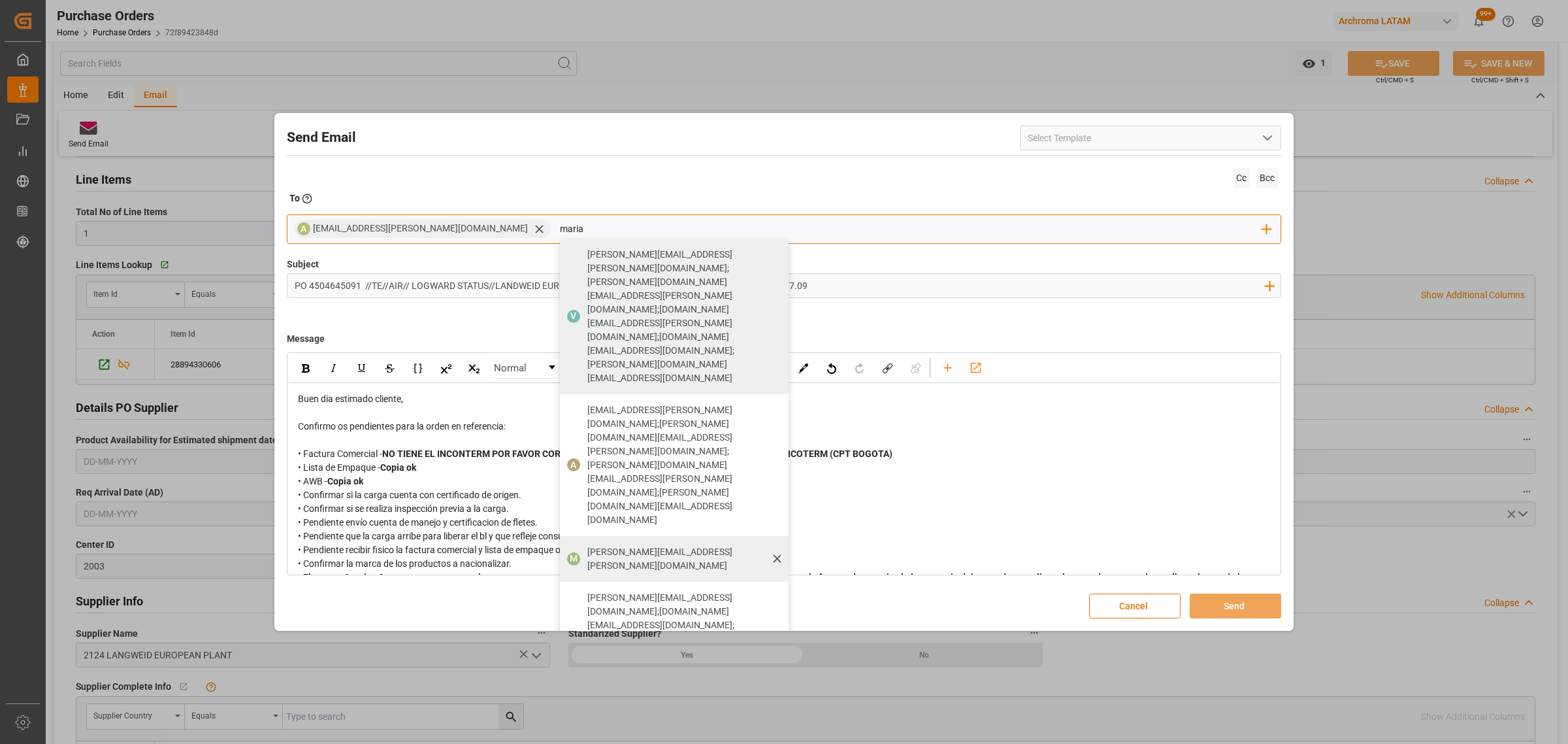
type input "maria"
click at [587, 545] on span "[PERSON_NAME][EMAIL_ADDRESS][PERSON_NAME][DOMAIN_NAME]" at bounding box center [683, 559] width 192 height 27
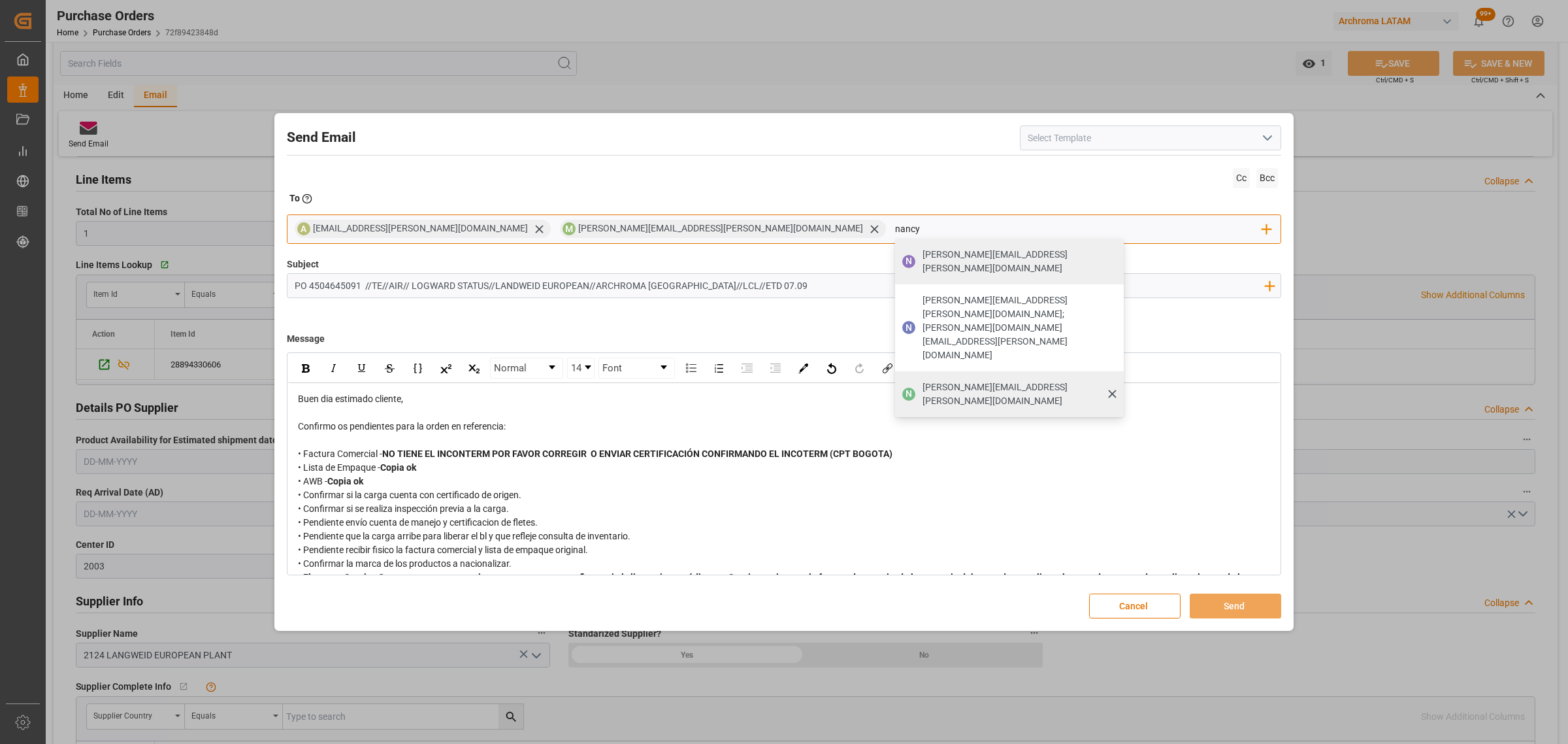
type input "nancy"
click at [923, 380] on span "[PERSON_NAME][EMAIL_ADDRESS][PERSON_NAME][DOMAIN_NAME]" at bounding box center [1018, 393] width 192 height 27
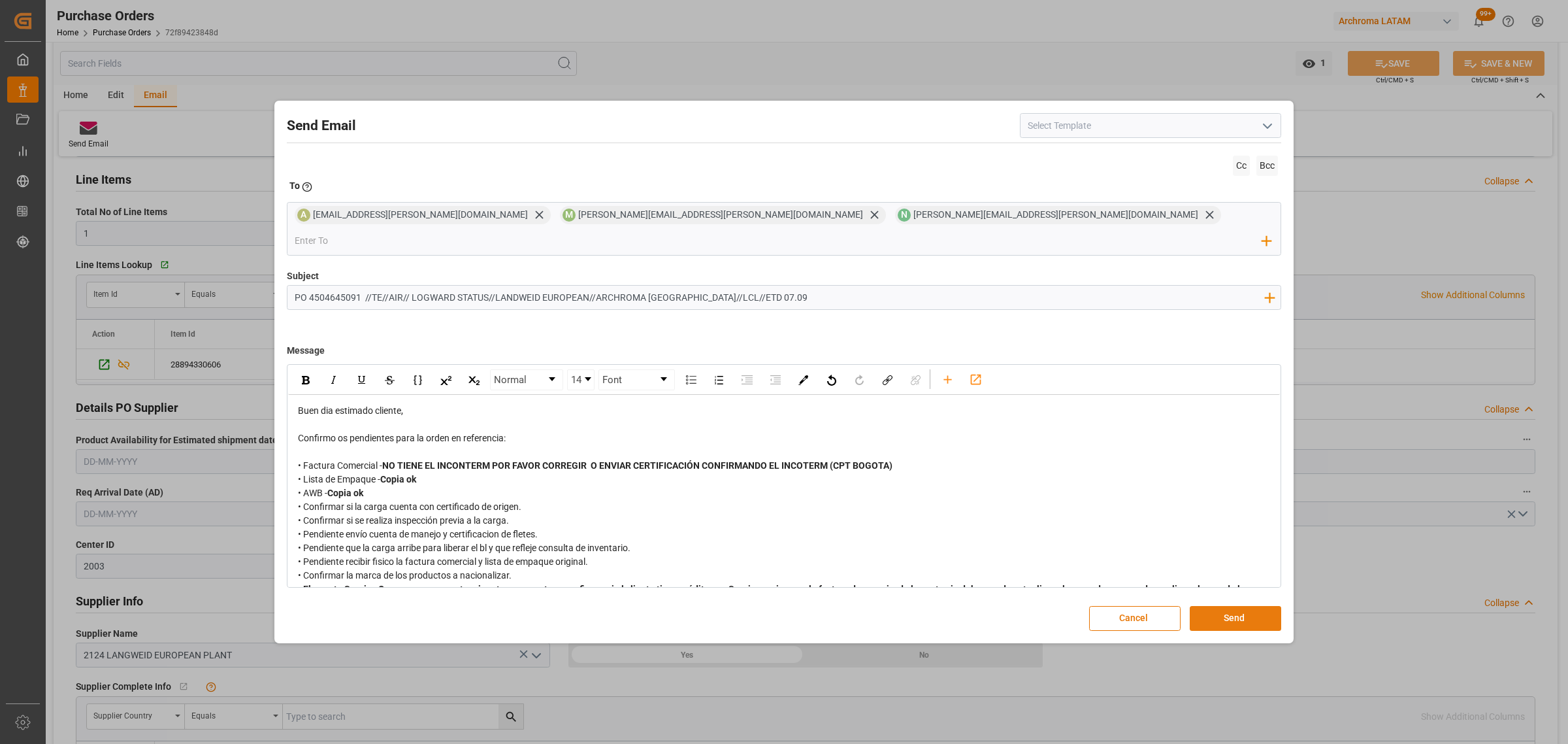
click at [1243, 606] on button "Send" at bounding box center [1235, 619] width 91 height 25
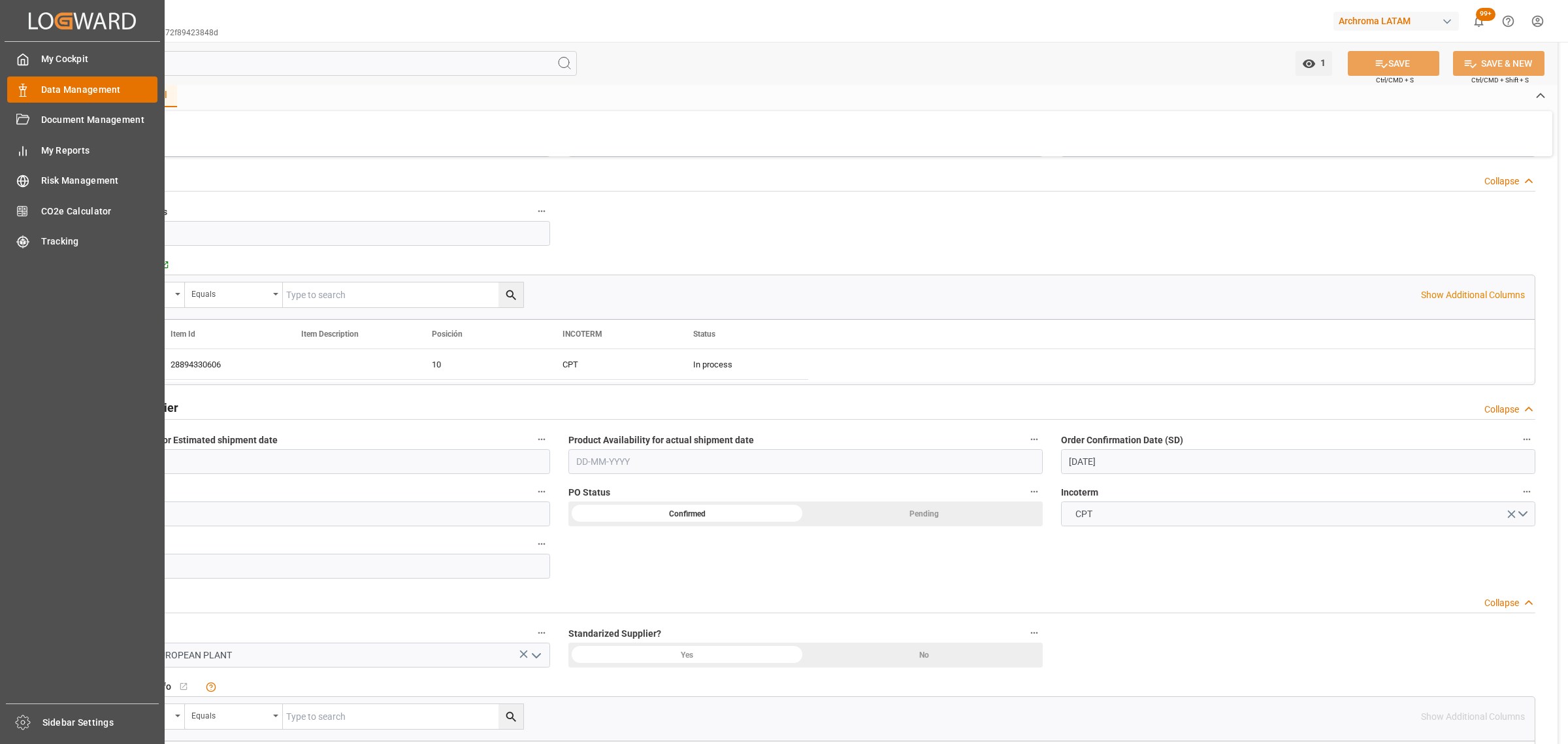
click at [40, 91] on div "Data Management Data Management" at bounding box center [82, 89] width 150 height 26
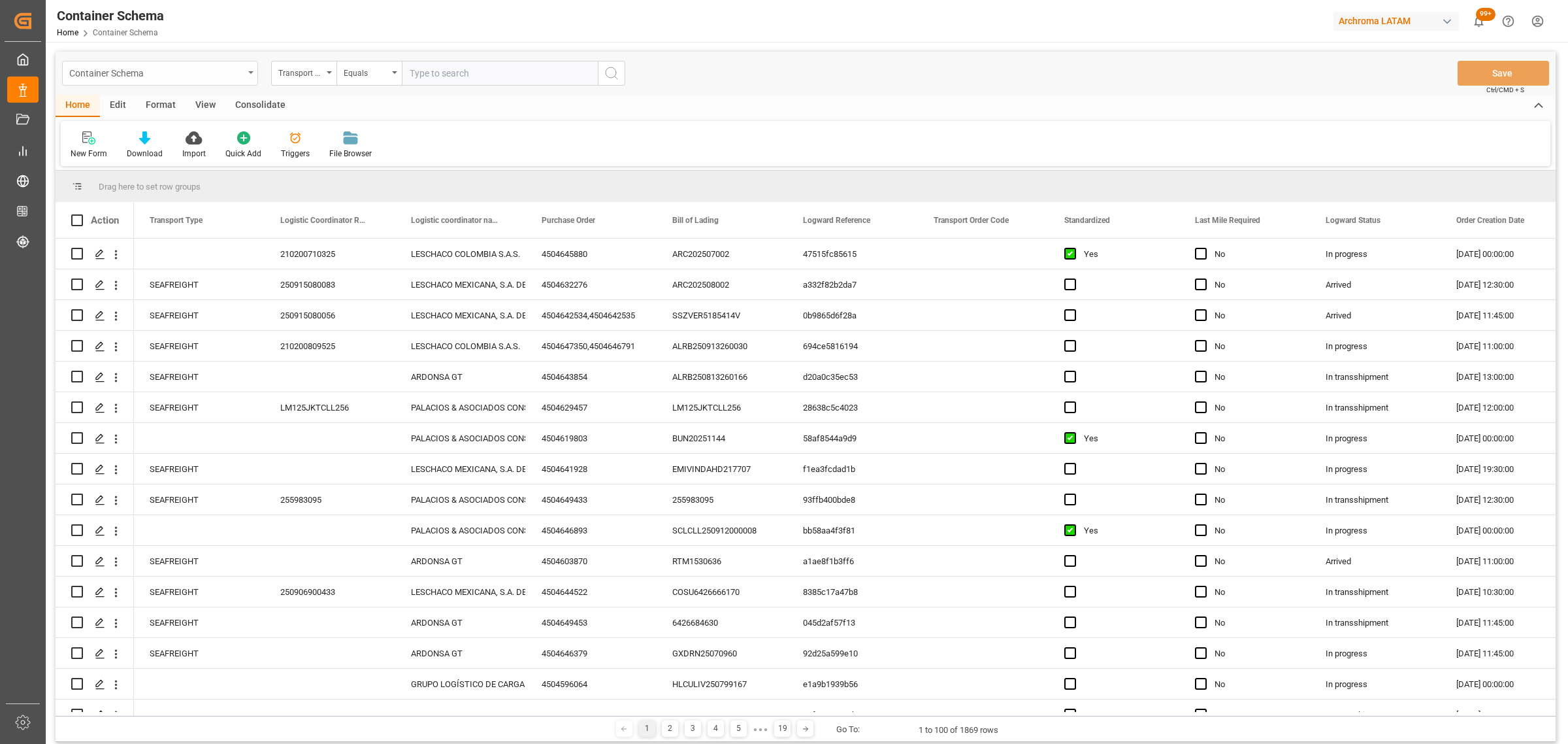
click at [161, 72] on div "Container Schema" at bounding box center [156, 72] width 174 height 16
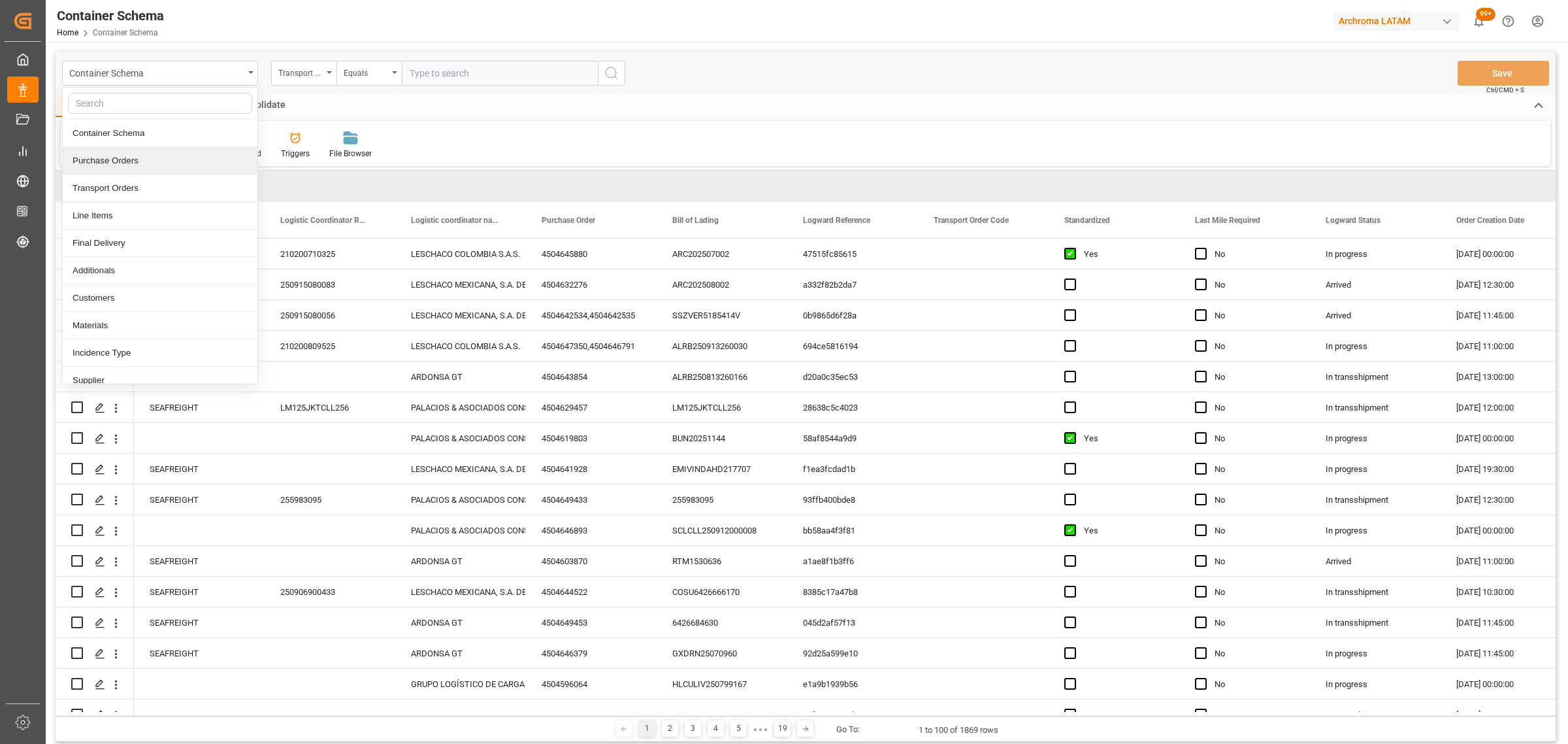
click at [153, 160] on div "Purchase Orders" at bounding box center [160, 160] width 195 height 27
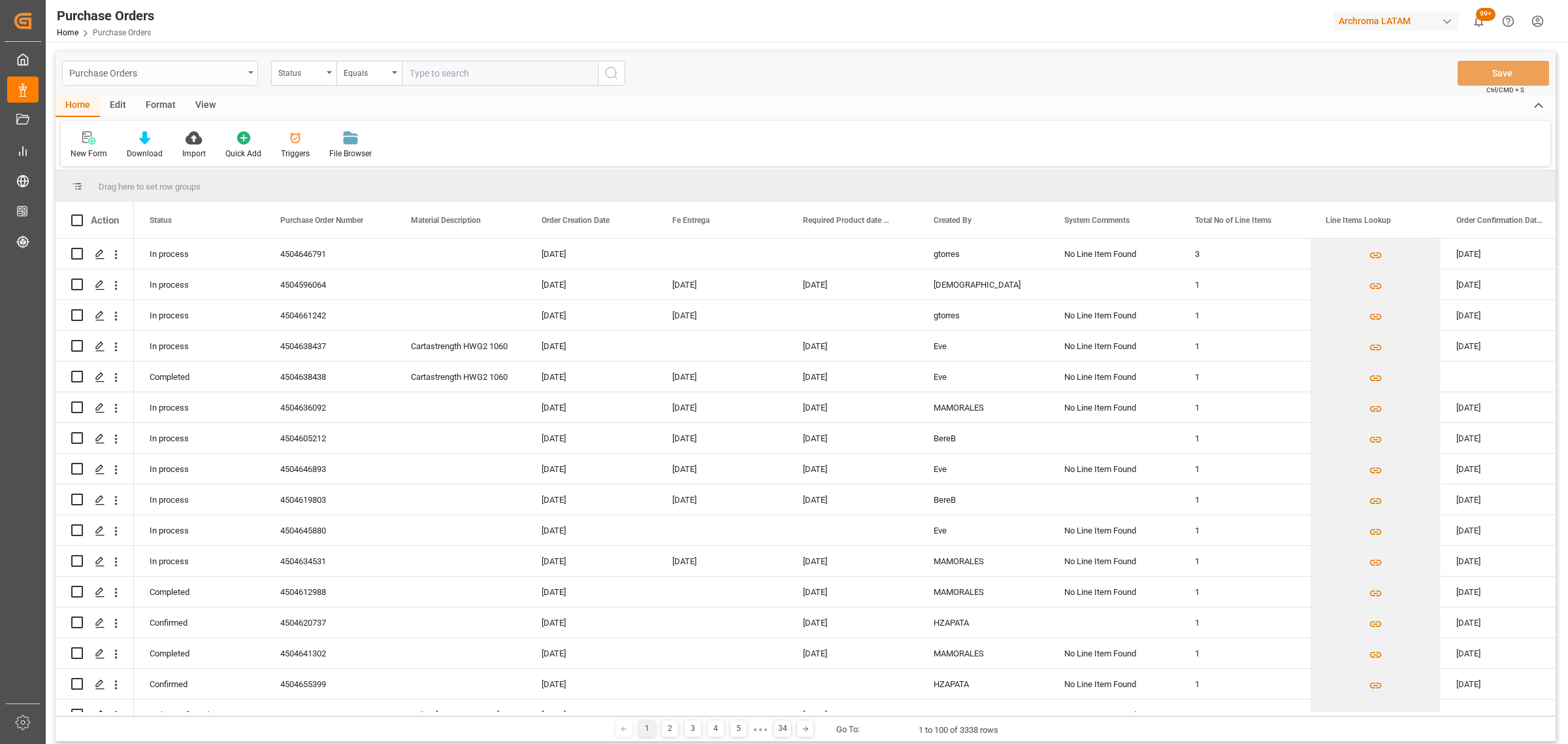
click at [124, 69] on div "Purchase Orders" at bounding box center [156, 72] width 174 height 16
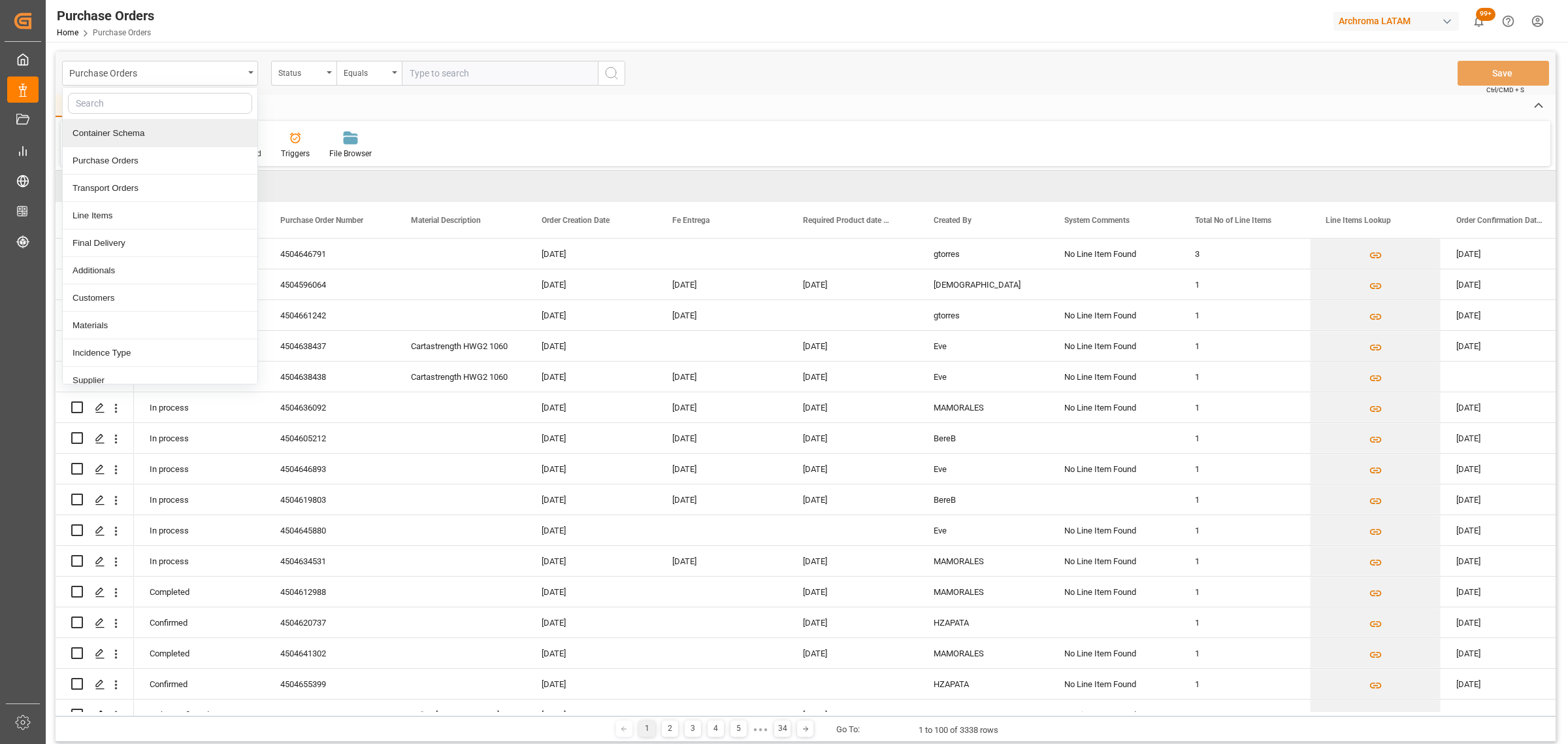
click at [136, 129] on div "Container Schema" at bounding box center [160, 133] width 195 height 27
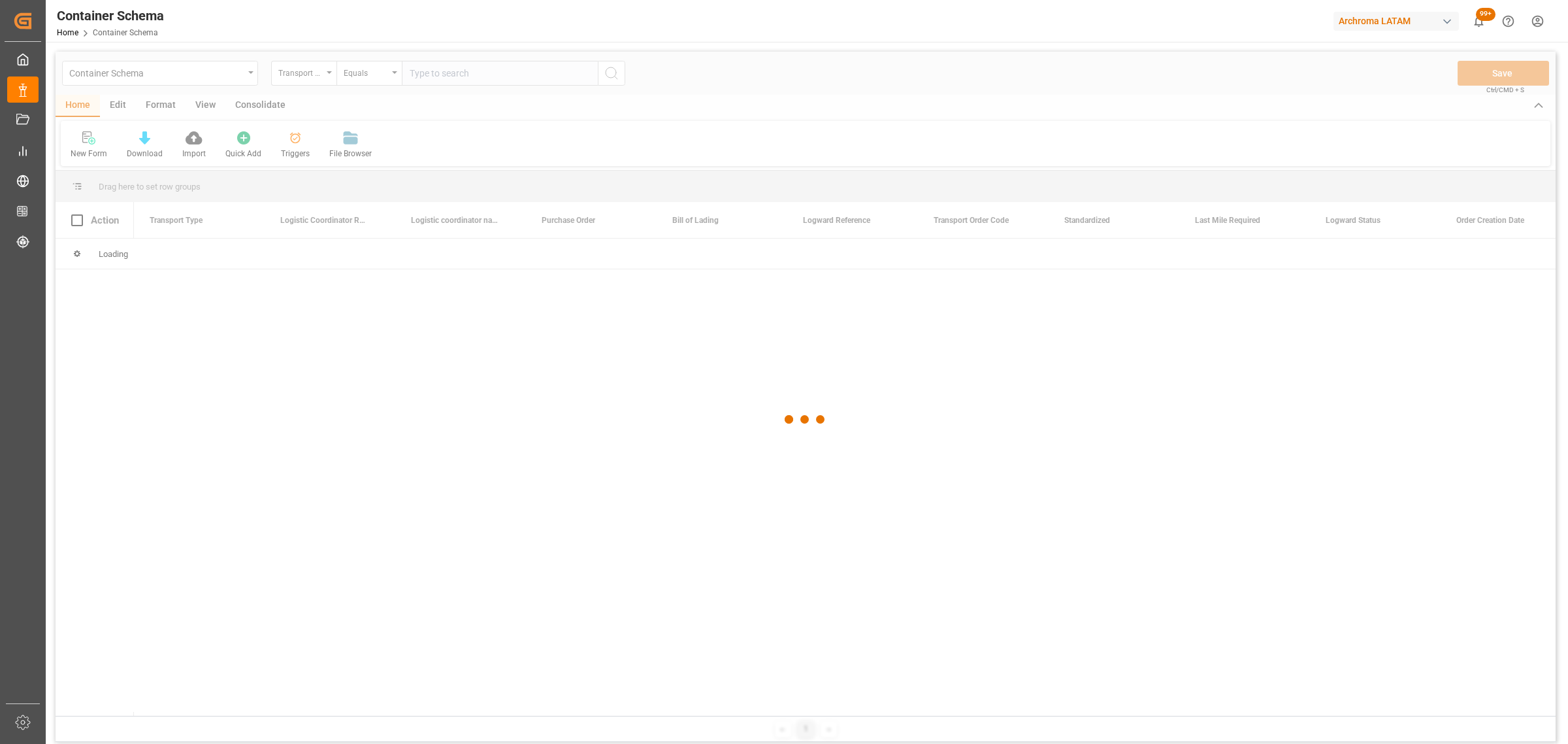
click at [296, 82] on div at bounding box center [805, 419] width 1500 height 736
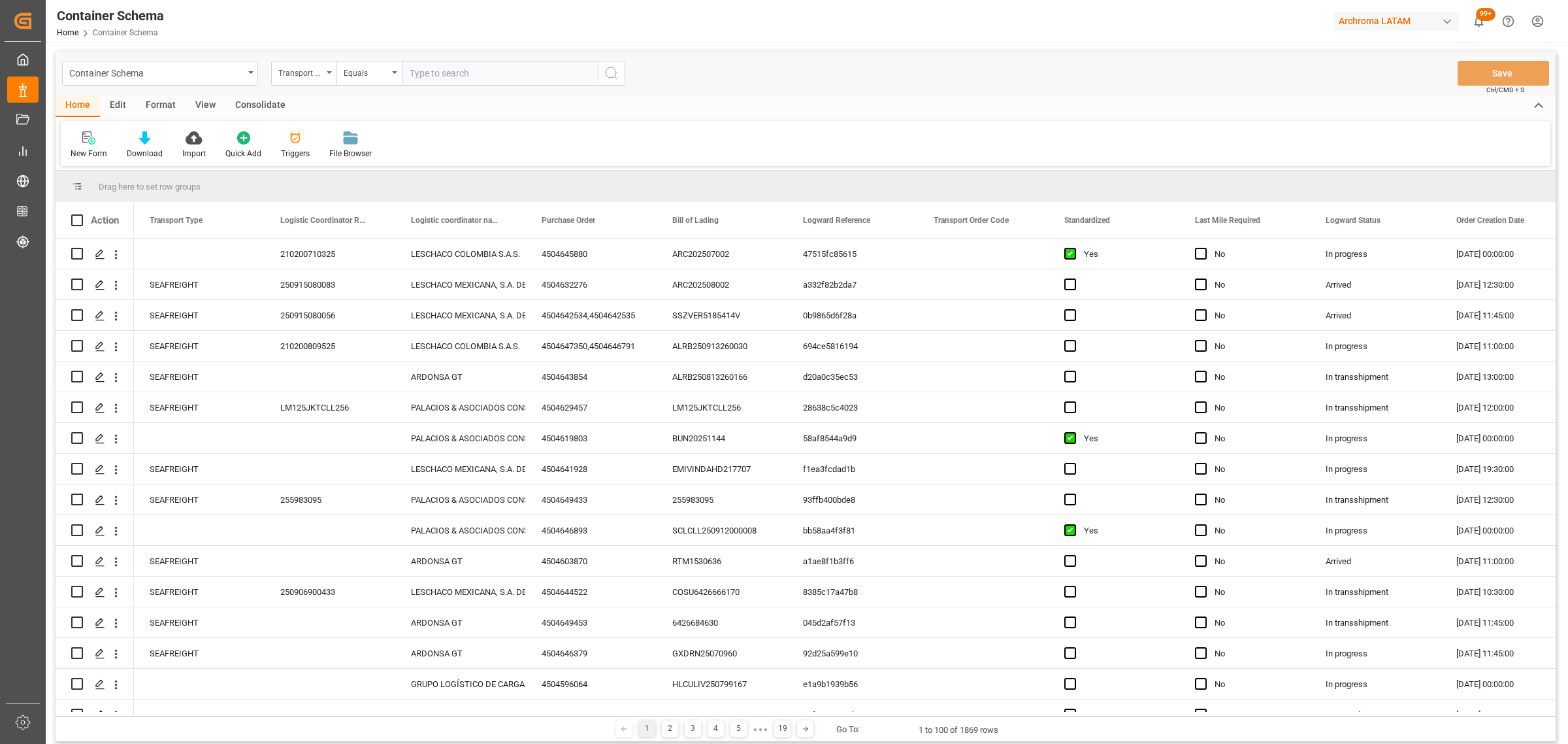
click at [296, 82] on div "Transport Type" at bounding box center [304, 73] width 65 height 25
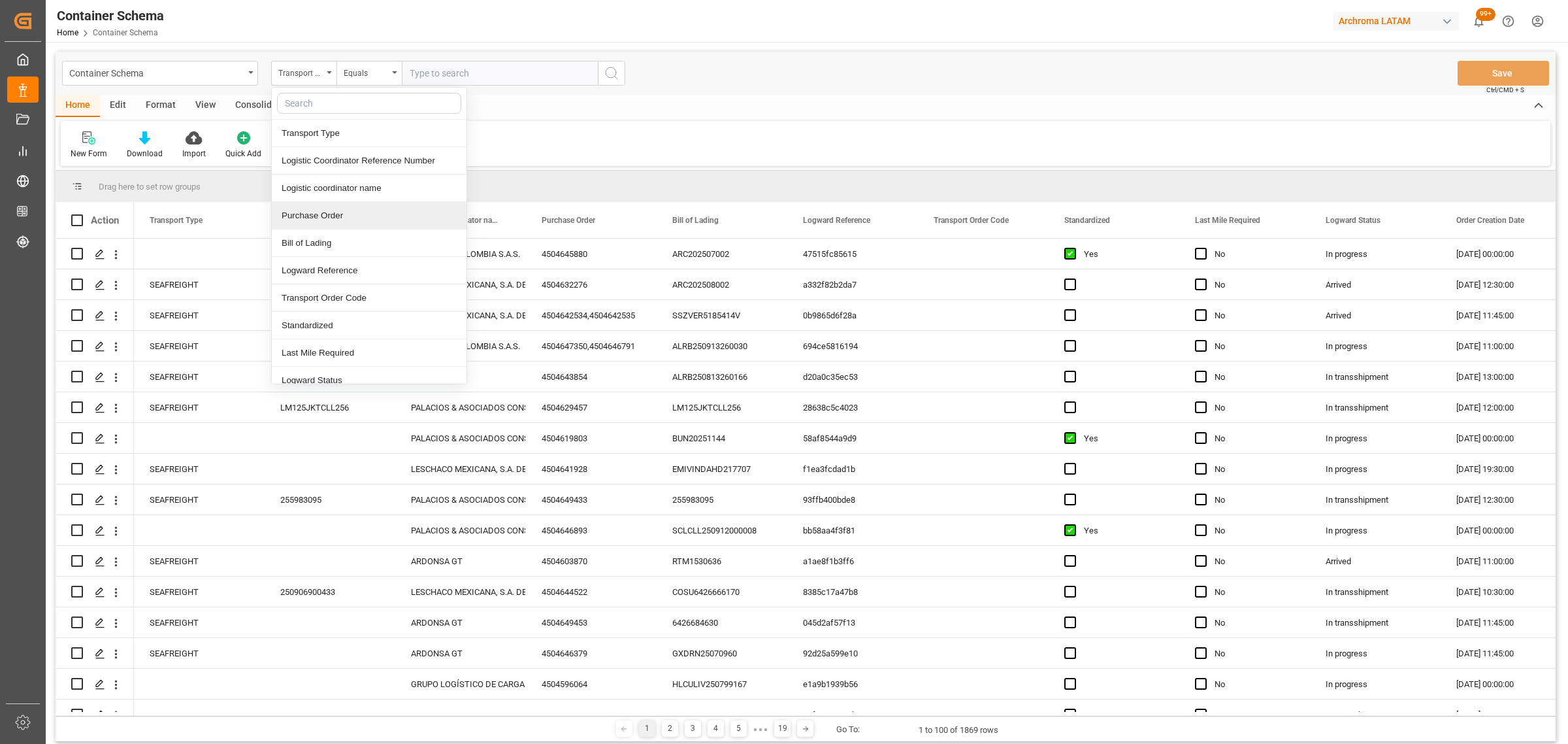
click at [339, 206] on div "Purchase Order" at bounding box center [369, 215] width 195 height 27
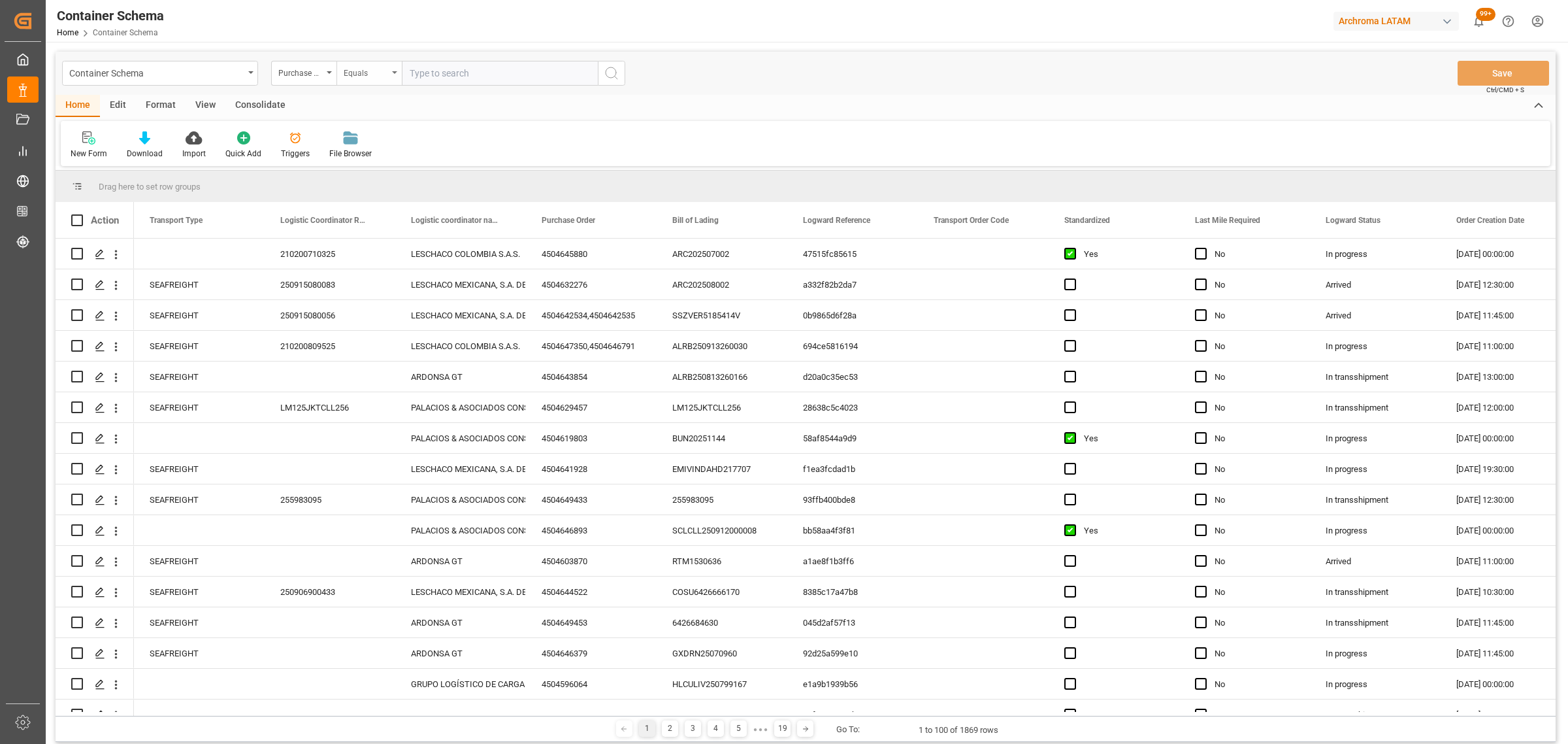
click at [356, 66] on div "Equals" at bounding box center [365, 71] width 44 height 15
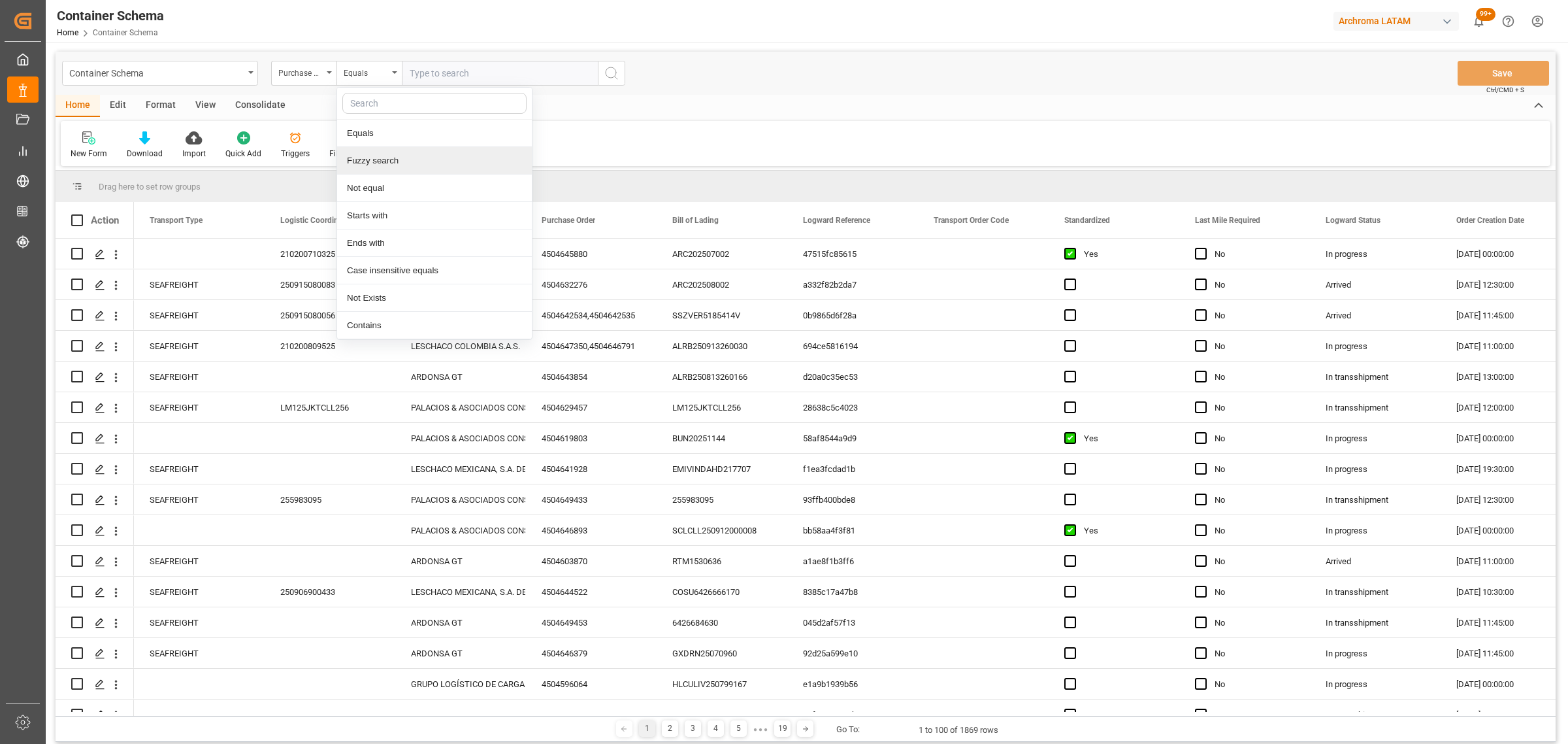
drag, startPoint x: 384, startPoint y: 160, endPoint x: 396, endPoint y: 143, distance: 20.8
click at [385, 160] on div "Fuzzy search" at bounding box center [434, 160] width 195 height 27
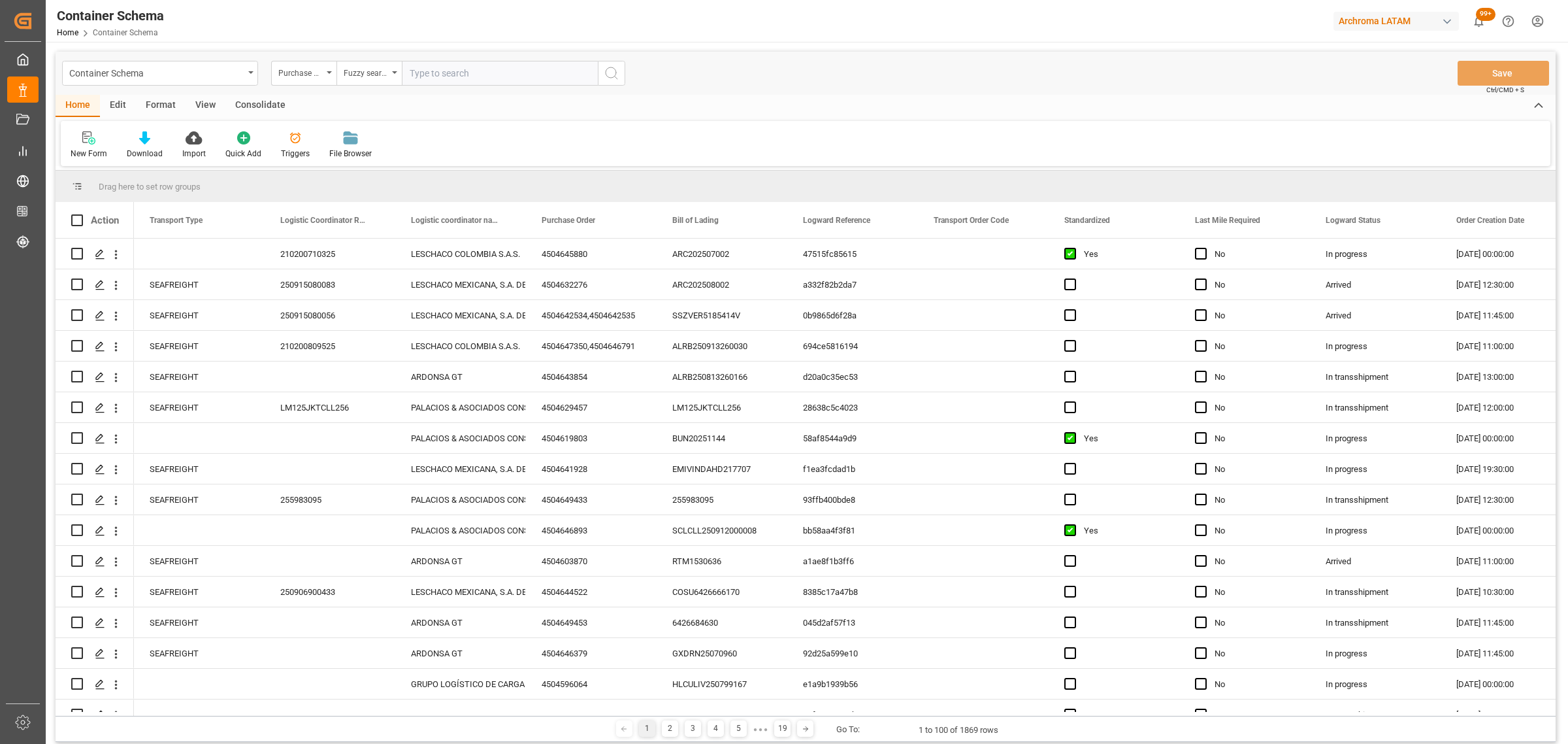
click at [431, 63] on input "text" at bounding box center [500, 73] width 196 height 25
paste input "4504622452"
type input "4504622452"
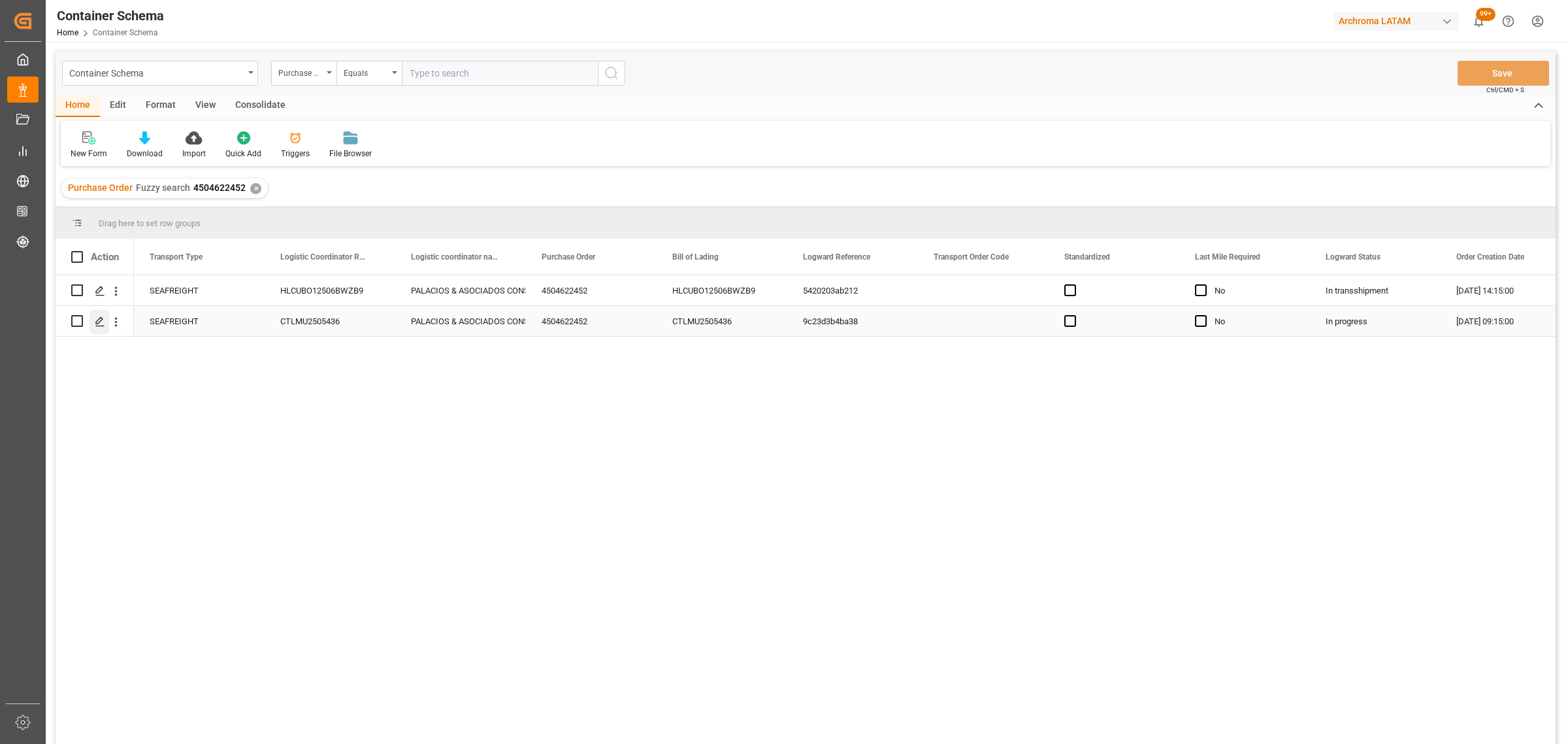
click at [106, 319] on div "Press SPACE to select this row." at bounding box center [99, 322] width 19 height 24
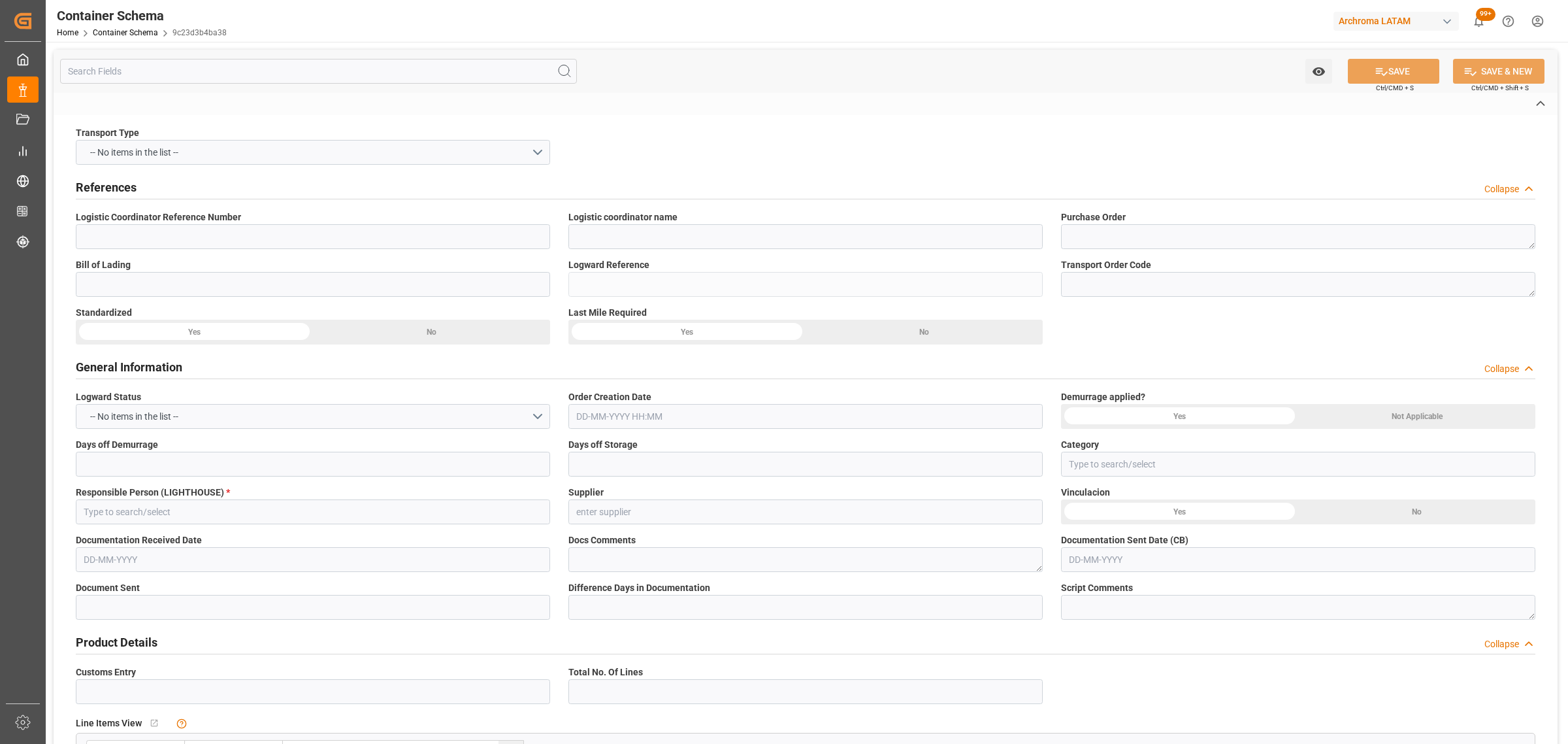
type input "CTLMU2505436"
type input "PALACIOS & ASOCIADOS CONSORCIO LOGISTICO"
type textarea "4504622452"
type input "CTLMU2505436"
type input "9c23d3b4ba38"
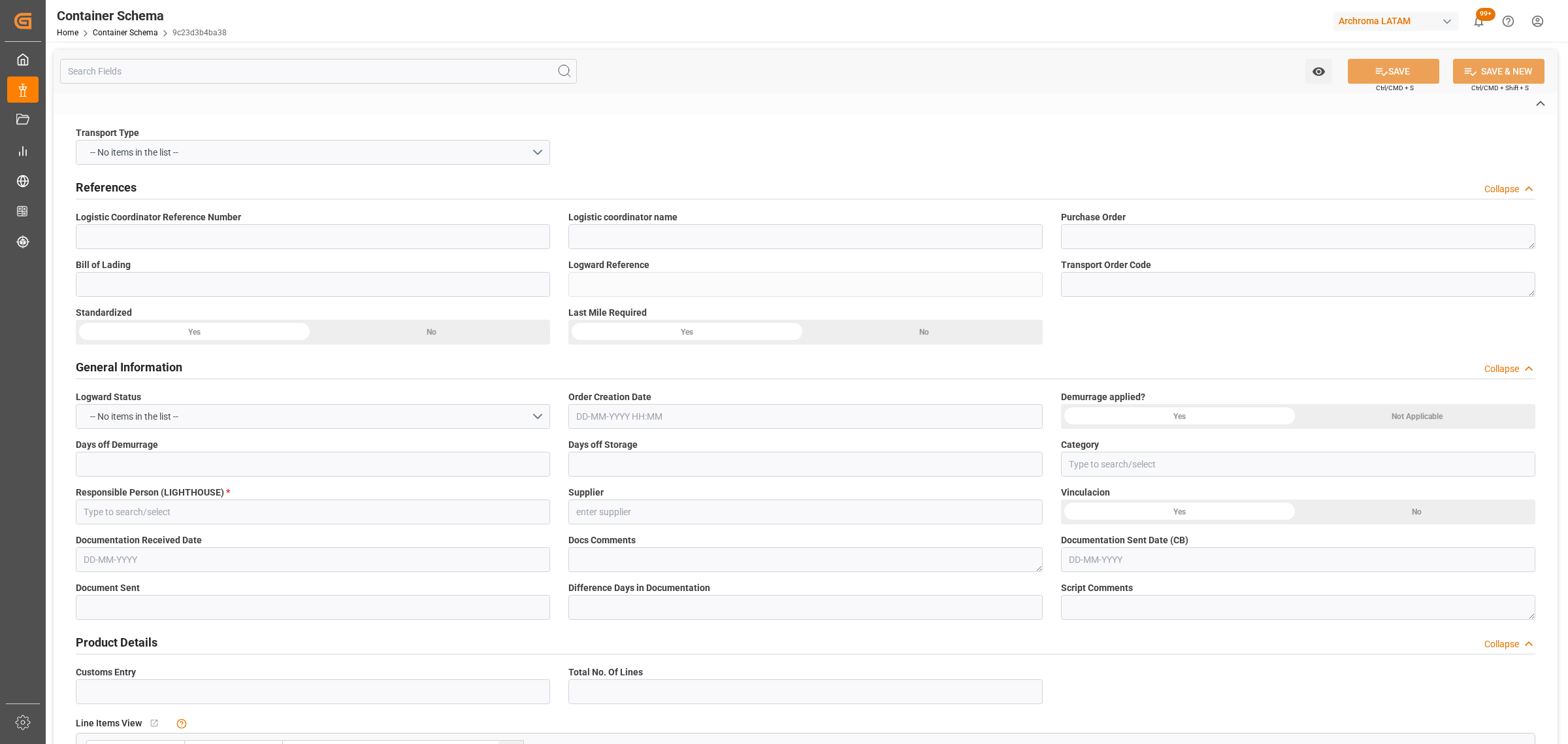
type input "Priority"
type input "[PERSON_NAME]"
type input "3520 ARCHROMA INTERNATIONAL ([GEOGRAPHIC_DATA])"
type input "Document Sent"
type input "CALLAO"
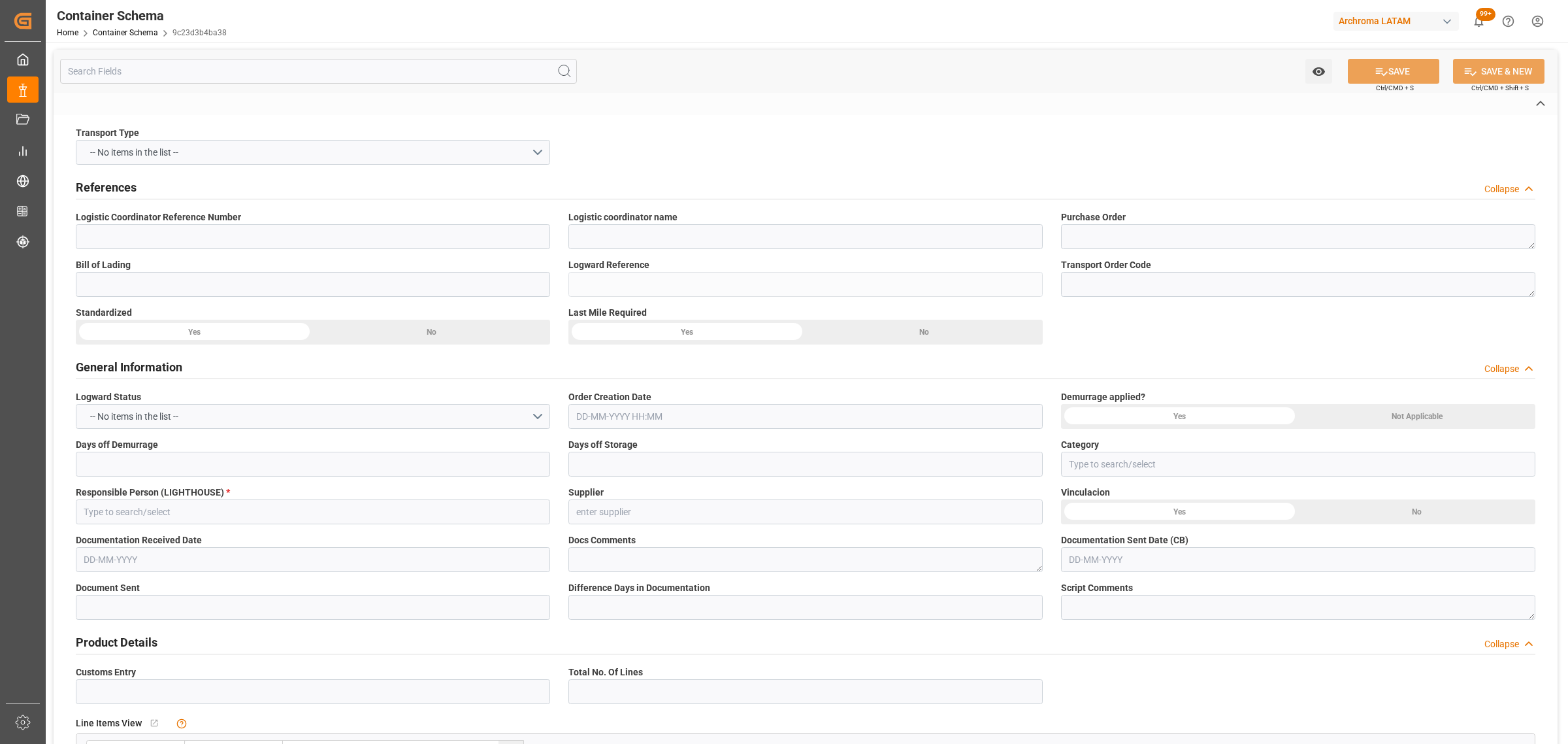
type input "TEXTIL"
type textarea "PALLET"
type input "2 PALLET"
type input "ARCHROMA [GEOGRAPHIC_DATA] S.A"
type textarea "LURÍN, [GEOGRAPHIC_DATA], [GEOGRAPHIC_DATA],[GEOGRAPHIC_DATA]. AFIRMADO LOTE. 2…"
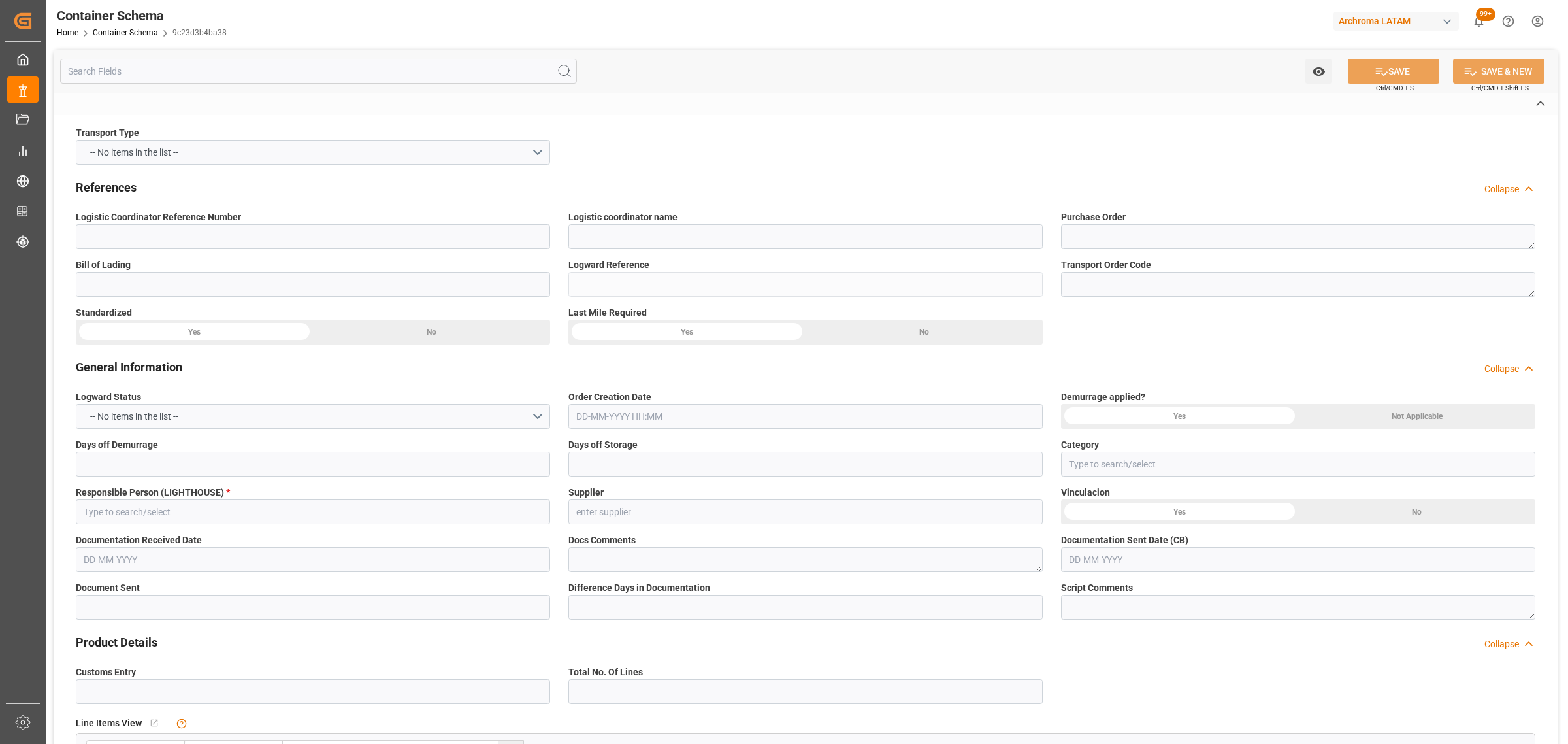
type input "HOUSE"
type input "CFR"
type input "Truck"
type input "Sea Ship"
type input "Truck"
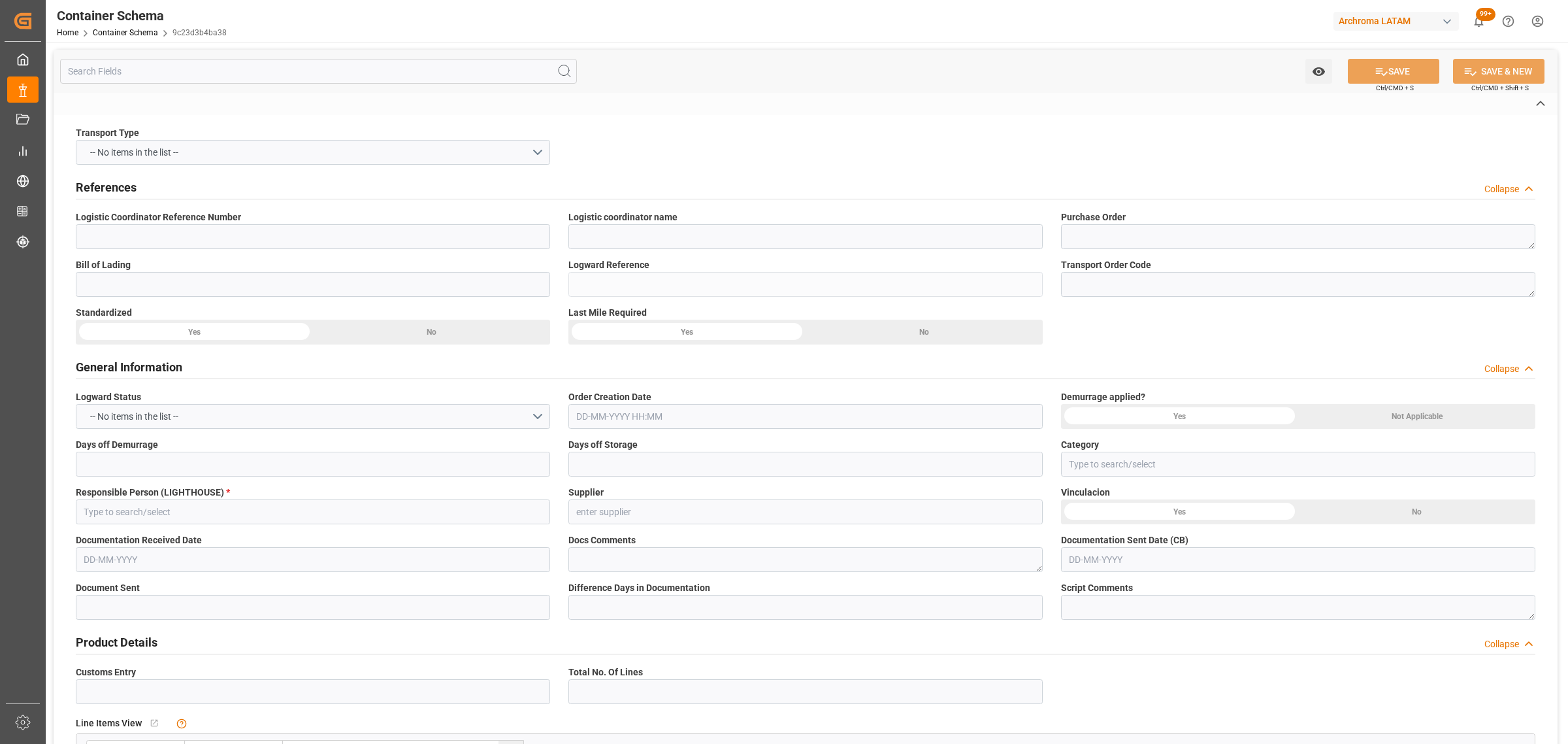
type input "LCL"
type input "[PERSON_NAME] ([PERSON_NAME])"
type input "Callao"
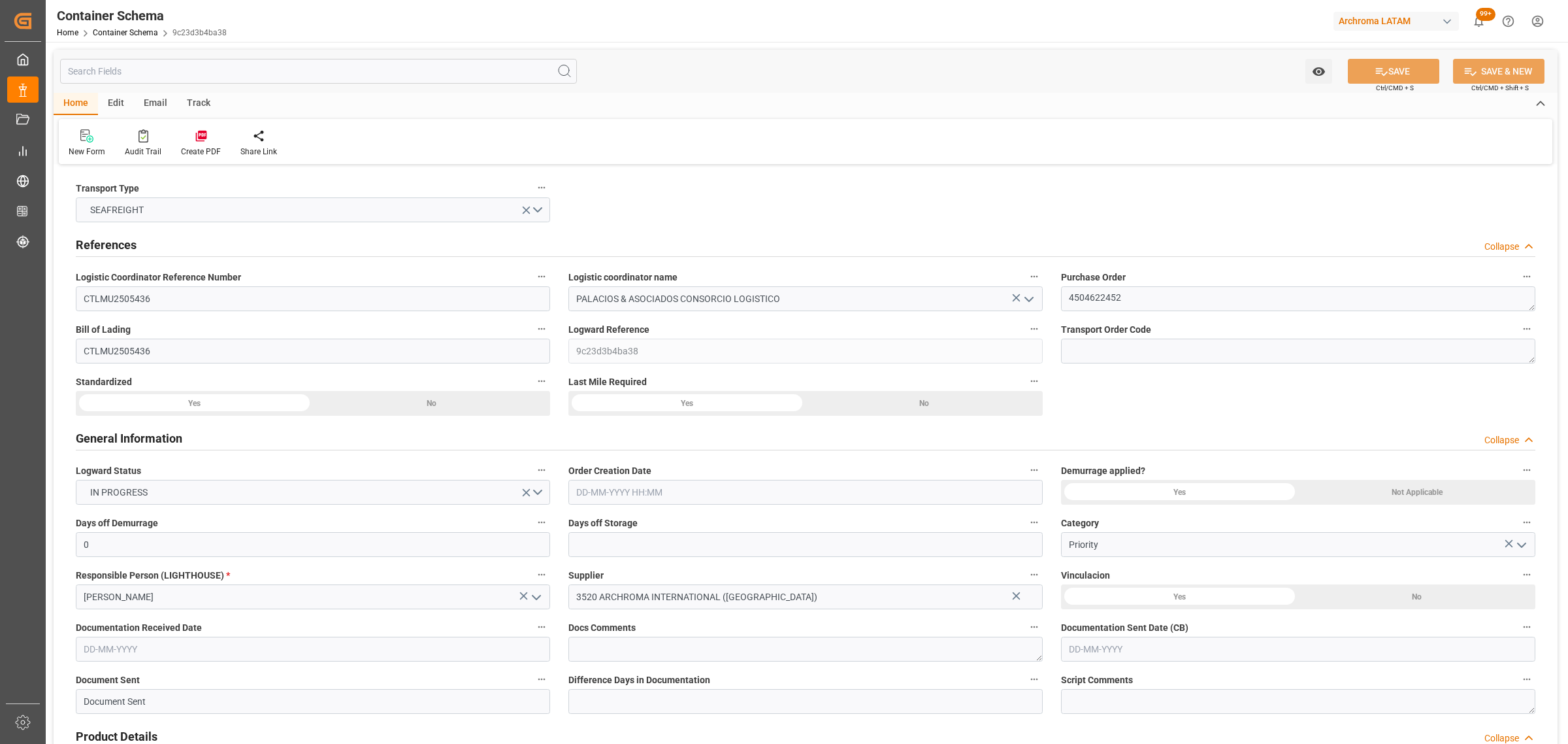
type input "0"
type input "1"
type input "2"
type input "475"
type input "537.3"
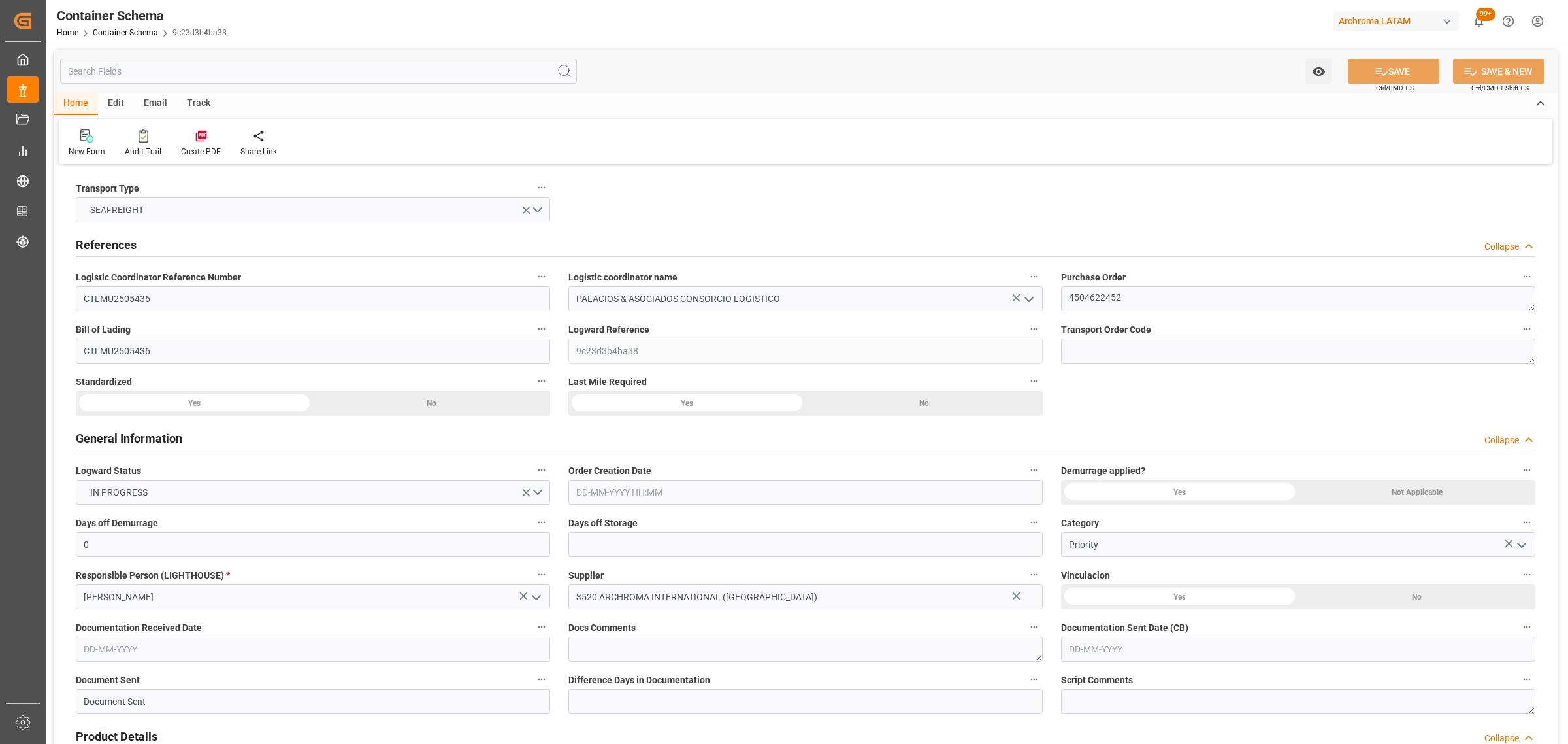
type input "INNSA"
type input "PECLL"
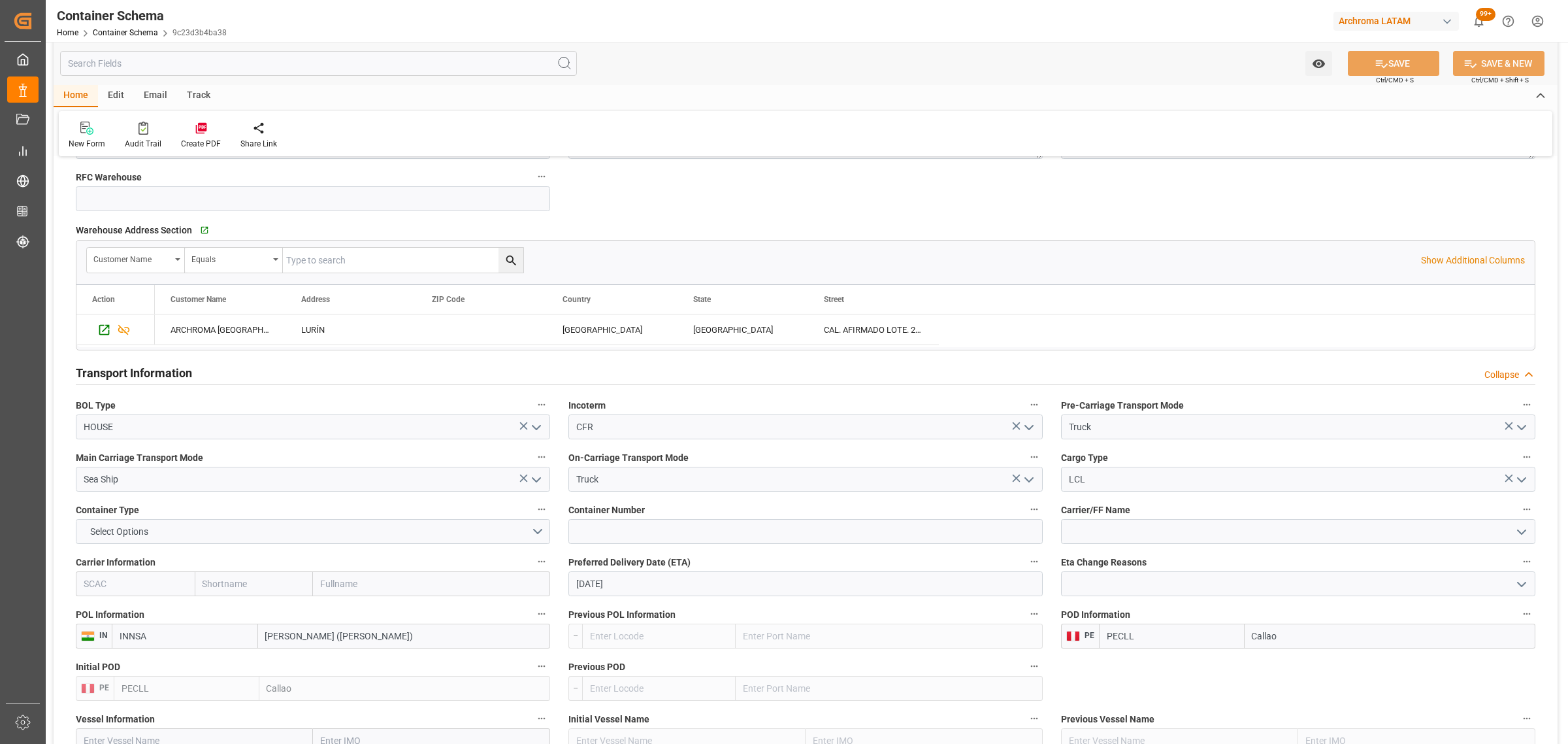
scroll to position [1063, 0]
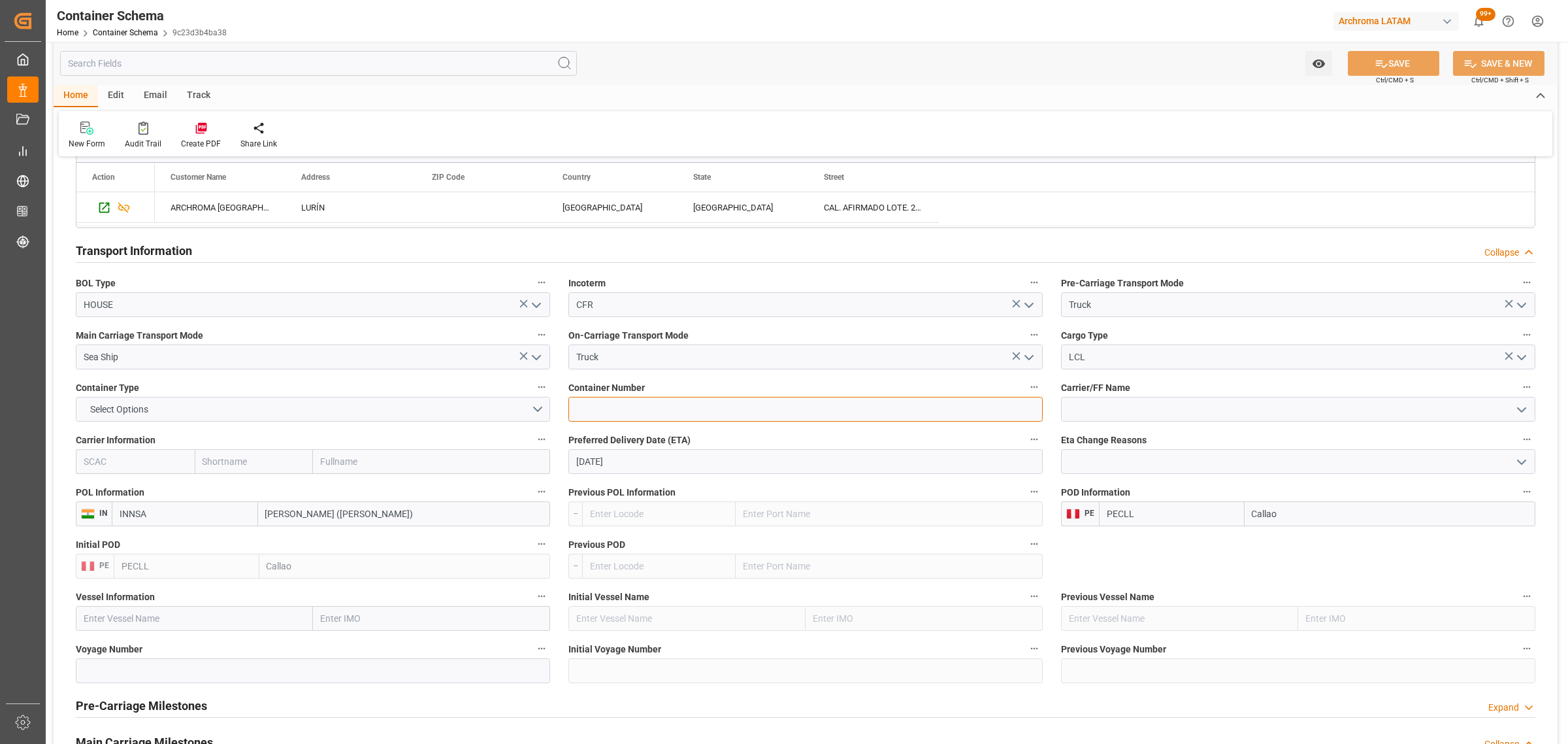
click at [648, 421] on input at bounding box center [805, 409] width 474 height 25
drag, startPoint x: 644, startPoint y: 420, endPoint x: 530, endPoint y: 412, distance: 114.3
click at [530, 412] on div "Transport Type SEAFREIGHT References Collapse Logistic Coordinator Reference Nu…" at bounding box center [806, 288] width 1504 height 2365
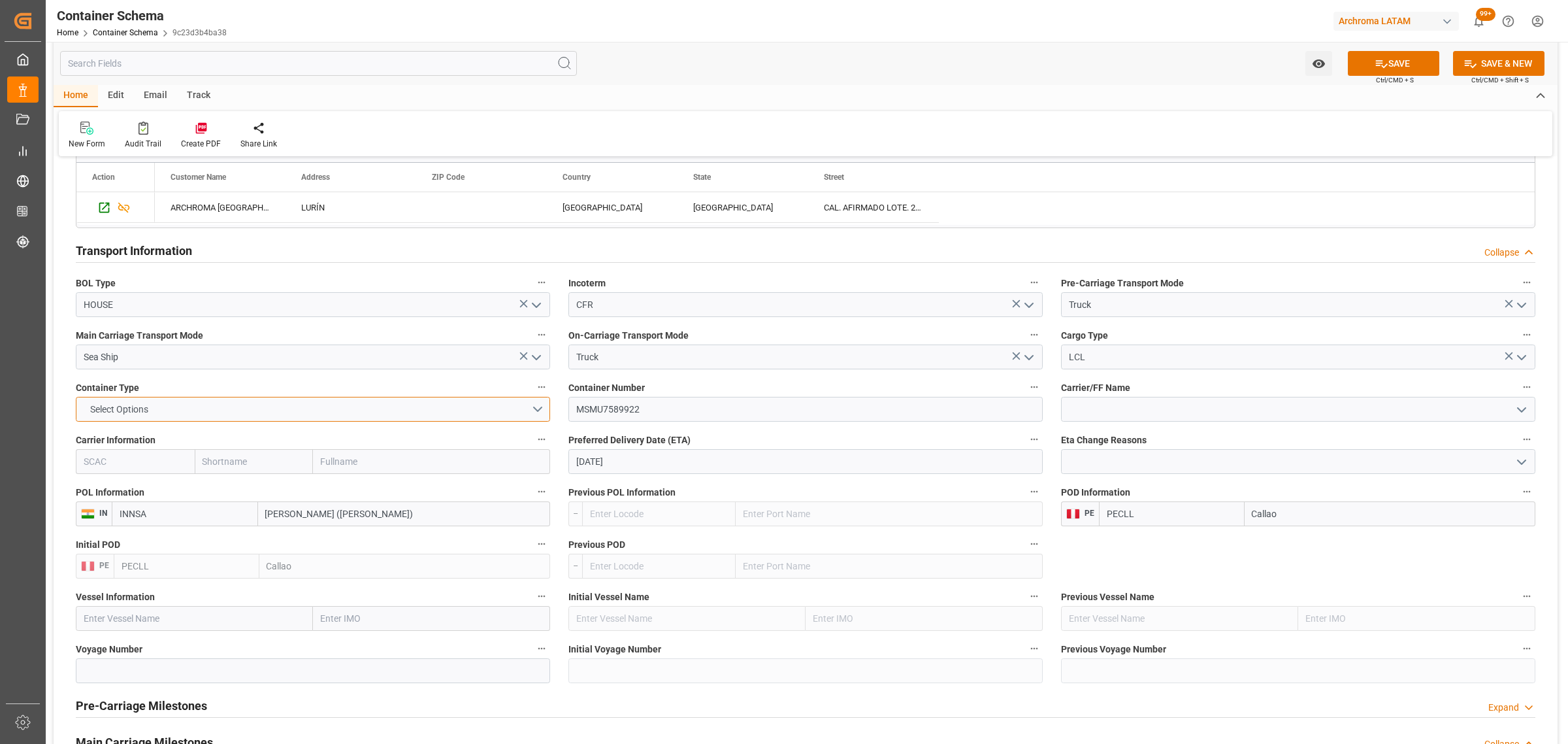
click at [253, 415] on button "Select Options" at bounding box center [312, 409] width 474 height 25
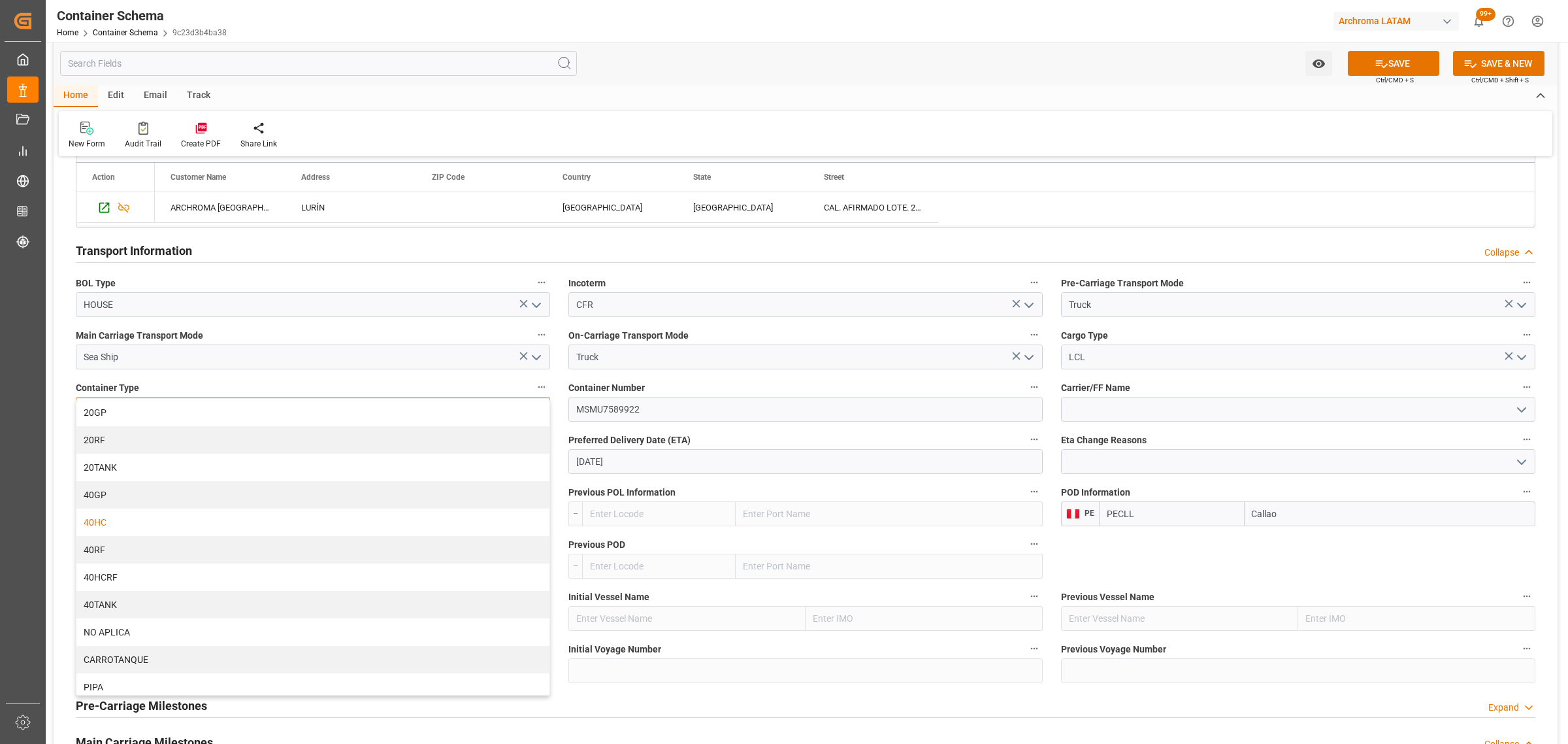
click at [158, 527] on div "40HC" at bounding box center [313, 522] width 473 height 27
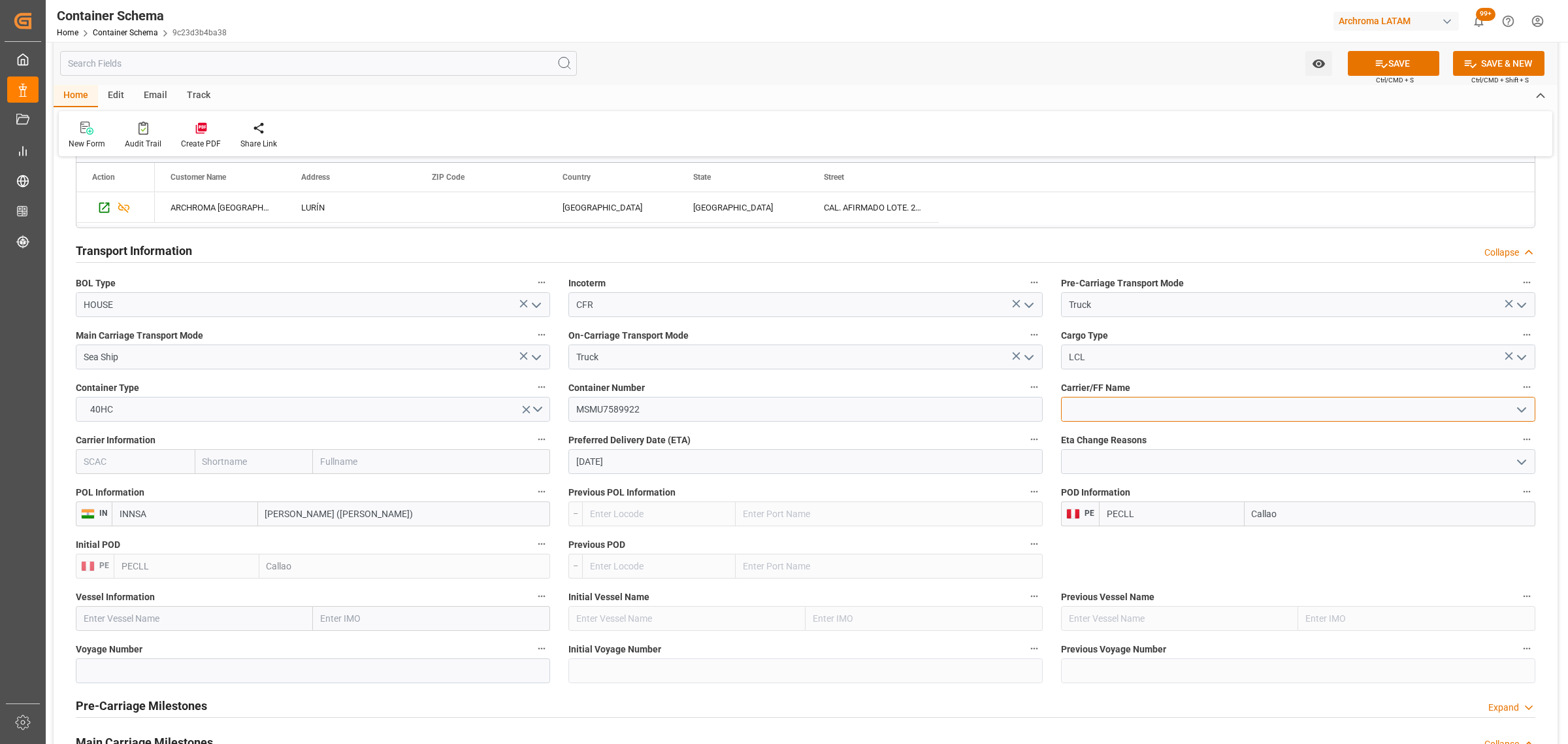
click at [1127, 409] on input at bounding box center [1298, 409] width 474 height 25
click at [1529, 412] on button "open menu" at bounding box center [1521, 410] width 19 height 20
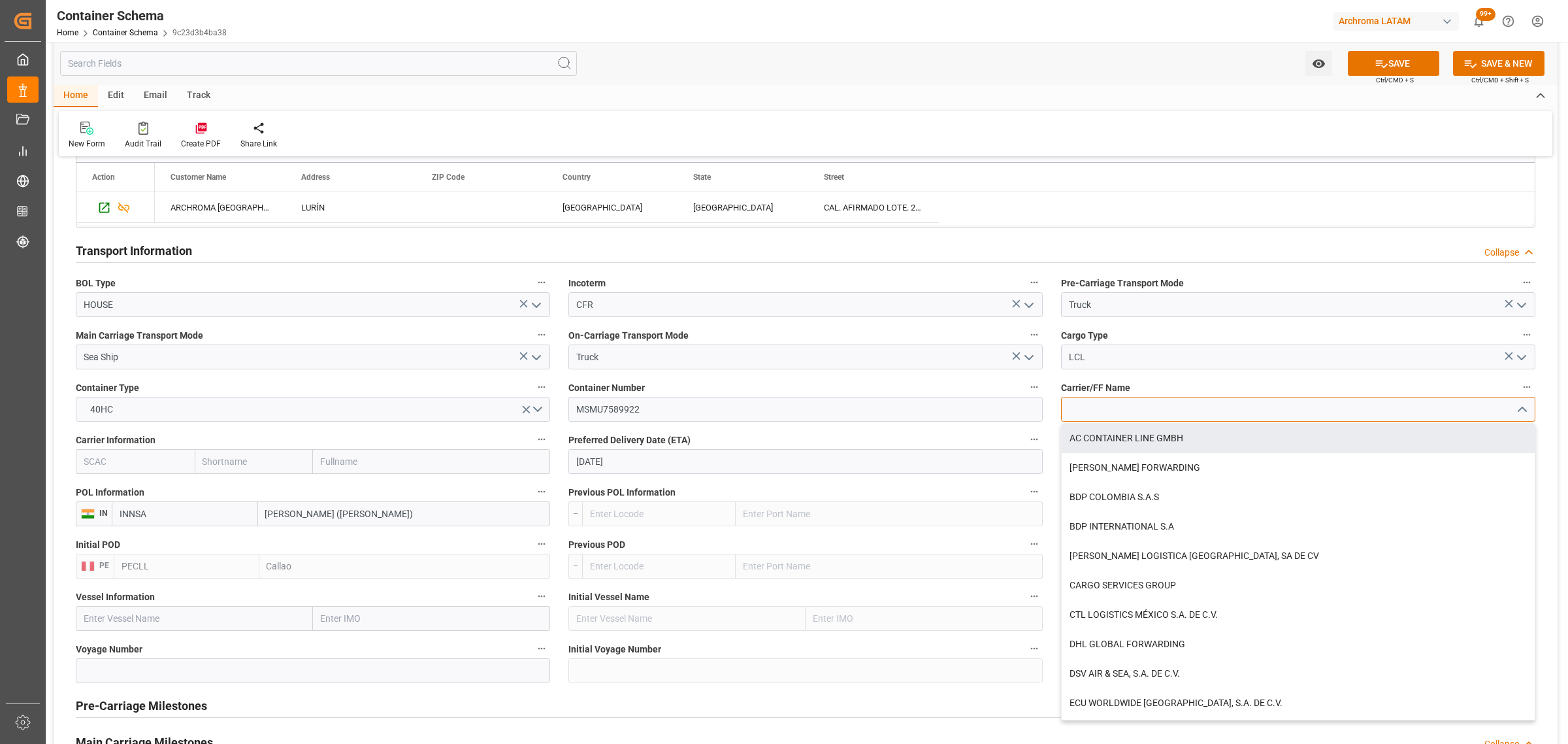
click at [1143, 408] on input at bounding box center [1298, 409] width 474 height 25
click at [240, 459] on input "text" at bounding box center [254, 461] width 119 height 25
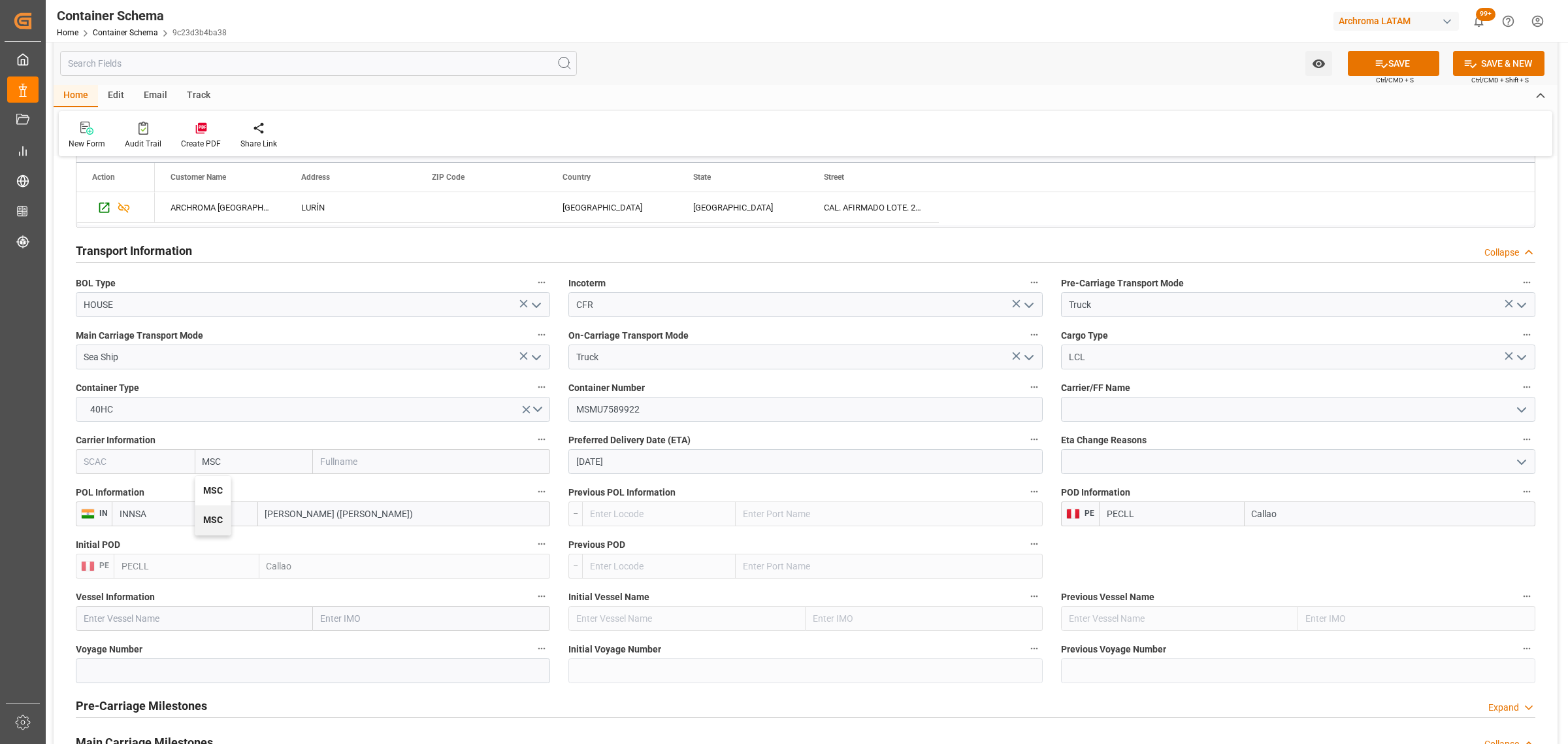
click at [207, 492] on b "MSC" at bounding box center [213, 490] width 19 height 10
click at [1391, 69] on button "SAVE" at bounding box center [1393, 63] width 91 height 25
click at [1313, 61] on icon "open menu" at bounding box center [1319, 64] width 14 height 14
click at [1229, 86] on span "Start Watching" at bounding box center [1264, 93] width 119 height 14
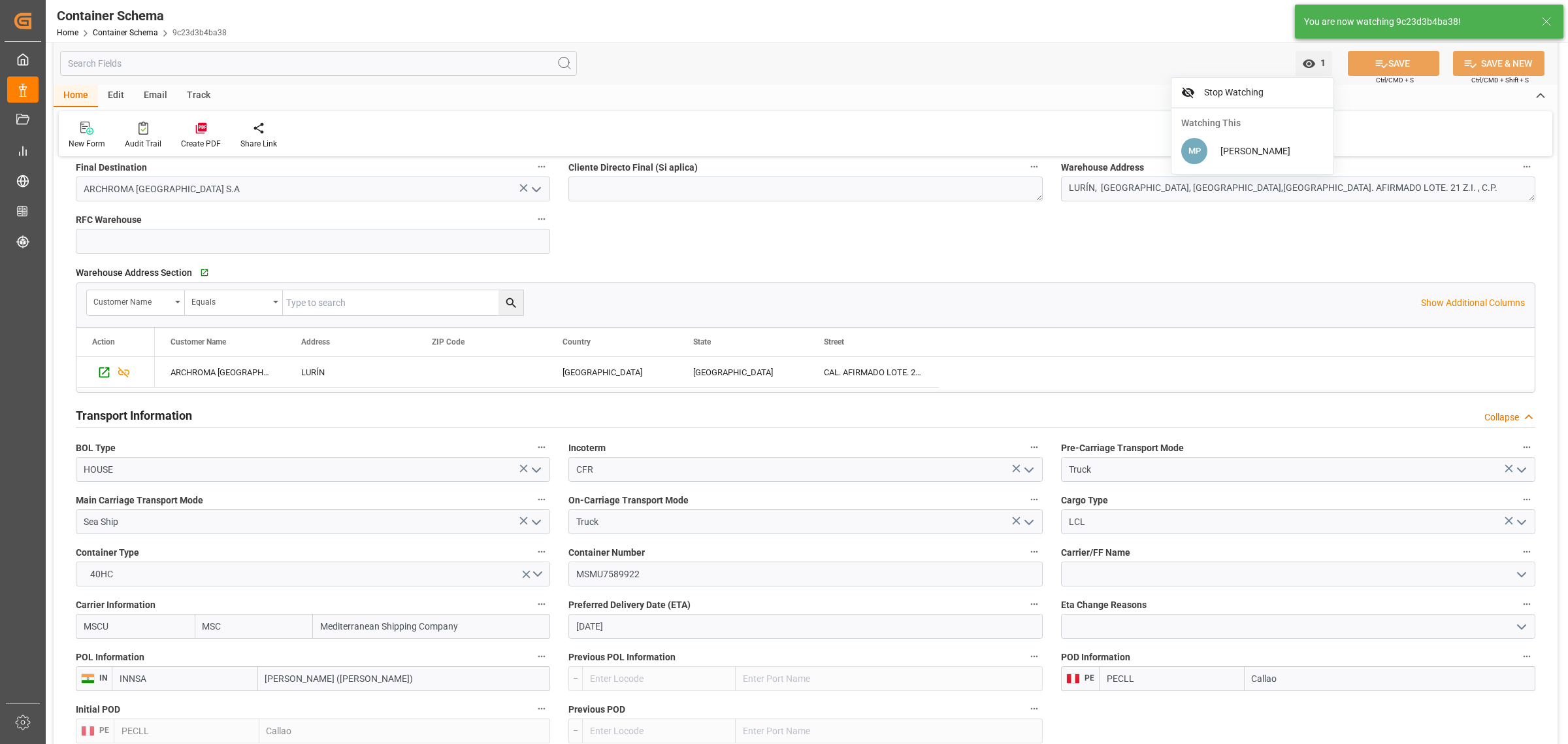
scroll to position [899, 0]
click at [687, 637] on input "[DATE]" at bounding box center [805, 625] width 474 height 25
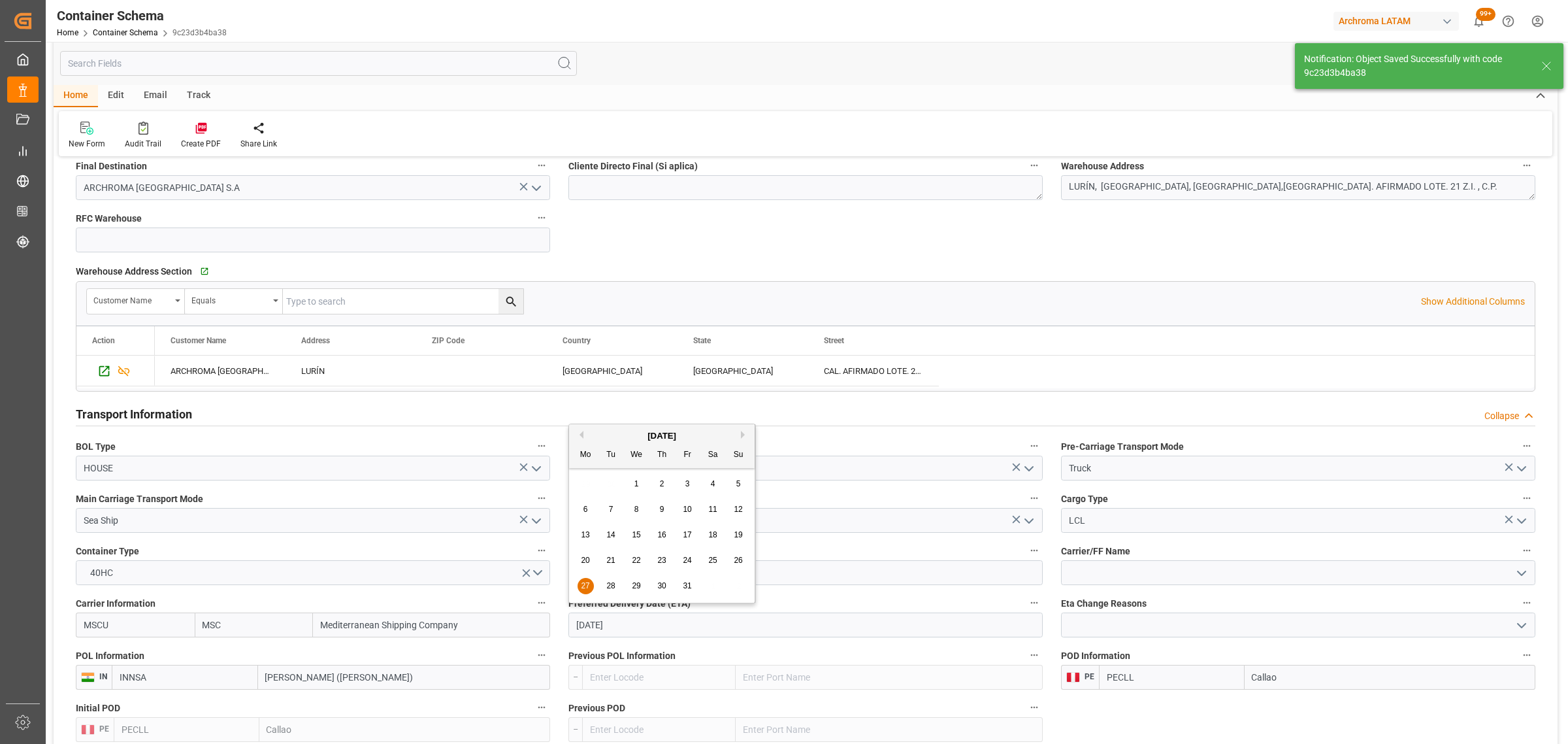
click at [713, 559] on span "25" at bounding box center [712, 560] width 9 height 9
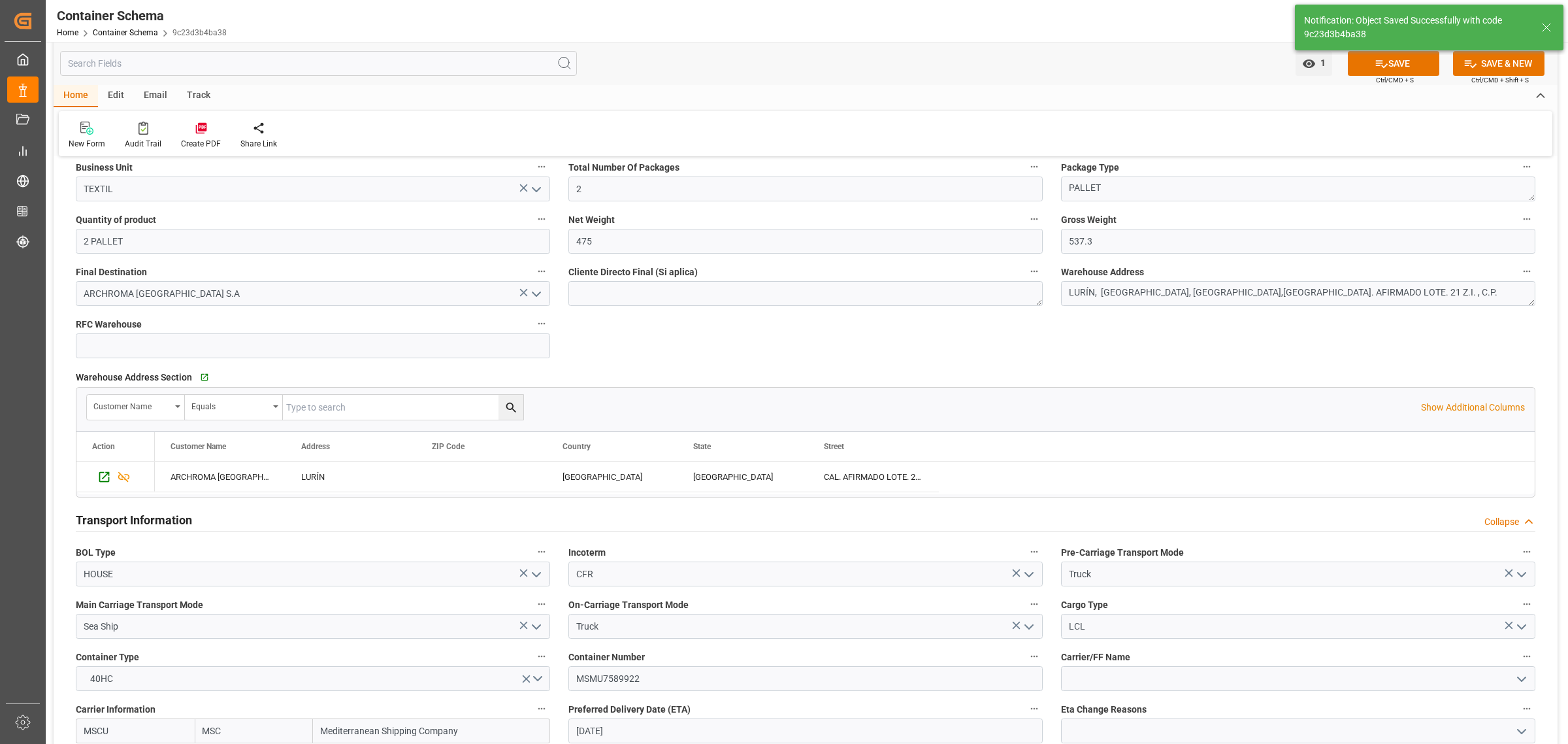
scroll to position [654, 0]
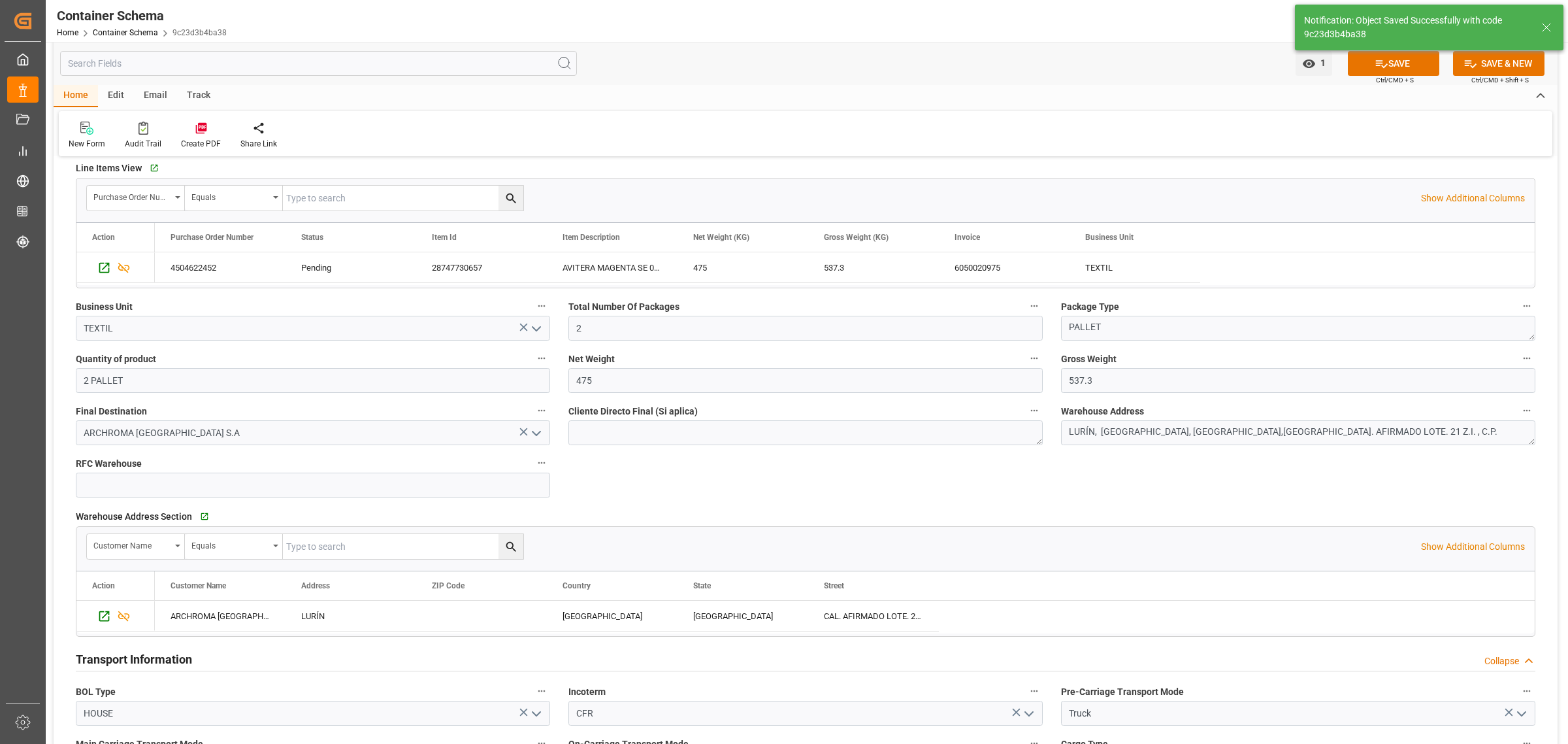
click at [1400, 63] on button "SAVE" at bounding box center [1393, 63] width 91 height 25
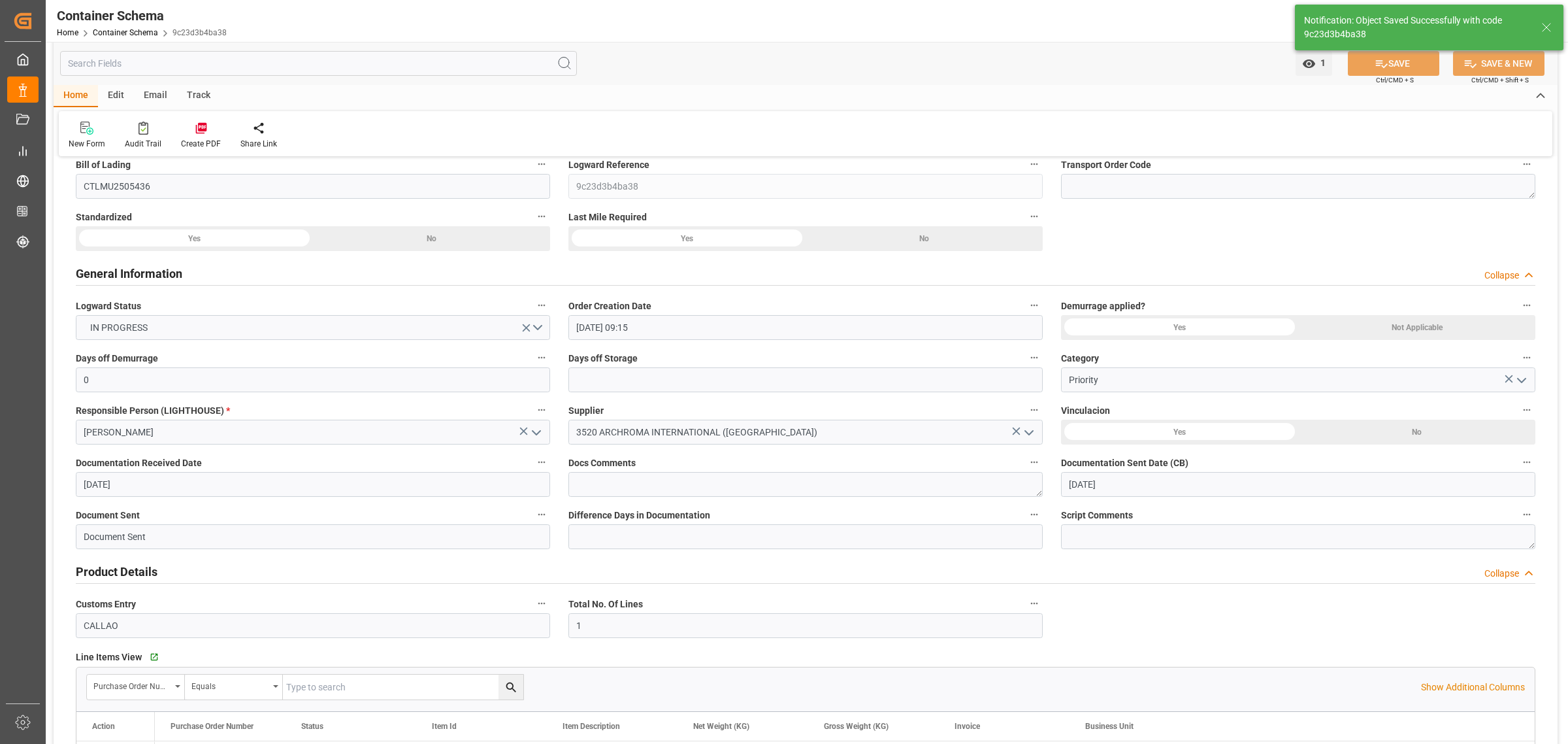
scroll to position [164, 0]
click at [149, 96] on div "Email" at bounding box center [155, 96] width 43 height 23
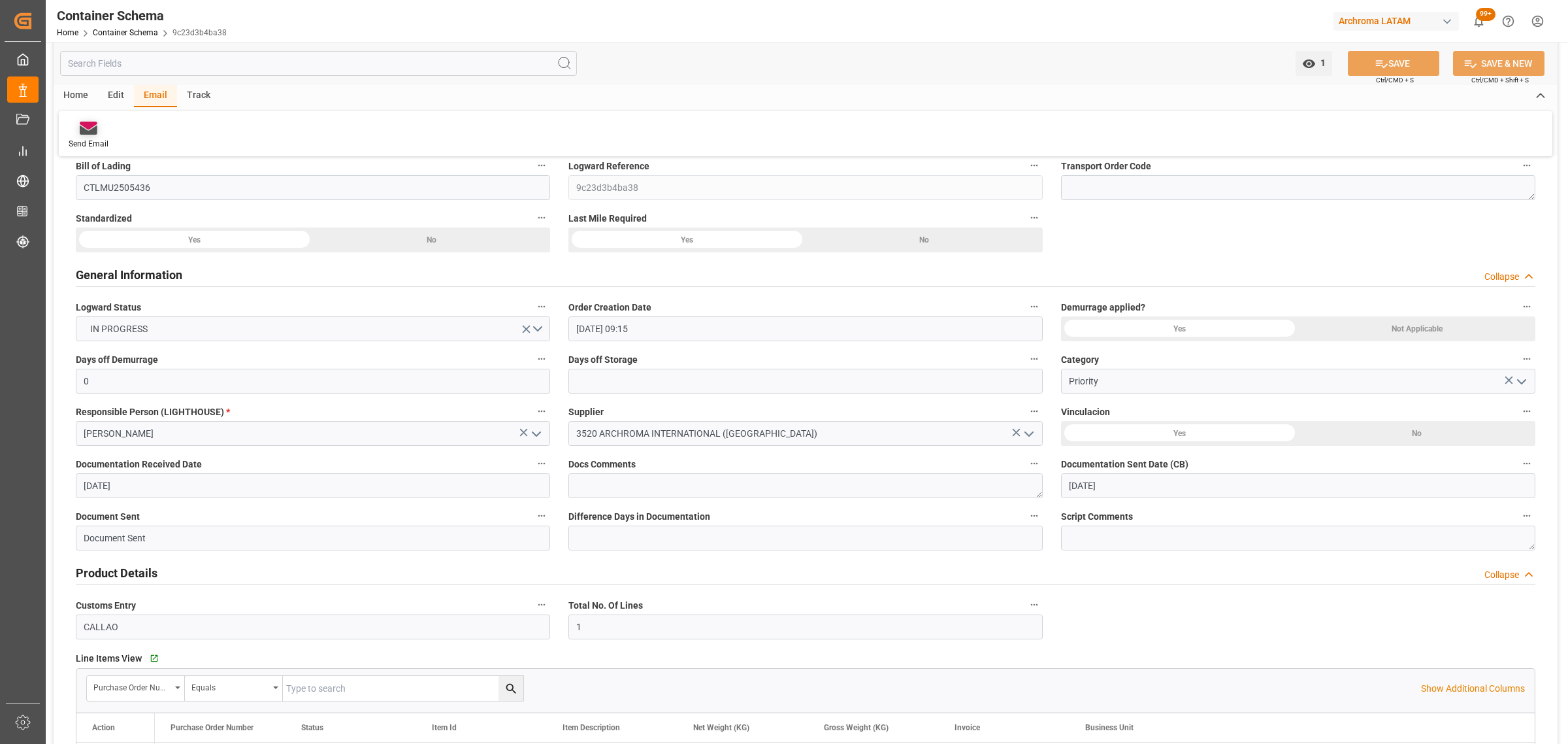
click at [88, 132] on icon at bounding box center [88, 130] width 18 height 9
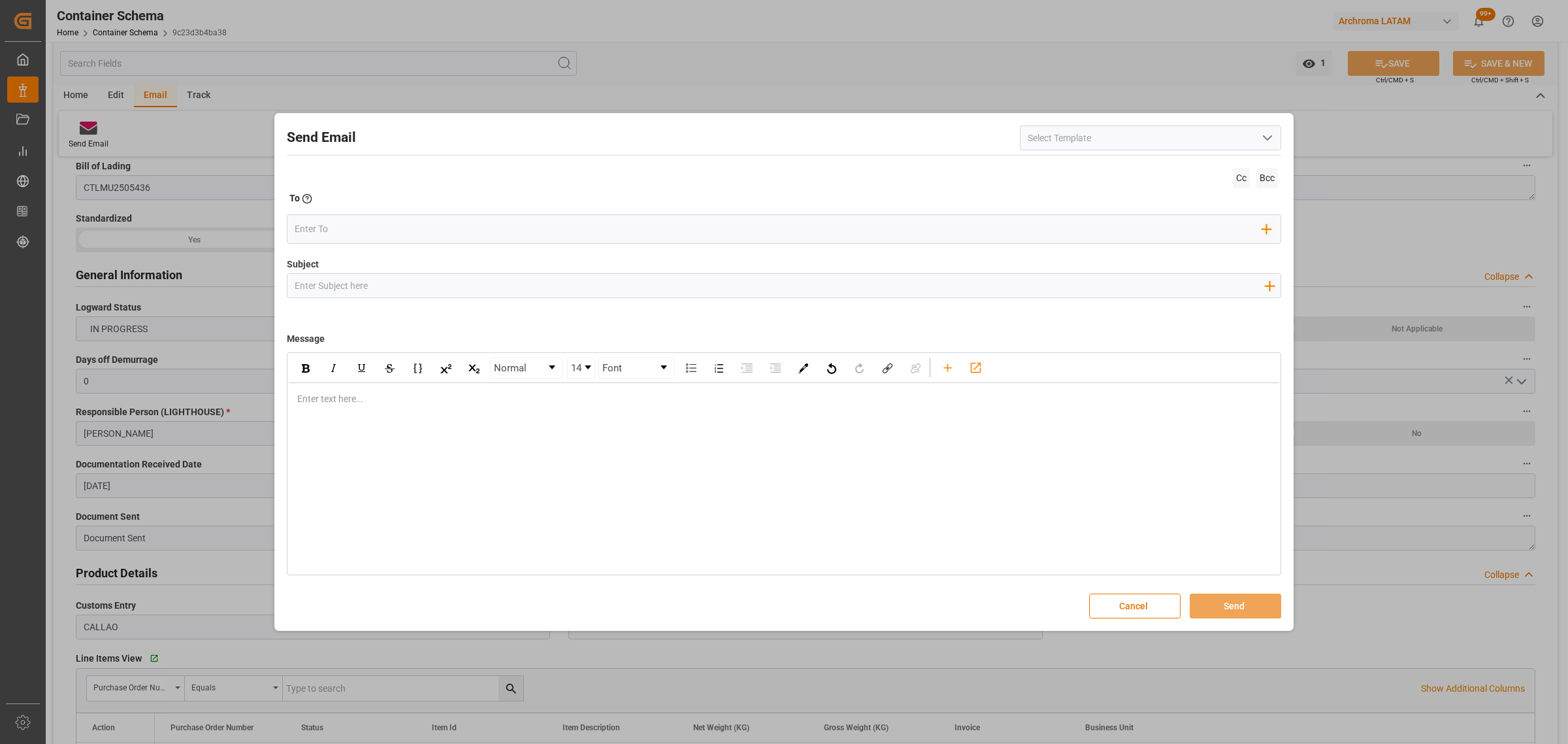
click at [345, 282] on input "Subject" at bounding box center [779, 285] width 983 height 23
click at [360, 294] on input "Subject" at bounding box center [779, 285] width 983 height 23
click at [367, 282] on input "Subject" at bounding box center [779, 285] width 983 height 23
click at [1137, 612] on button "Cancel" at bounding box center [1134, 606] width 91 height 25
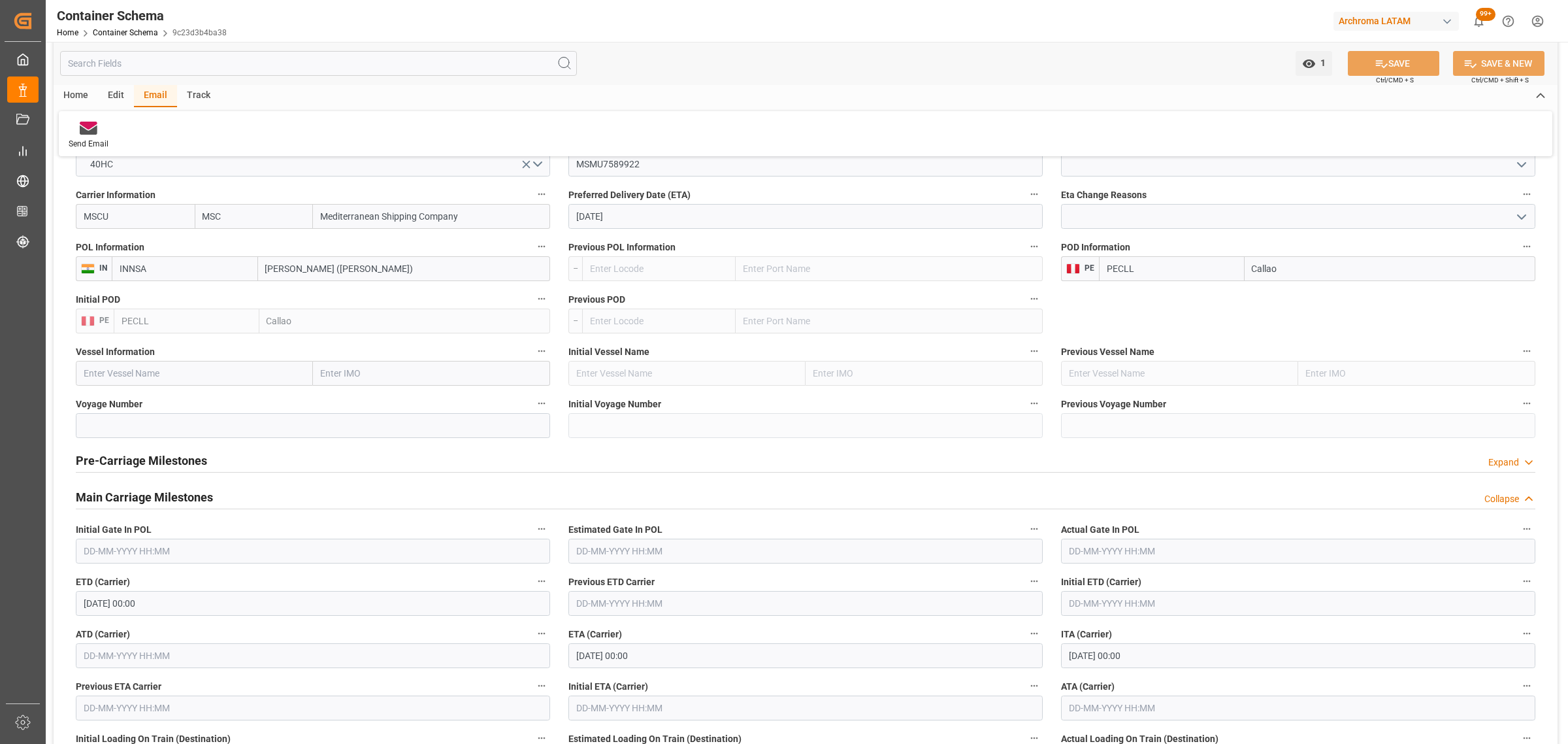
scroll to position [1225, 0]
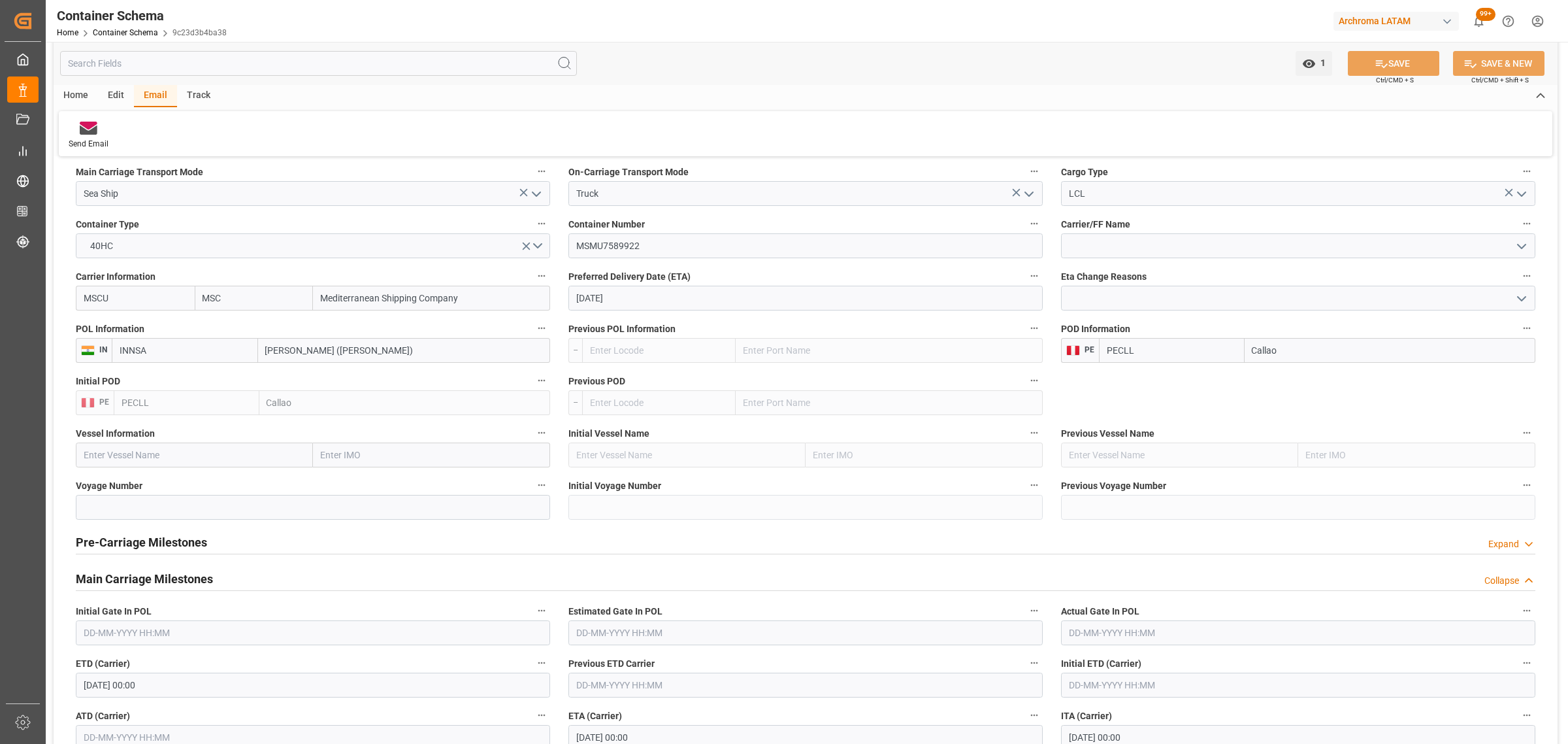
click at [1528, 305] on icon "open menu" at bounding box center [1521, 298] width 16 height 16
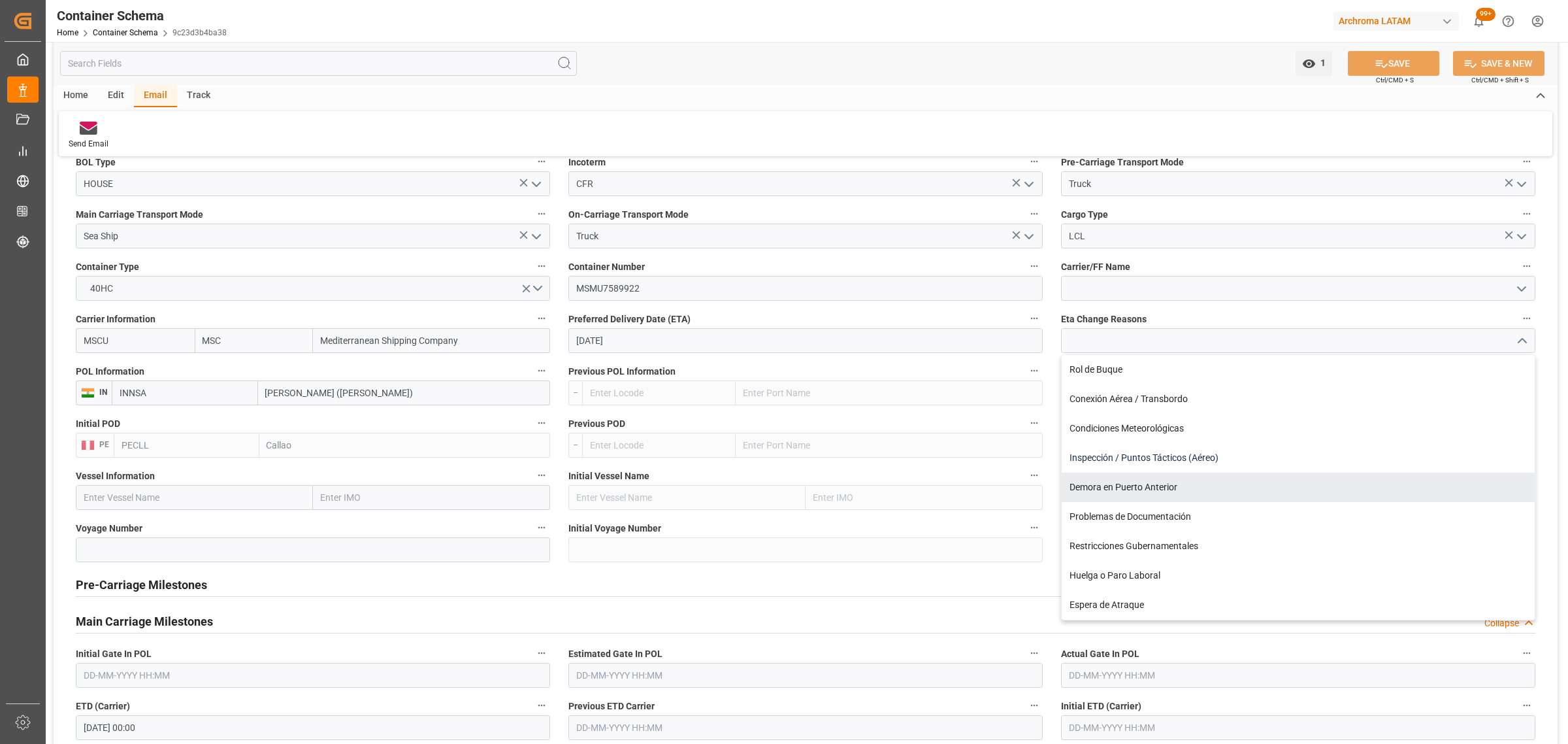
scroll to position [1144, 0]
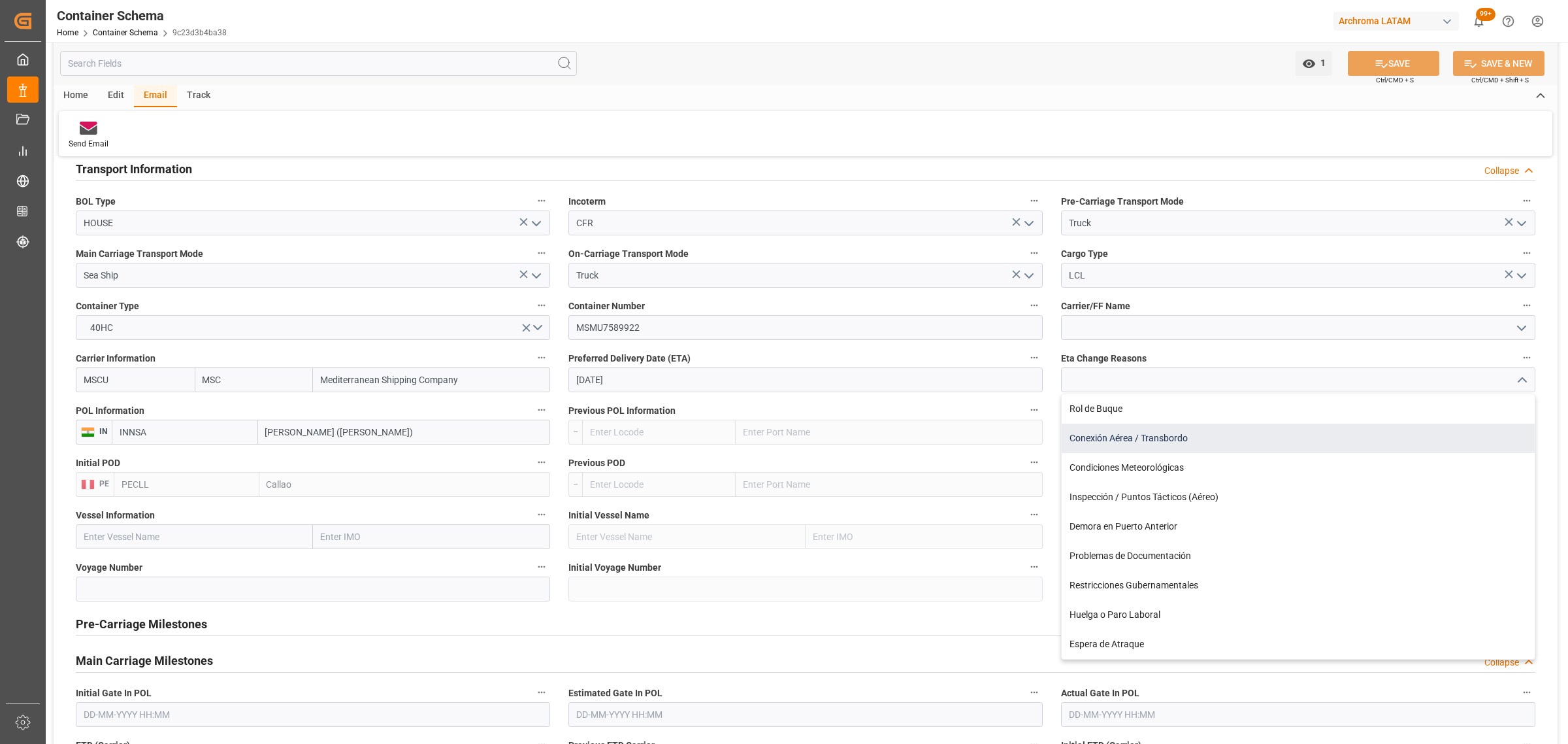
click at [1212, 443] on div "Conexión Aérea / Transbordo" at bounding box center [1299, 439] width 473 height 30
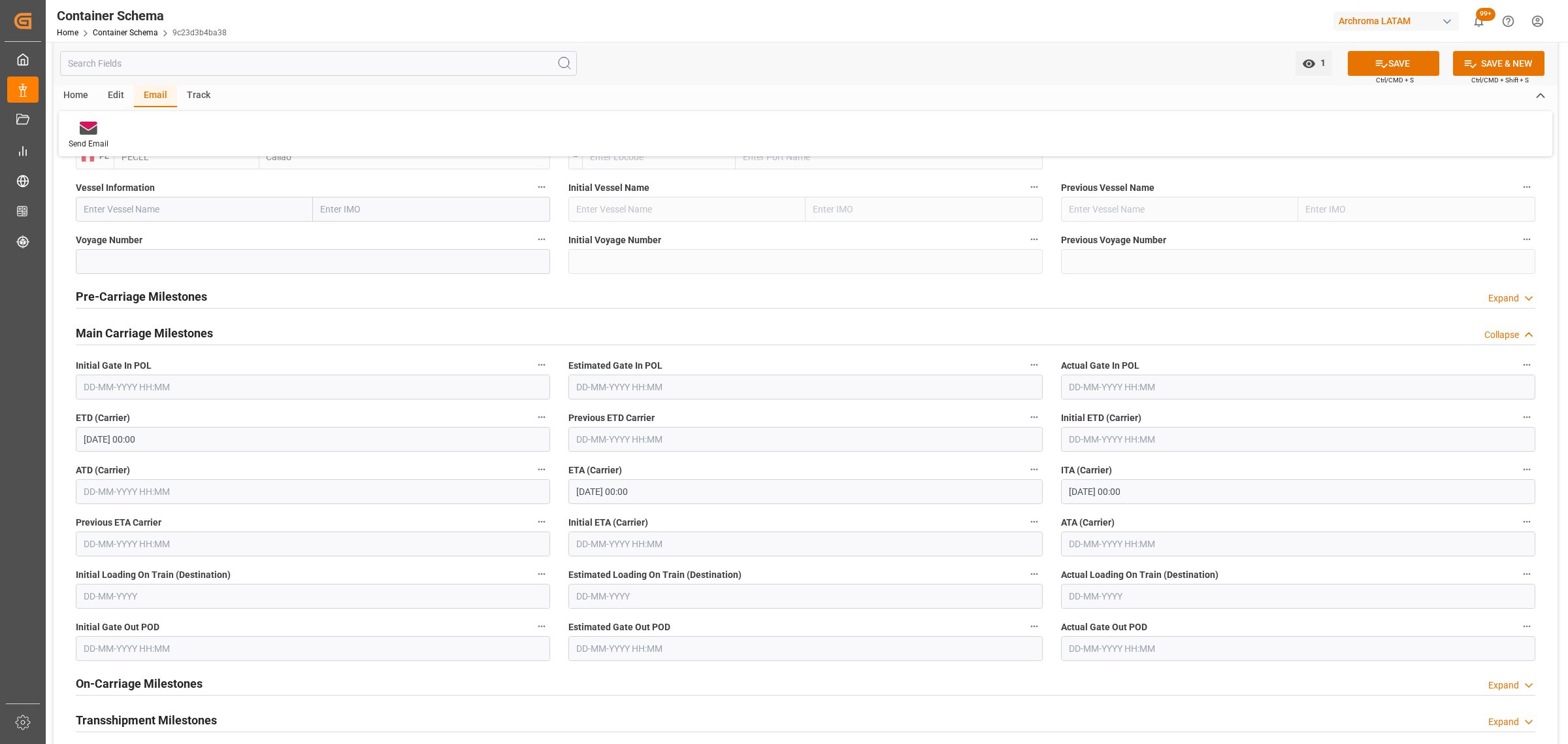
scroll to position [1471, 0]
click at [702, 495] on input "[DATE] 00:00" at bounding box center [805, 492] width 474 height 25
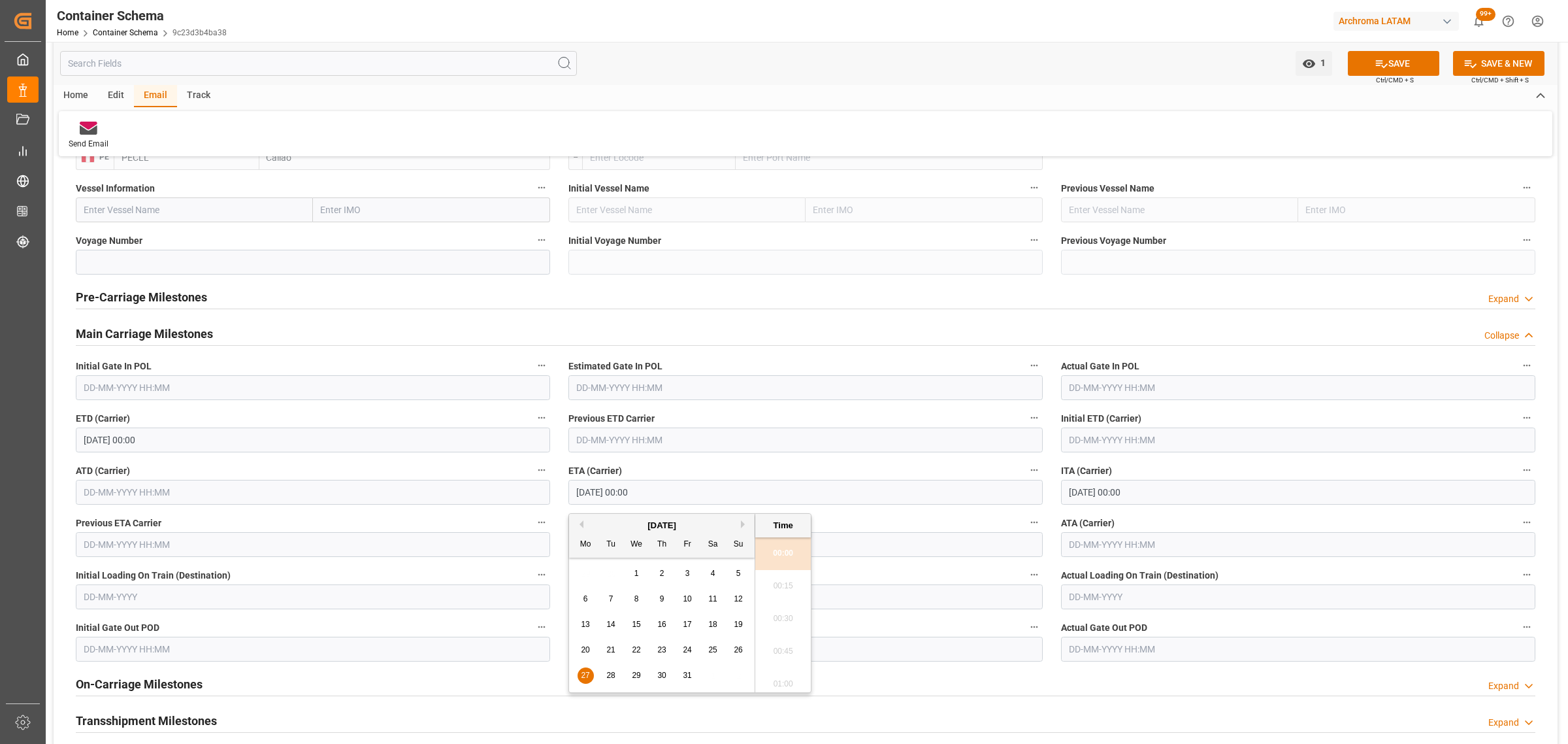
click at [708, 654] on span "25" at bounding box center [712, 650] width 9 height 9
click at [1370, 65] on button "SAVE" at bounding box center [1393, 63] width 91 height 25
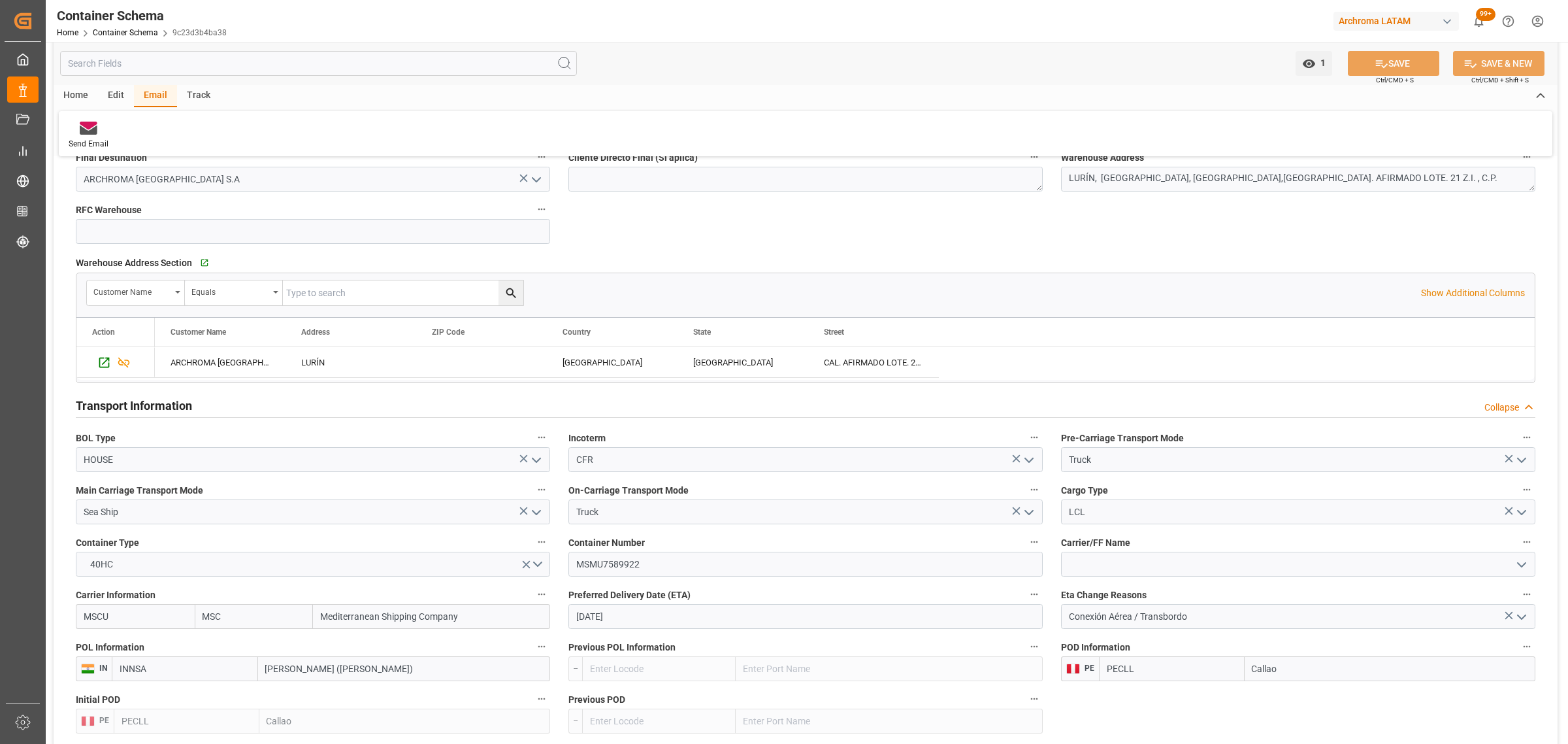
scroll to position [654, 0]
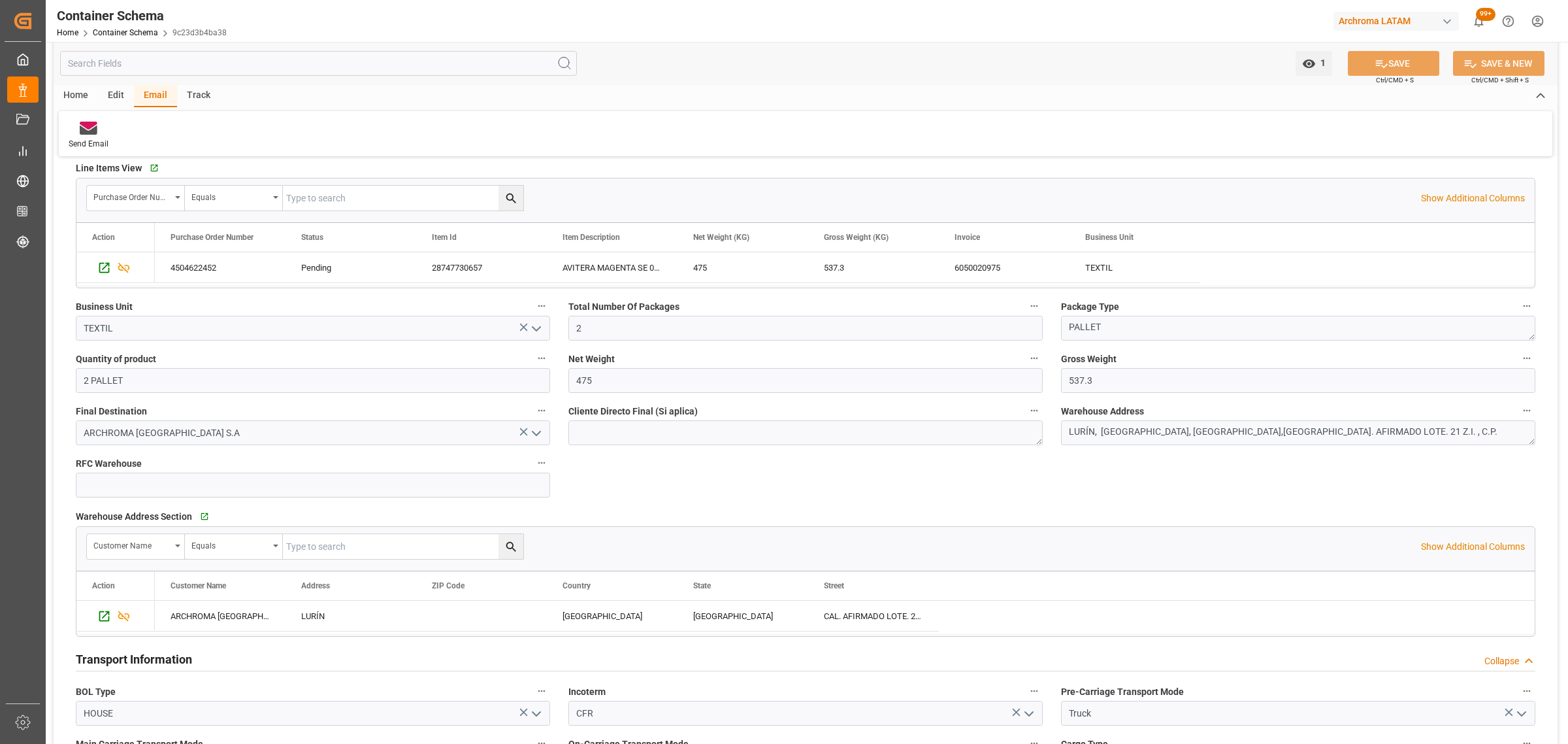
drag, startPoint x: 83, startPoint y: 132, endPoint x: 142, endPoint y: 128, distance: 59.1
click at [83, 132] on icon at bounding box center [88, 130] width 18 height 9
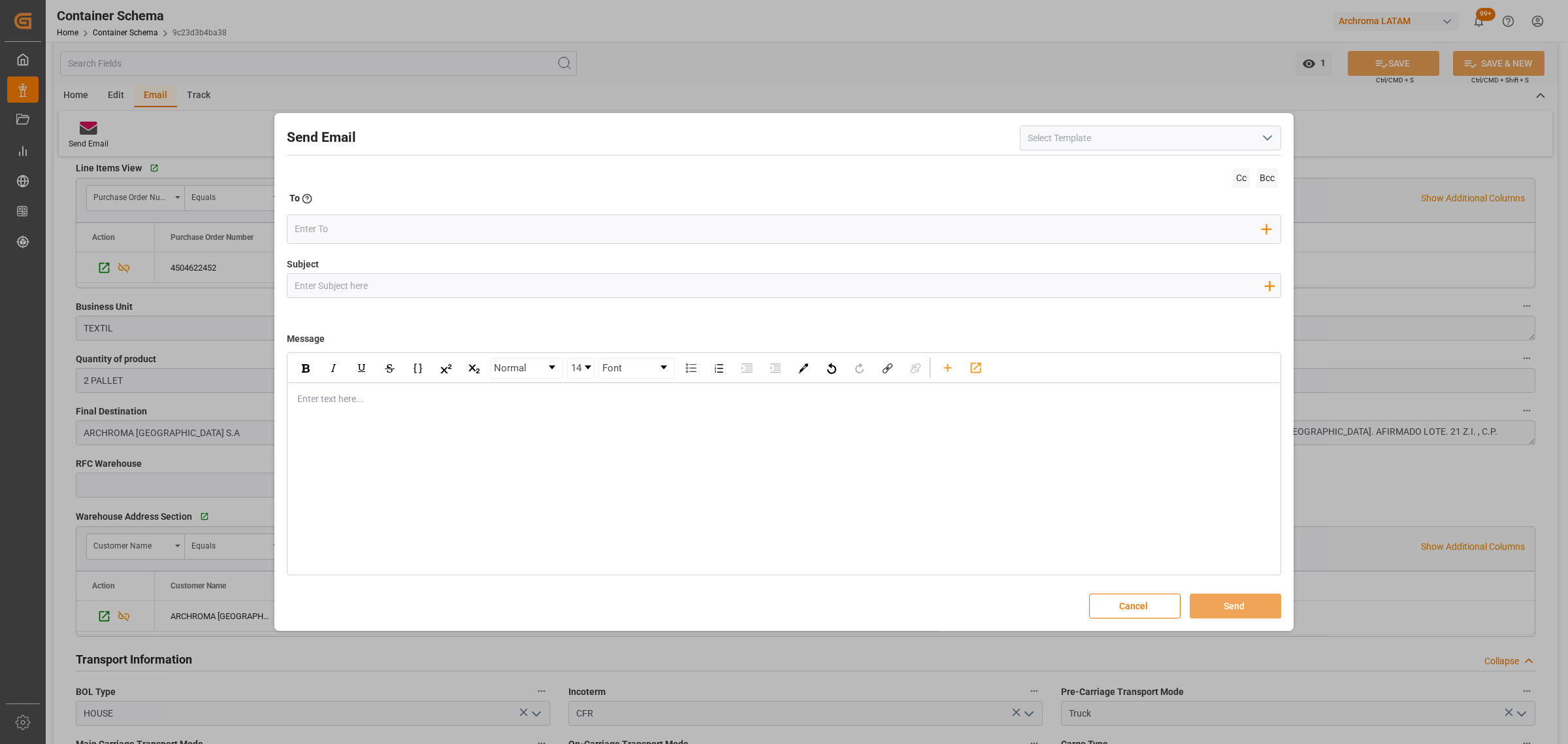
click at [426, 274] on input "Subject" at bounding box center [779, 285] width 983 height 23
paste input "PO 4504622452 30 //TE//LOGWARD STATUS//ARCHROMA MANAGEMENT GMBH// ARCHROMA [GEO…"
drag, startPoint x: 474, startPoint y: 286, endPoint x: 397, endPoint y: 287, distance: 77.0
click at [397, 287] on input "PO 4504622452 30 //TE//LOGWARD STATUS//ARCHROMA MANAGEMENT GMBH// ARCHROMA [GEO…" at bounding box center [779, 285] width 983 height 23
click at [462, 288] on input "PO 4504622452 30 //TE//LOGWARD STATUS//ARCHROMA MANAGEMENT GMBH// ARCHROMA [GEO…" at bounding box center [779, 285] width 983 height 23
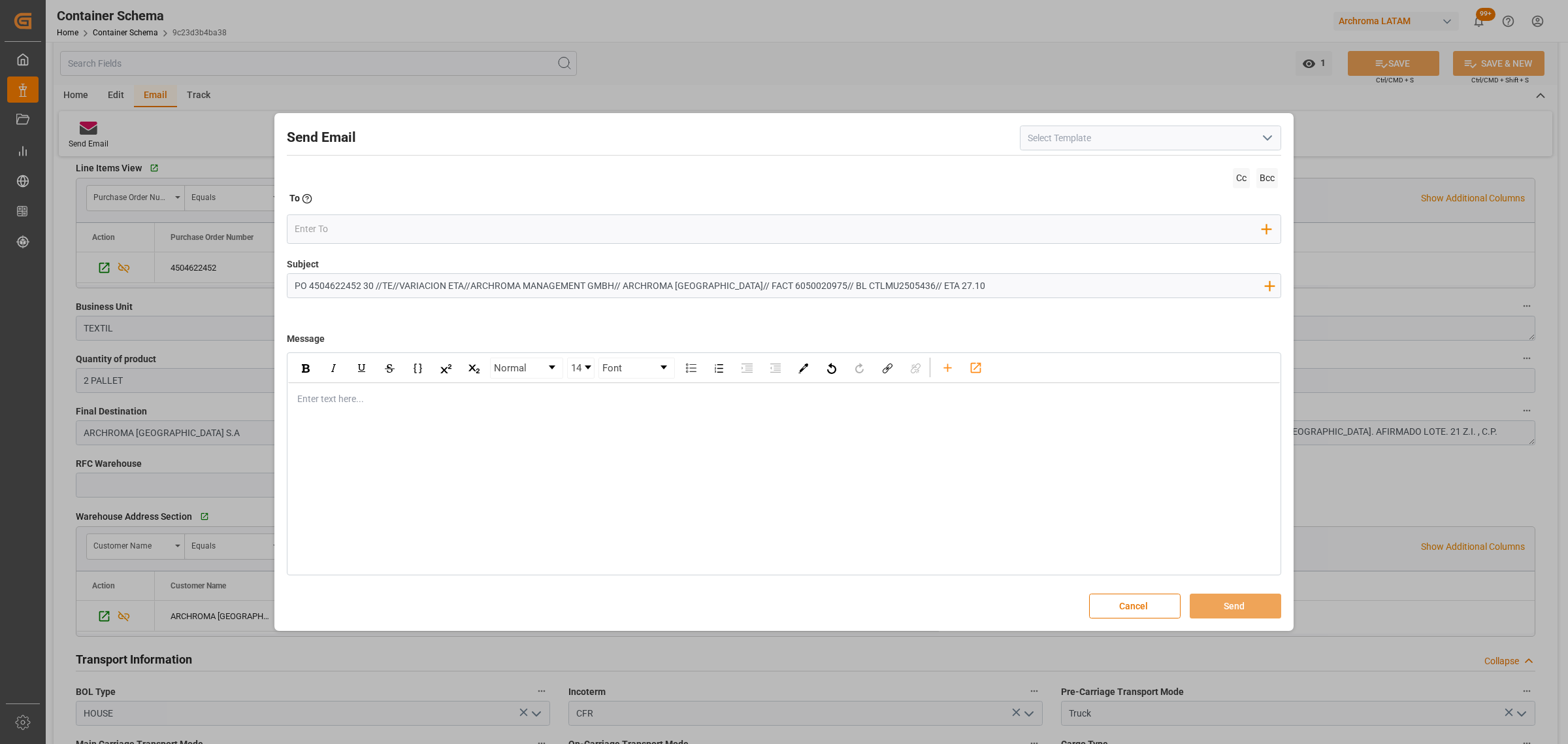
drag, startPoint x: 955, startPoint y: 283, endPoint x: 898, endPoint y: 284, distance: 57.0
click at [898, 284] on input "PO 4504622452 30 //TE//VARIACION ETA//ARCHROMA MANAGEMENT GMBH// ARCHROMA [GEOG…" at bounding box center [779, 285] width 983 height 23
click at [377, 400] on div "rdw-editor" at bounding box center [784, 399] width 972 height 14
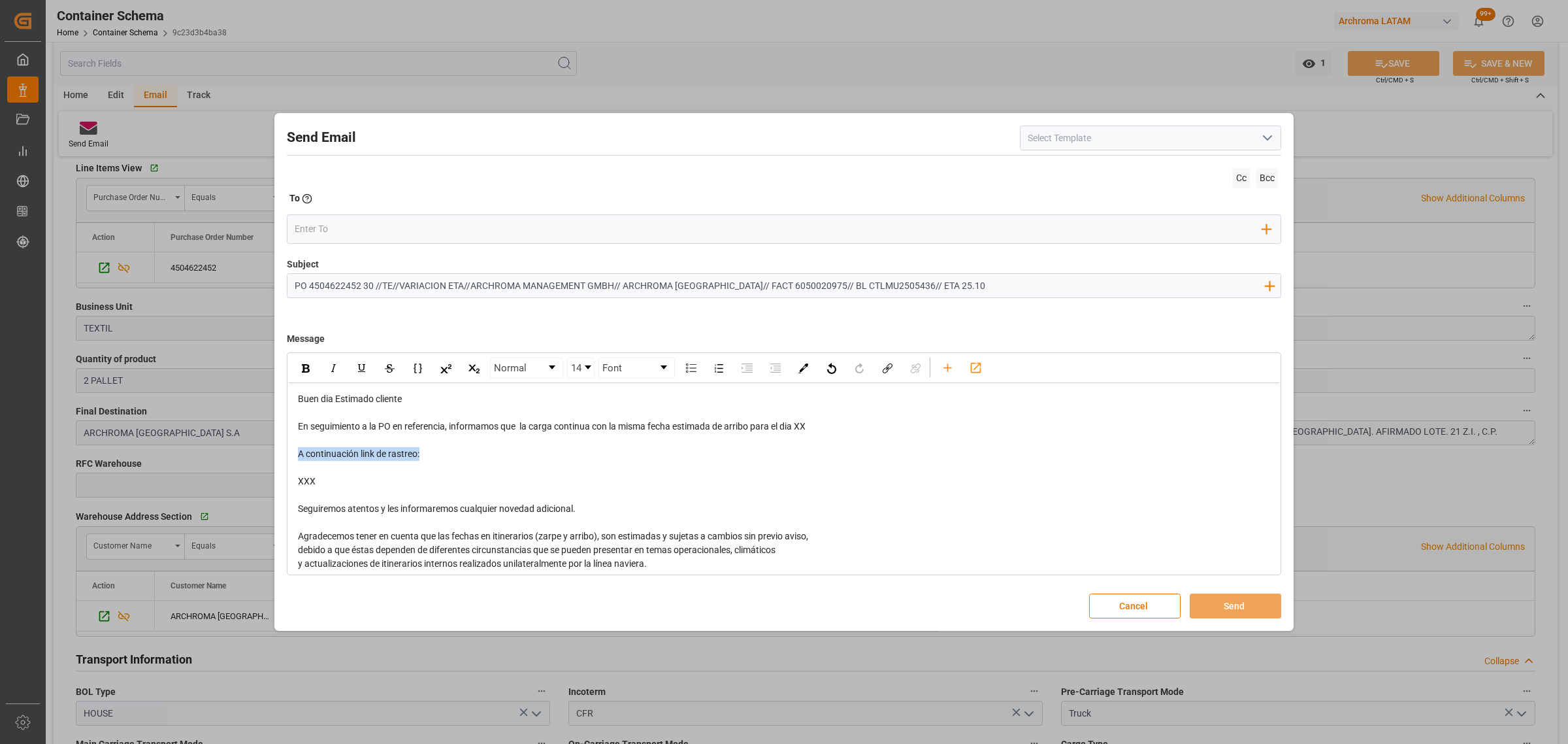
drag, startPoint x: 370, startPoint y: 474, endPoint x: 259, endPoint y: 454, distance: 112.8
click at [259, 454] on div "Send Email Cc Bcc To Enter the TO Email address Add Field to To Subject PO 4504…" at bounding box center [784, 372] width 1568 height 744
drag, startPoint x: 317, startPoint y: 485, endPoint x: 294, endPoint y: 450, distance: 41.9
click at [294, 450] on div "Buen dia Estimado cliente En seguimiento a la PO en referencia, informamos que …" at bounding box center [784, 523] width 992 height 279
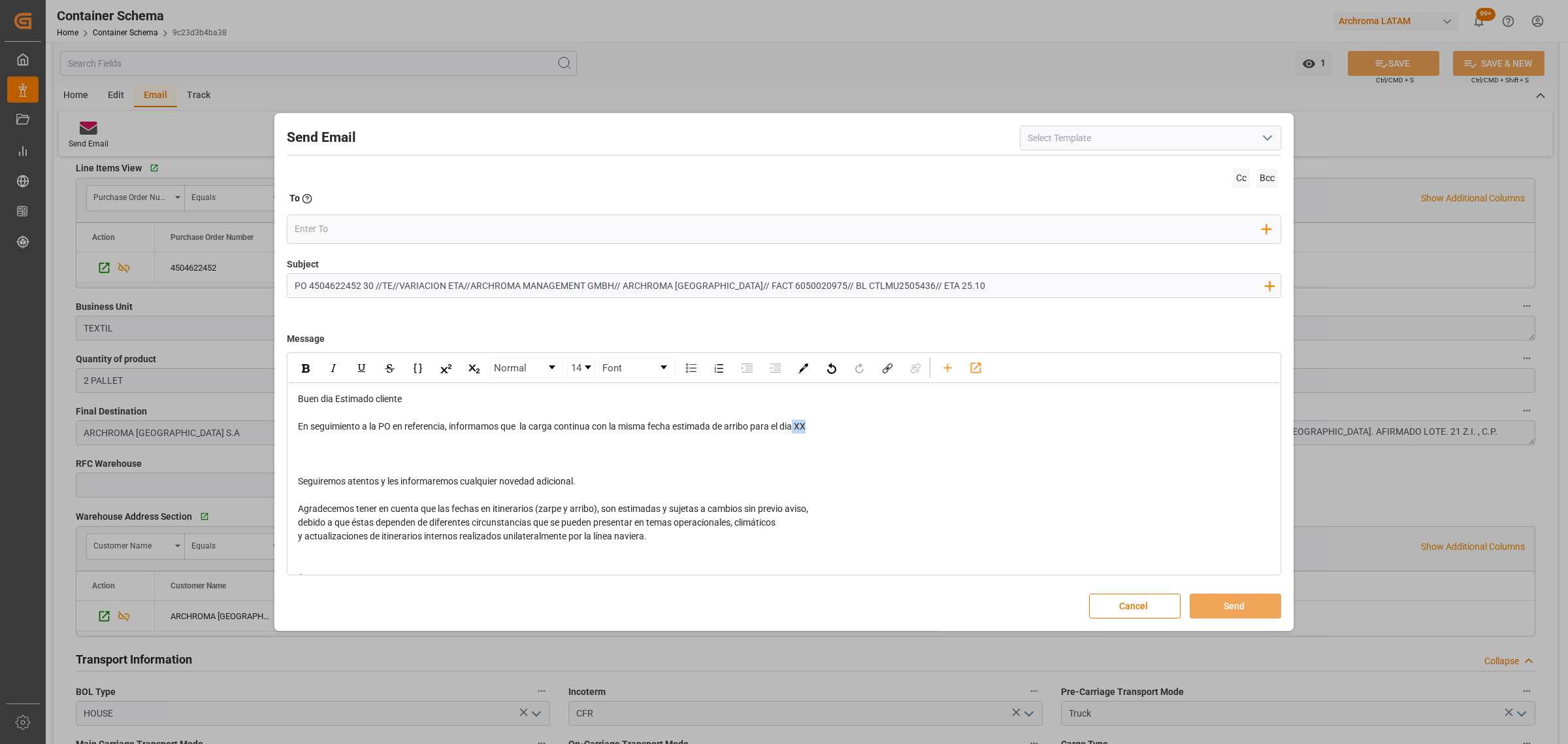
drag, startPoint x: 811, startPoint y: 427, endPoint x: 798, endPoint y: 426, distance: 13.0
click at [798, 426] on div "En seguimiento a la PO en referencia, informamos que la carga continua con la m…" at bounding box center [784, 427] width 972 height 14
click at [412, 453] on div "rdw-editor" at bounding box center [784, 454] width 972 height 14
drag, startPoint x: 846, startPoint y: 425, endPoint x: 818, endPoint y: 427, distance: 28.1
click at [818, 427] on div "En seguimiento a la PO en referencia, informamos que la carga continua con la m…" at bounding box center [784, 427] width 972 height 14
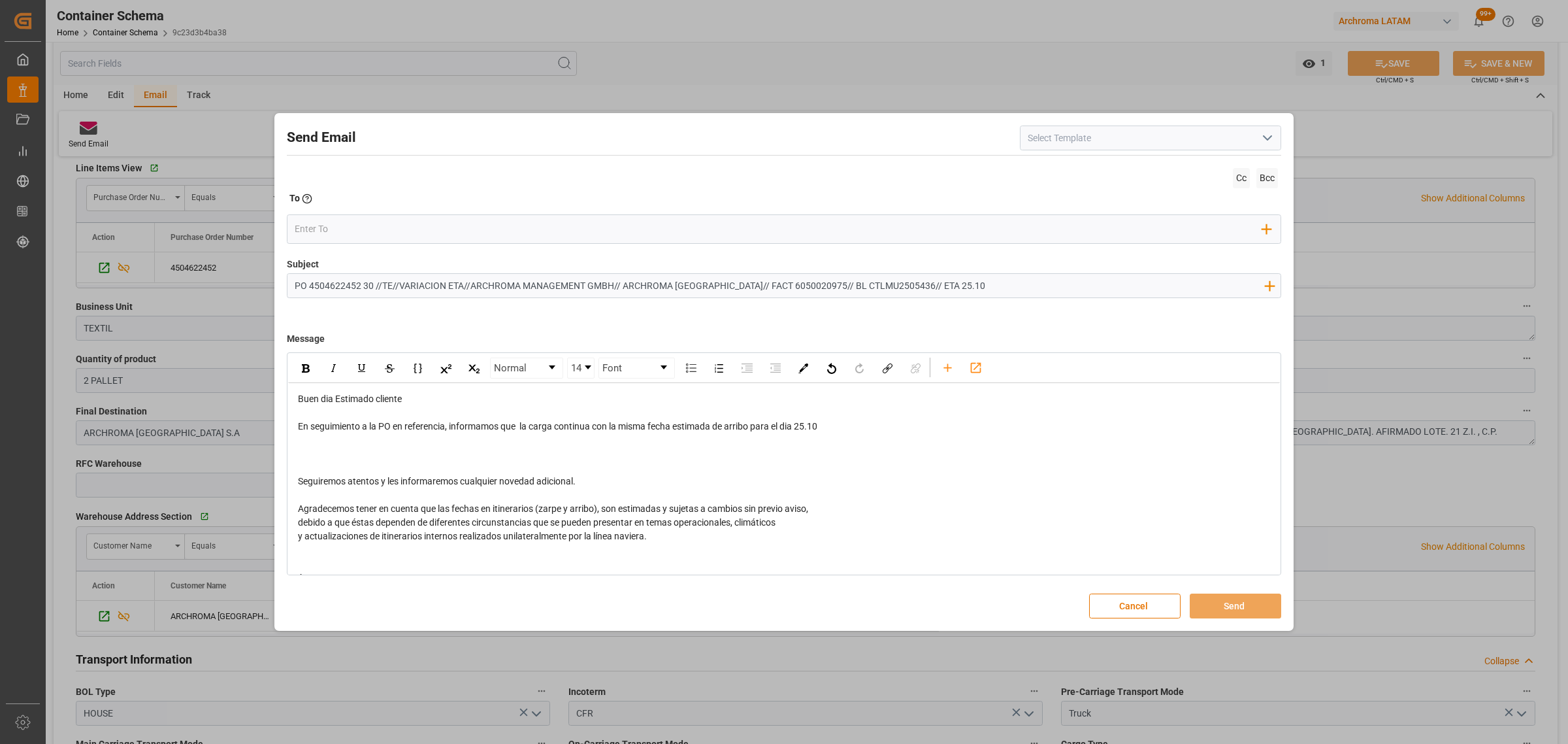
click at [613, 445] on div "rdw-editor" at bounding box center [784, 440] width 972 height 14
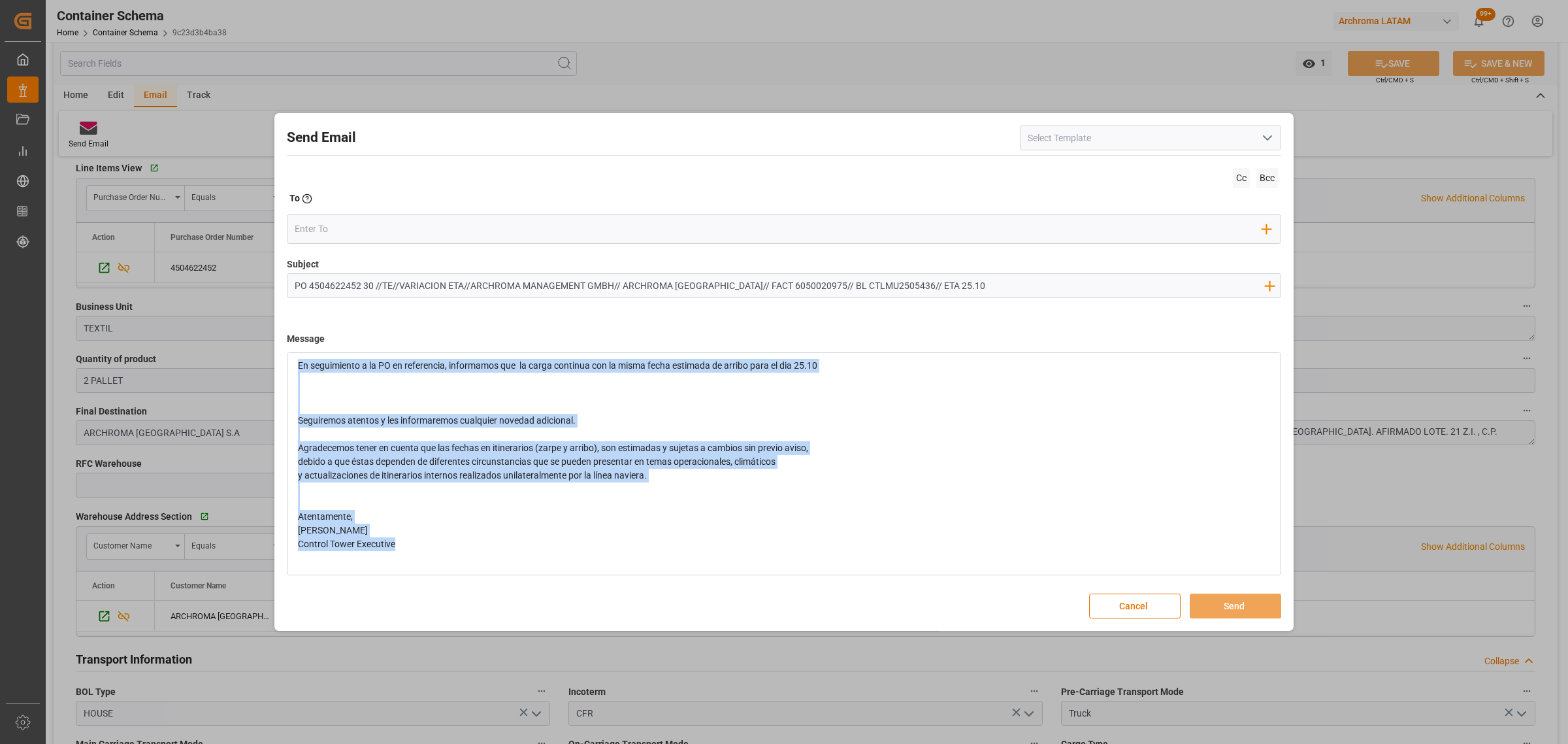
scroll to position [0, 0]
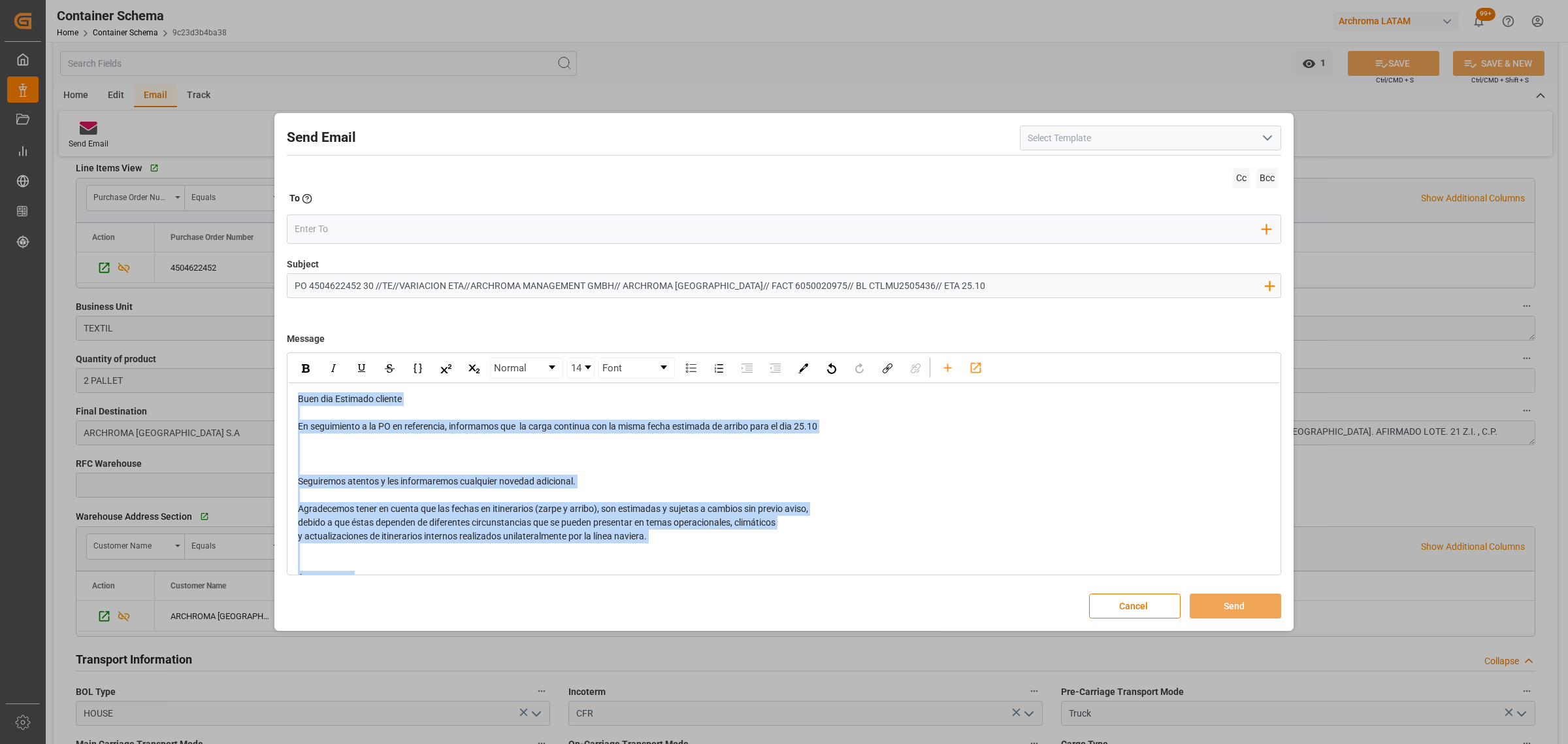
drag, startPoint x: 469, startPoint y: 542, endPoint x: 168, endPoint y: 338, distance: 363.6
click at [171, 340] on div "Send Email Cc Bcc To Enter the TO Email address Add Field to To Subject PO 4504…" at bounding box center [784, 372] width 1568 height 744
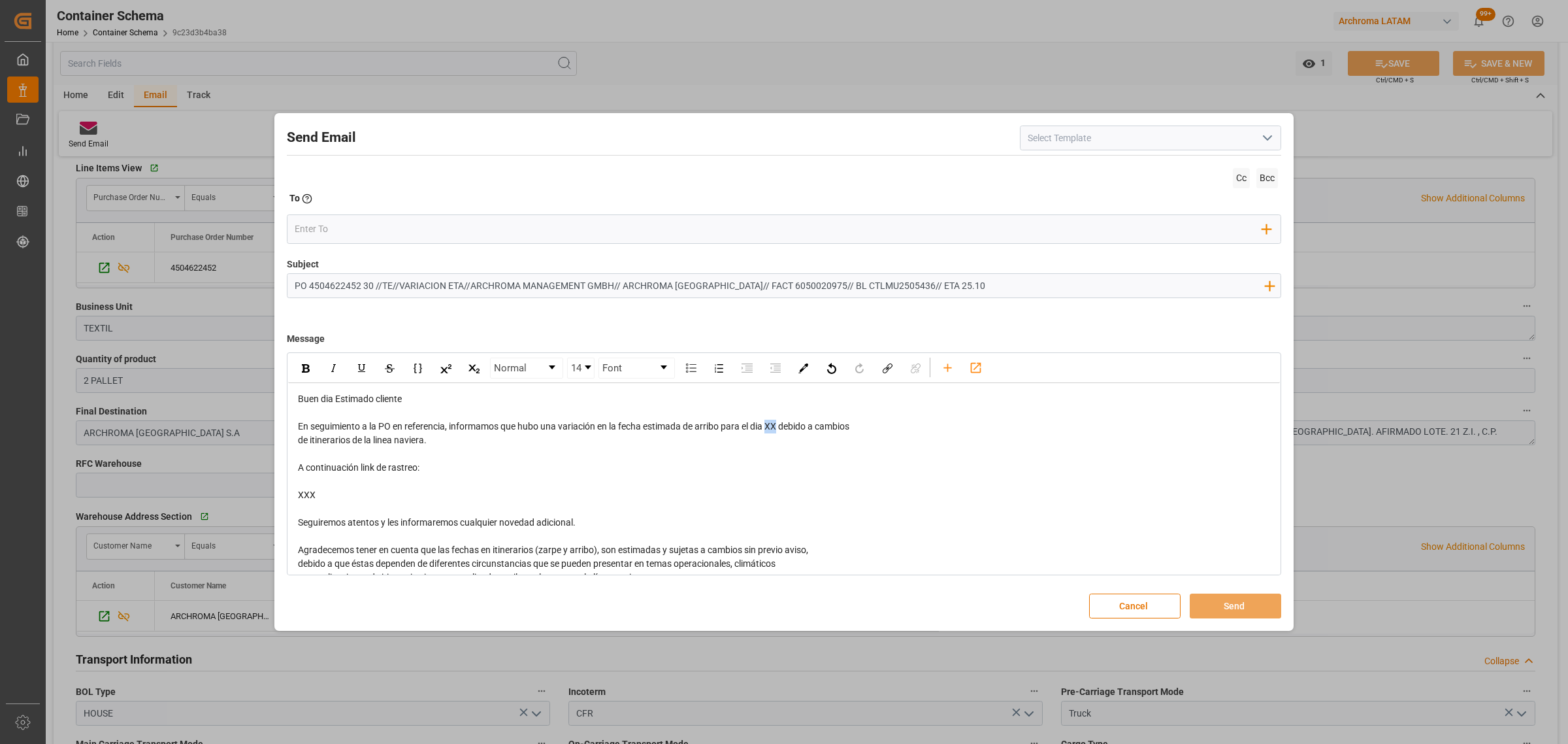
drag, startPoint x: 779, startPoint y: 425, endPoint x: 771, endPoint y: 425, distance: 8.0
click at [771, 425] on span "En seguimiento a la PO en referencia, informamos que hubo una variación en la f…" at bounding box center [574, 425] width 551 height 10
click at [835, 433] on div "Buen dia Estimado cliente En seguimiento a la PO en referencia, informamos que …" at bounding box center [784, 543] width 972 height 302
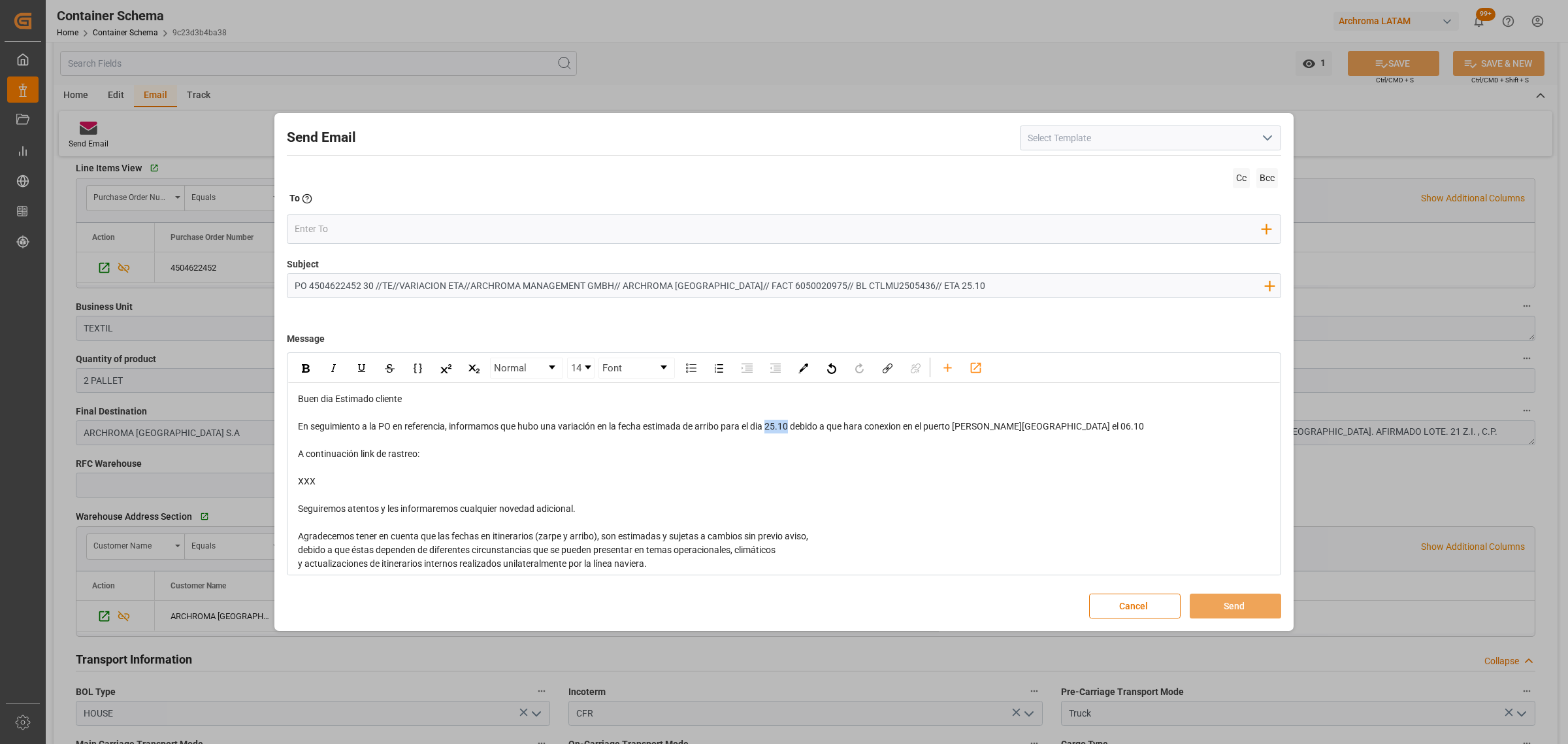
drag, startPoint x: 792, startPoint y: 427, endPoint x: 771, endPoint y: 428, distance: 21.0
click at [771, 428] on span "En seguimiento a la PO en referencia, informamos que hubo una variación en la f…" at bounding box center [721, 425] width 846 height 10
click at [308, 365] on img "rdw-inline-control" at bounding box center [306, 368] width 8 height 9
drag, startPoint x: 355, startPoint y: 478, endPoint x: 290, endPoint y: 449, distance: 71.2
click at [290, 449] on div "Buen dia Estimado cliente En seguimiento a la PO en referencia, informamos que …" at bounding box center [784, 537] width 992 height 307
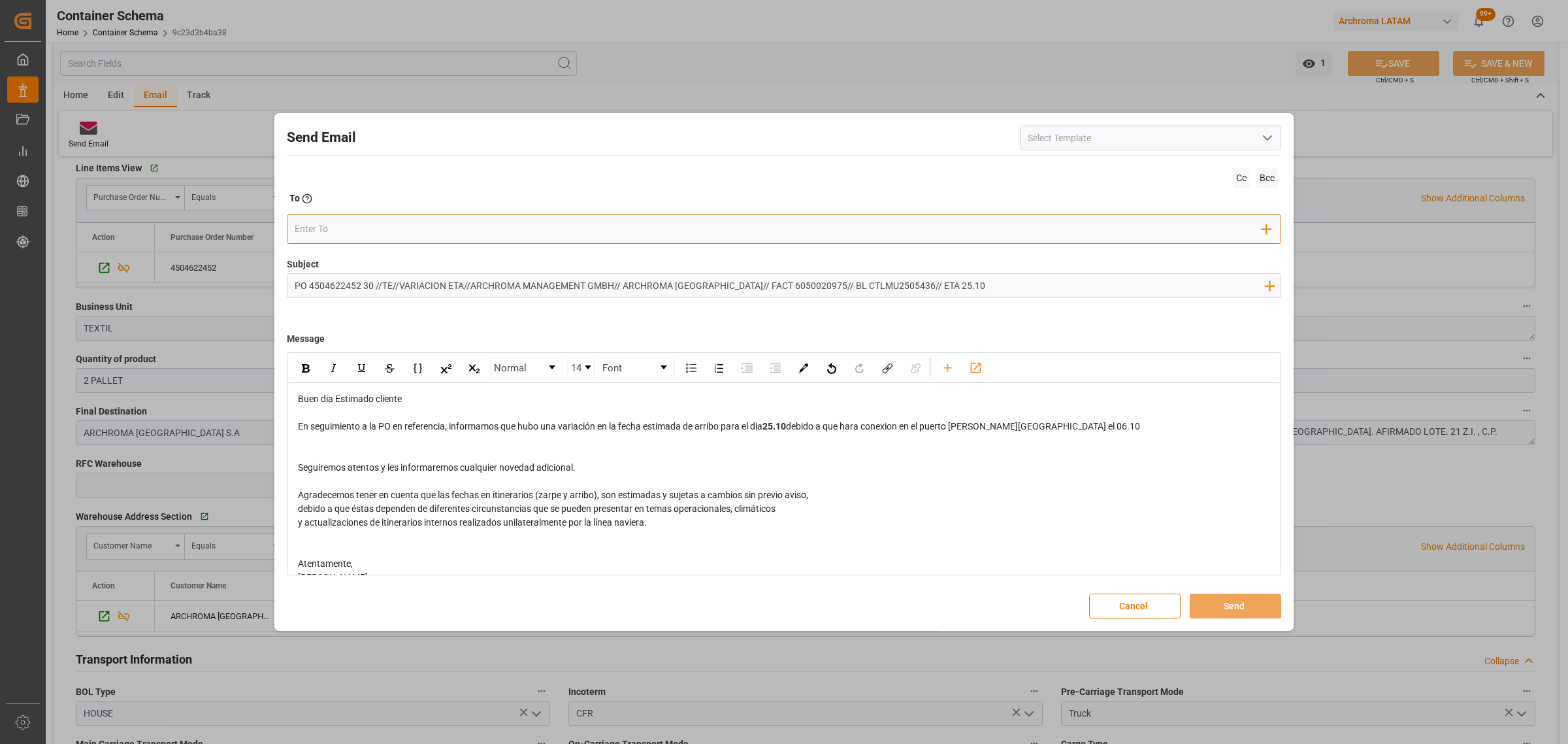
click at [348, 235] on input "email" at bounding box center [779, 228] width 969 height 19
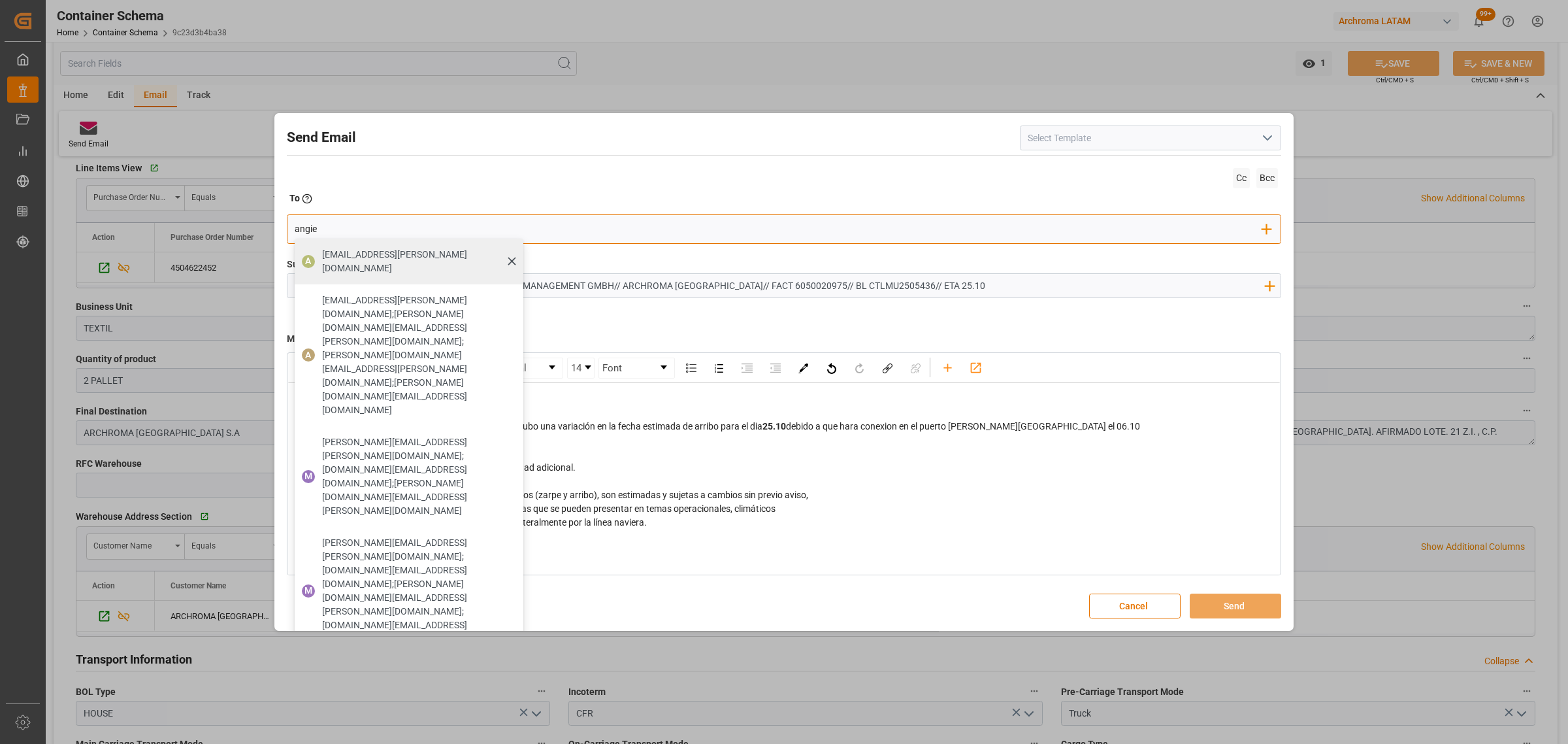
click at [427, 246] on div "[EMAIL_ADDRESS][PERSON_NAME][DOMAIN_NAME]" at bounding box center [418, 261] width 201 height 37
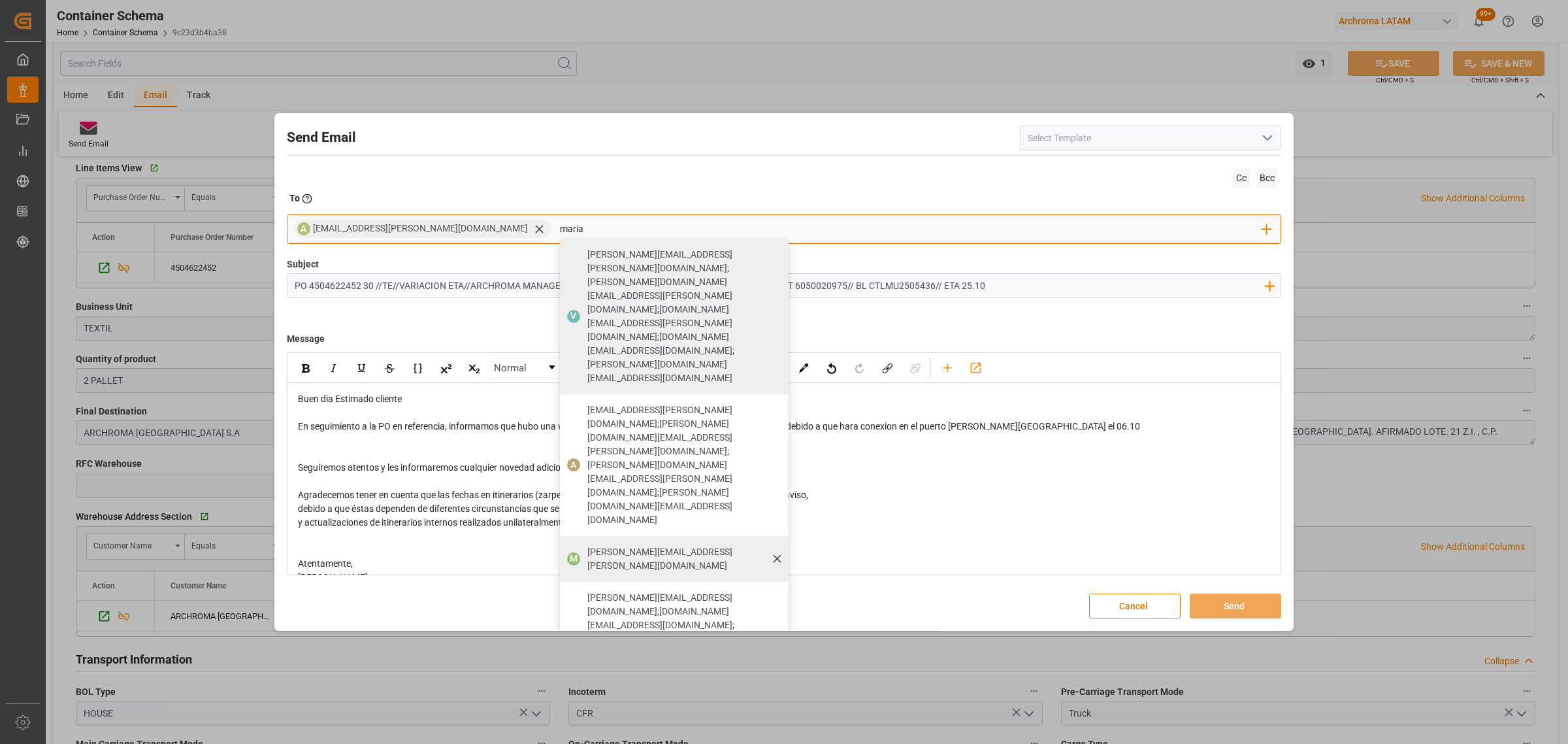
click at [587, 545] on span "[PERSON_NAME][EMAIL_ADDRESS][PERSON_NAME][DOMAIN_NAME]" at bounding box center [683, 559] width 192 height 27
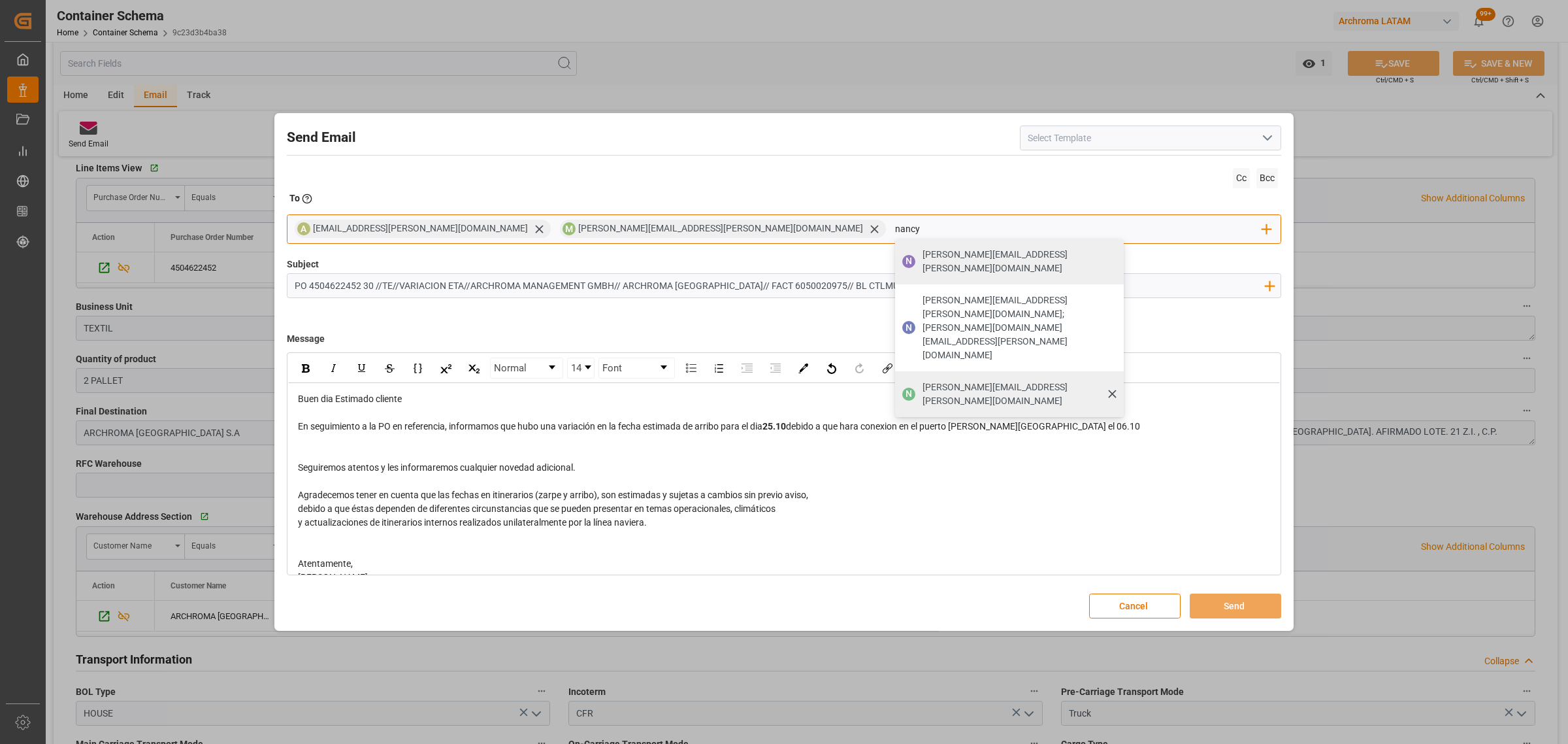
click at [923, 380] on span "[PERSON_NAME][EMAIL_ADDRESS][PERSON_NAME][DOMAIN_NAME]" at bounding box center [1018, 393] width 192 height 27
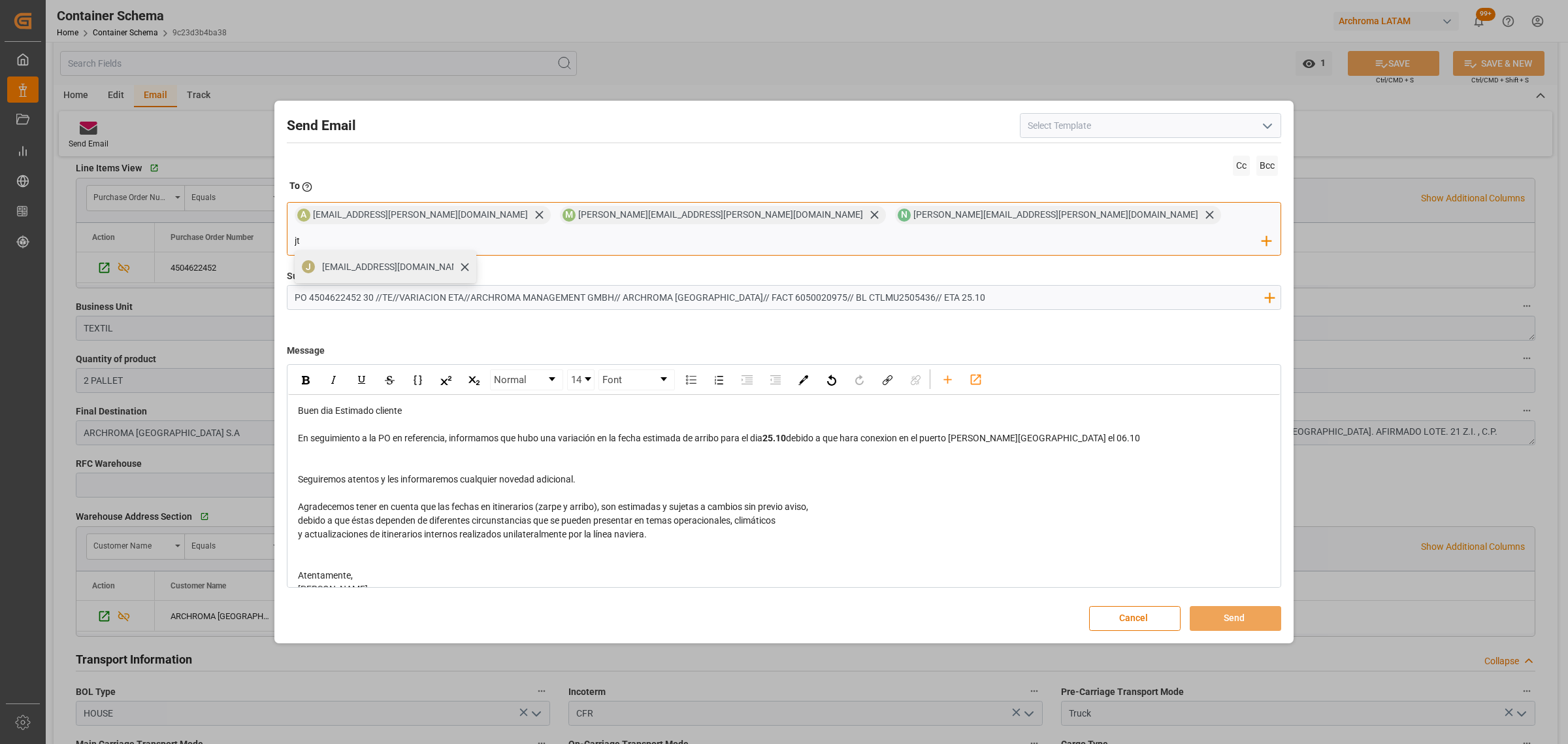
click at [467, 260] on span "[EMAIL_ADDRESS][DOMAIN_NAME]" at bounding box center [395, 267] width 145 height 14
click at [426, 445] on div "rdw-editor" at bounding box center [784, 452] width 972 height 14
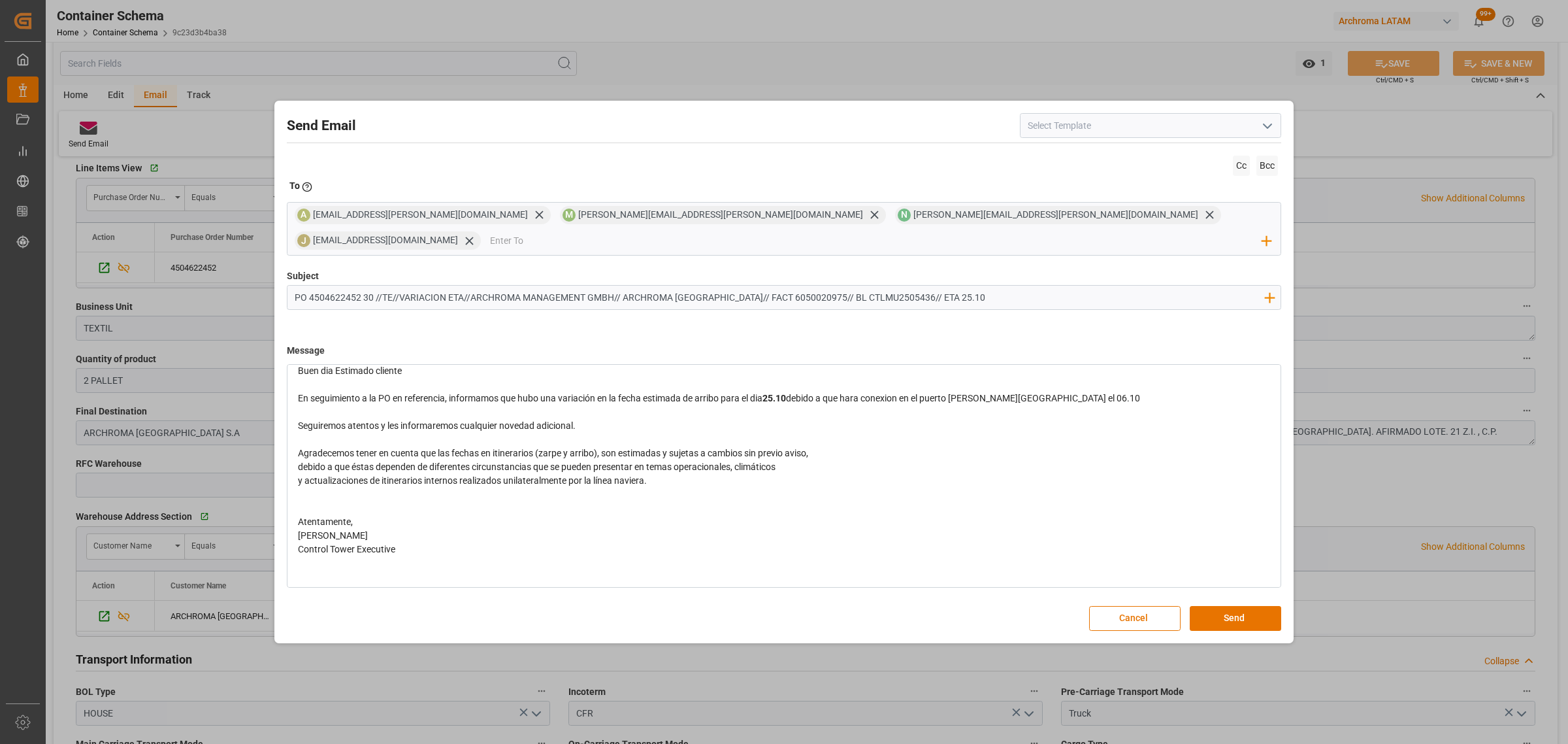
scroll to position [61, 0]
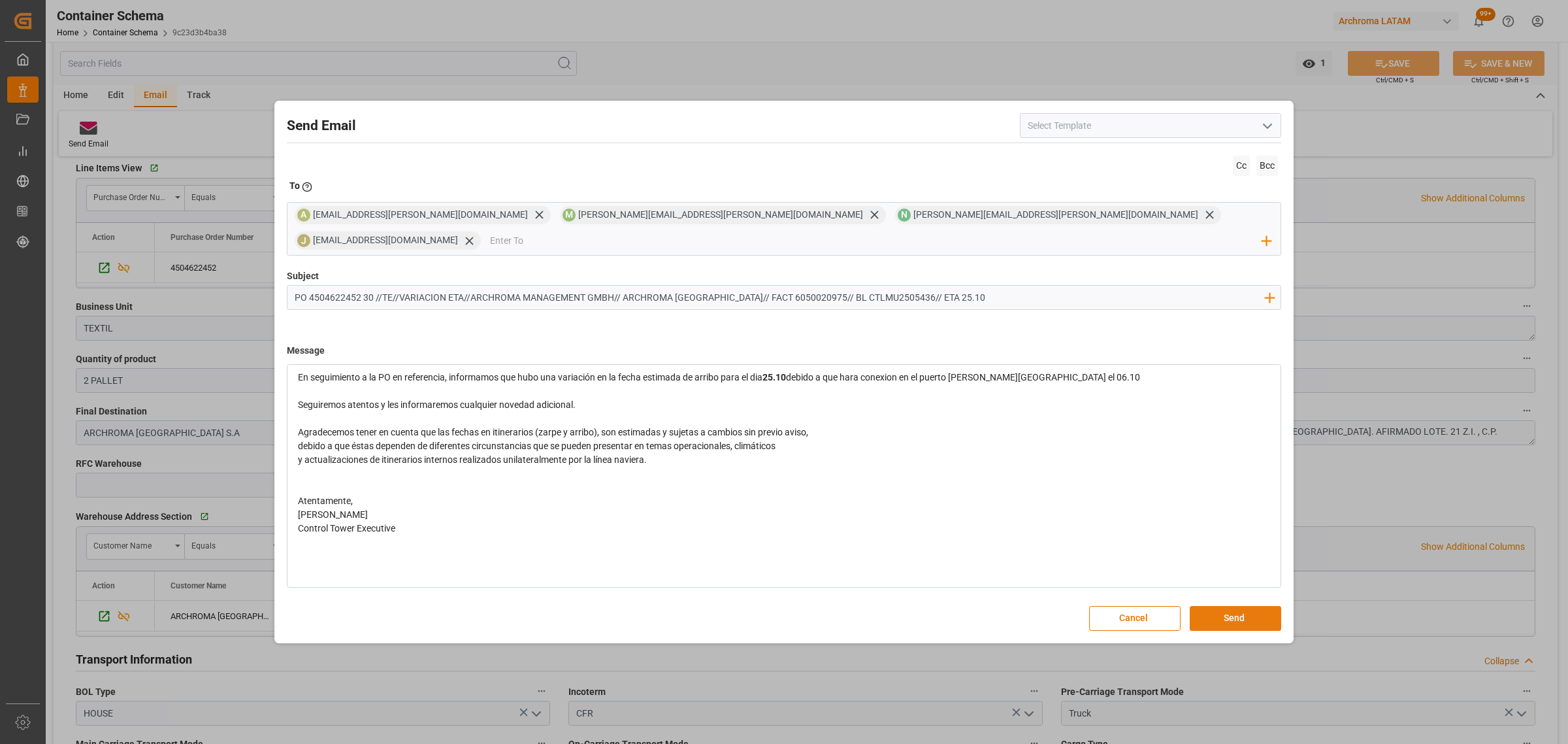
click at [1245, 606] on button "Send" at bounding box center [1235, 619] width 91 height 25
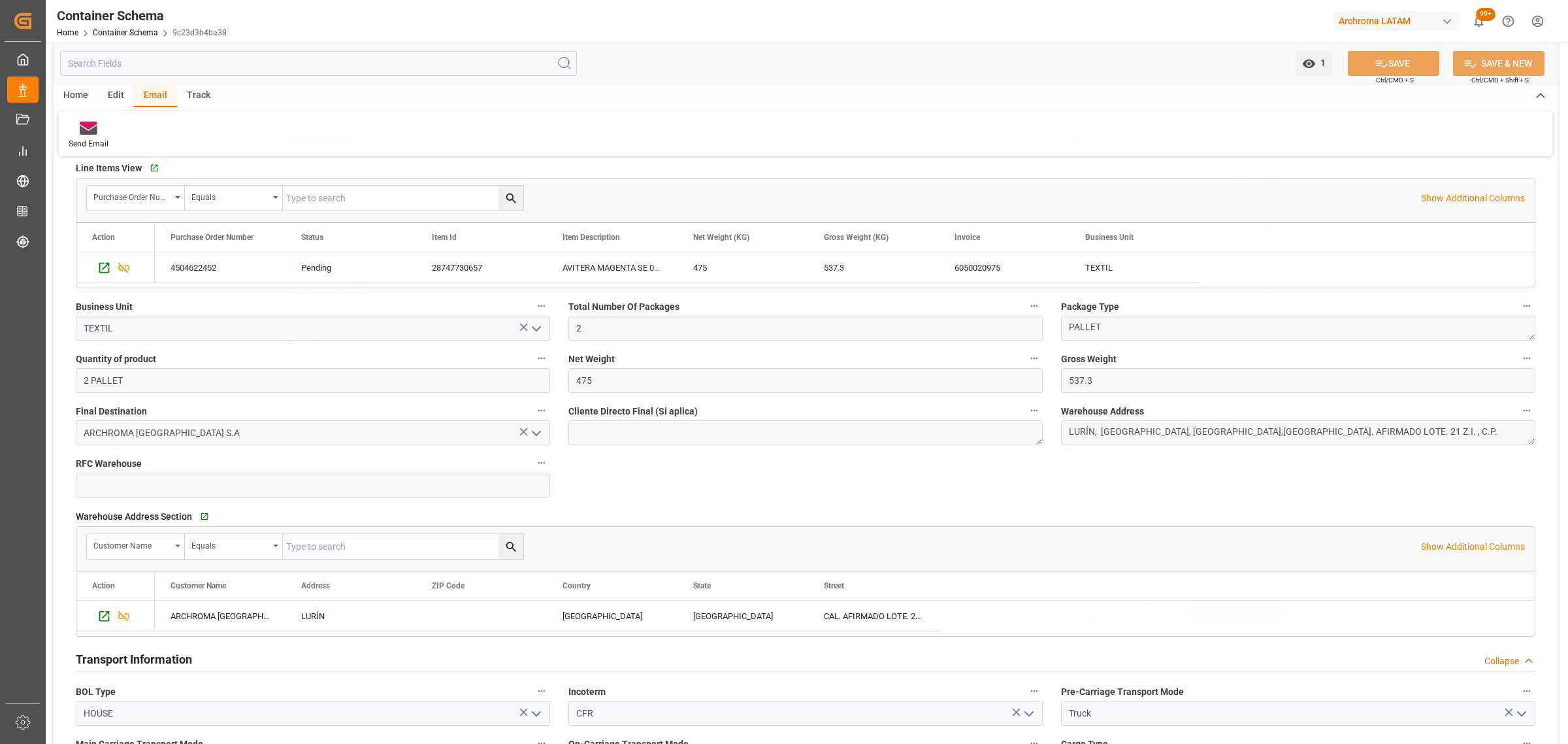
scroll to position [0, 0]
click at [136, 28] on link "Container Schema" at bounding box center [125, 33] width 65 height 9
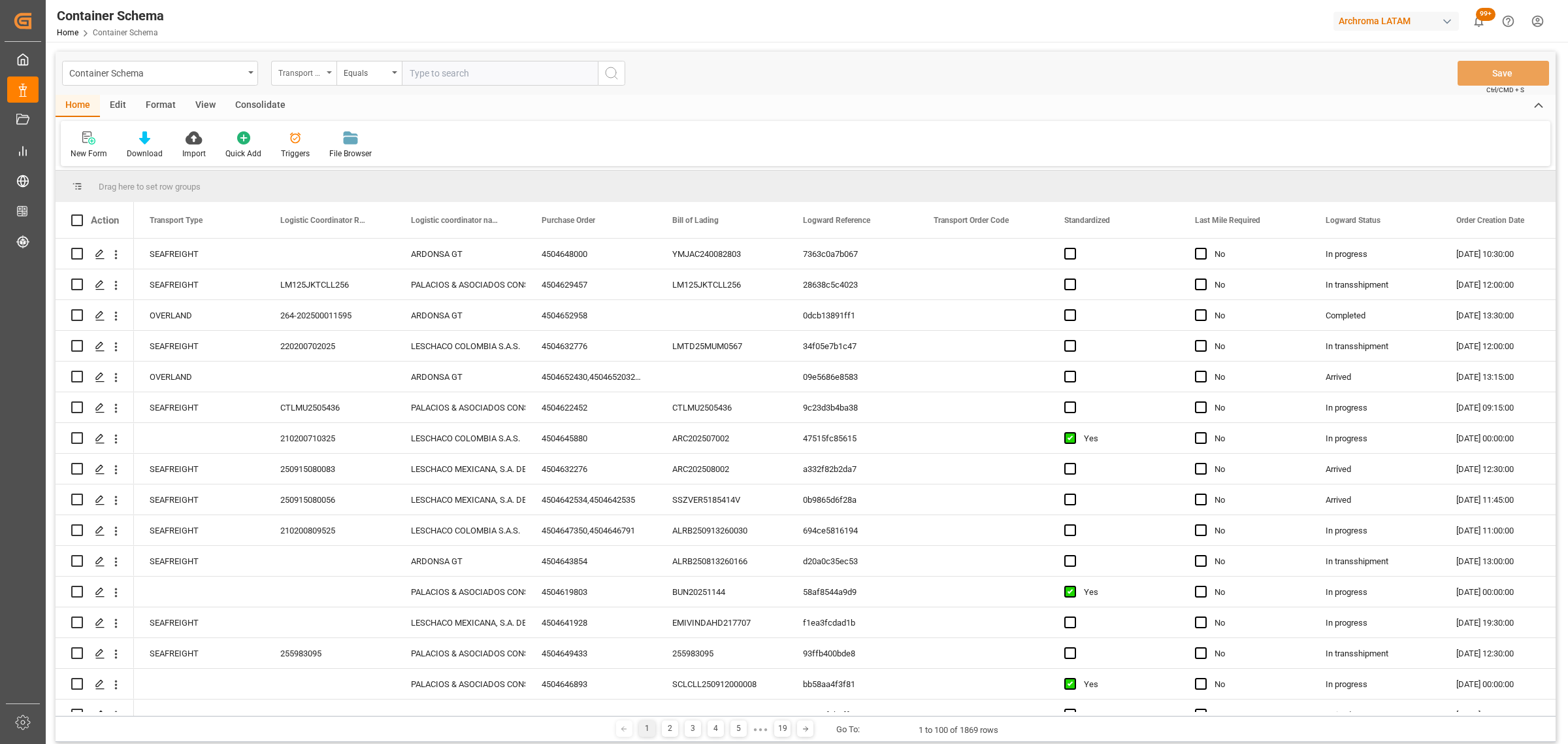
drag, startPoint x: 304, startPoint y: 74, endPoint x: 332, endPoint y: 85, distance: 30.1
click at [308, 75] on div "Transport Type" at bounding box center [300, 71] width 44 height 15
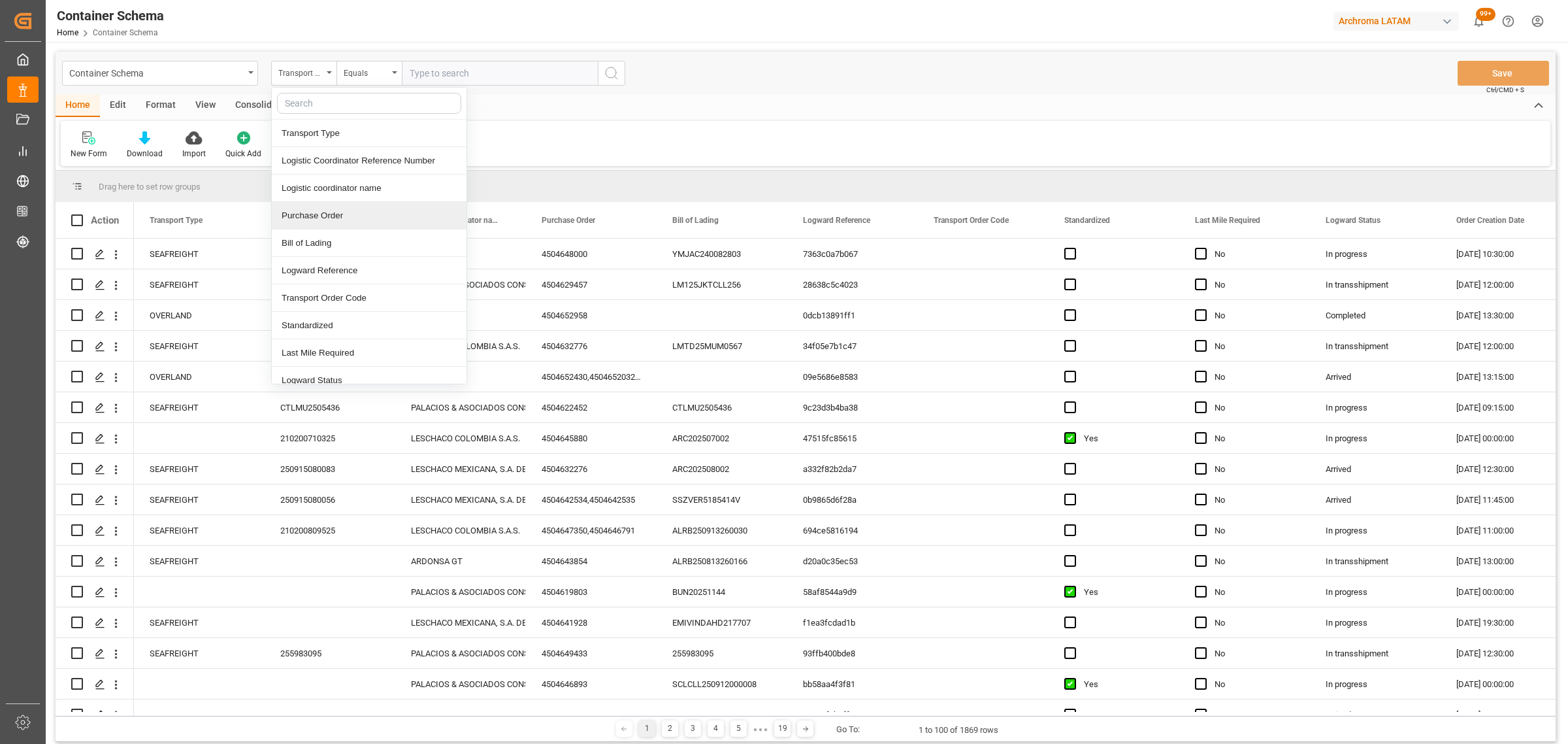
click at [331, 217] on div "Purchase Order" at bounding box center [369, 215] width 195 height 27
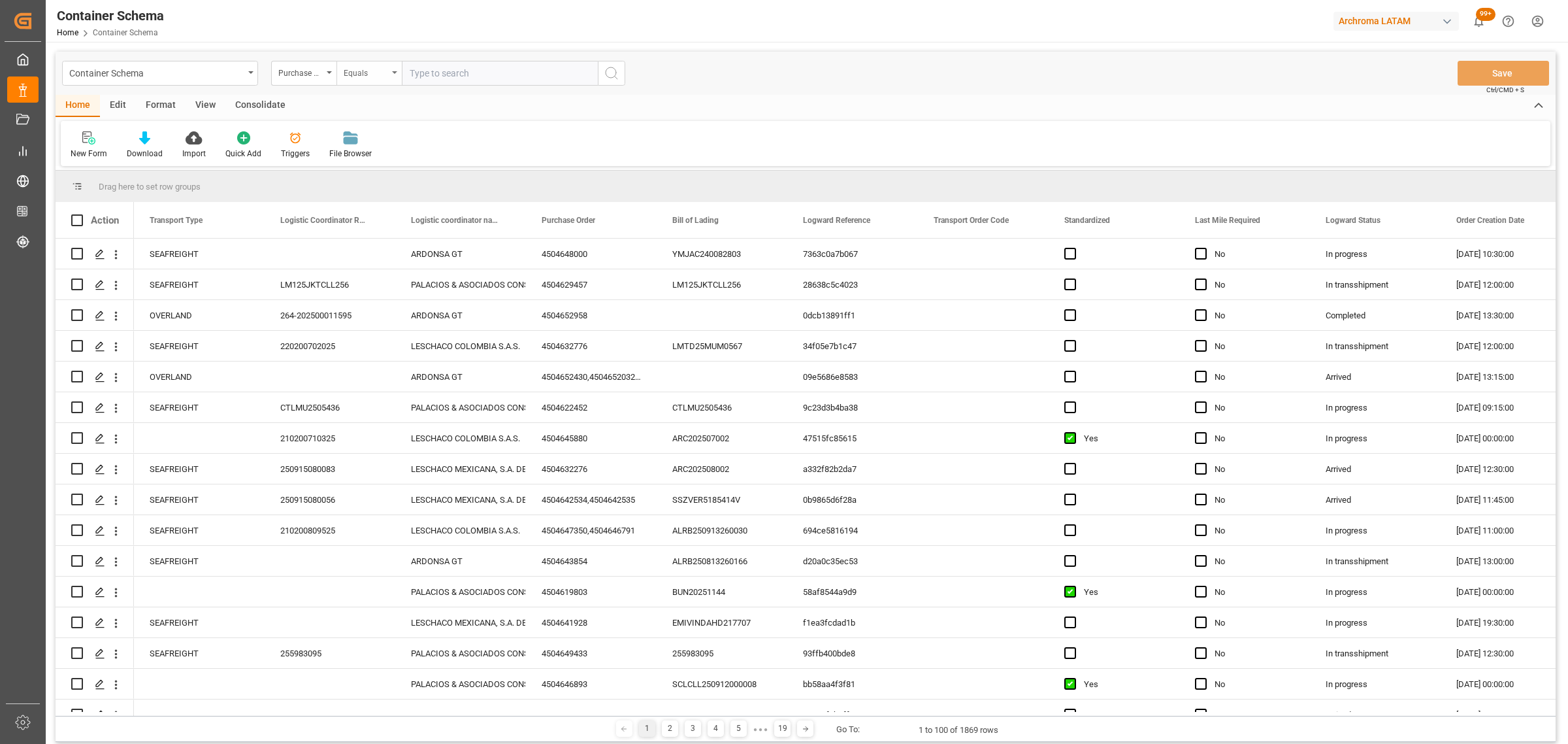
click at [384, 72] on div "Equals" at bounding box center [365, 71] width 44 height 15
click at [400, 158] on div "Fuzzy search" at bounding box center [434, 160] width 195 height 27
click at [475, 72] on input "text" at bounding box center [500, 73] width 196 height 25
paste input "4504600994"
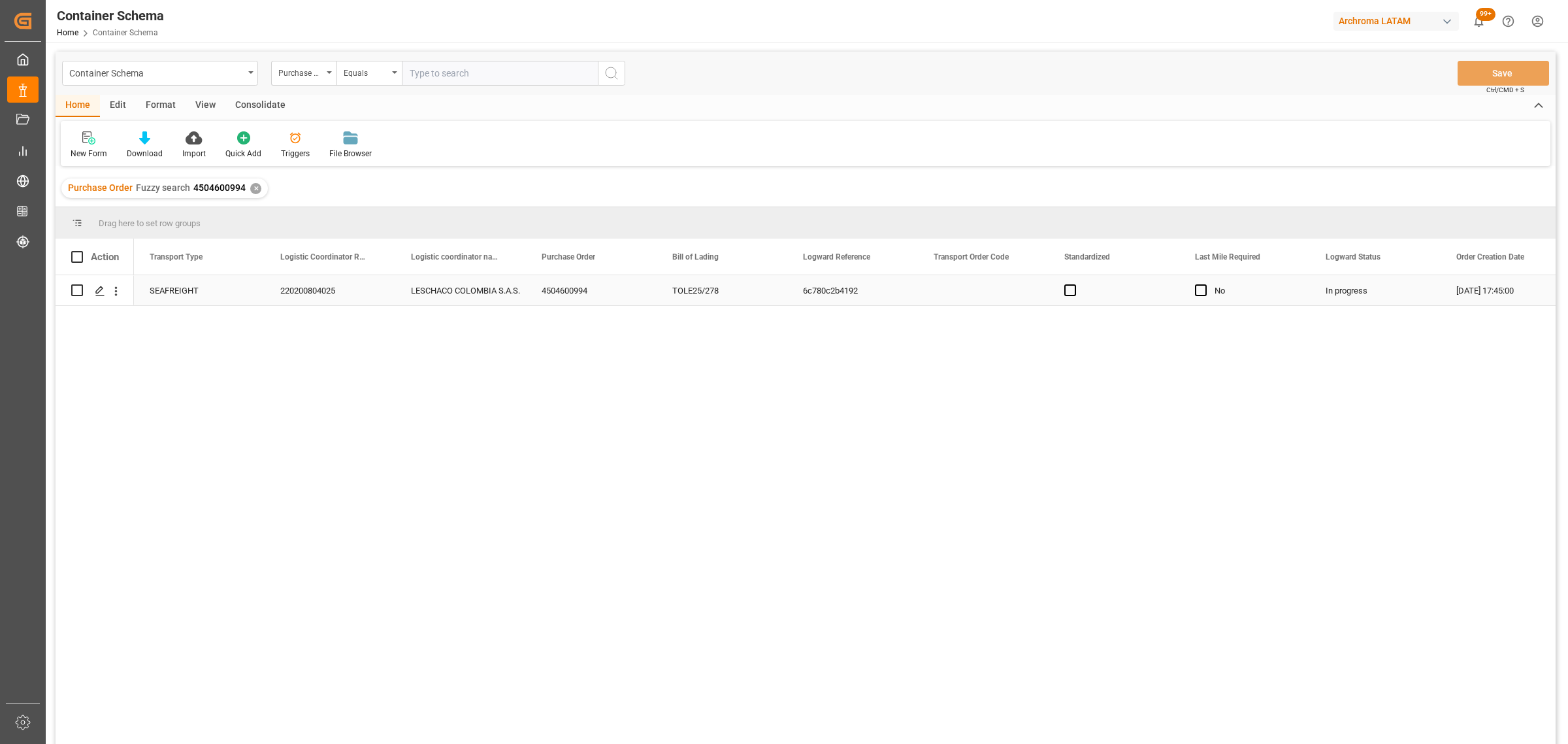
click at [86, 296] on div "Press SPACE to select this row." at bounding box center [94, 290] width 47 height 29
click at [95, 294] on icon "Press SPACE to select this row." at bounding box center [100, 291] width 10 height 10
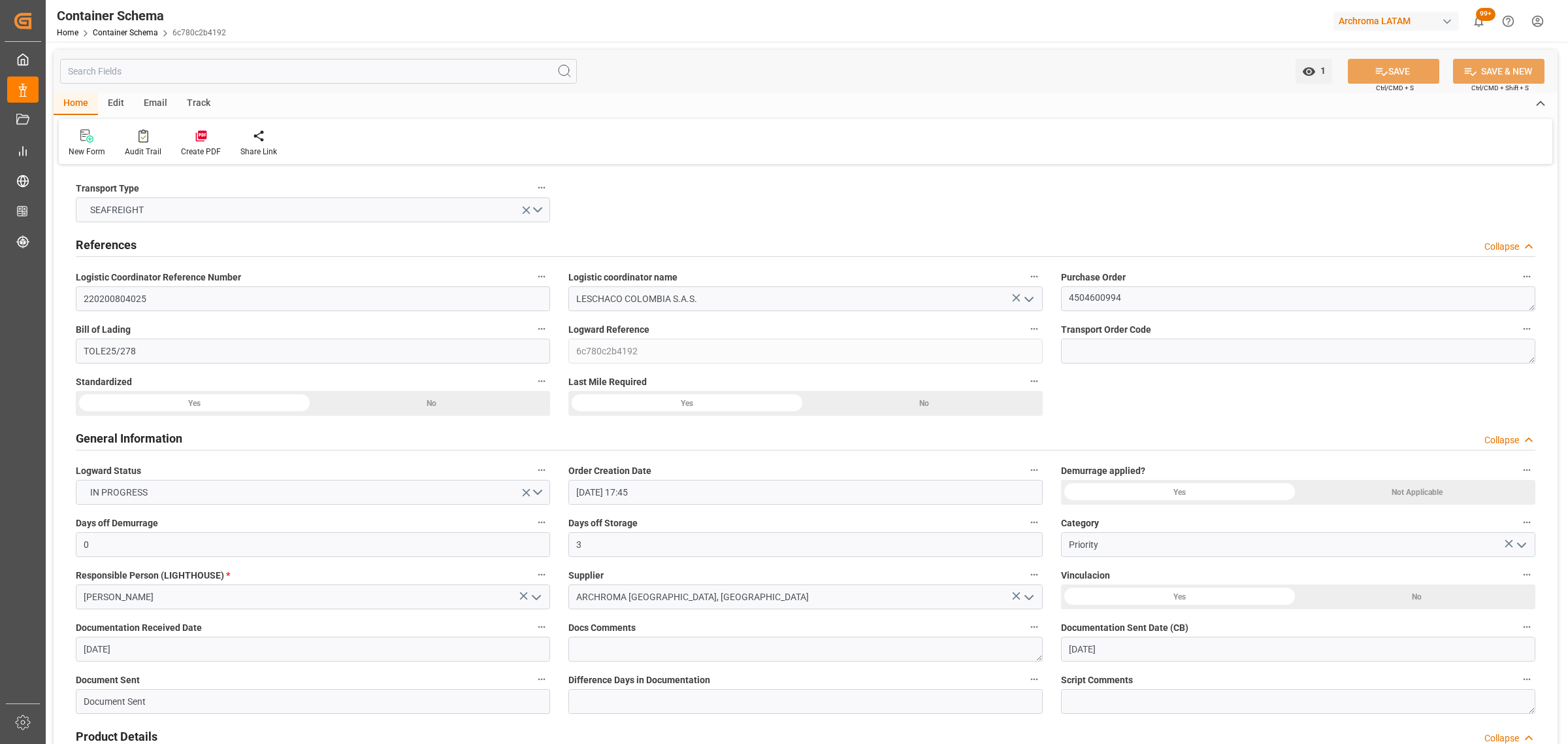
click at [194, 99] on div "Track" at bounding box center [198, 104] width 43 height 23
click at [79, 148] on div "Tracking" at bounding box center [83, 151] width 30 height 12
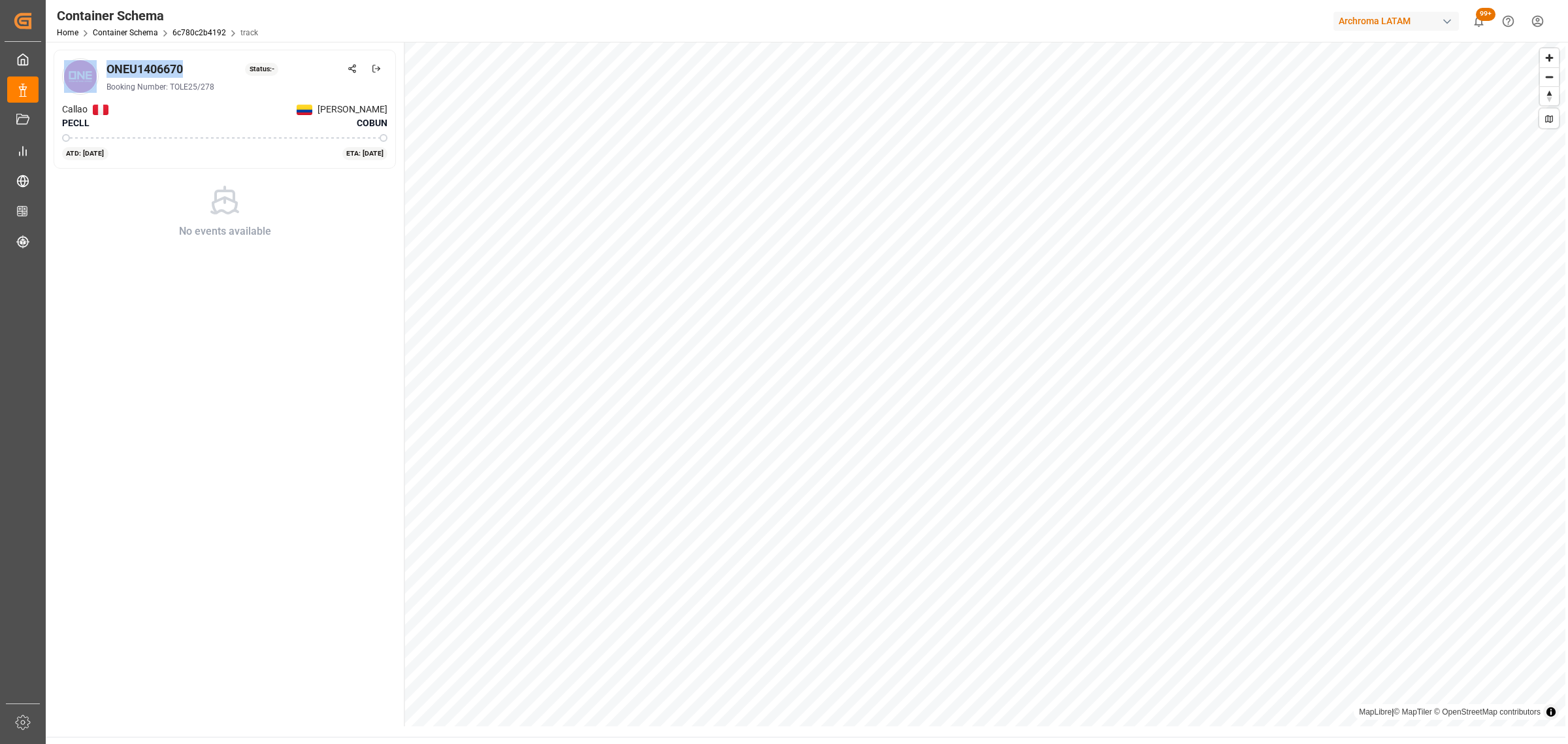
drag, startPoint x: 187, startPoint y: 66, endPoint x: 100, endPoint y: 69, distance: 87.1
click at [100, 67] on div "ONEU1406670 Status: - Booking Number: TOLE25/278" at bounding box center [225, 76] width 325 height 37
copy div "ONEU1406670"
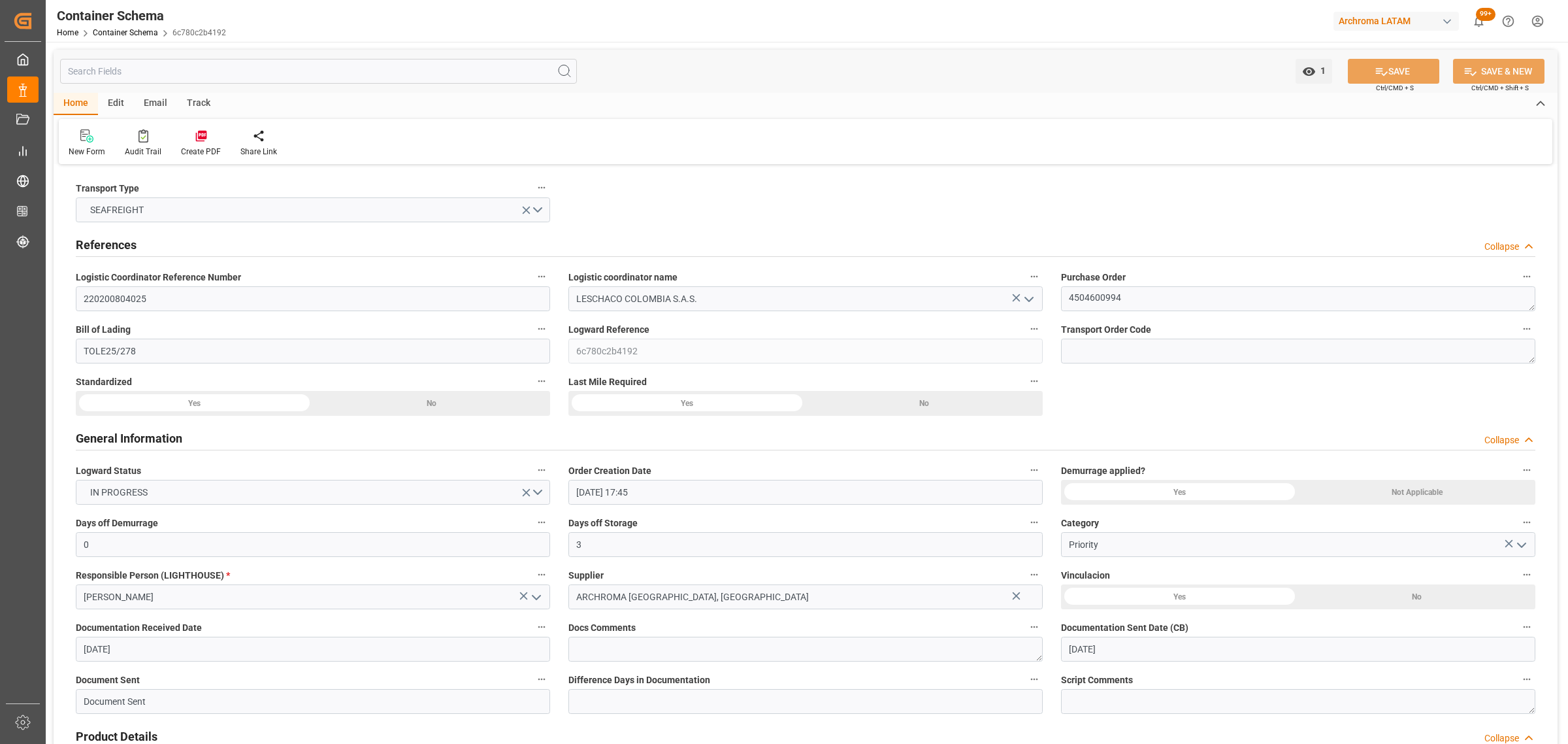
click at [160, 105] on div "Email" at bounding box center [155, 104] width 43 height 23
click at [86, 139] on icon at bounding box center [88, 138] width 18 height 9
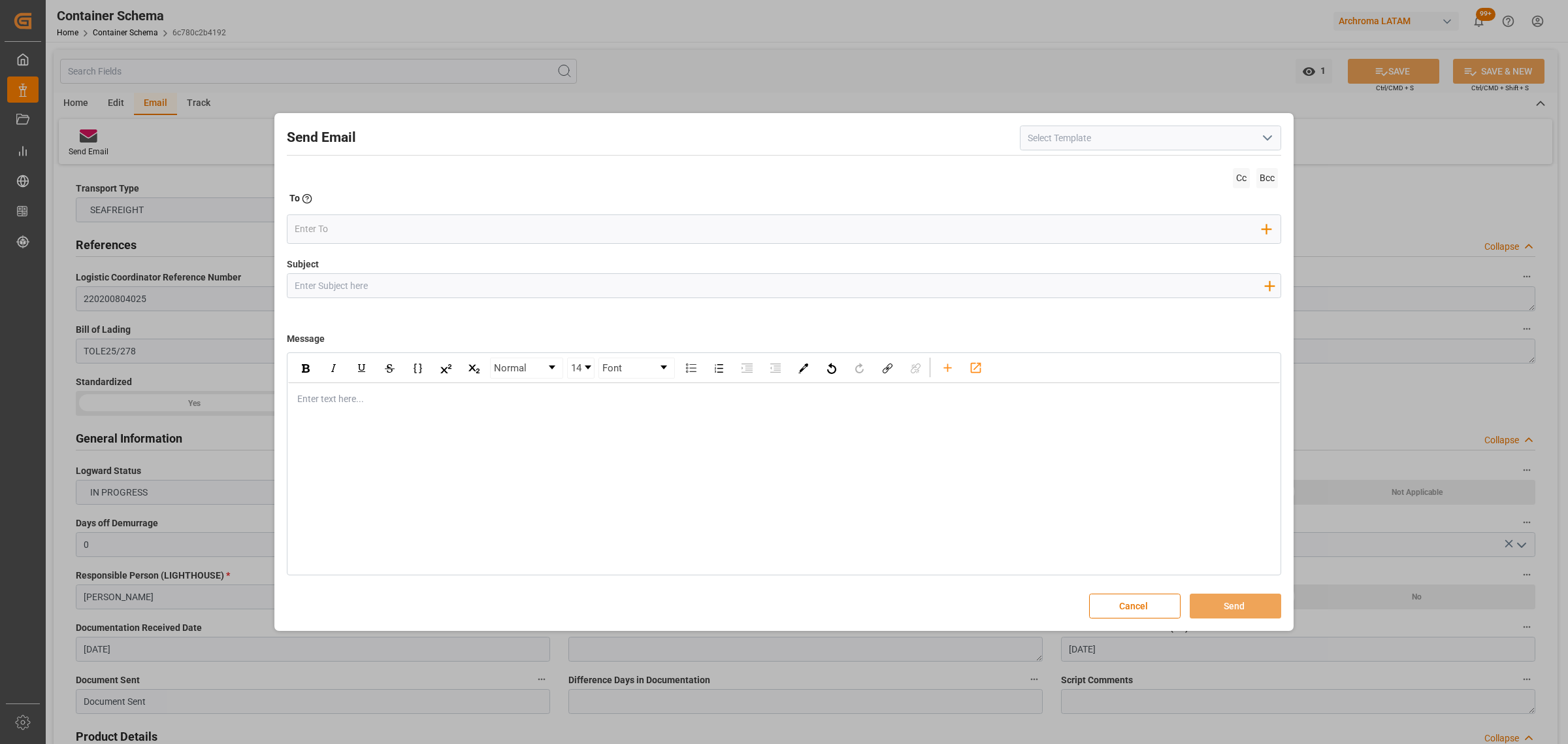
click at [317, 291] on input "Subject" at bounding box center [779, 285] width 983 height 23
drag, startPoint x: 514, startPoint y: 275, endPoint x: 517, endPoint y: 285, distance: 10.4
click at [515, 278] on input "Subject" at bounding box center [779, 285] width 983 height 23
paste input "PO 4504600994// TE//ARCHROMA [GEOGRAPHIC_DATA]//ARCHROMA [GEOGRAPHIC_DATA]//LCL…"
drag, startPoint x: 382, startPoint y: 286, endPoint x: 390, endPoint y: 288, distance: 8.2
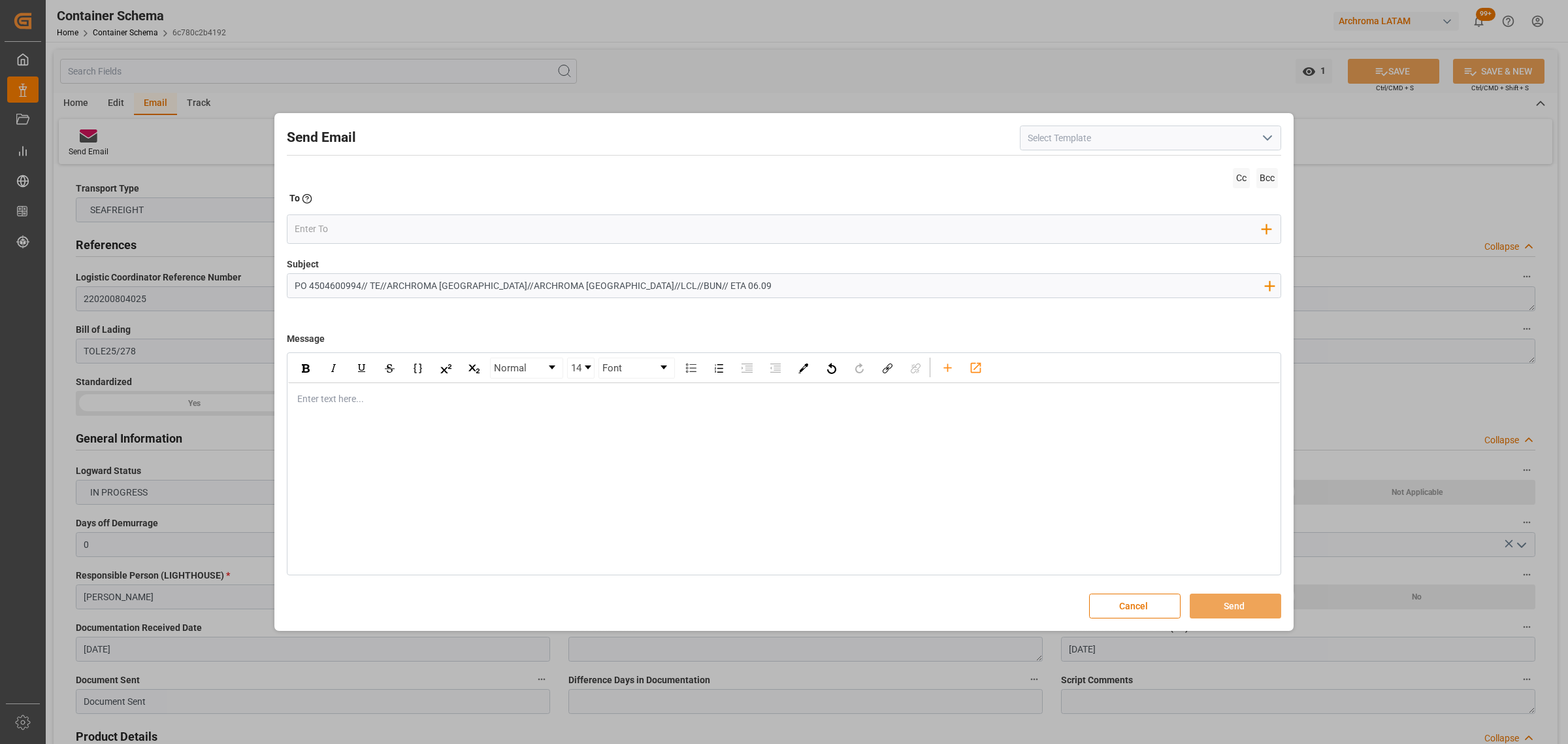
click at [383, 286] on input "PO 4504600994// TE//ARCHROMA [GEOGRAPHIC_DATA]//ARCHROMA [GEOGRAPHIC_DATA]//LCL…" at bounding box center [779, 285] width 983 height 23
click at [388, 286] on input "PO 4504600994// TE//ARCHROMA [GEOGRAPHIC_DATA]//ARCHROMA [GEOGRAPHIC_DATA]//LCL…" at bounding box center [779, 285] width 983 height 23
click at [720, 287] on input "PO 4504600994// TE//VARIACION ETA//ARCHROMA [GEOGRAPHIC_DATA]//ARCHROMA [GEOGRA…" at bounding box center [779, 285] width 983 height 23
click at [353, 406] on div "rdw-editor" at bounding box center [784, 399] width 972 height 14
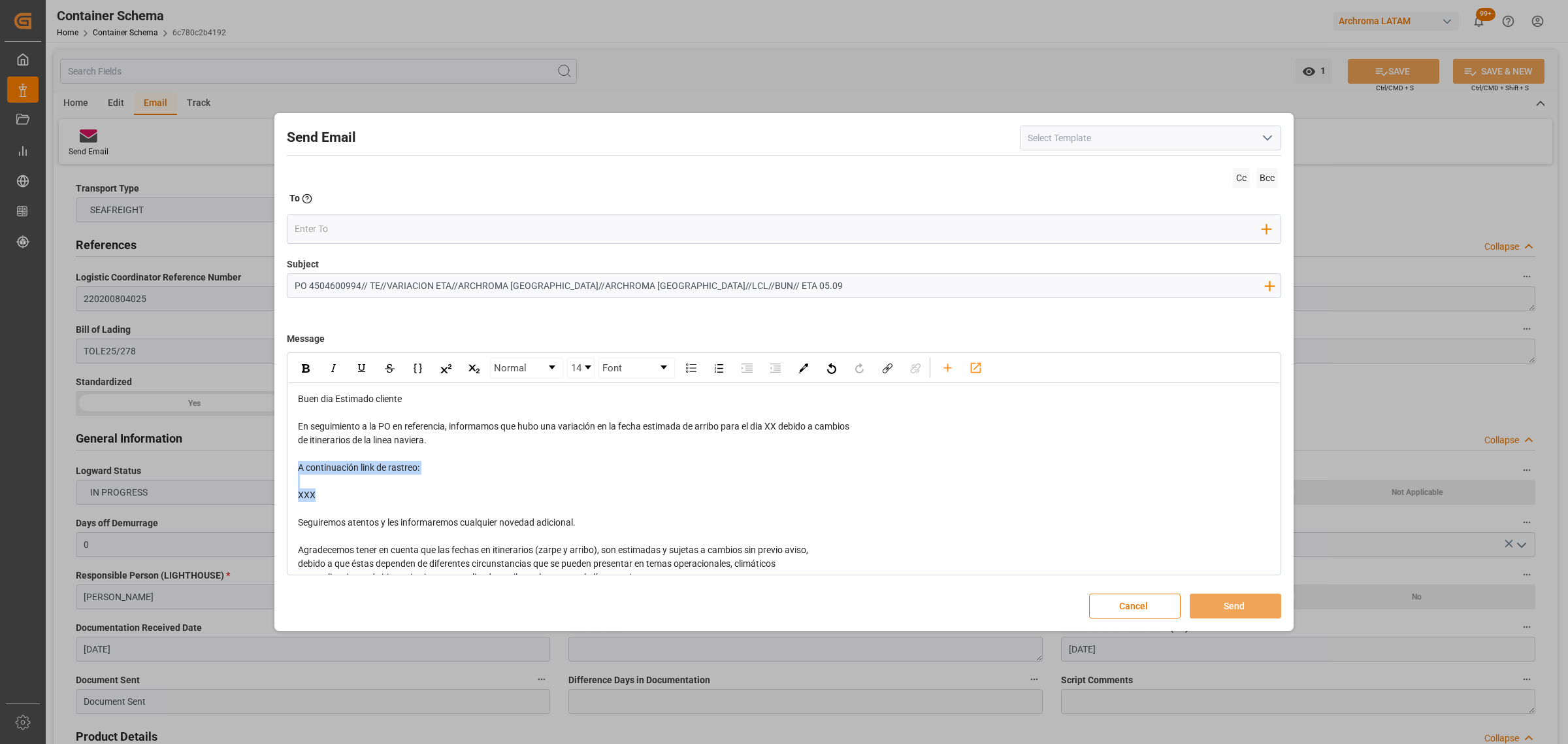
drag, startPoint x: 347, startPoint y: 500, endPoint x: 268, endPoint y: 469, distance: 84.9
click at [268, 469] on div "Send Email Cc Bcc To Enter the TO Email address Add Field to To Subject PO 4504…" at bounding box center [784, 372] width 1568 height 744
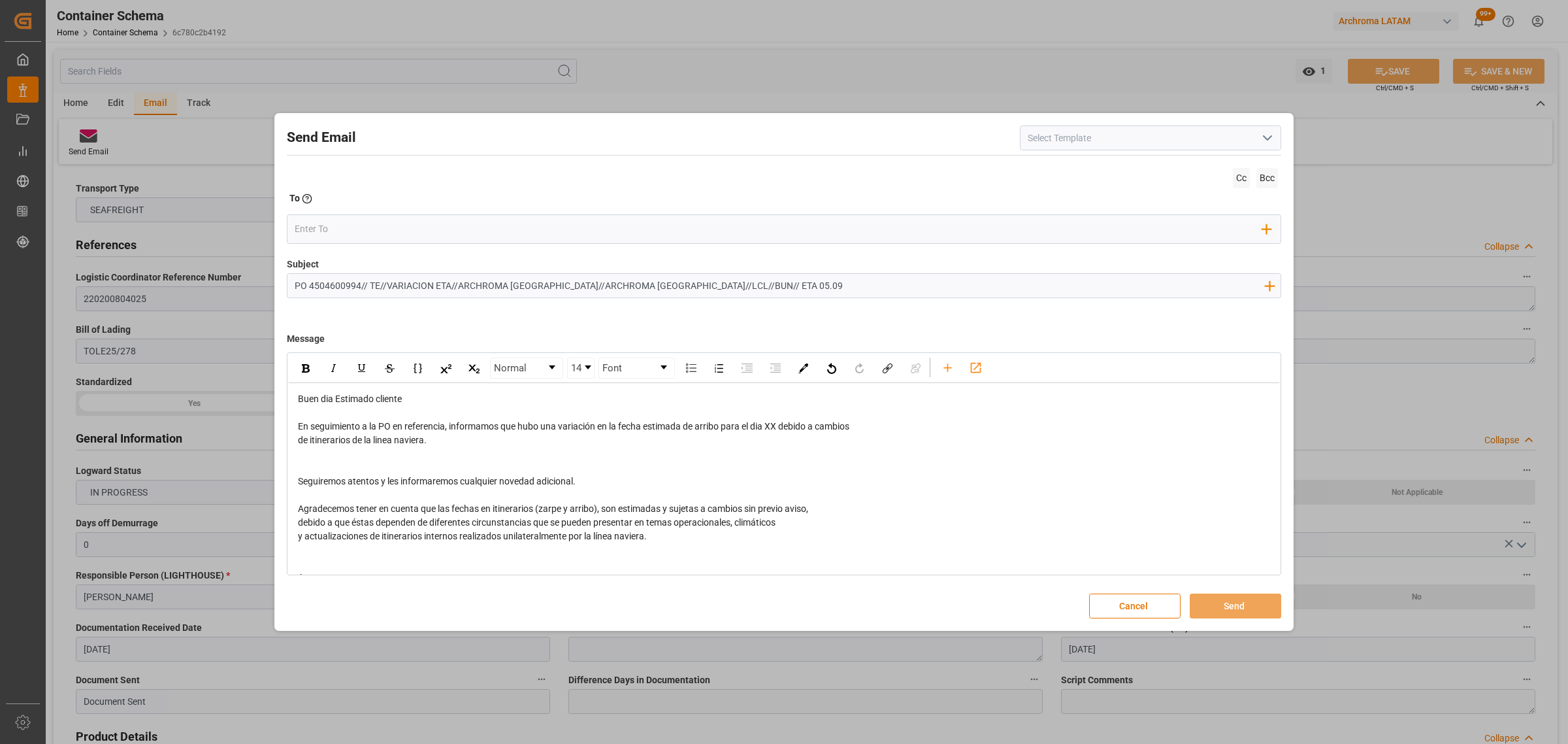
click at [776, 422] on span "En seguimiento a la PO en referencia, informamos que hubo una variación en la f…" at bounding box center [574, 425] width 551 height 10
drag, startPoint x: 778, startPoint y: 425, endPoint x: 771, endPoint y: 424, distance: 7.1
click at [771, 424] on span "En seguimiento a la PO en referencia, informamos que hubo una variación en la f…" at bounding box center [574, 425] width 551 height 10
drag, startPoint x: 789, startPoint y: 428, endPoint x: 769, endPoint y: 432, distance: 20.4
click at [769, 432] on span "En seguimiento a la PO en referencia, informamos que hubo una variación en la f…" at bounding box center [579, 425] width 563 height 10
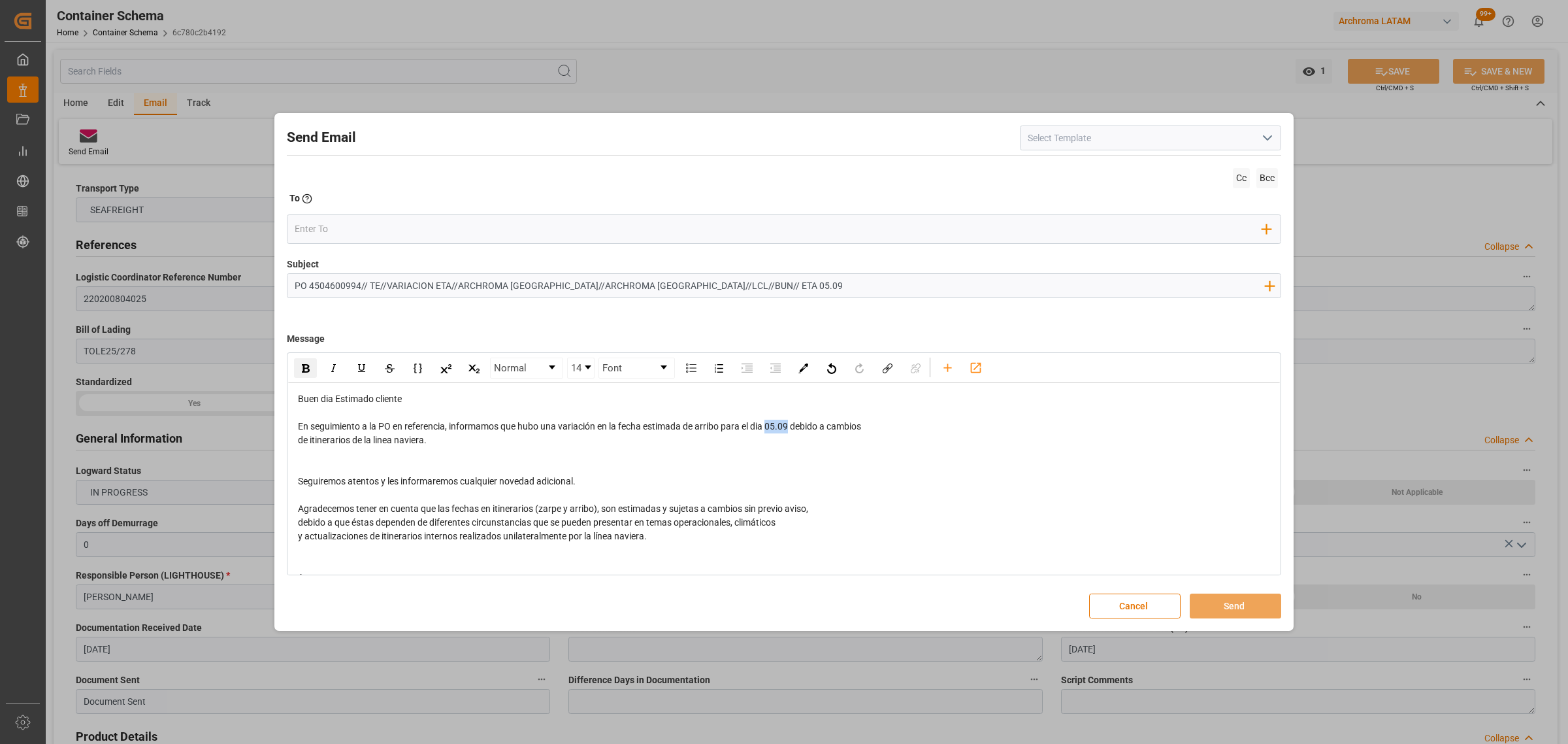
click at [304, 371] on img "rdw-inline-control" at bounding box center [306, 368] width 8 height 9
drag, startPoint x: 459, startPoint y: 284, endPoint x: 505, endPoint y: 292, distance: 46.7
click at [459, 284] on input "PO 4504600994// TE//VARIACION ETA//ARCHROMA [GEOGRAPHIC_DATA]//ARCHROMA [GEOGRA…" at bounding box center [779, 285] width 983 height 23
click at [380, 217] on div "Add Field to To" at bounding box center [783, 229] width 994 height 30
click at [371, 231] on input "email" at bounding box center [779, 228] width 969 height 19
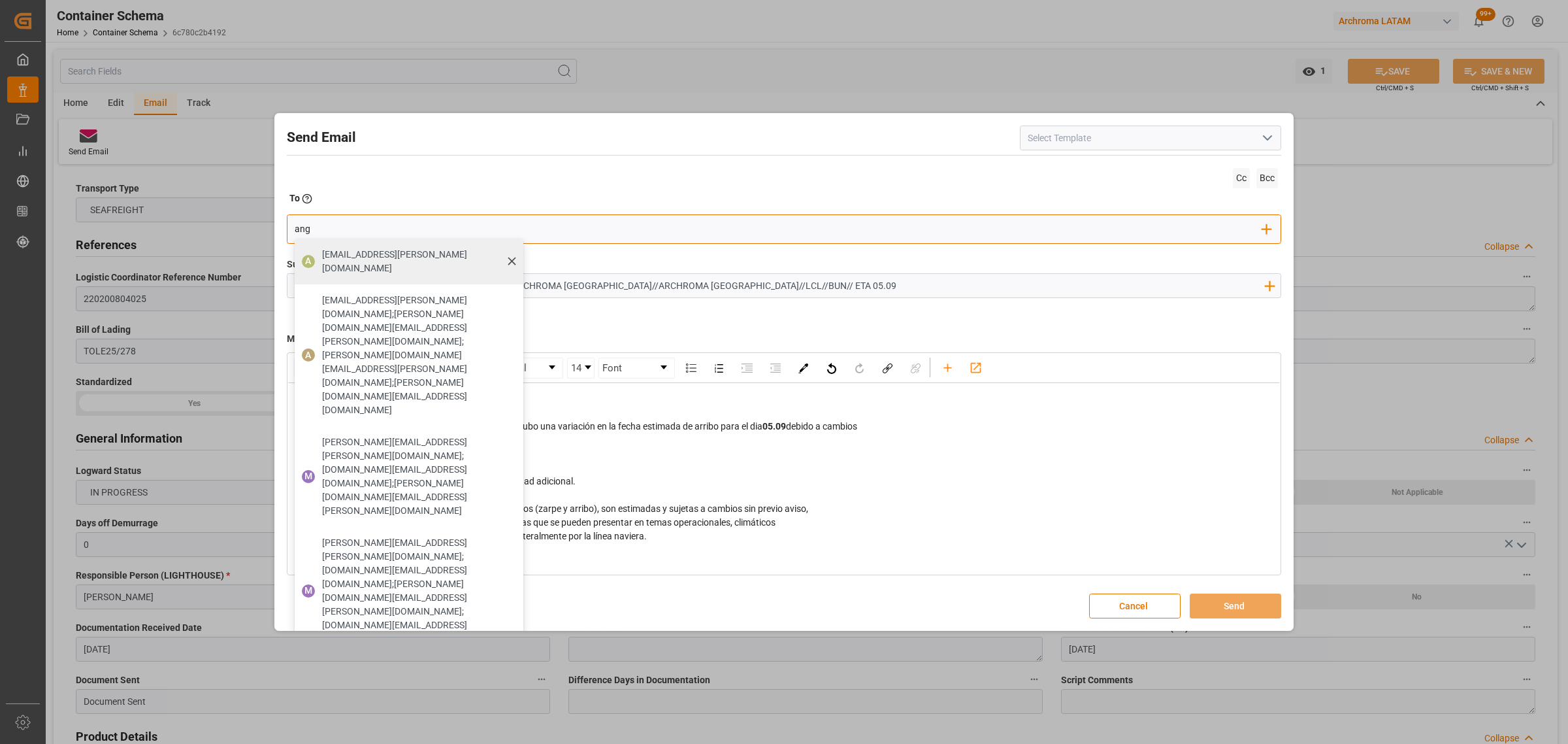
click at [335, 257] on span "[EMAIL_ADDRESS][PERSON_NAME][DOMAIN_NAME]" at bounding box center [418, 261] width 192 height 27
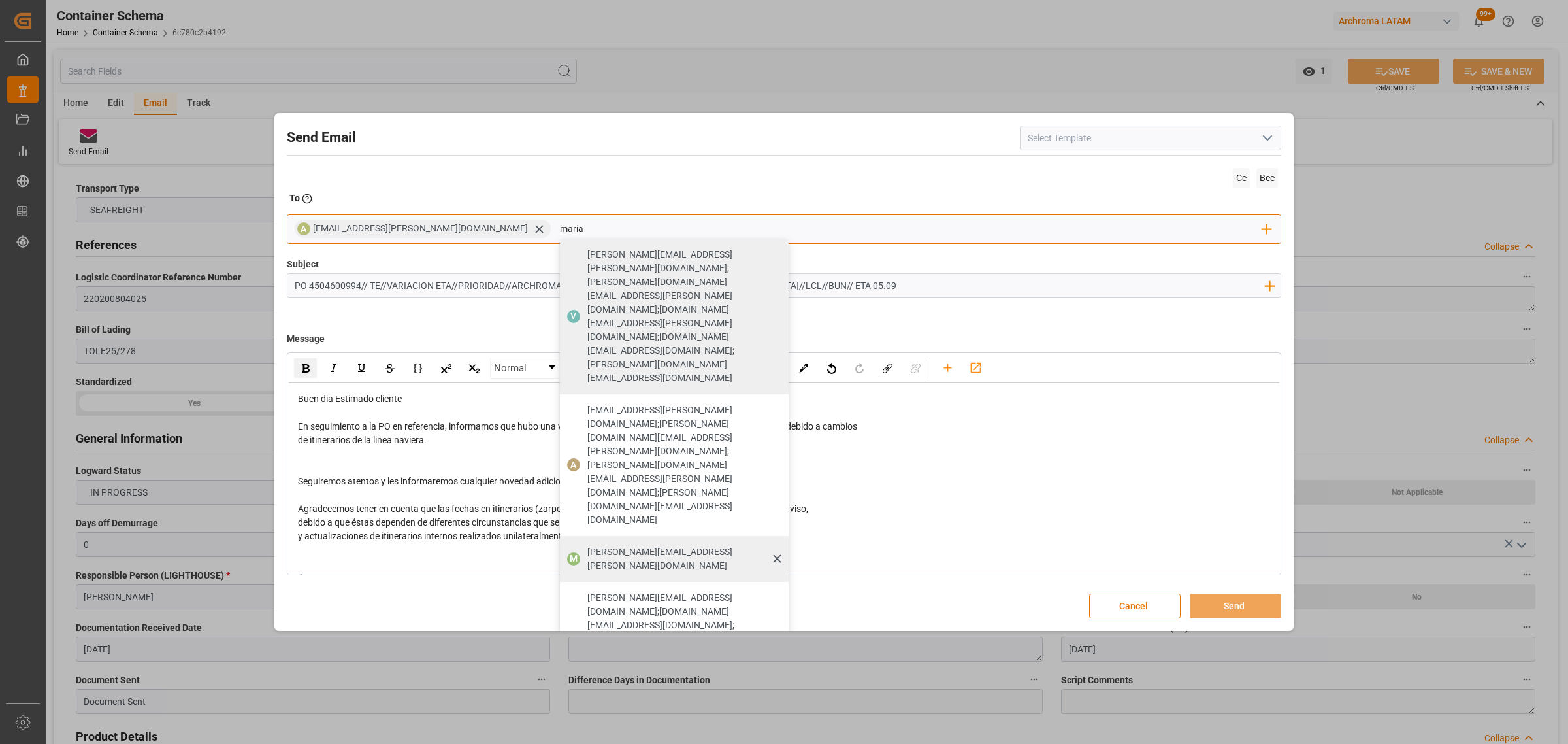
click at [587, 545] on span "[PERSON_NAME][EMAIL_ADDRESS][PERSON_NAME][DOMAIN_NAME]" at bounding box center [683, 559] width 192 height 27
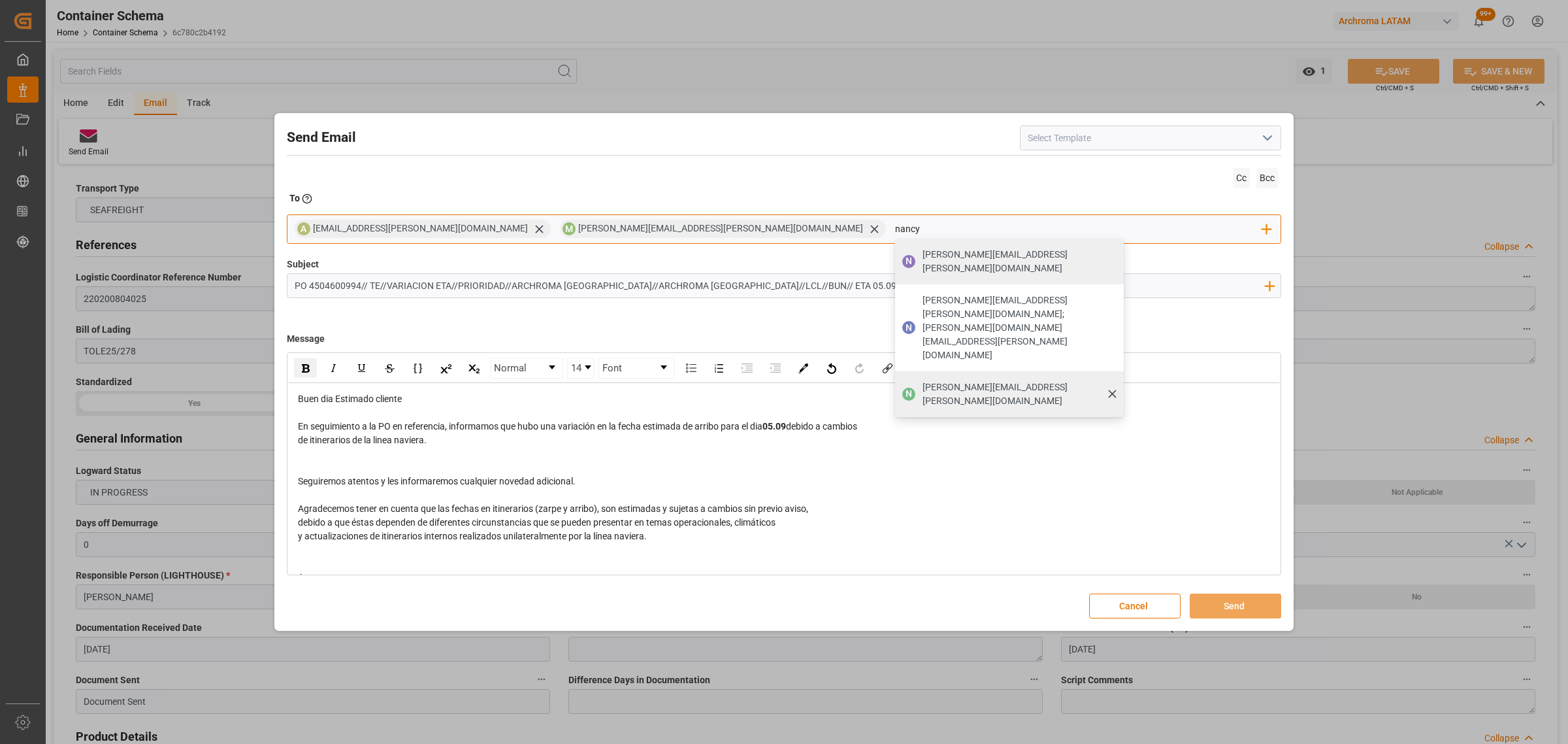
click at [923, 380] on span "[PERSON_NAME][EMAIL_ADDRESS][PERSON_NAME][DOMAIN_NAME]" at bounding box center [1018, 393] width 192 height 27
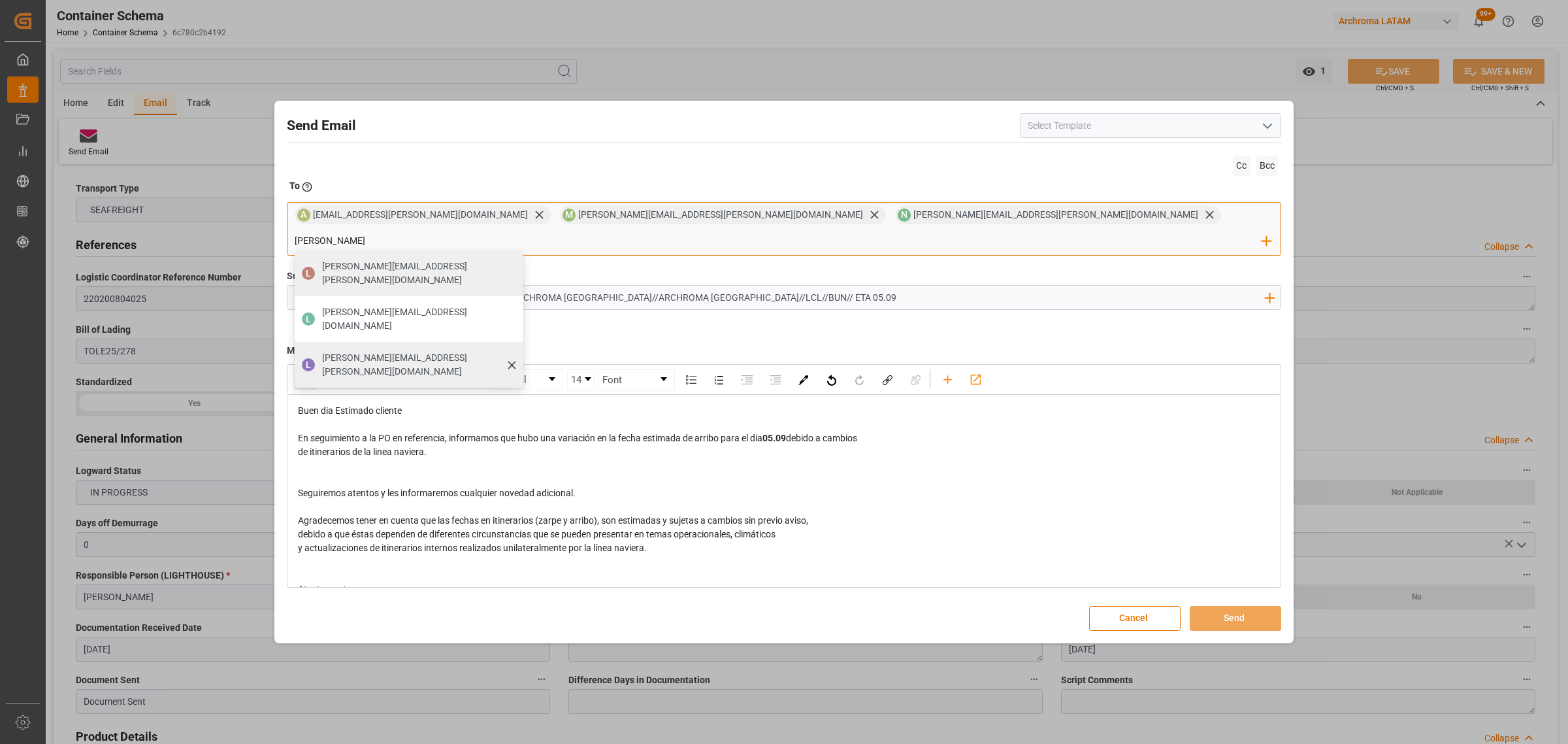
click at [514, 351] on span "[PERSON_NAME][EMAIL_ADDRESS][PERSON_NAME][DOMAIN_NAME]" at bounding box center [418, 365] width 192 height 27
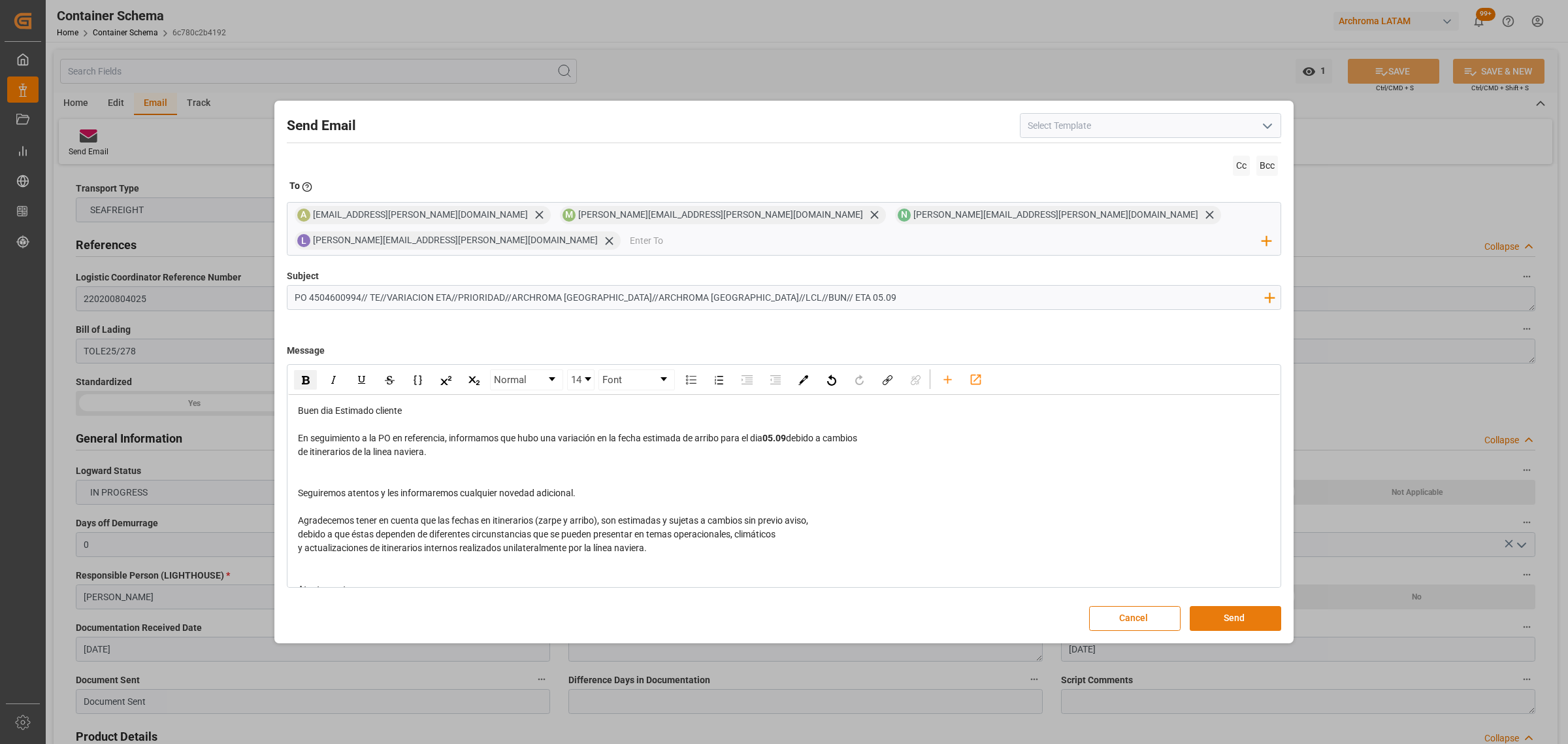
click at [1241, 606] on button "Send" at bounding box center [1235, 619] width 91 height 25
